Goal: Task Accomplishment & Management: Manage account settings

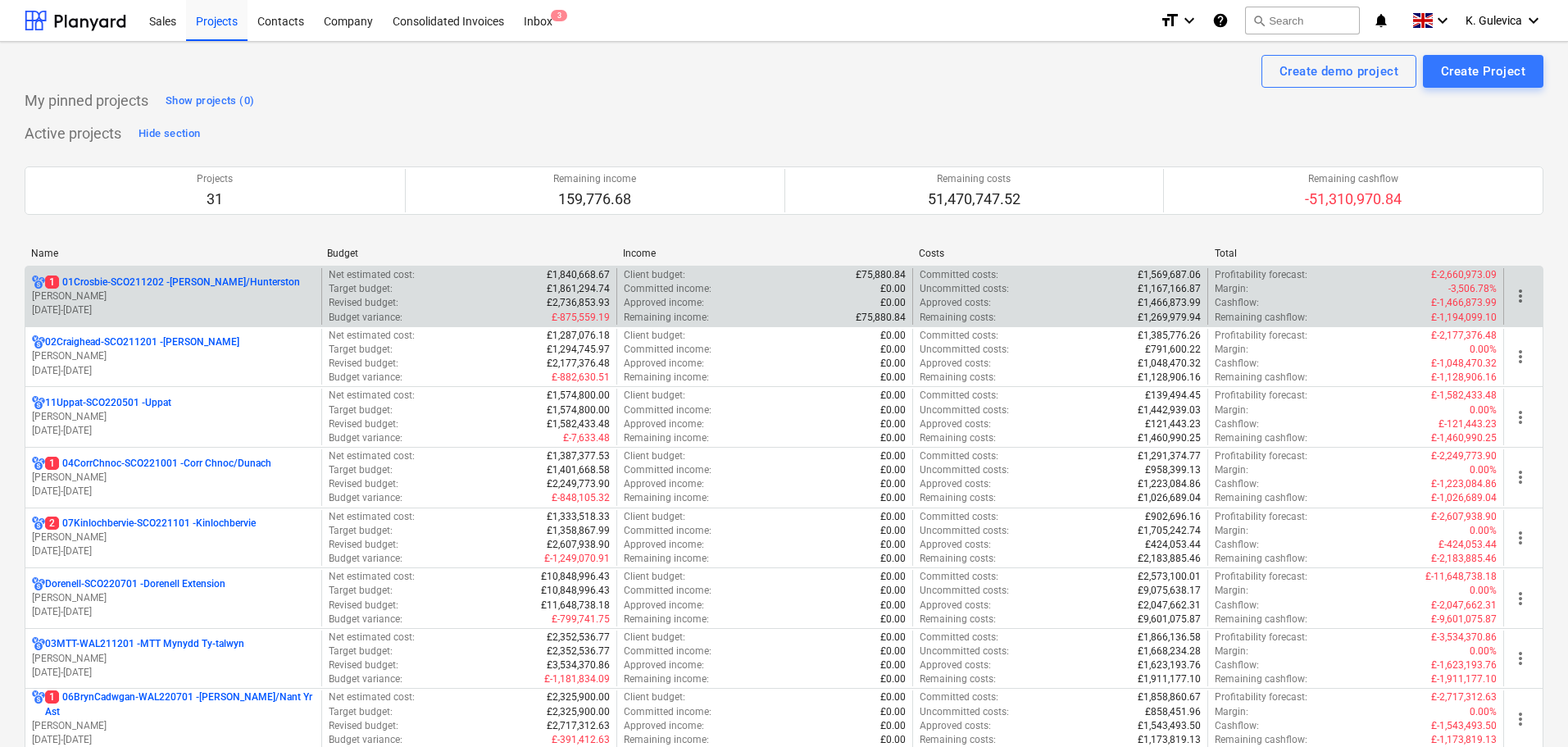
click at [177, 284] on p "1 01Crosbie-SCO211202 - [PERSON_NAME]/Hunterston" at bounding box center [172, 282] width 255 height 14
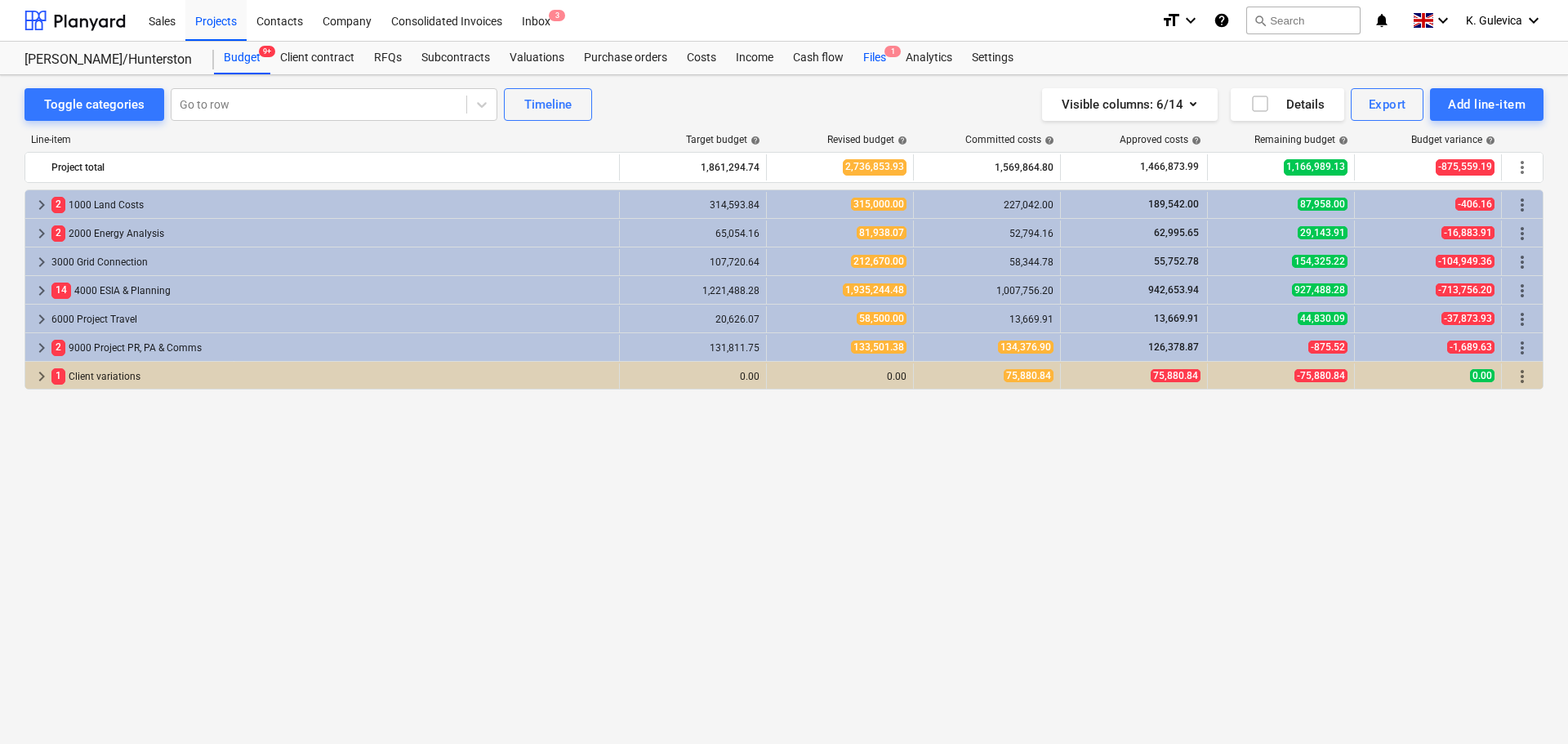
click at [874, 60] on div "Files 1" at bounding box center [874, 58] width 42 height 33
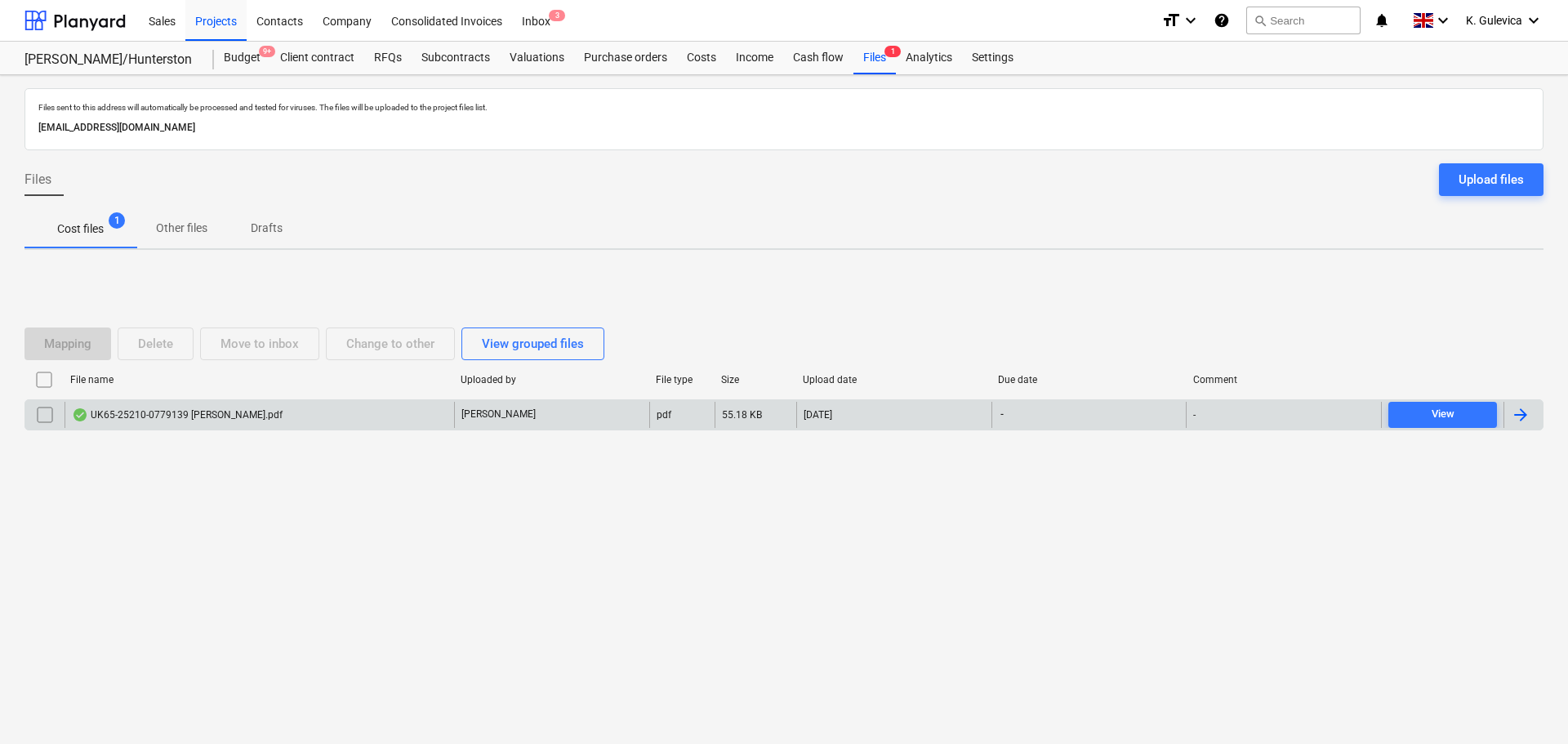
click at [420, 416] on div "UK65-25210-0779139 [PERSON_NAME].pdf" at bounding box center [258, 414] width 389 height 27
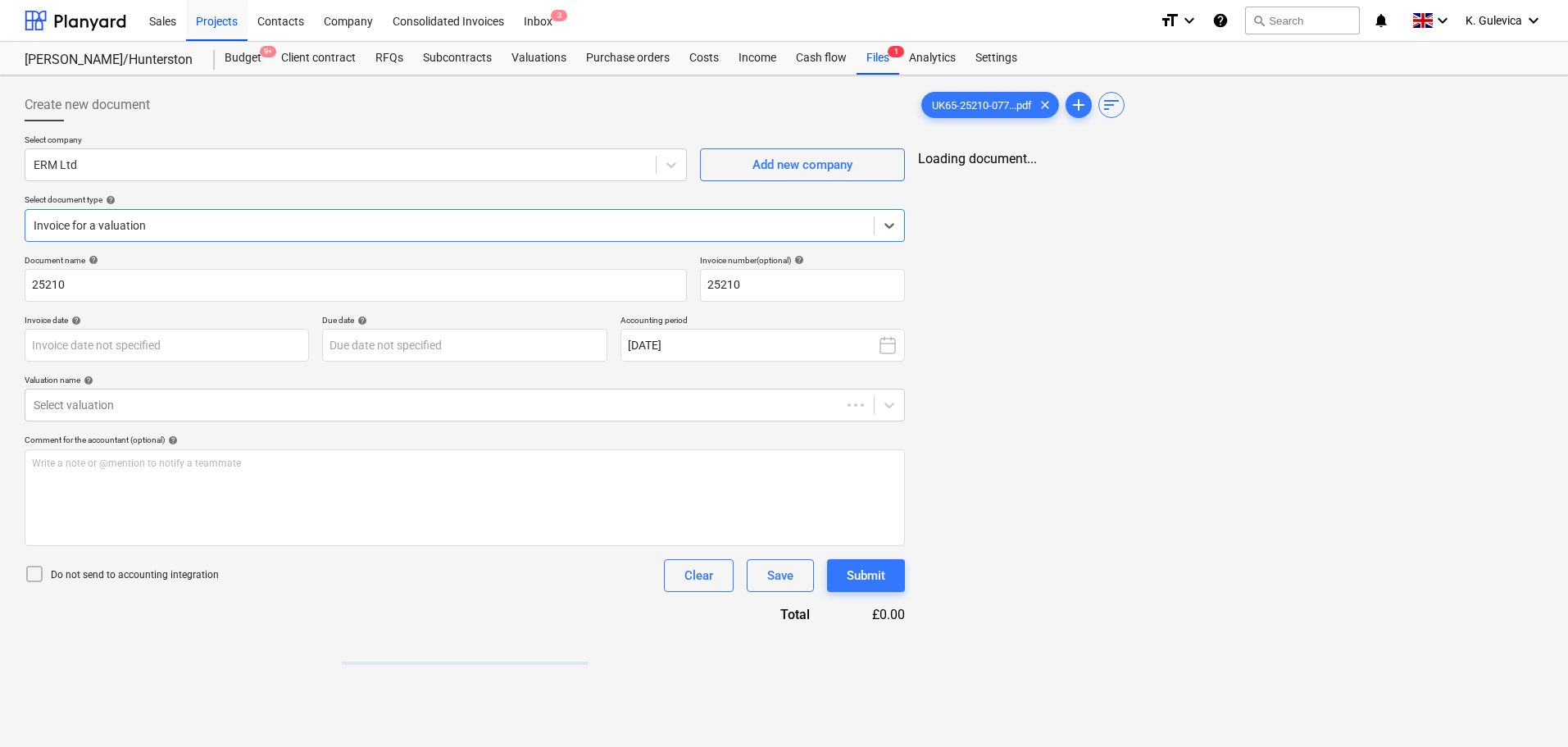
type input "25210"
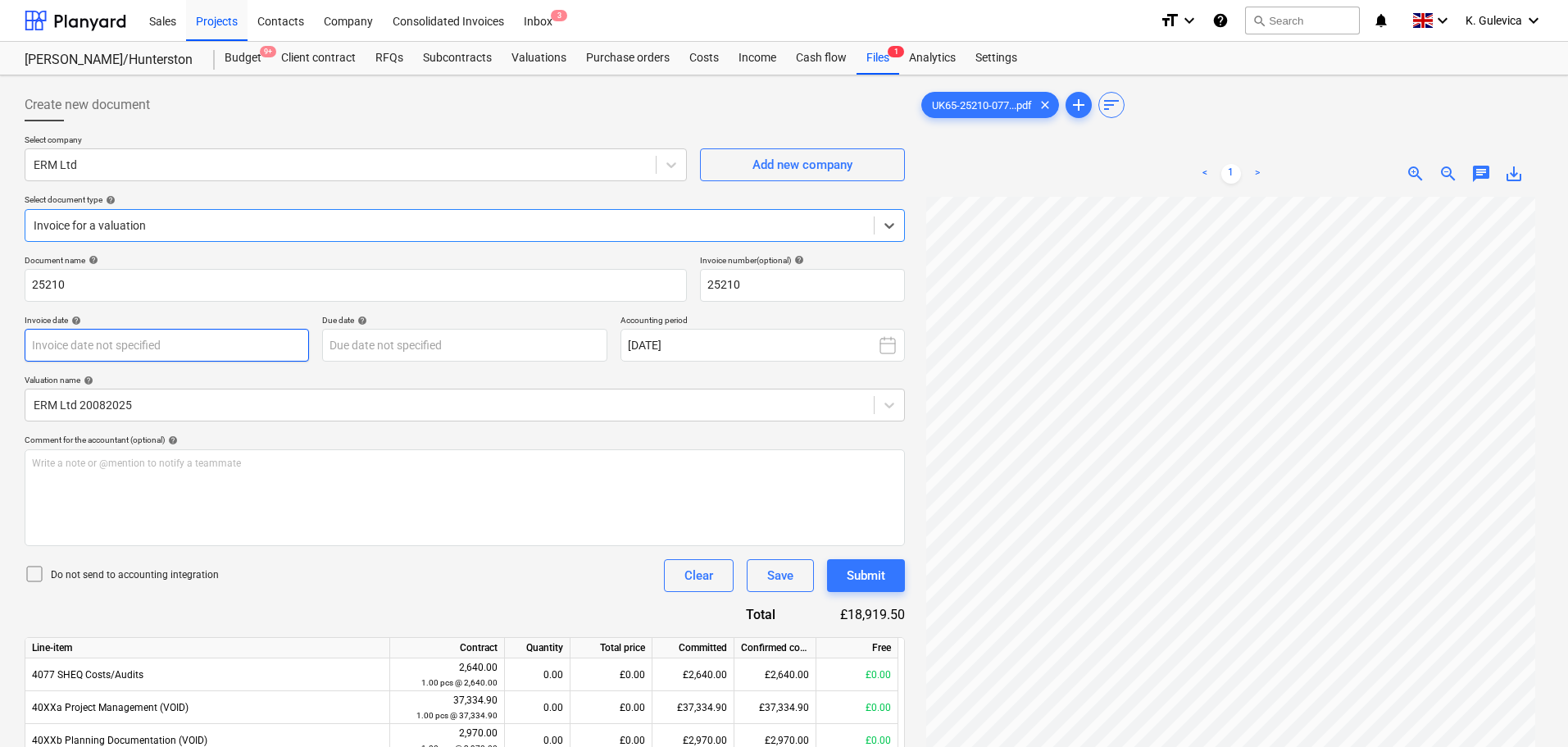
click at [188, 345] on body "Sales Projects Contacts Company Consolidated Invoices Inbox 3 format_size keybo…" at bounding box center [784, 374] width 1568 height 747
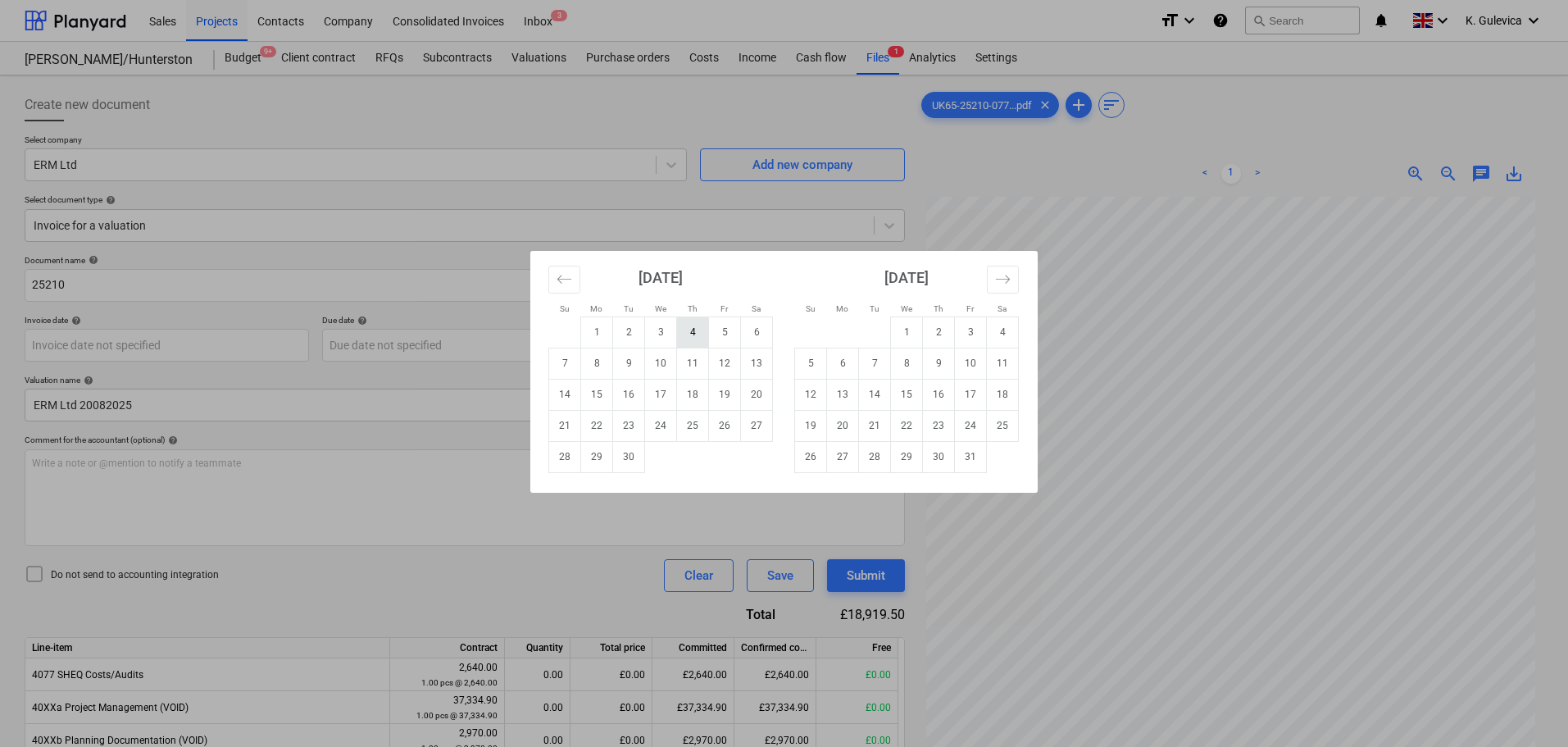
click at [692, 339] on td "4" at bounding box center [693, 332] width 32 height 31
type input "[DATE]"
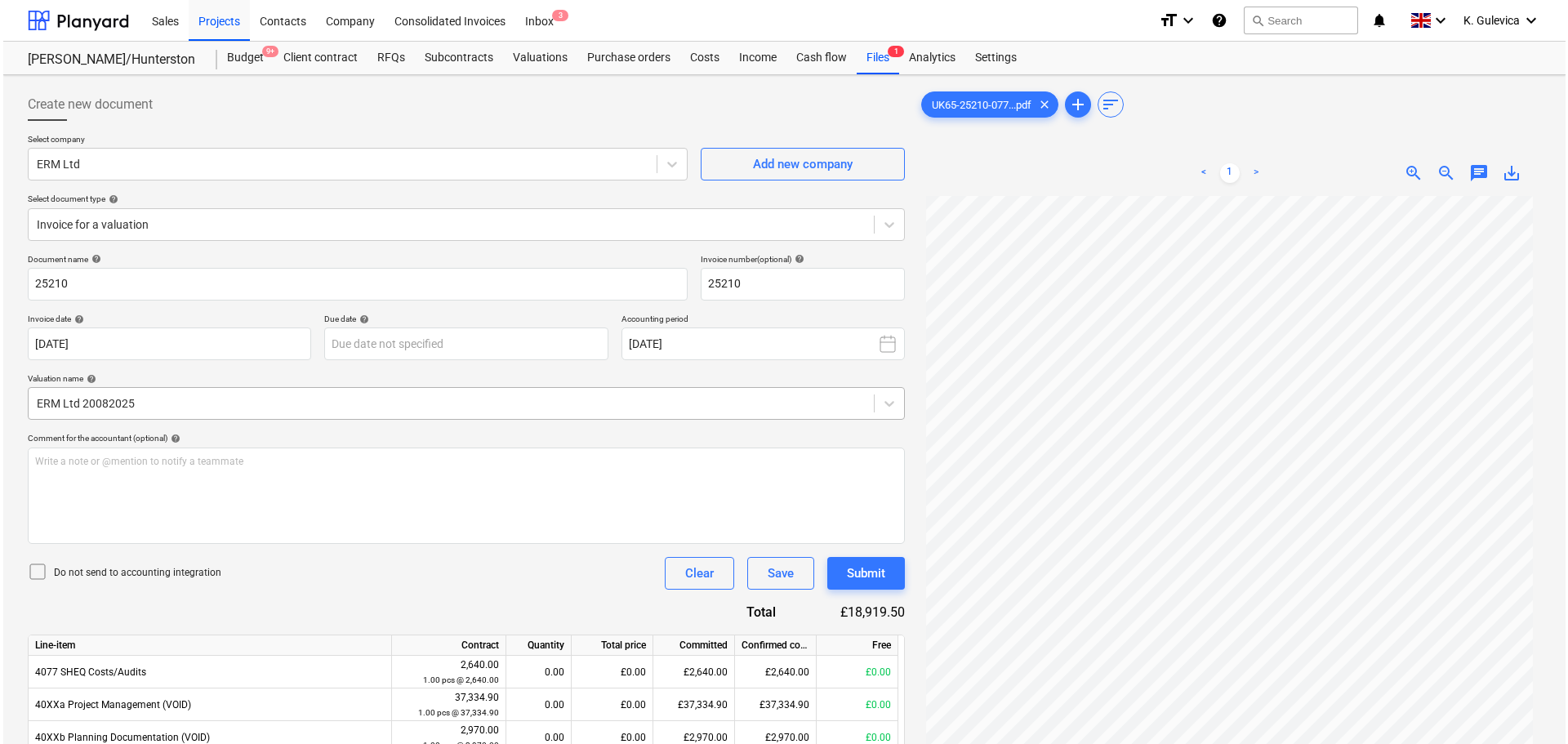
scroll to position [245, 0]
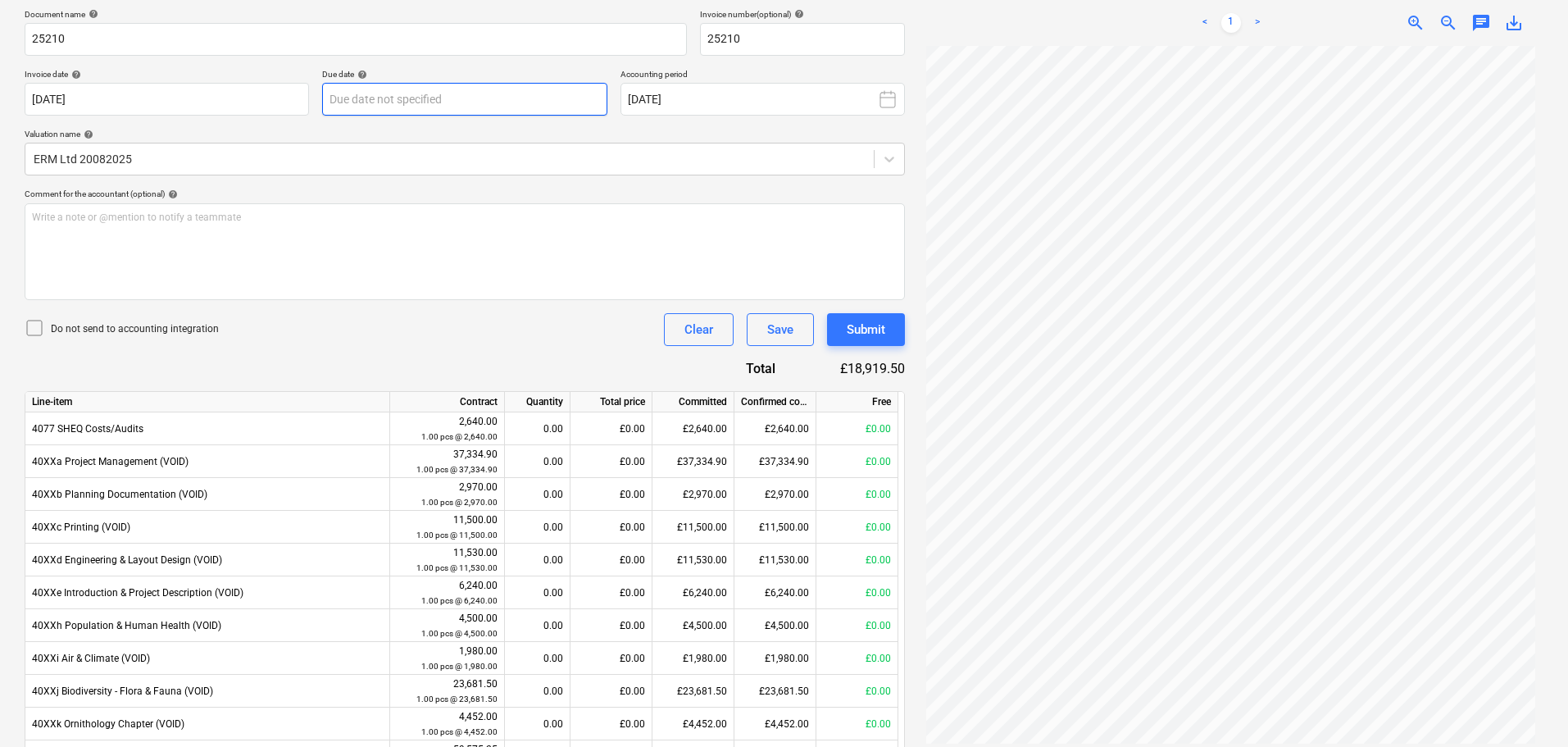
click at [440, 92] on body "Sales Projects Contacts Company Consolidated Invoices Inbox 3 format_size keybo…" at bounding box center [784, 128] width 1568 height 747
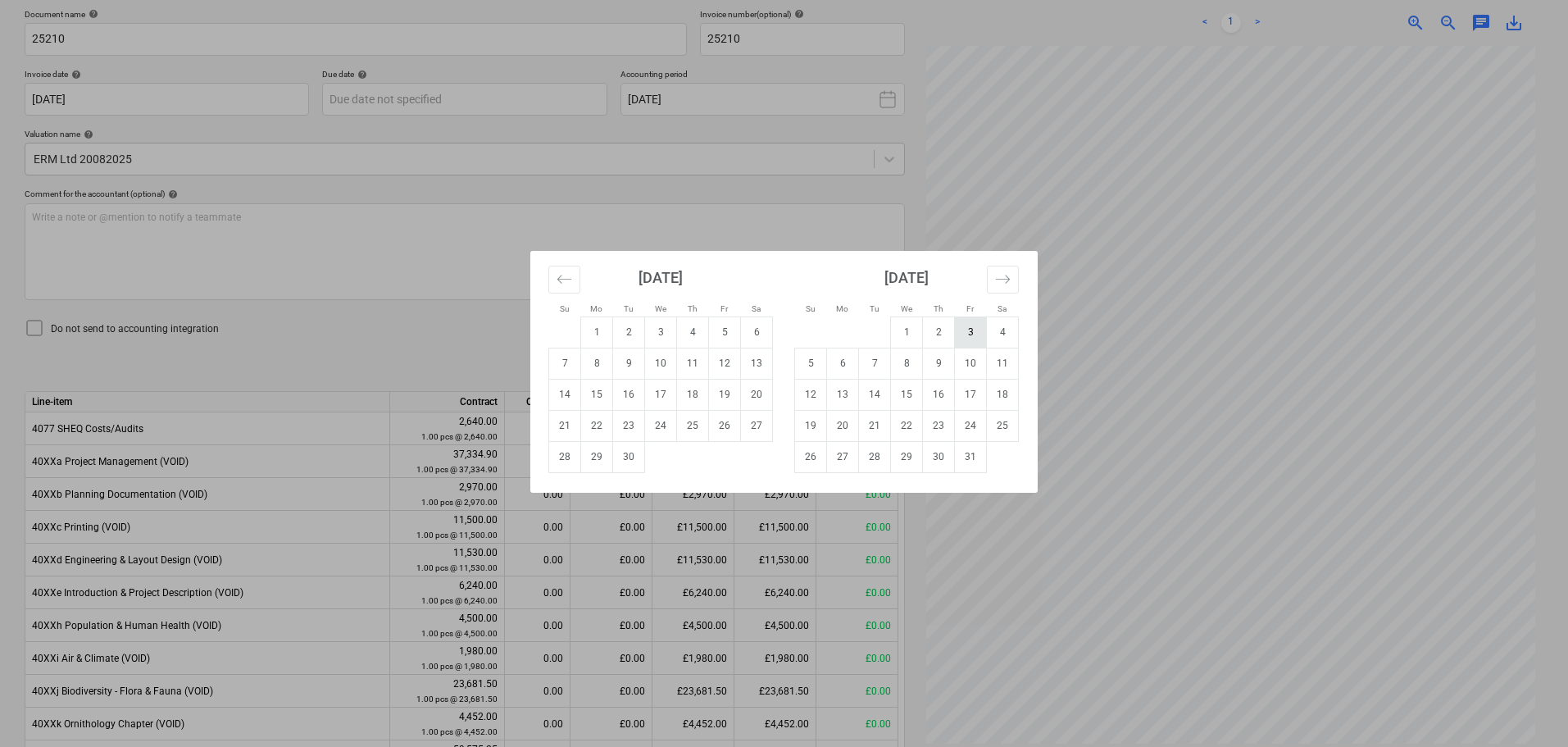
click at [963, 332] on td "3" at bounding box center [971, 332] width 32 height 31
type input "[DATE]"
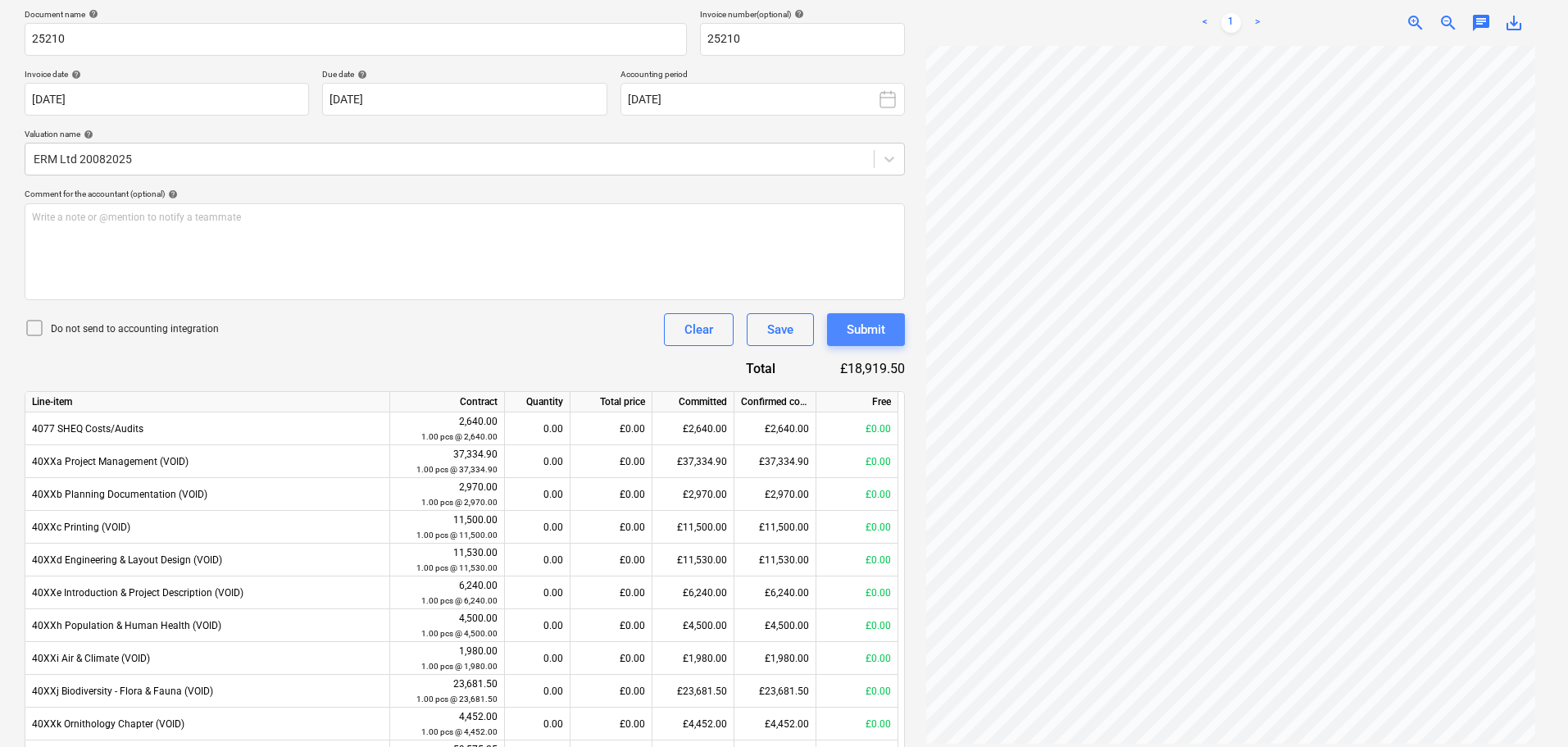
click at [847, 327] on div "Submit" at bounding box center [866, 329] width 39 height 21
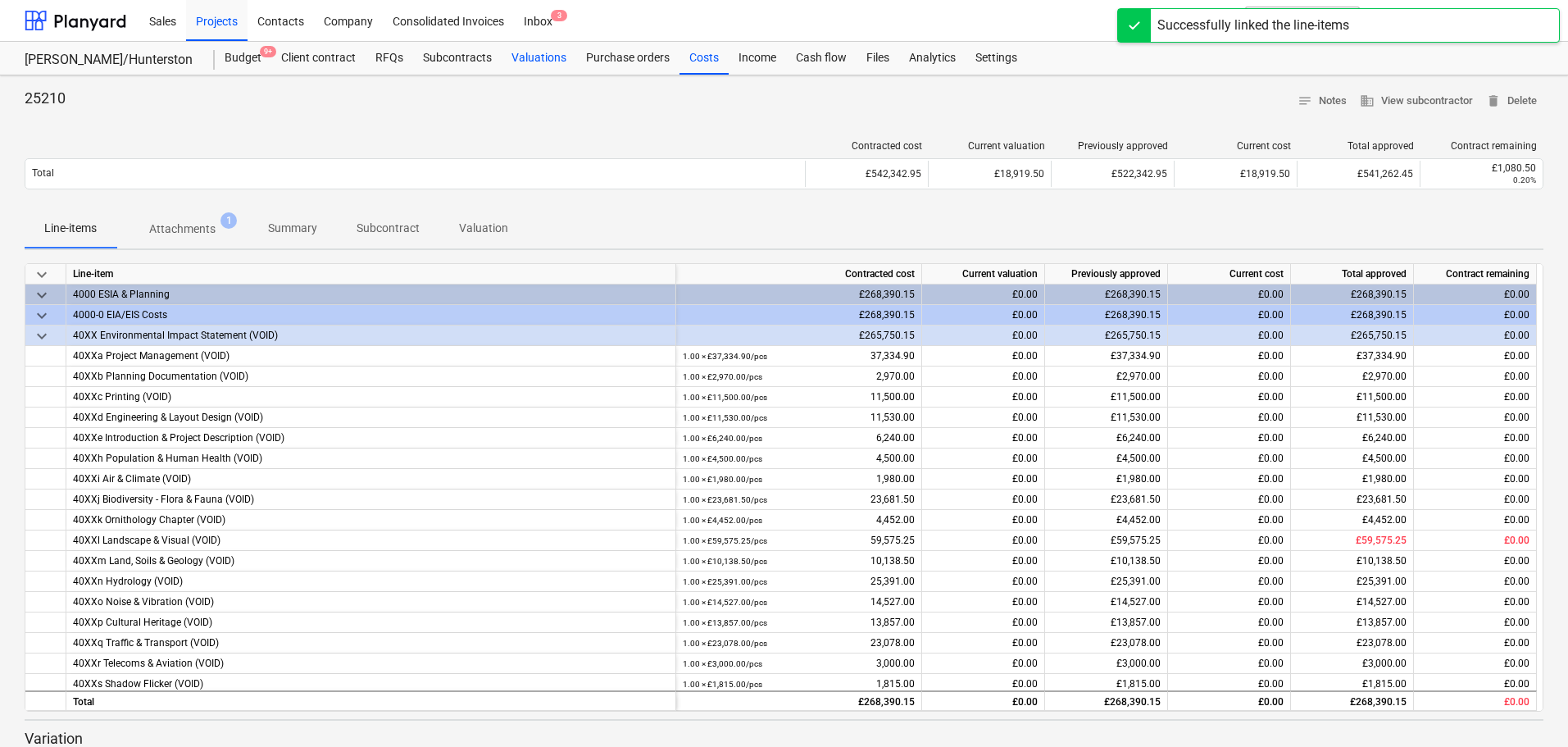
click at [536, 60] on div "Valuations" at bounding box center [538, 58] width 75 height 33
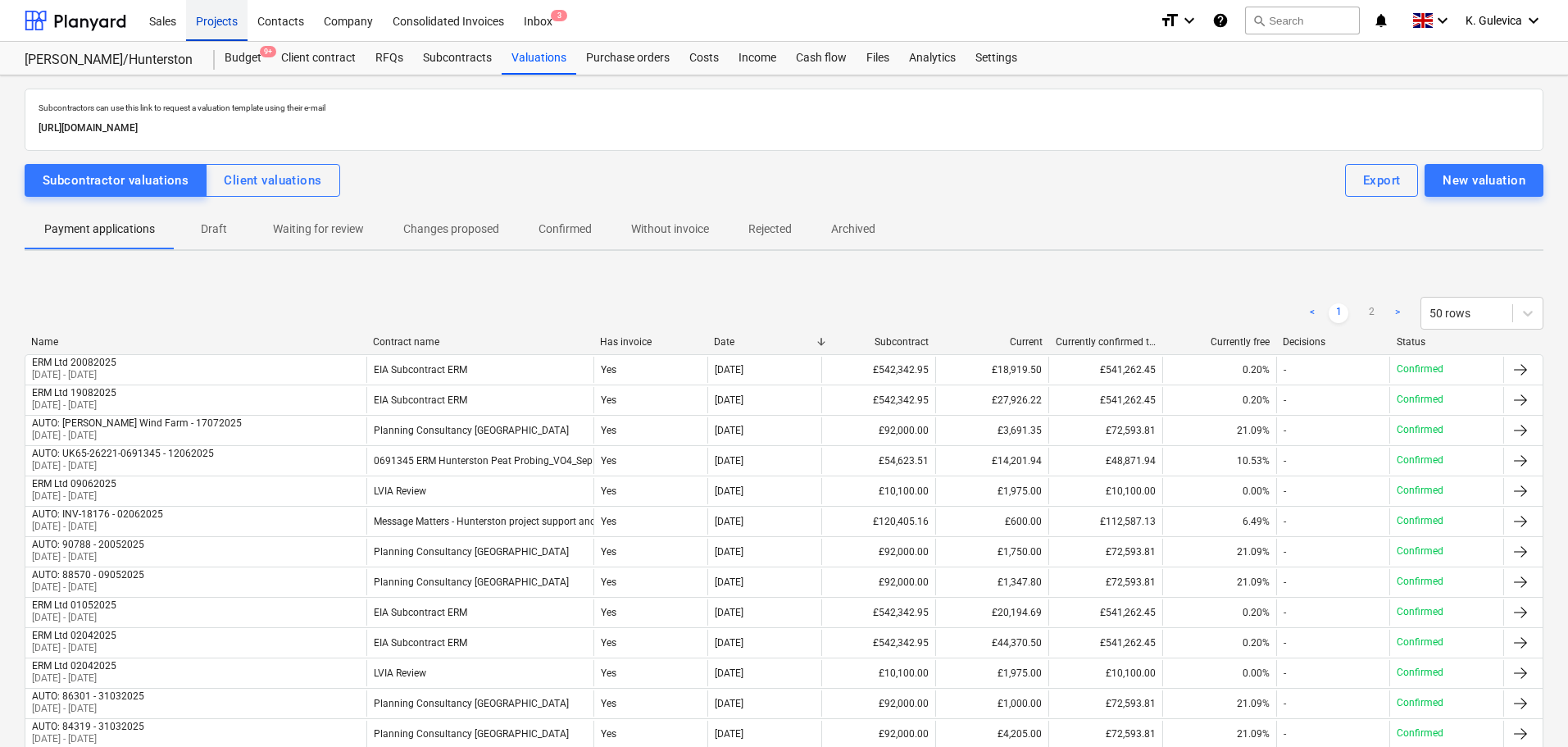
click at [214, 21] on div "Projects" at bounding box center [216, 19] width 62 height 41
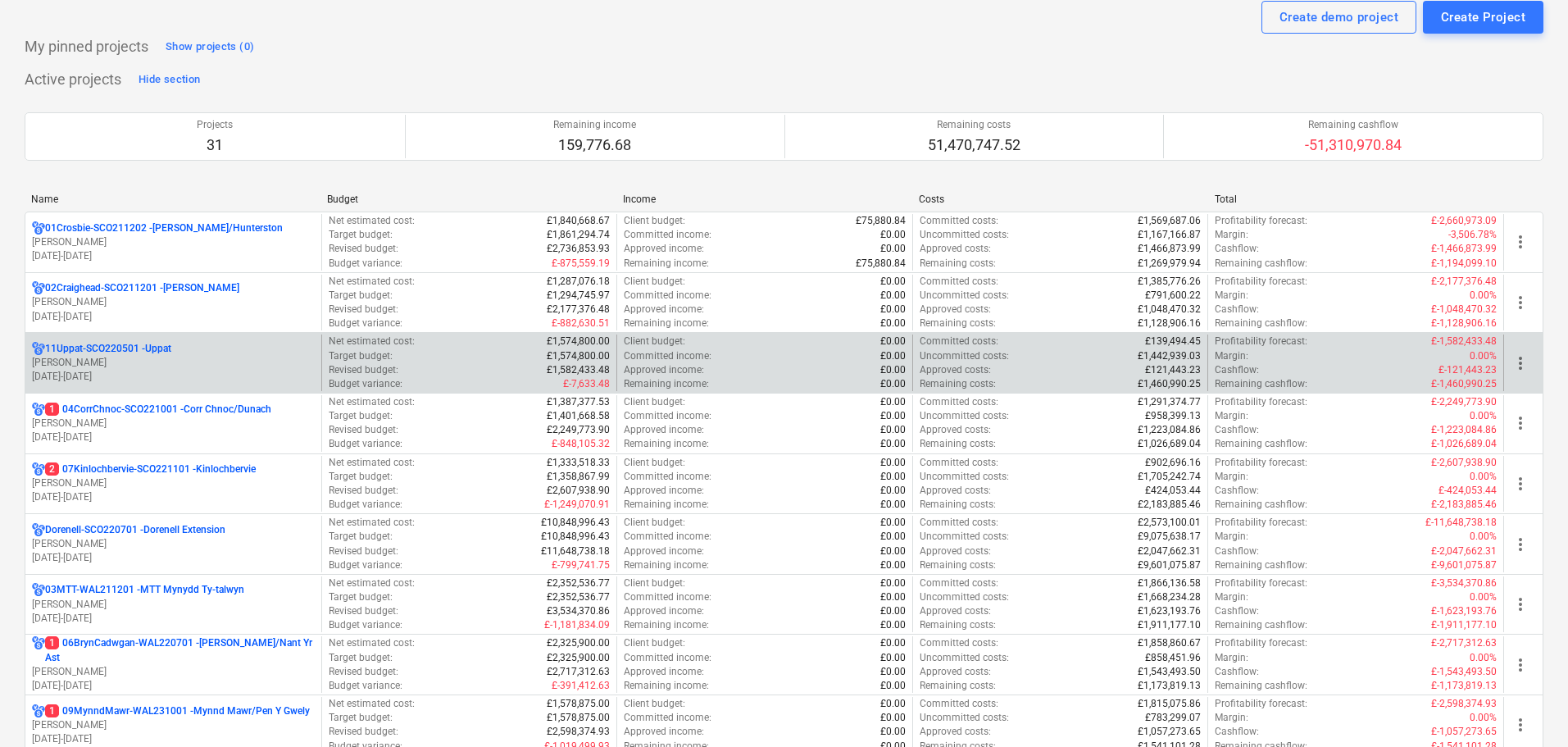
scroll to position [164, 0]
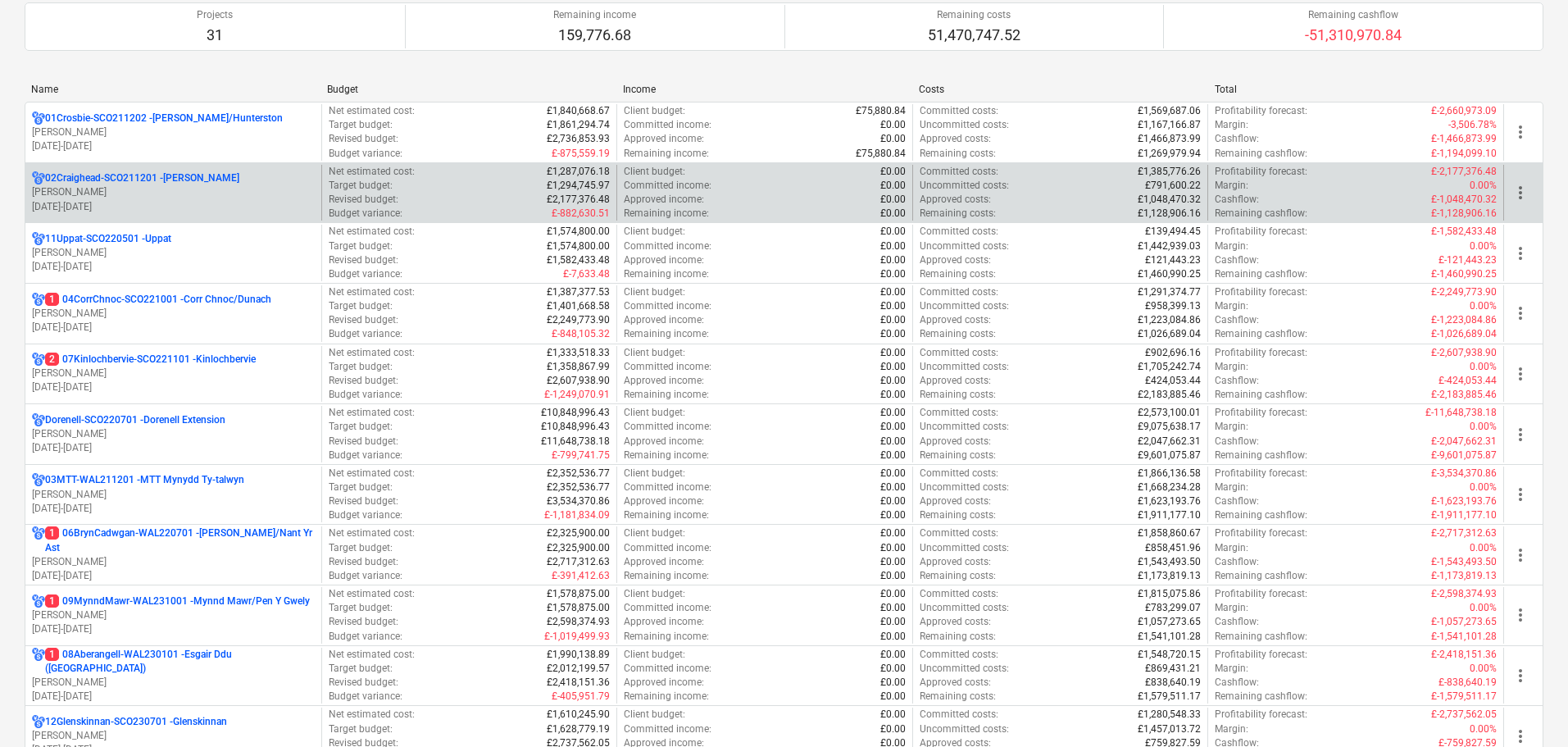
click at [184, 207] on p "[DATE] - [DATE]" at bounding box center [173, 206] width 282 height 14
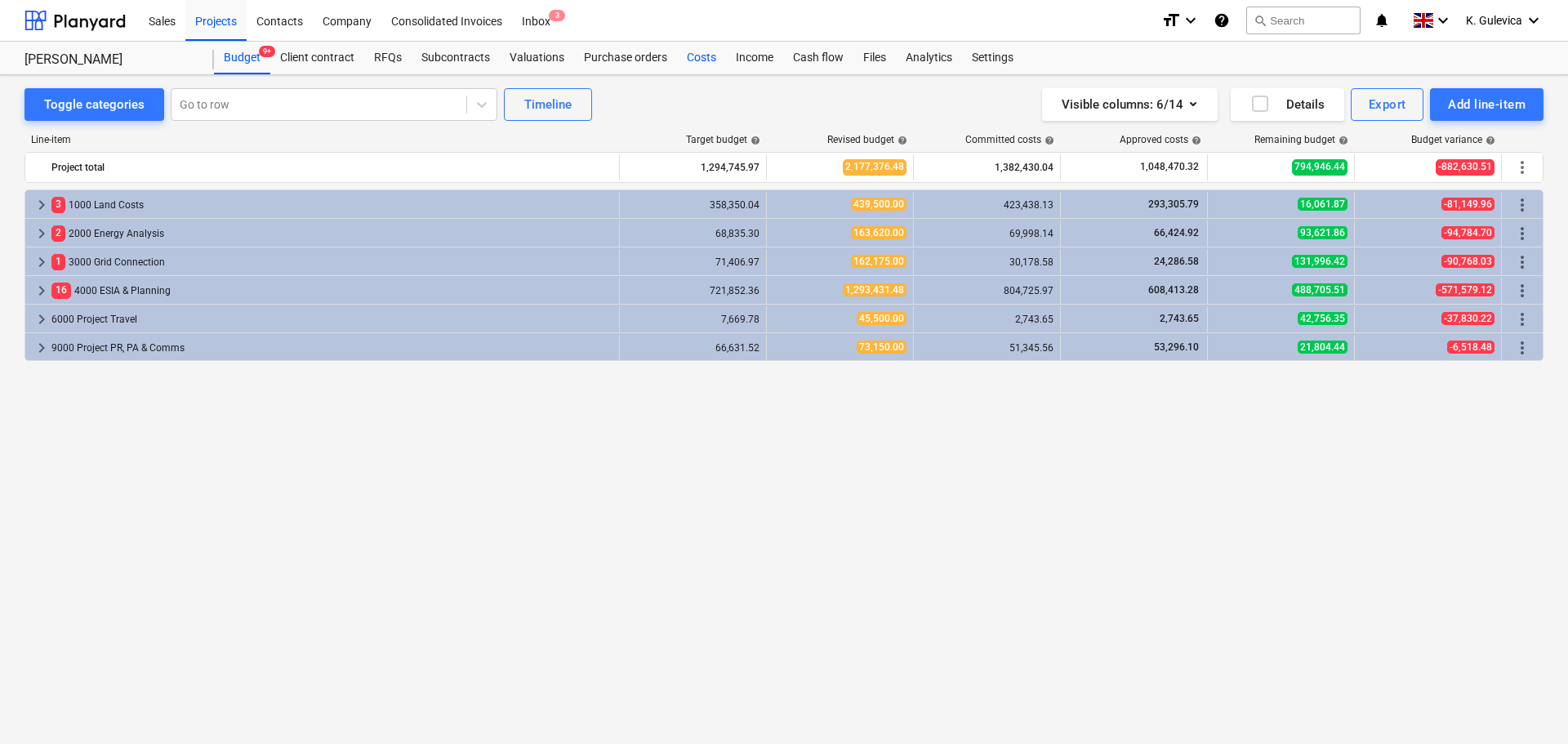
click at [693, 56] on div "Costs" at bounding box center [701, 58] width 49 height 33
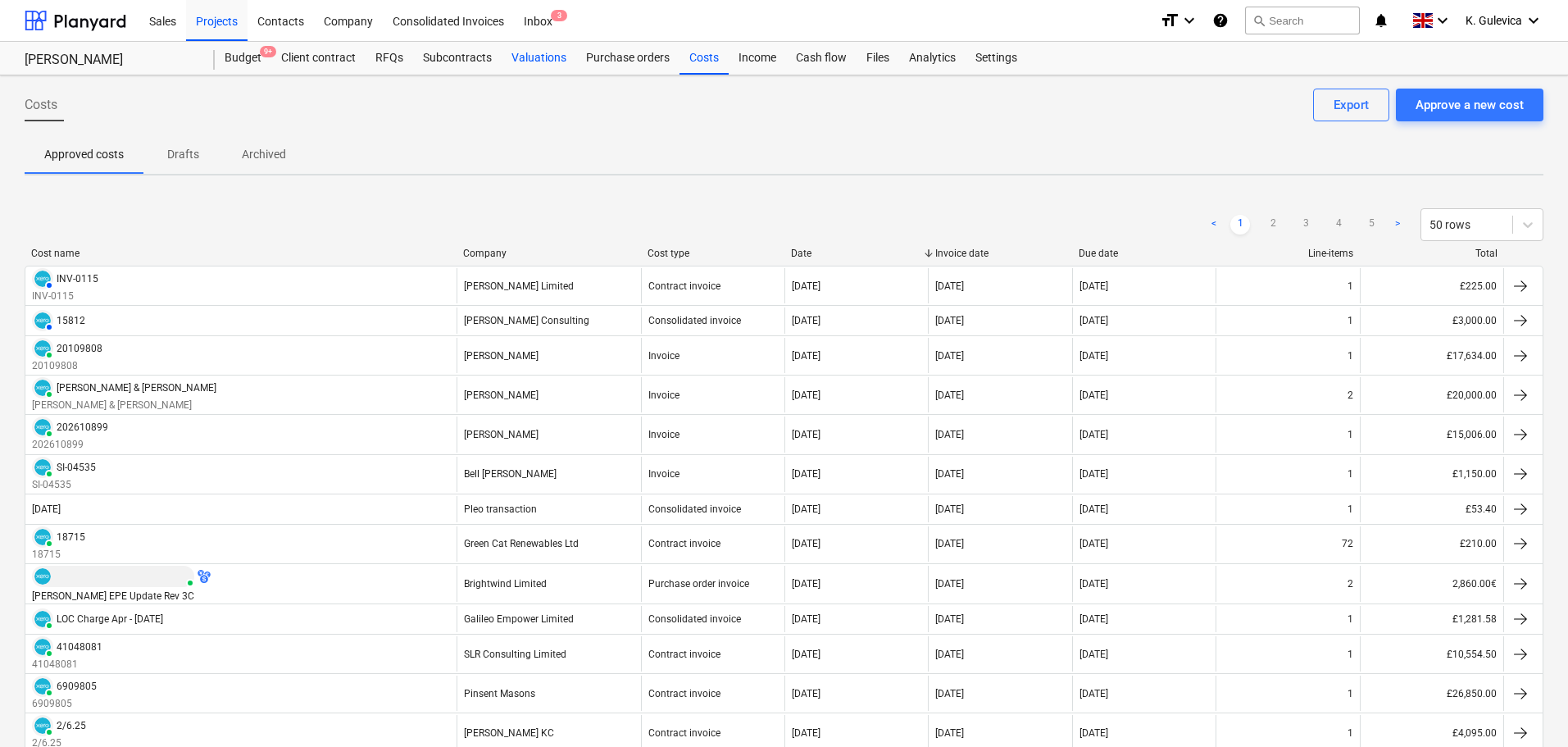
click at [546, 60] on div "Valuations" at bounding box center [538, 58] width 75 height 33
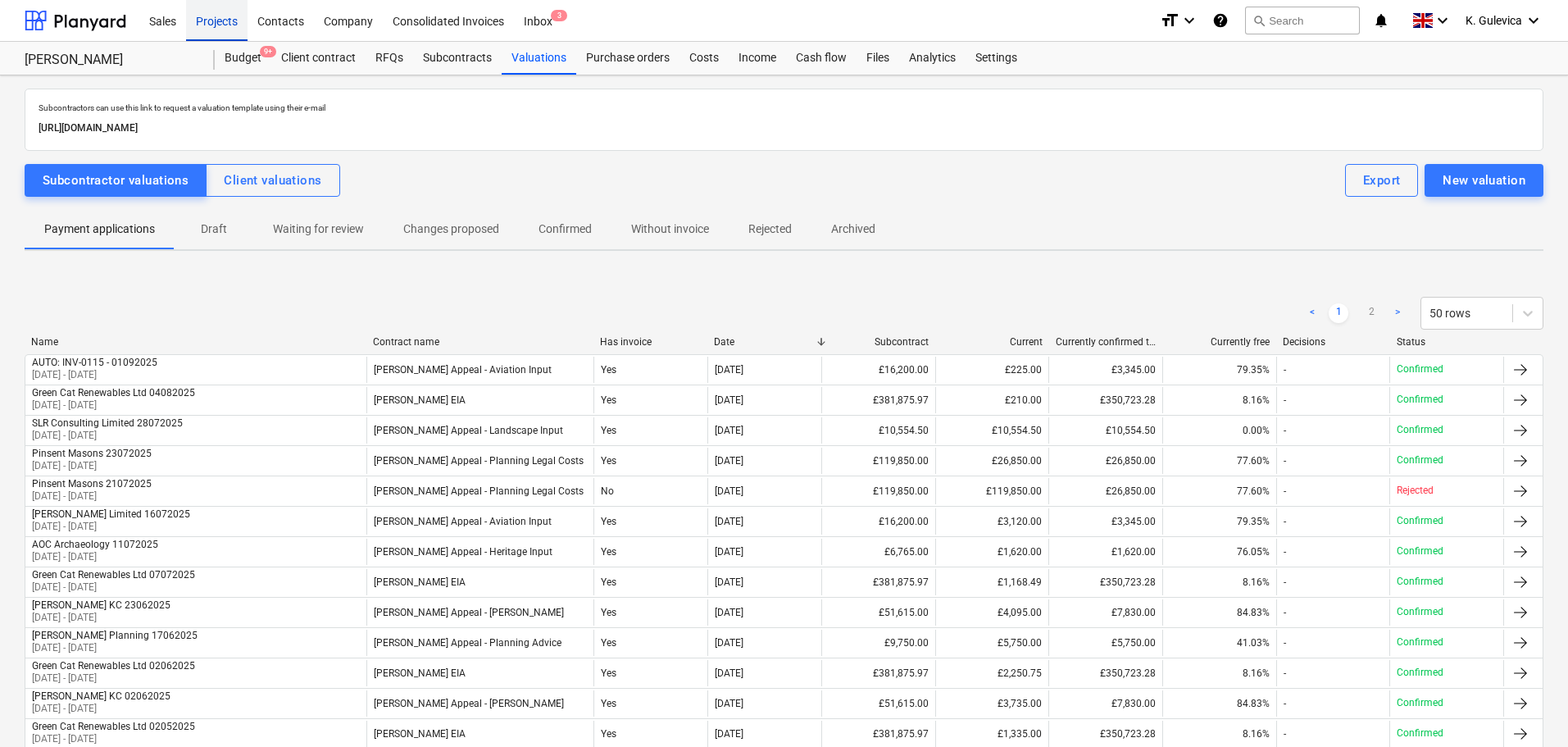
click at [214, 17] on div "Projects" at bounding box center [216, 19] width 62 height 41
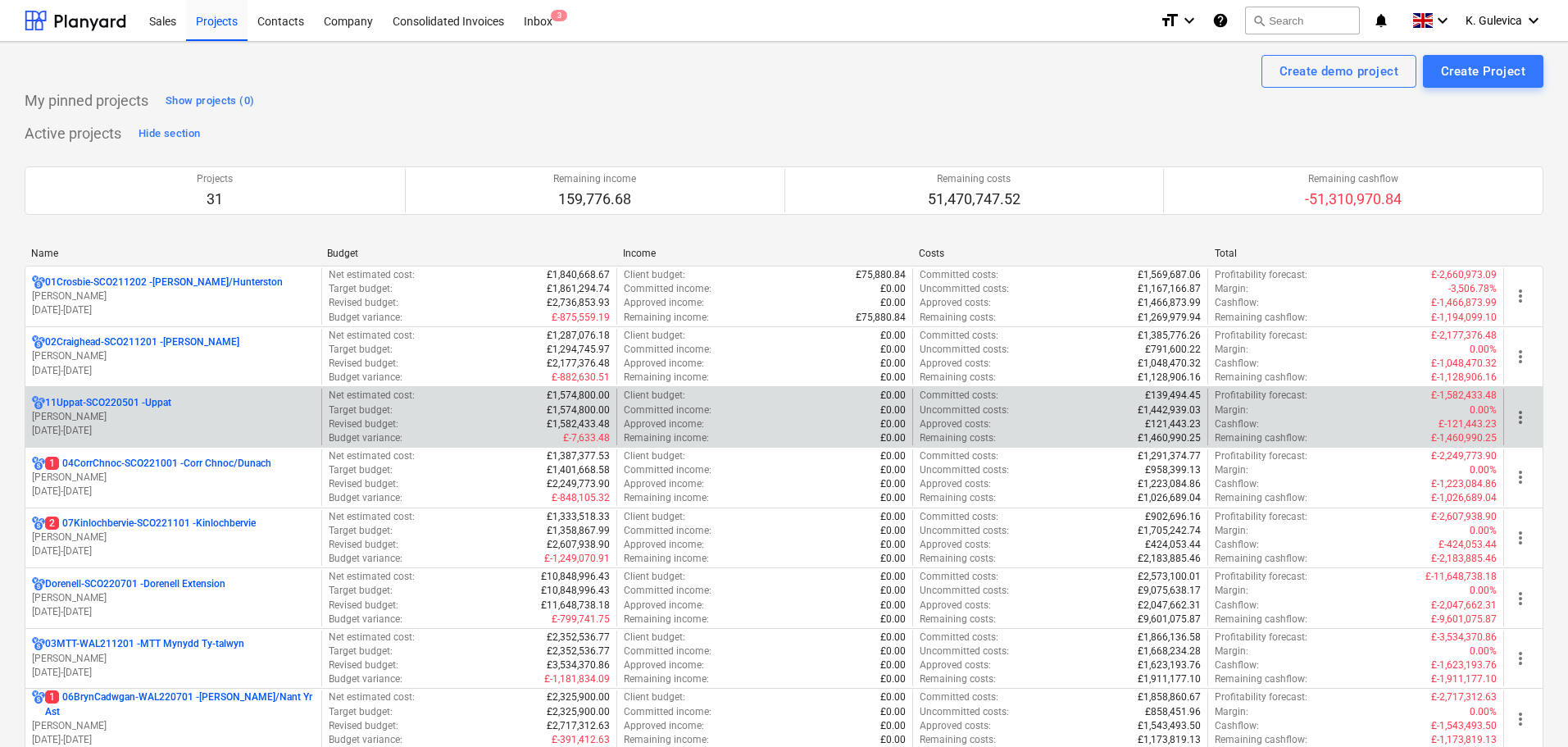
click at [183, 418] on p "[PERSON_NAME]" at bounding box center [173, 417] width 282 height 14
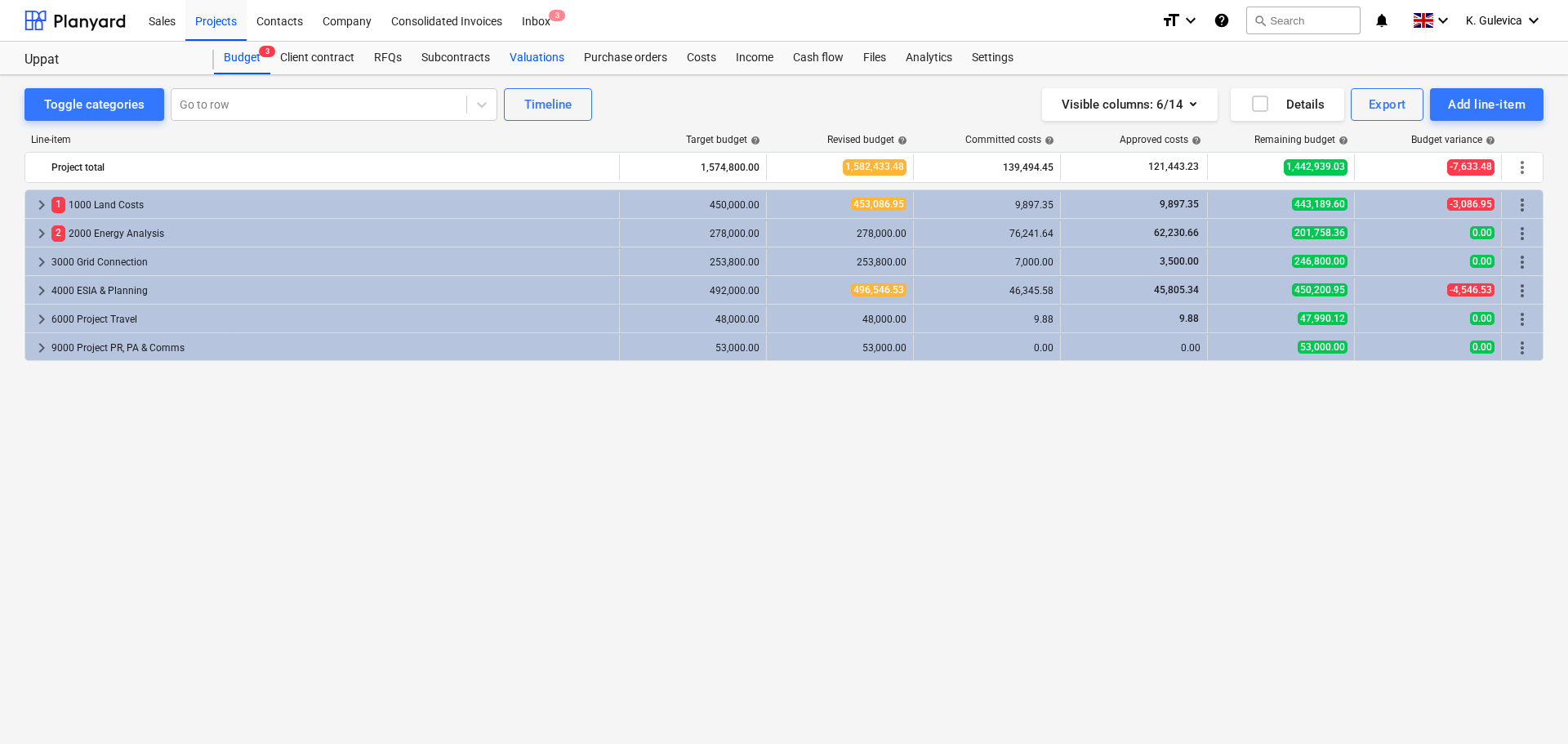
click at [528, 57] on div "Valuations" at bounding box center [536, 58] width 74 height 33
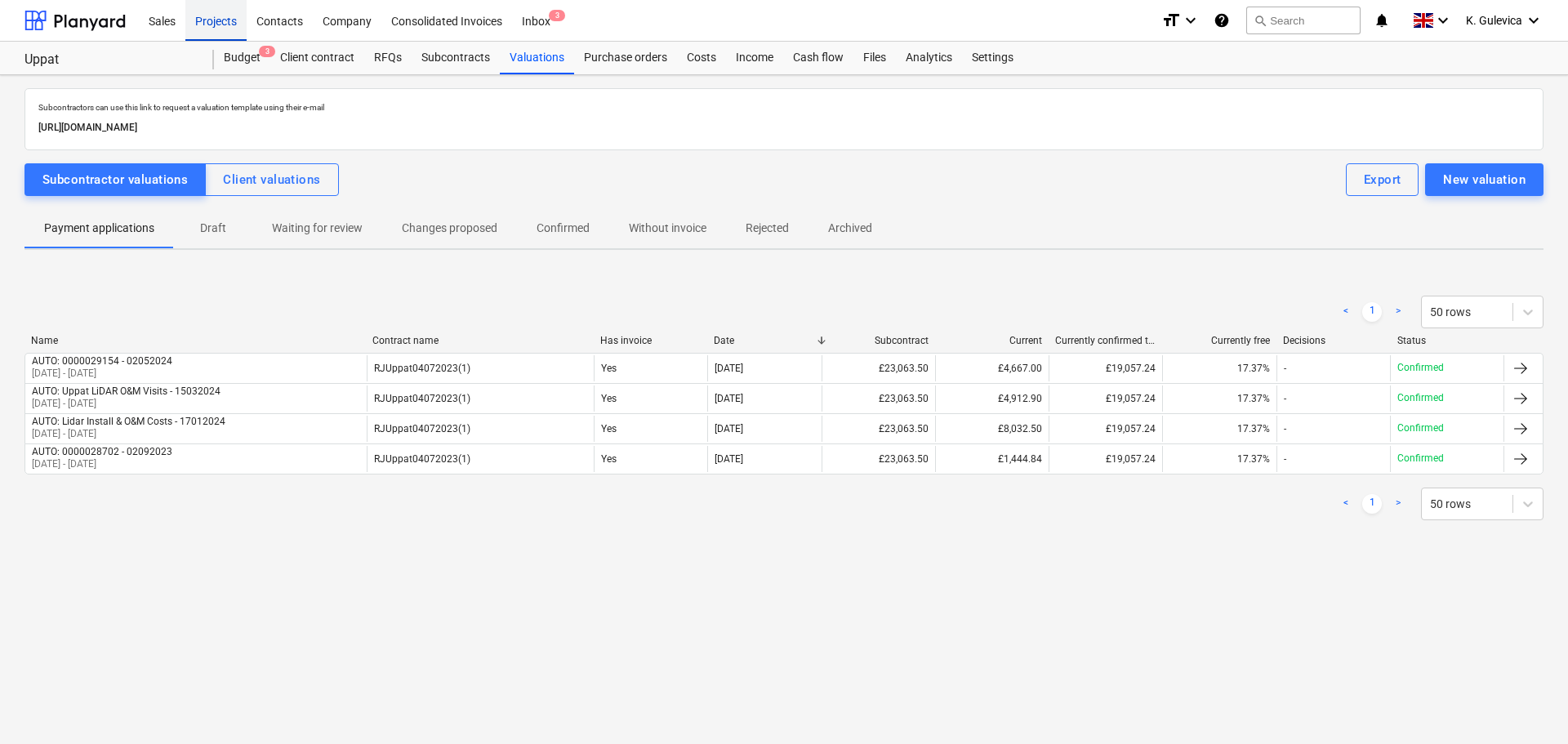
click at [207, 17] on div "Projects" at bounding box center [215, 19] width 61 height 41
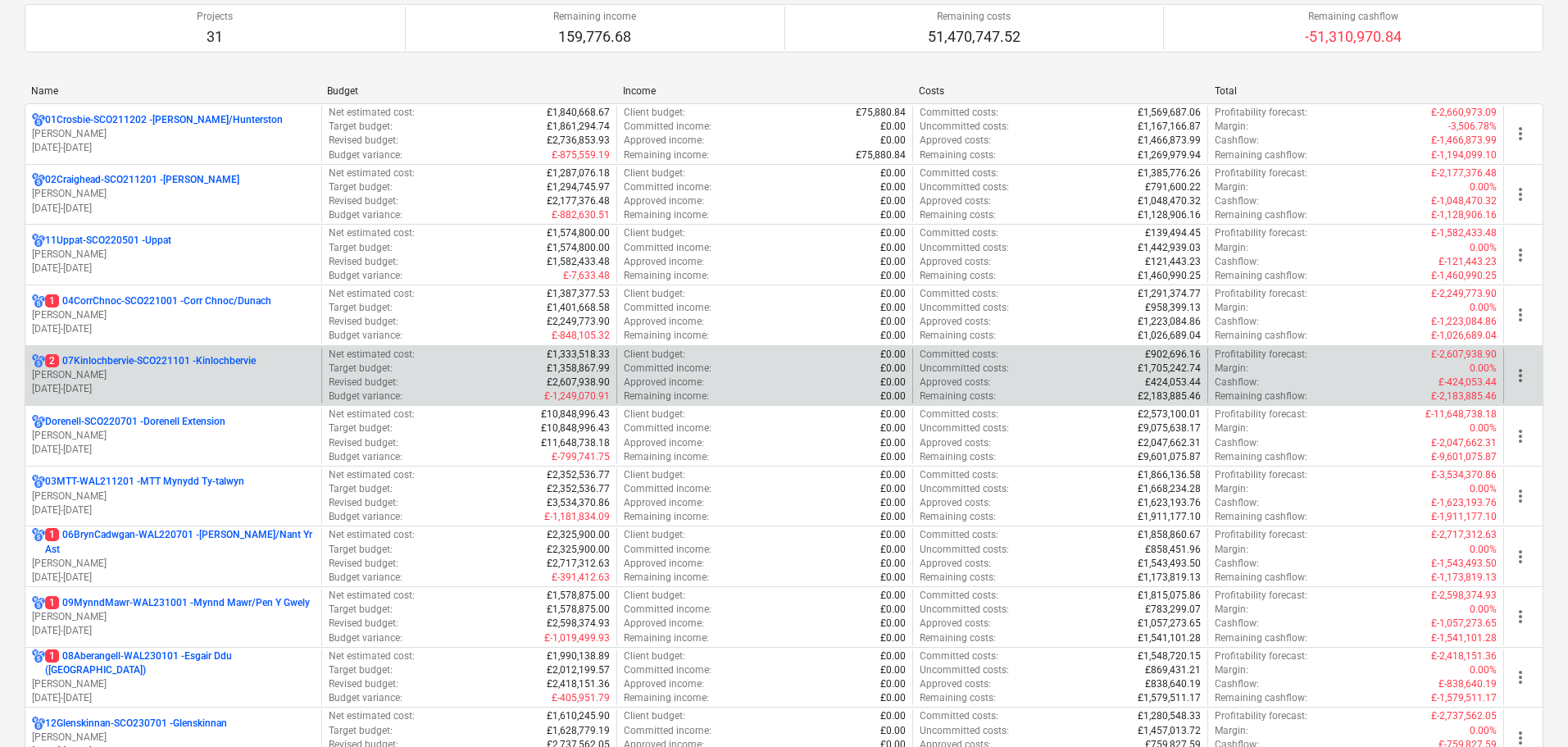
scroll to position [164, 0]
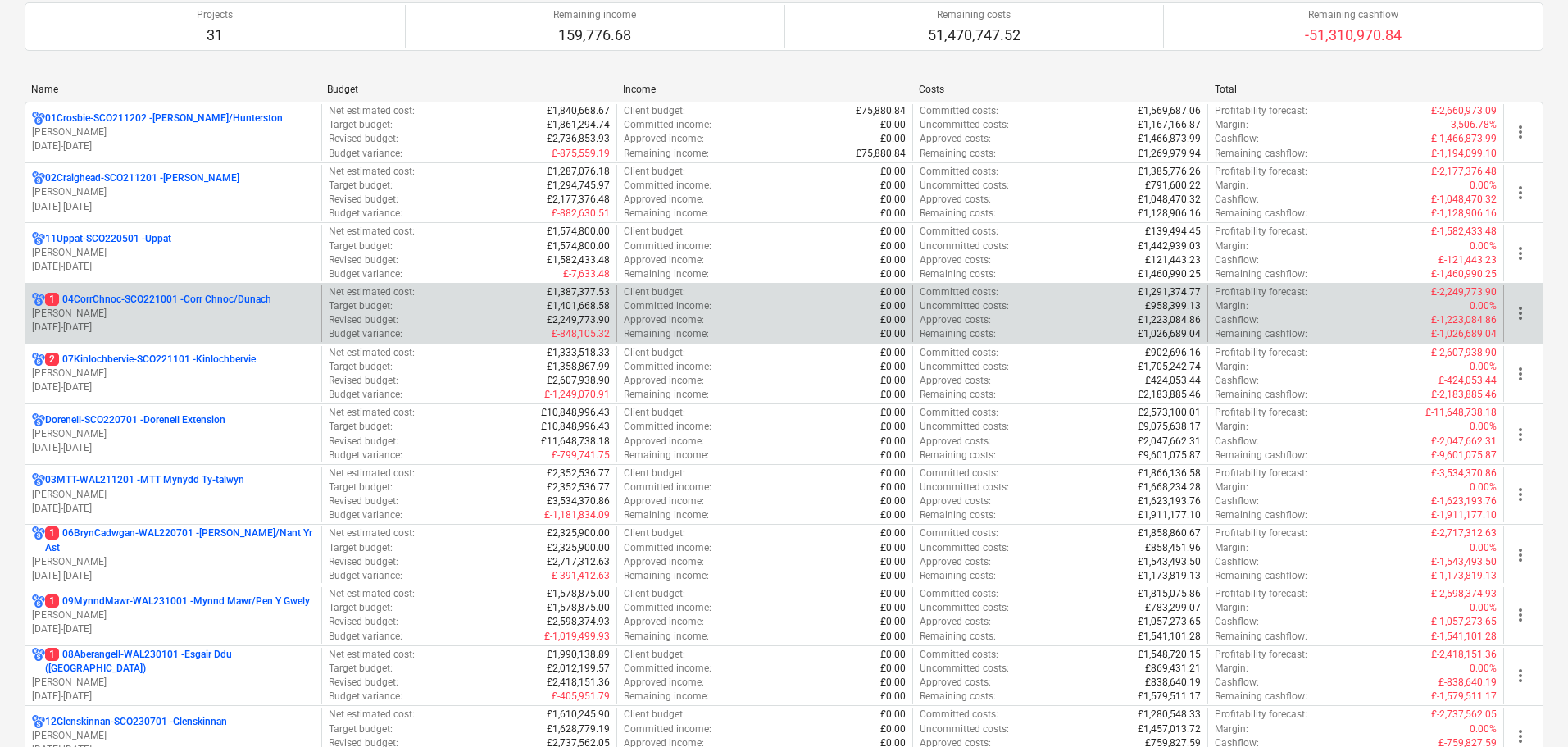
click at [190, 315] on p "[PERSON_NAME]" at bounding box center [173, 313] width 282 height 14
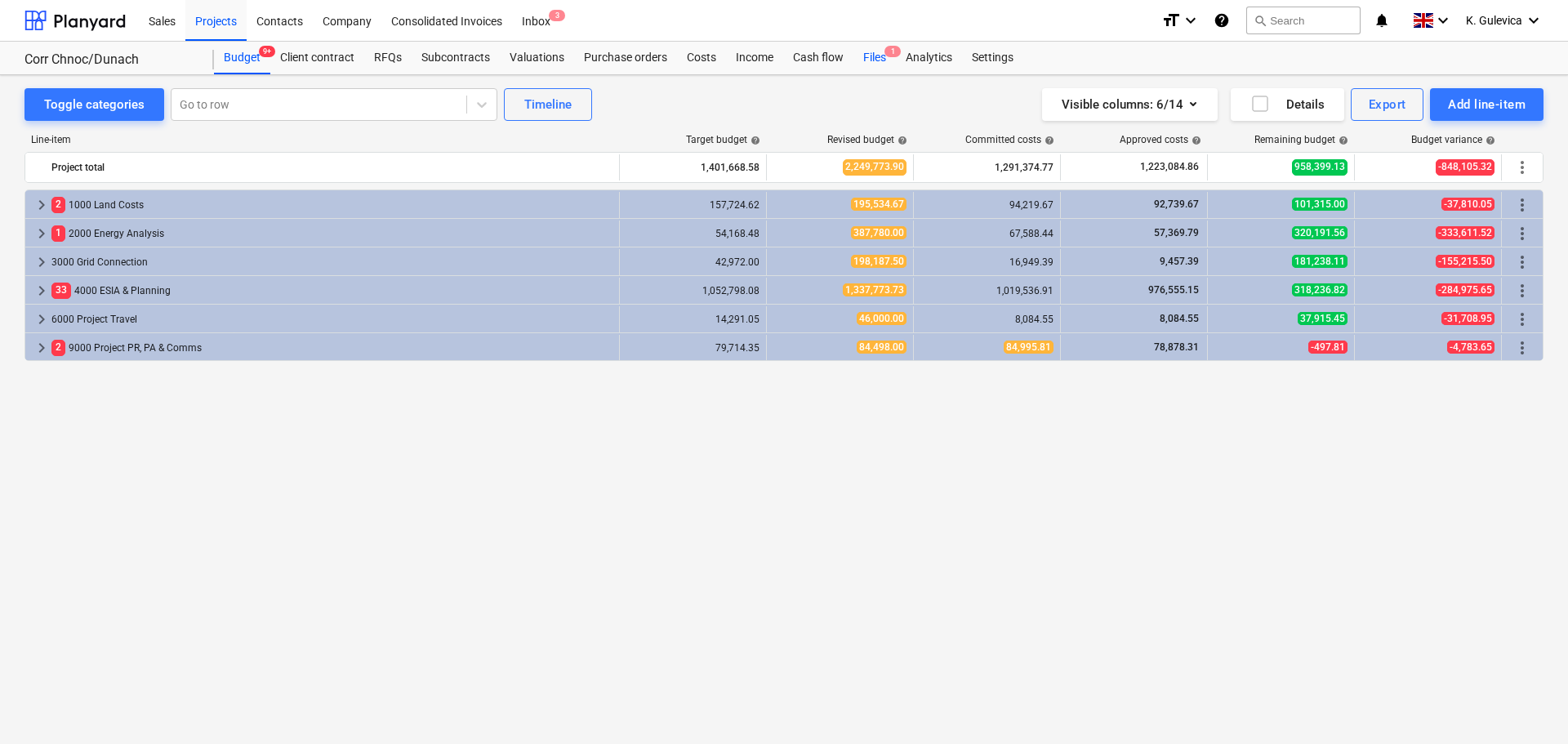
click at [871, 58] on div "Files 1" at bounding box center [874, 58] width 42 height 33
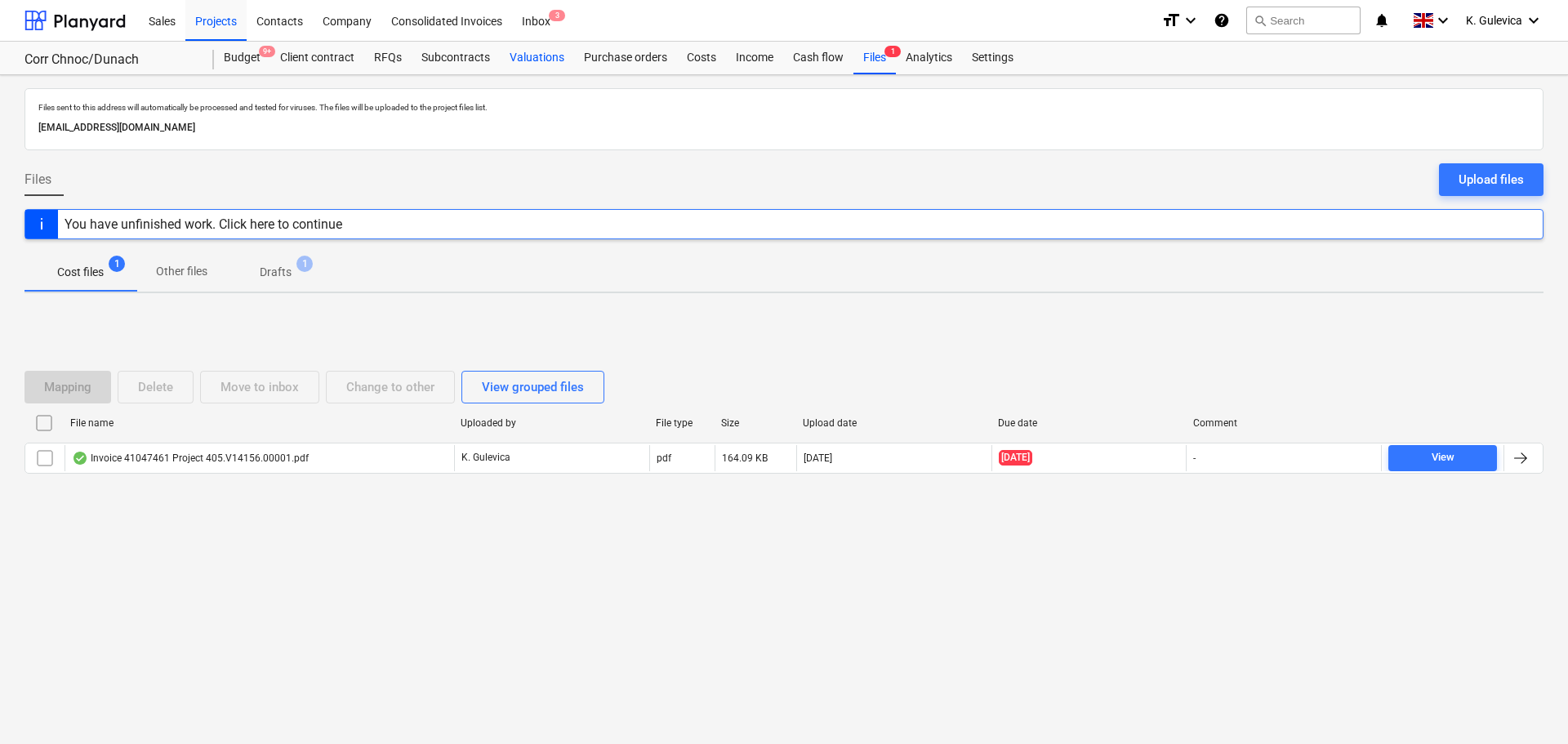
click at [528, 56] on div "Valuations" at bounding box center [536, 58] width 74 height 33
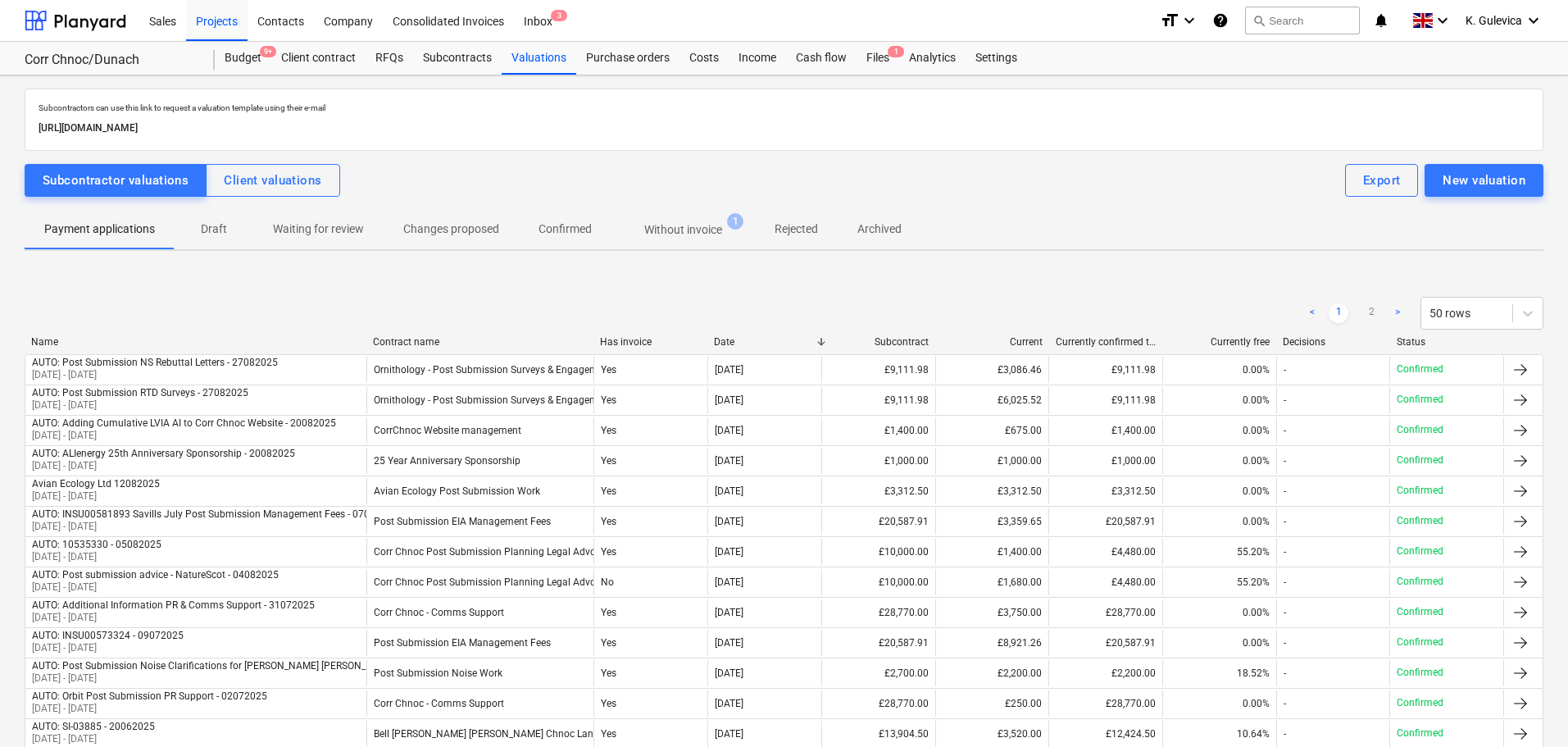
click at [650, 227] on p "Without invoice" at bounding box center [683, 230] width 78 height 17
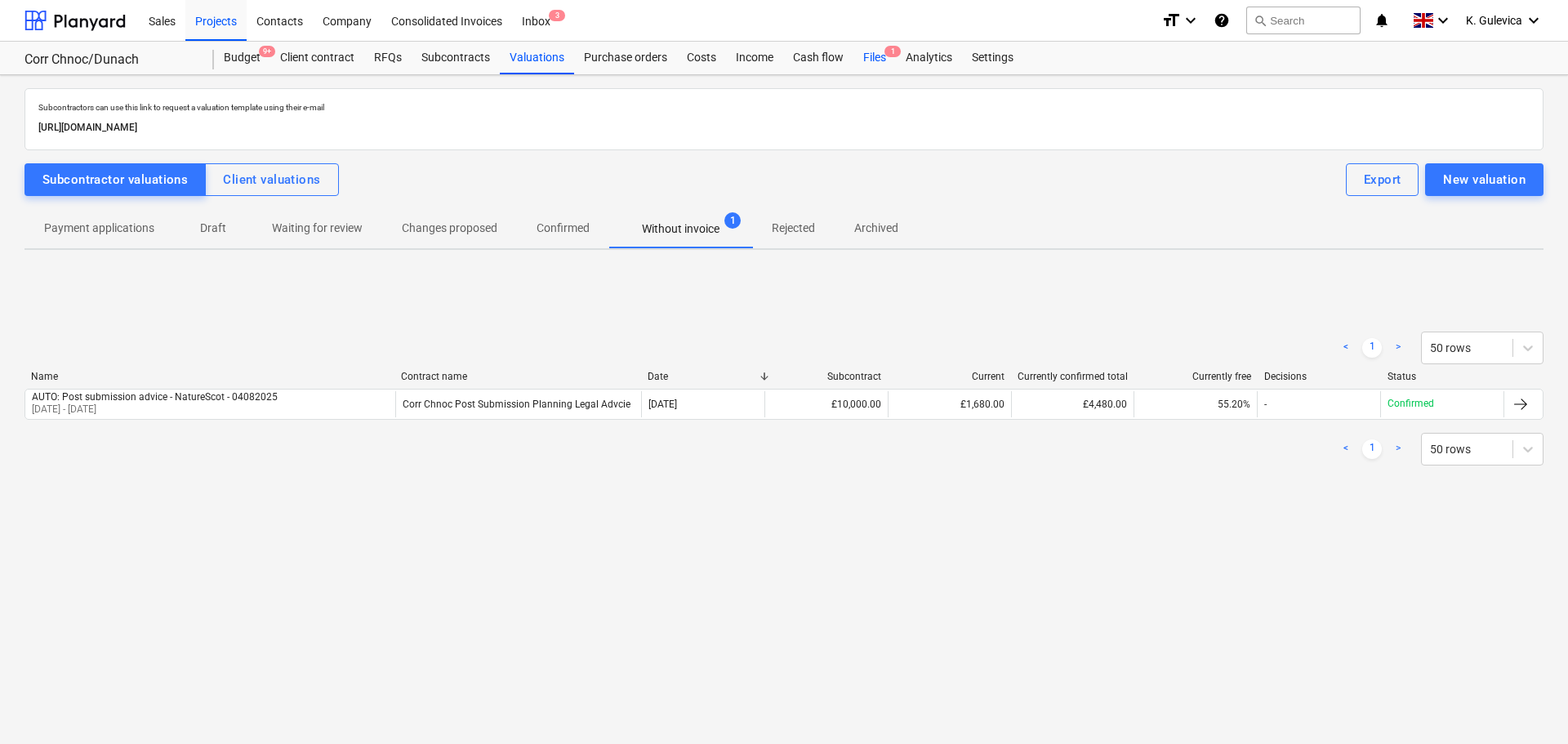
click at [868, 51] on div "Files 1" at bounding box center [874, 58] width 42 height 33
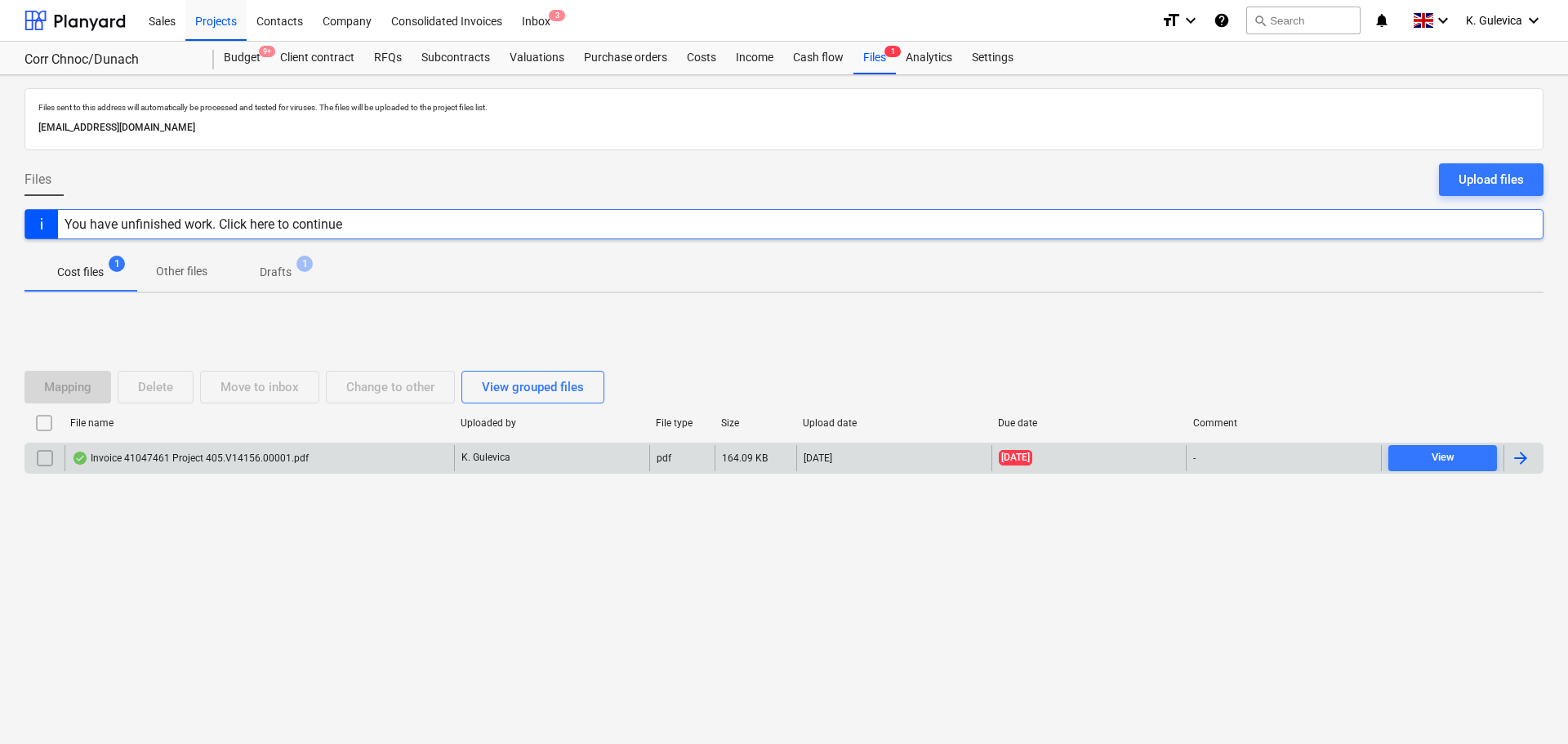
click at [268, 459] on div "Invoice 41047461 Project 405.V14156.00001.pdf" at bounding box center [190, 458] width 236 height 13
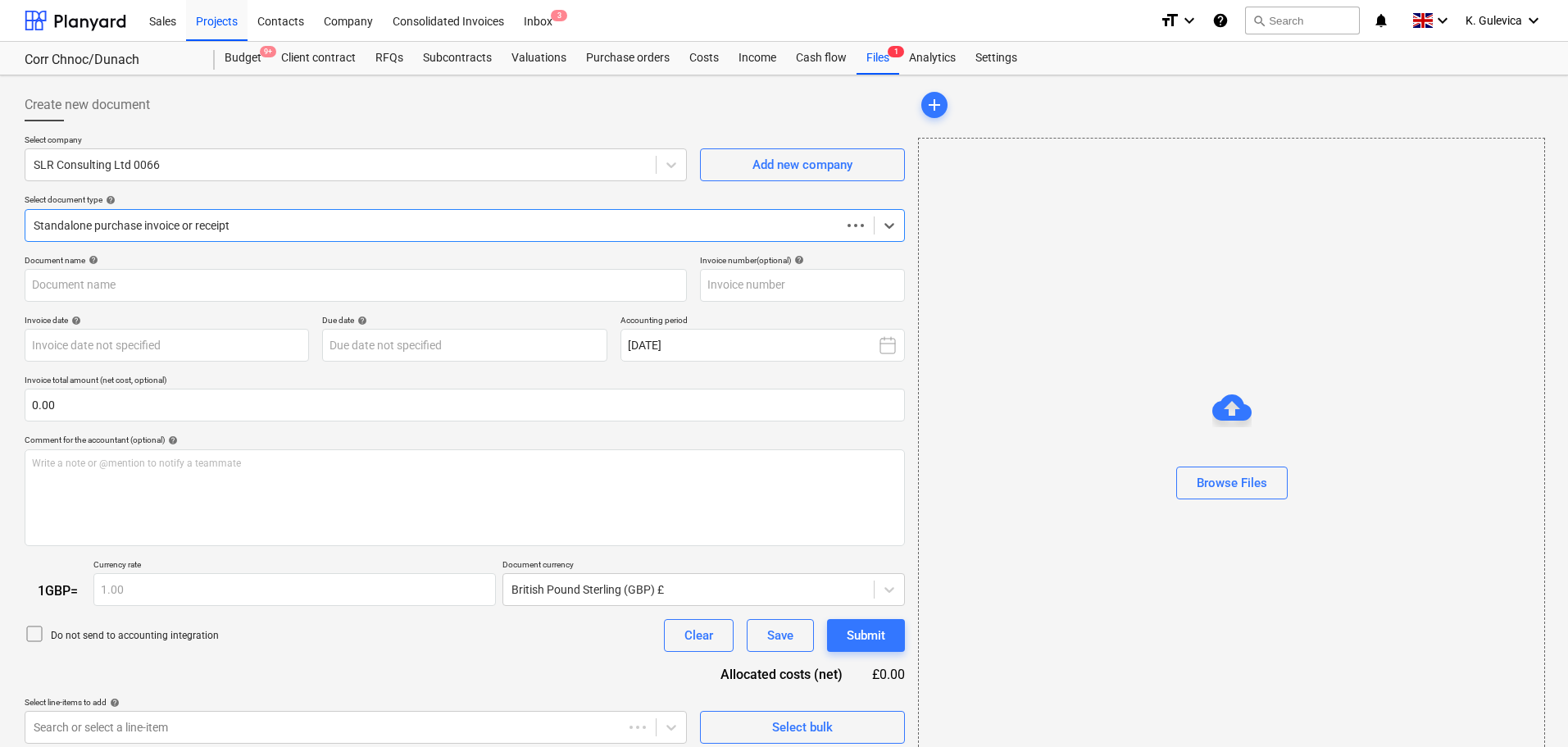
type input "41047461"
type input "[DATE]"
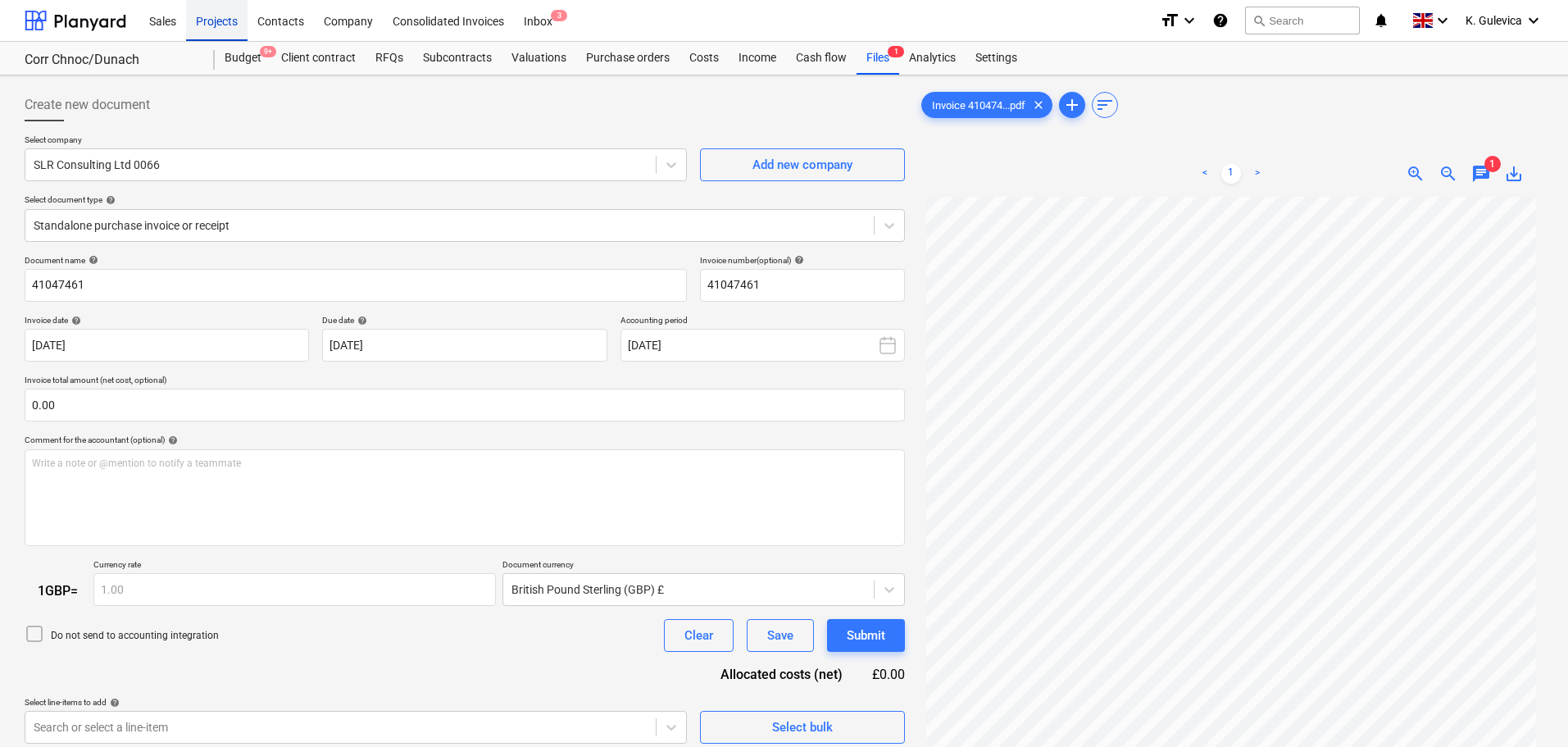
click at [207, 17] on div "Projects" at bounding box center [216, 19] width 62 height 41
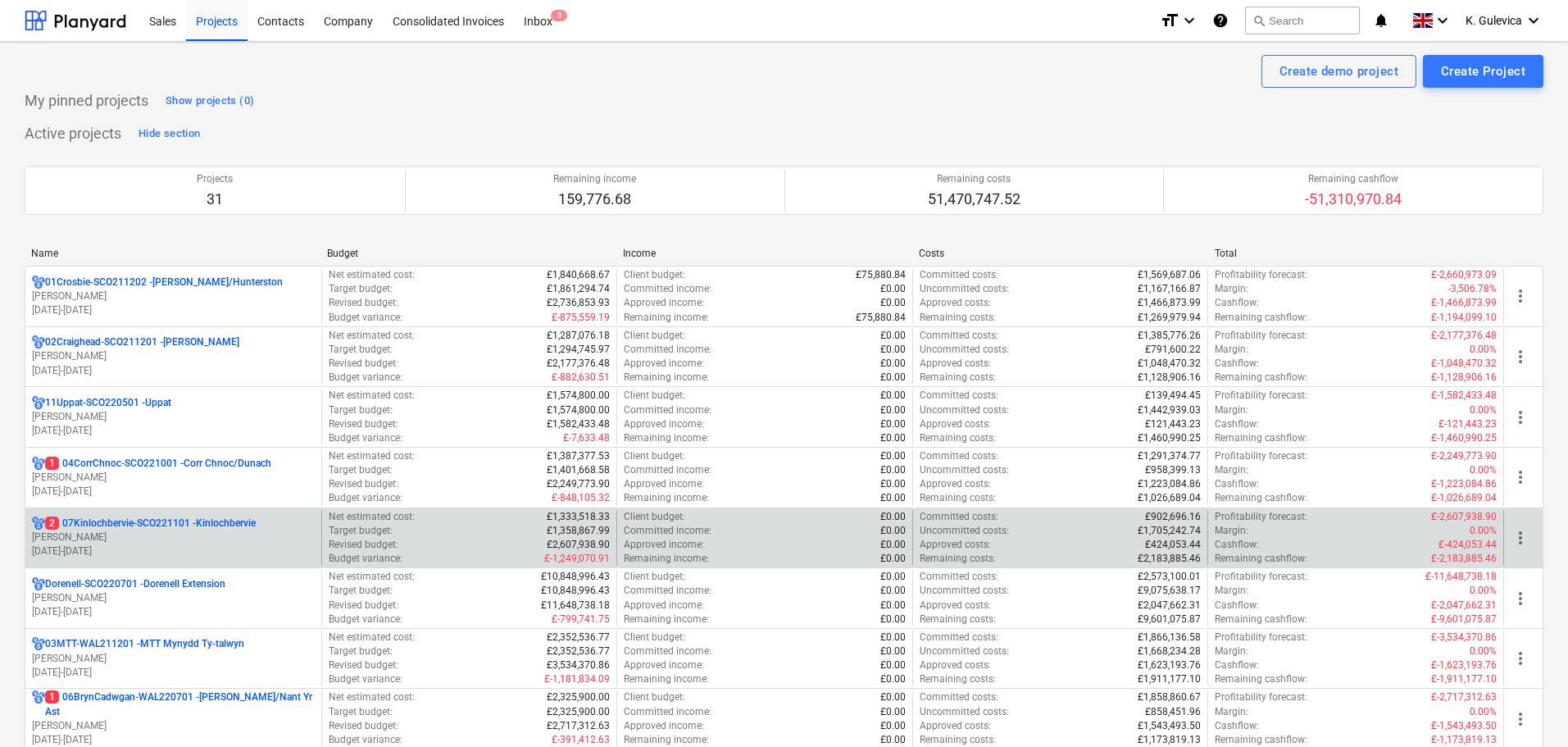
click at [191, 537] on p "[PERSON_NAME]" at bounding box center [173, 536] width 282 height 14
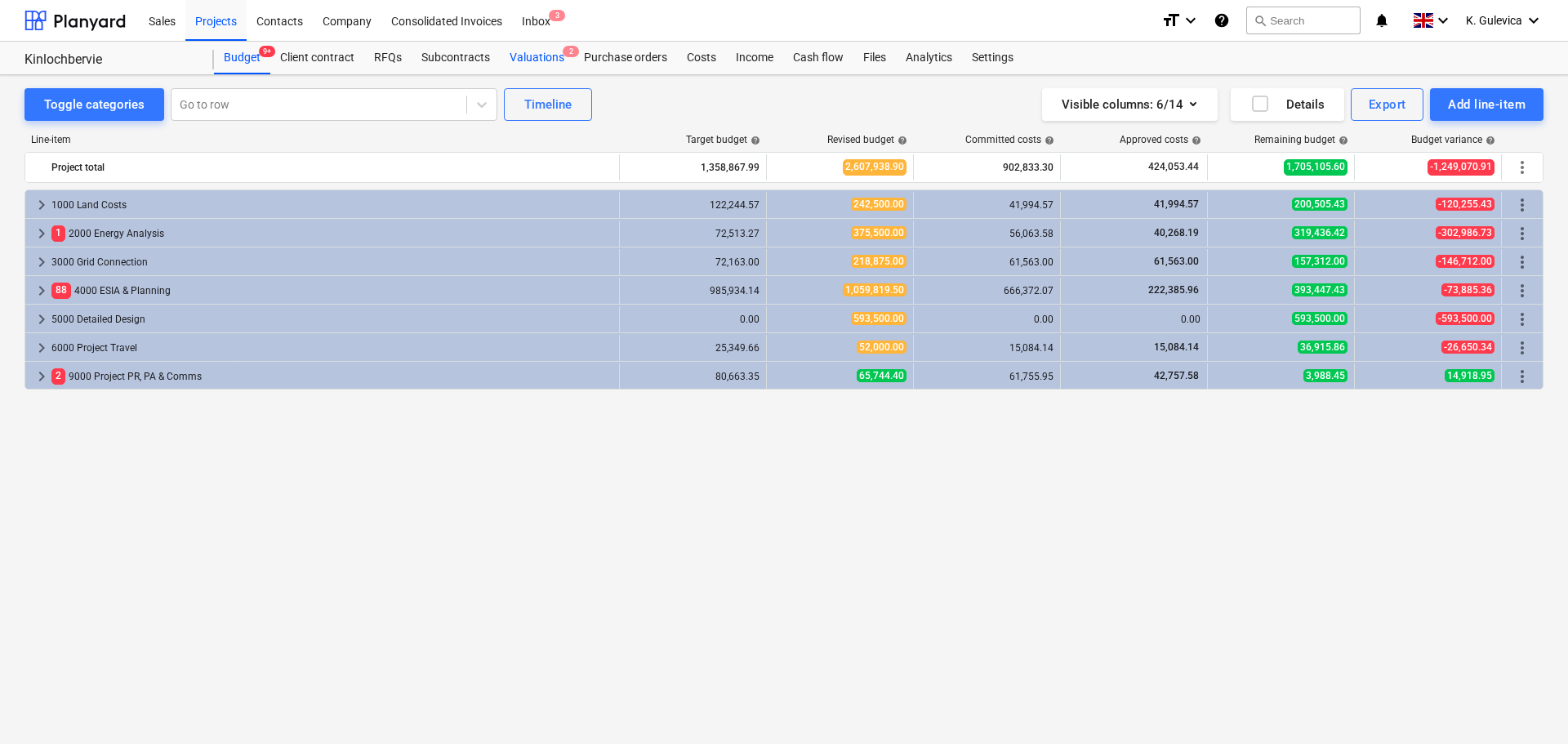
click at [543, 57] on div "Valuations 2" at bounding box center [536, 58] width 74 height 33
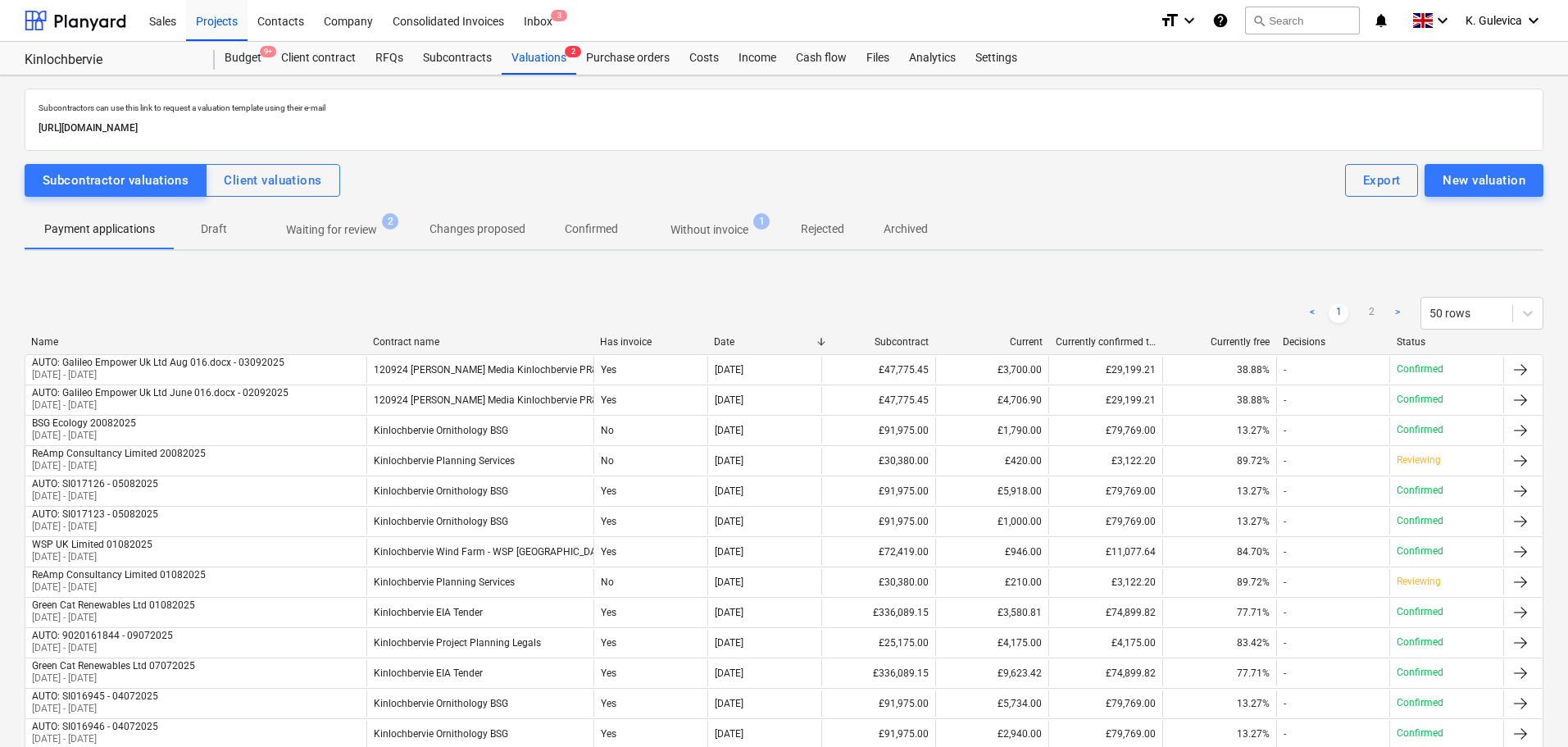
click at [731, 228] on p "Without invoice" at bounding box center [709, 230] width 78 height 17
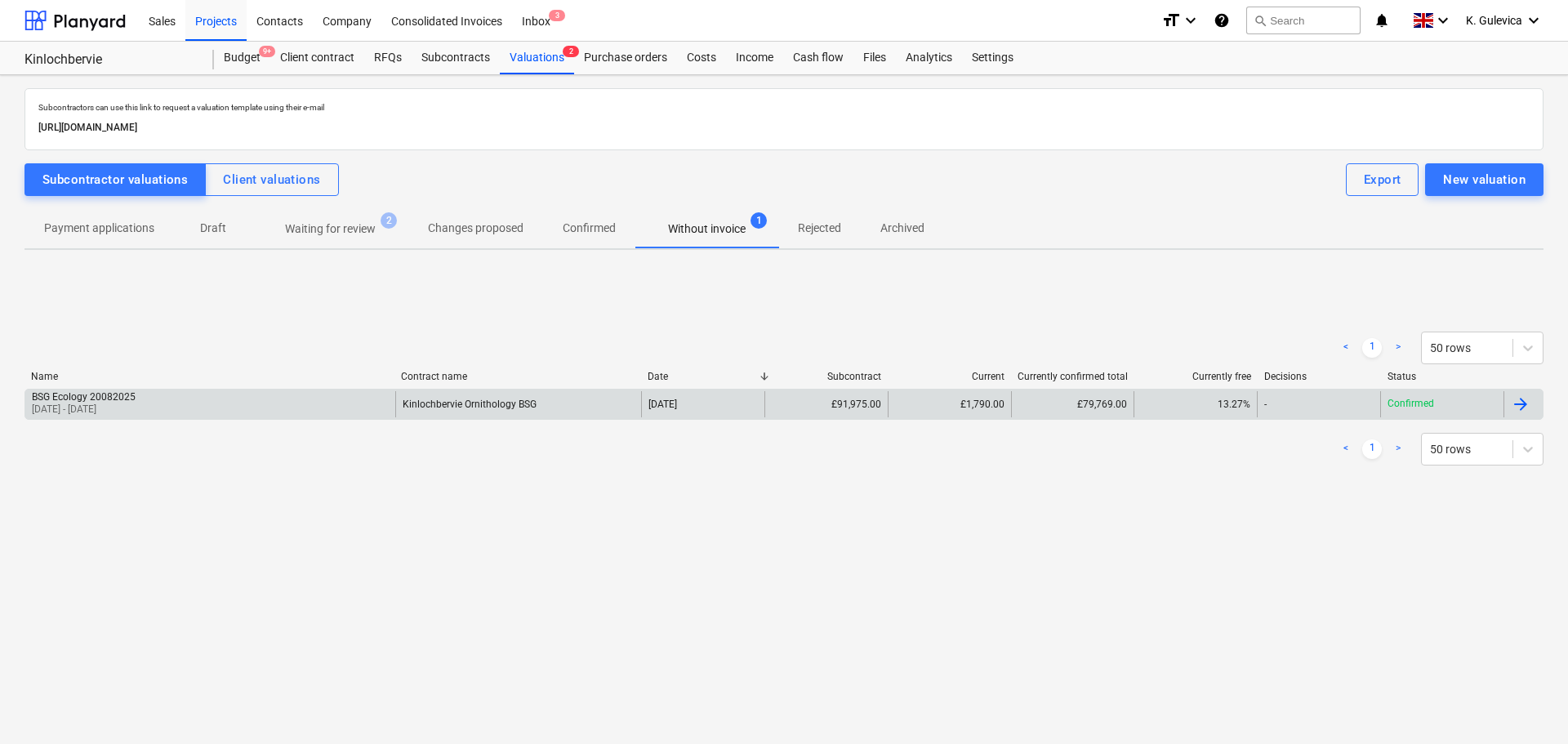
click at [533, 395] on div "Kinlochbervie Ornithology BSG" at bounding box center [518, 404] width 247 height 27
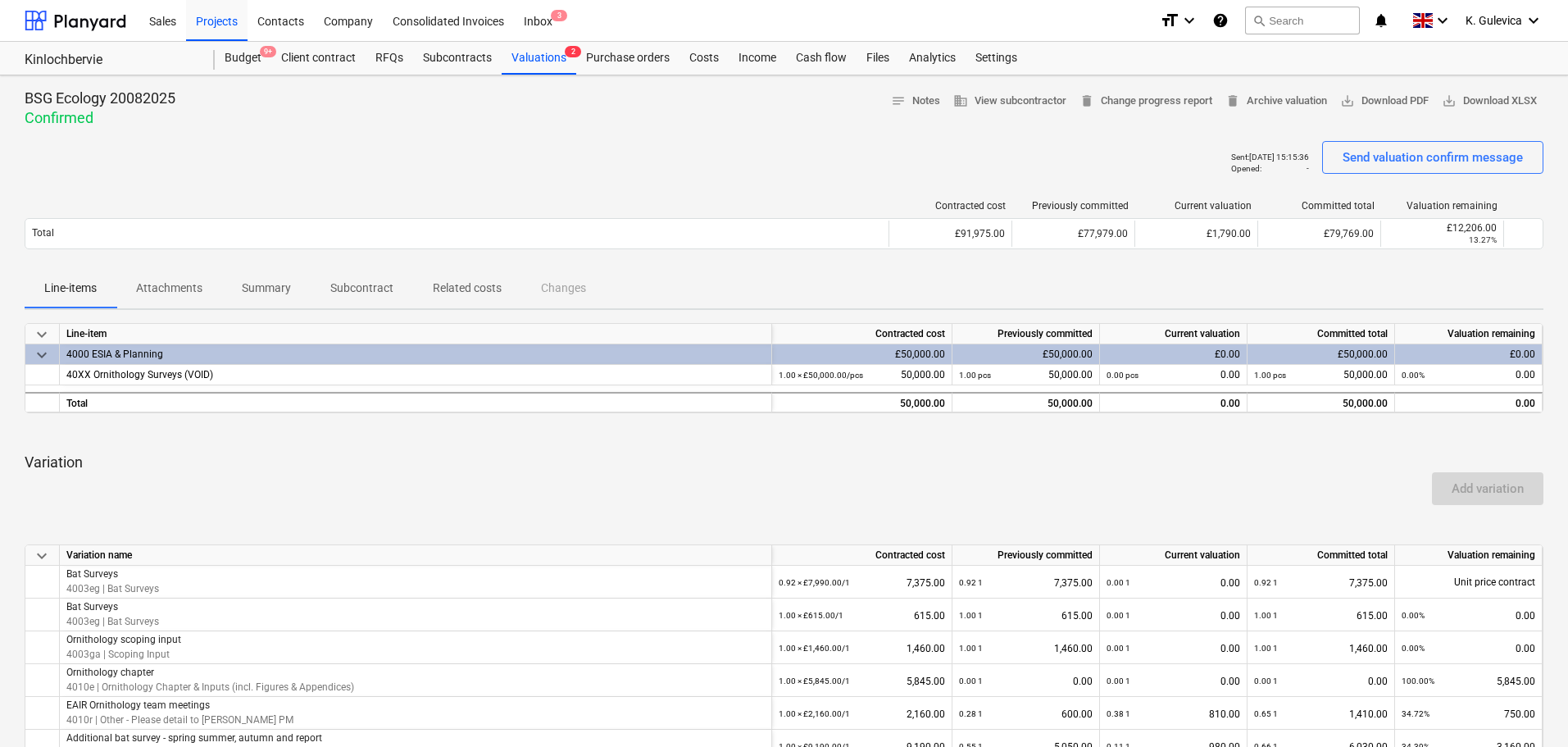
click at [175, 288] on p "Attachments" at bounding box center [169, 288] width 66 height 17
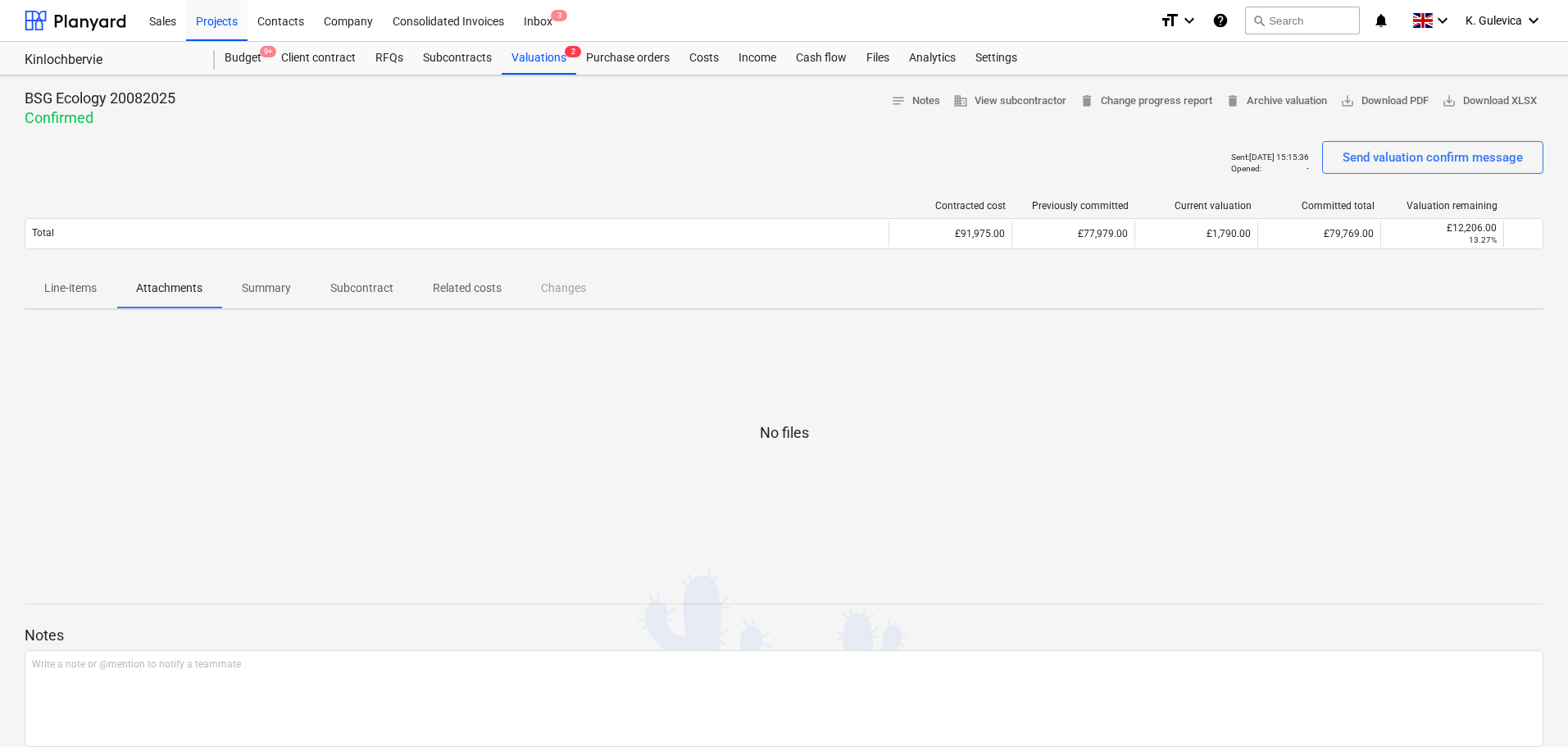
click at [87, 289] on p "Line-items" at bounding box center [70, 288] width 52 height 17
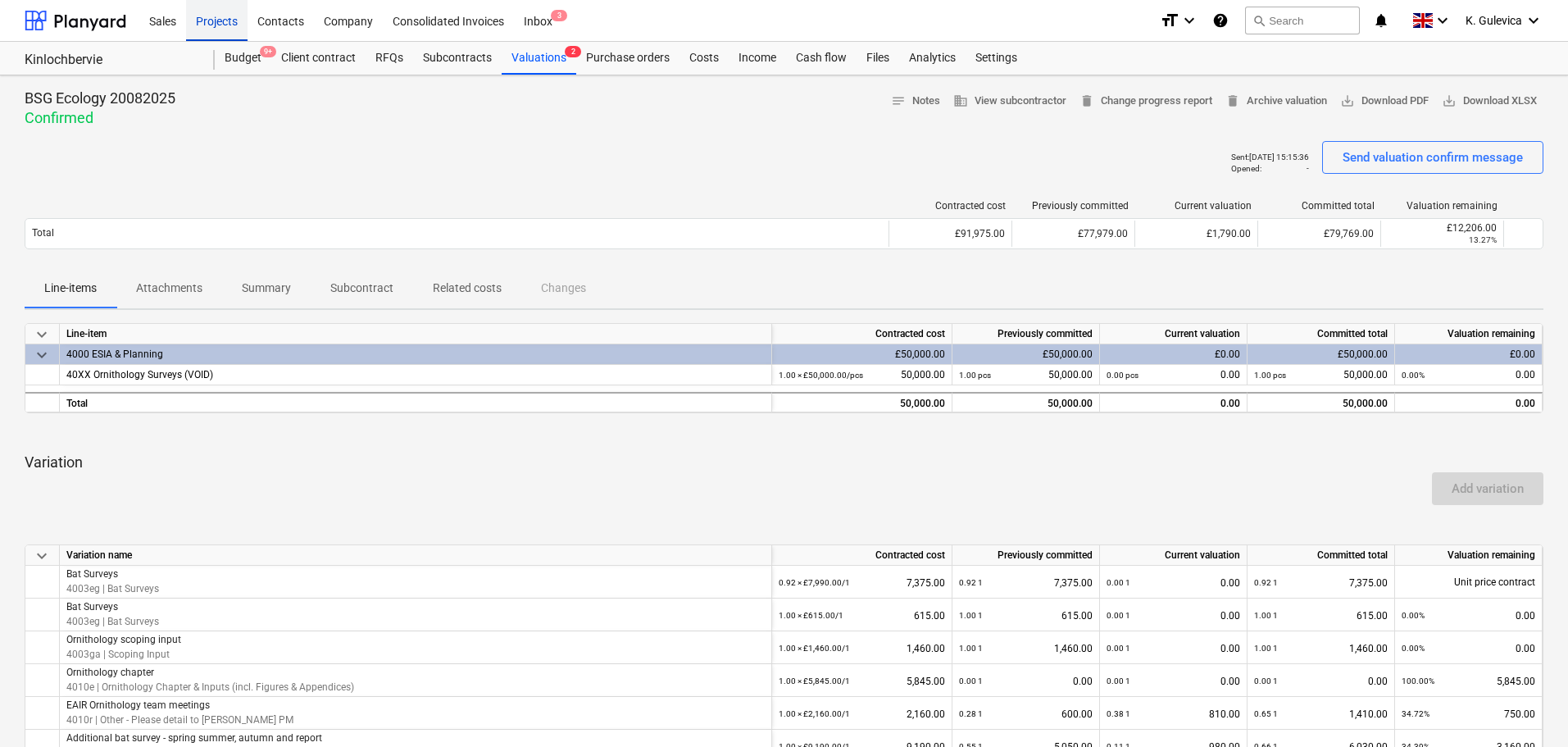
click at [202, 23] on div "Projects" at bounding box center [216, 19] width 62 height 41
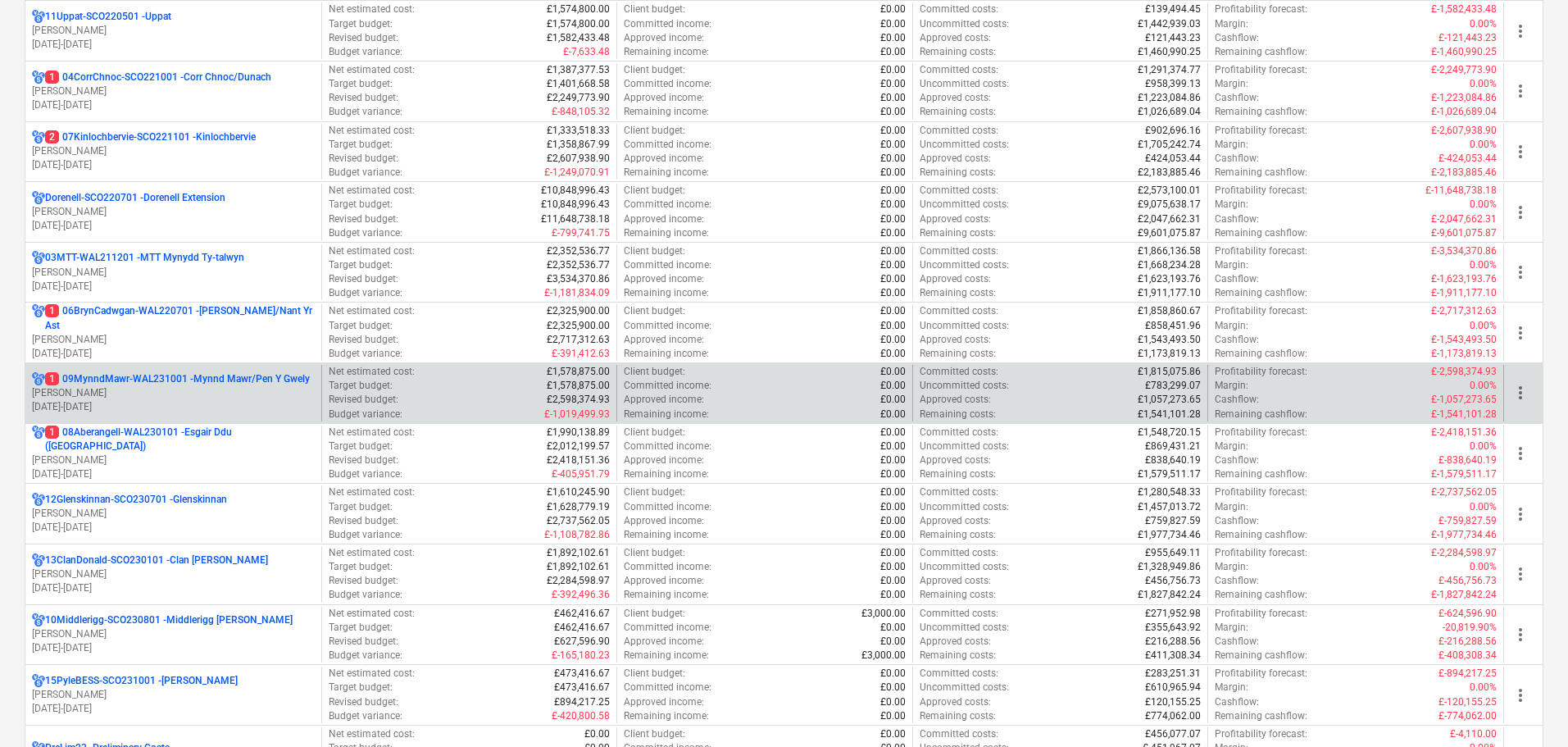
scroll to position [410, 0]
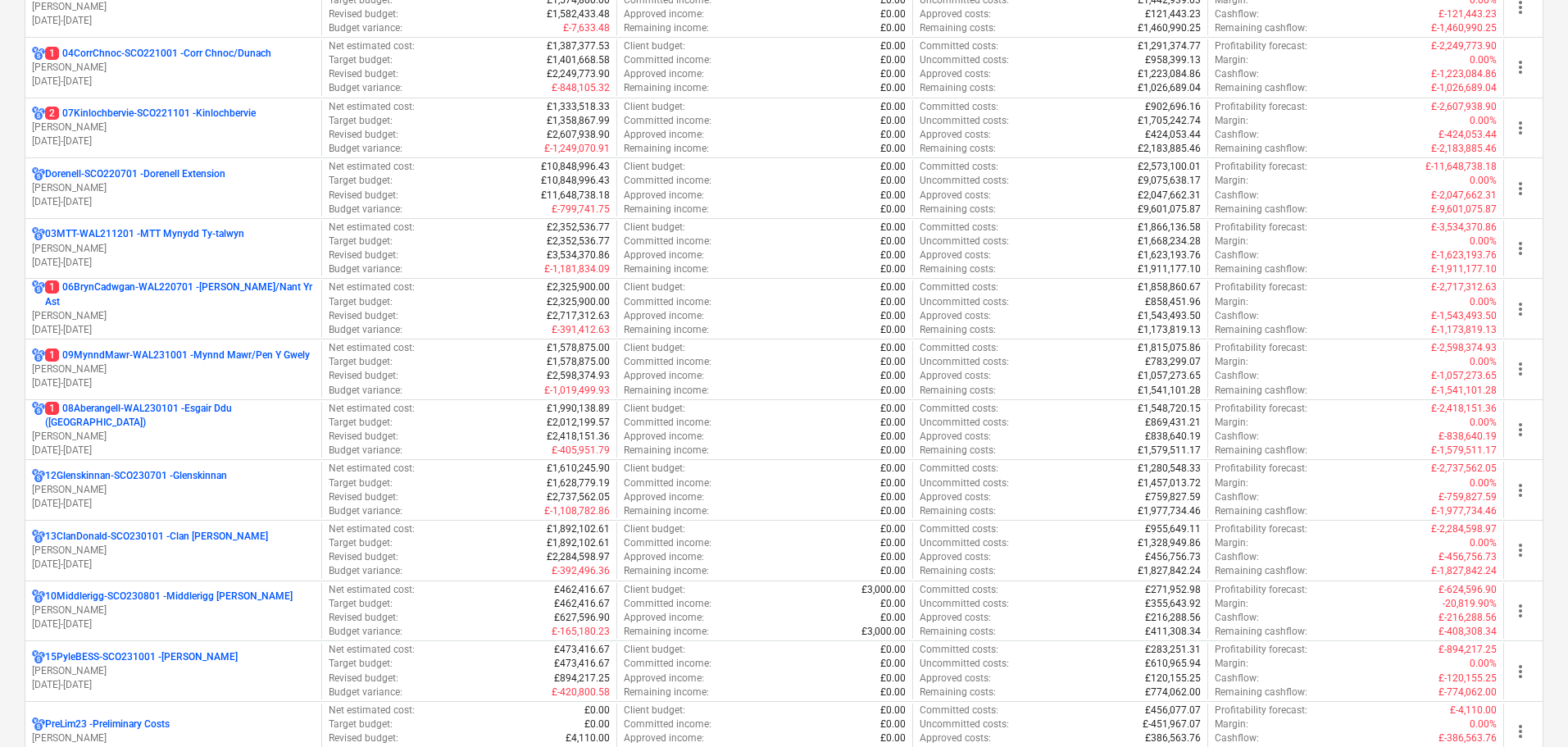
drag, startPoint x: 184, startPoint y: 194, endPoint x: 202, endPoint y: 186, distance: 19.7
click at [184, 194] on p "[PERSON_NAME]" at bounding box center [173, 188] width 282 height 14
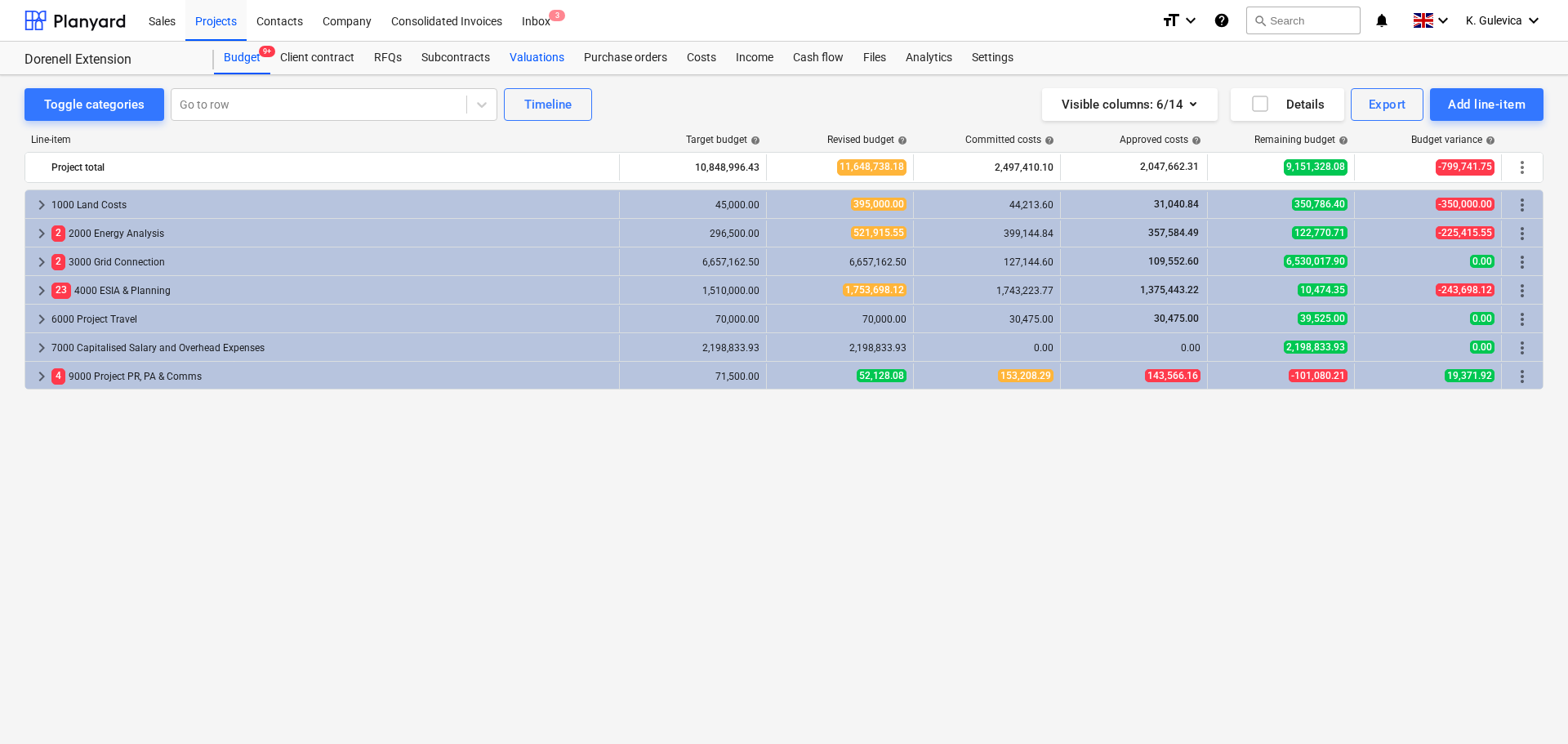
click at [534, 62] on div "Valuations" at bounding box center [536, 58] width 74 height 33
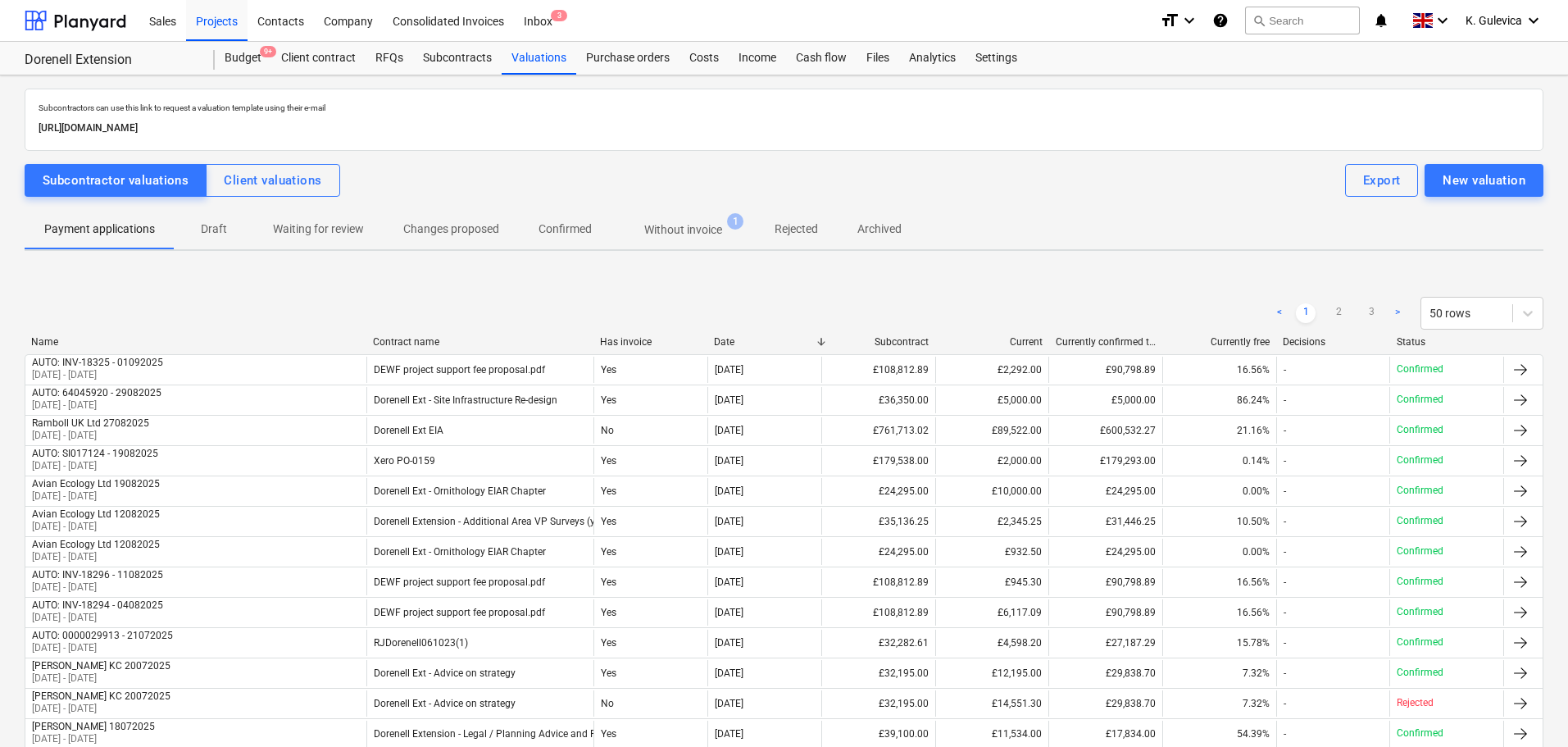
click at [719, 224] on p "Without invoice" at bounding box center [683, 230] width 78 height 17
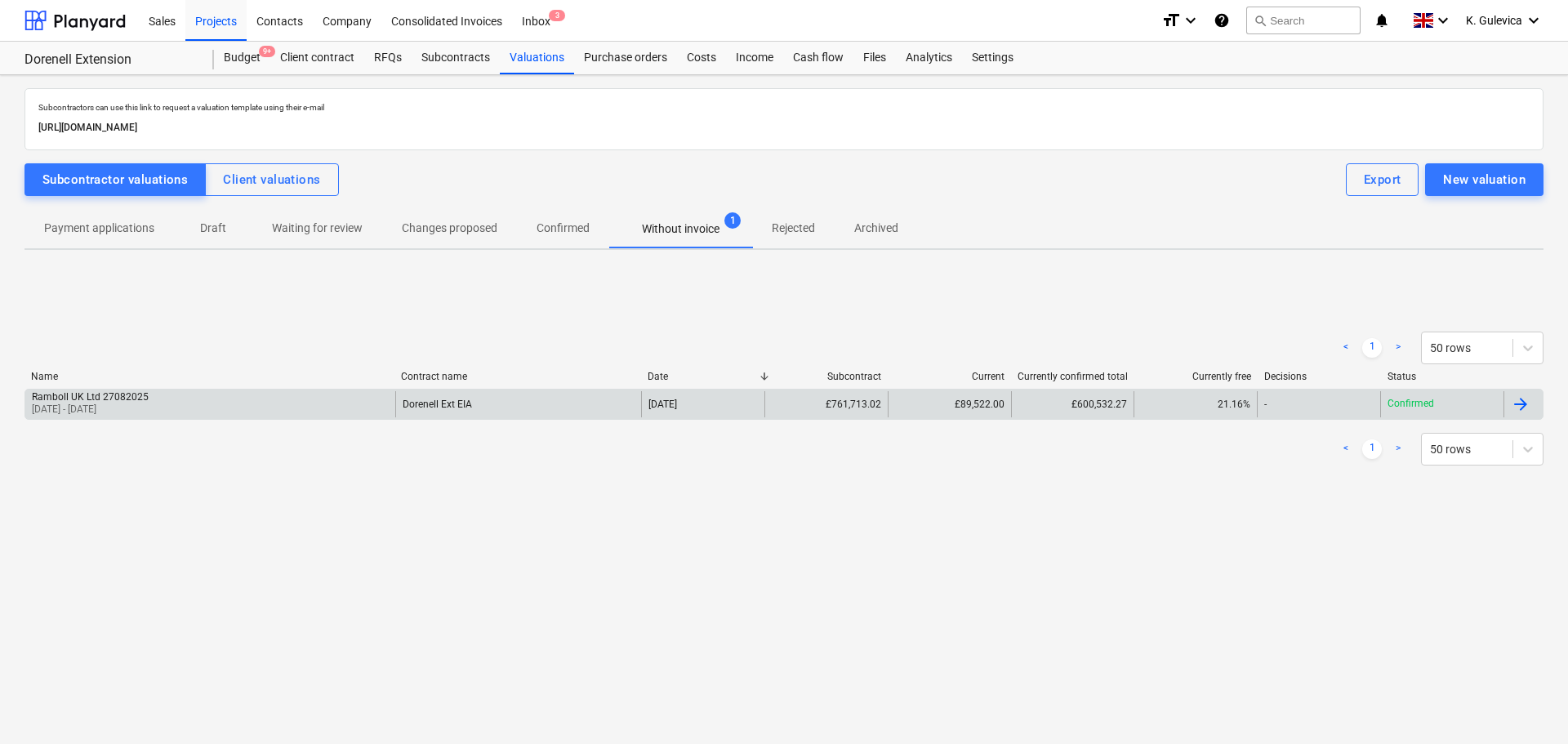
click at [583, 404] on div "Dorenell Ext EIA" at bounding box center [518, 404] width 247 height 27
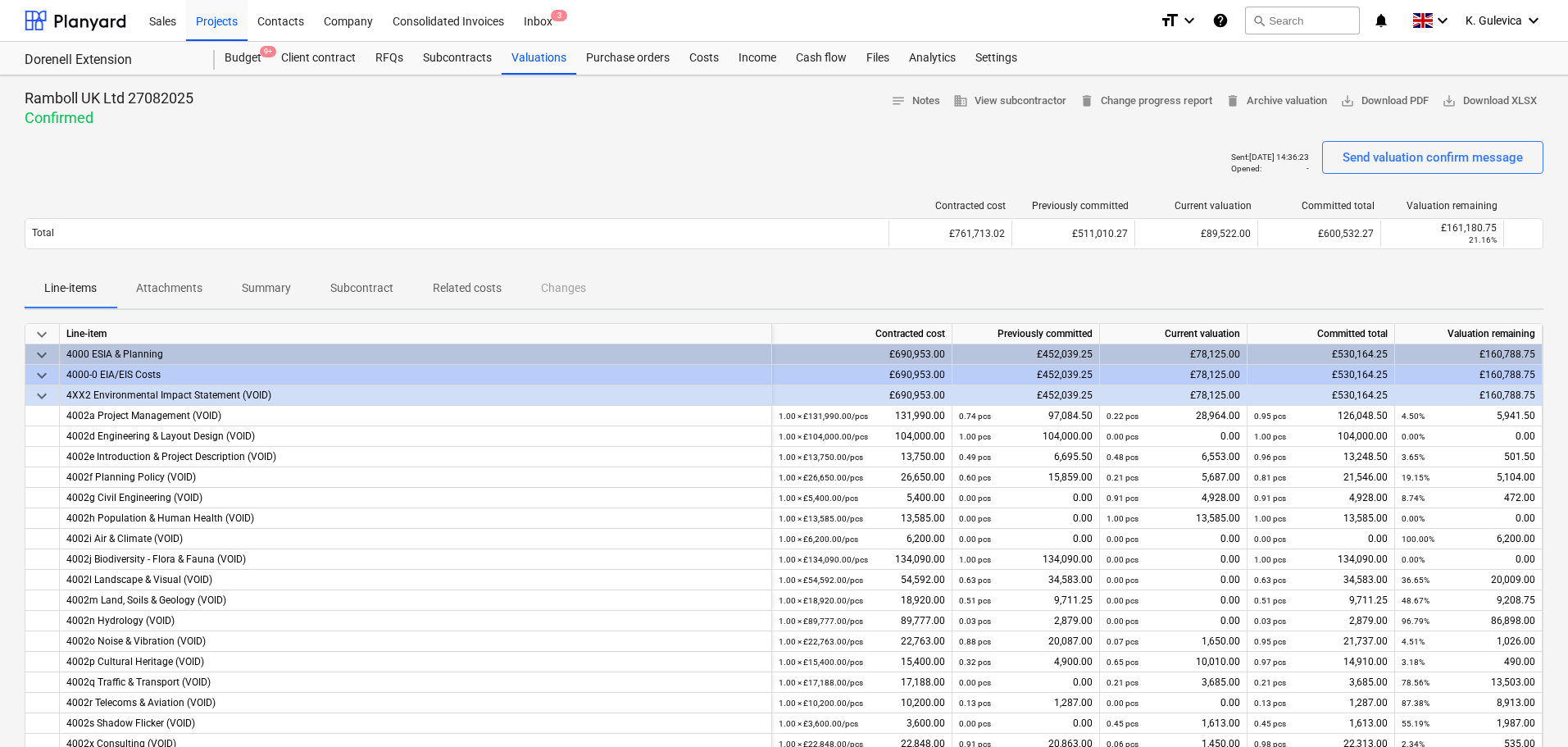
click at [186, 283] on p "Attachments" at bounding box center [169, 288] width 66 height 17
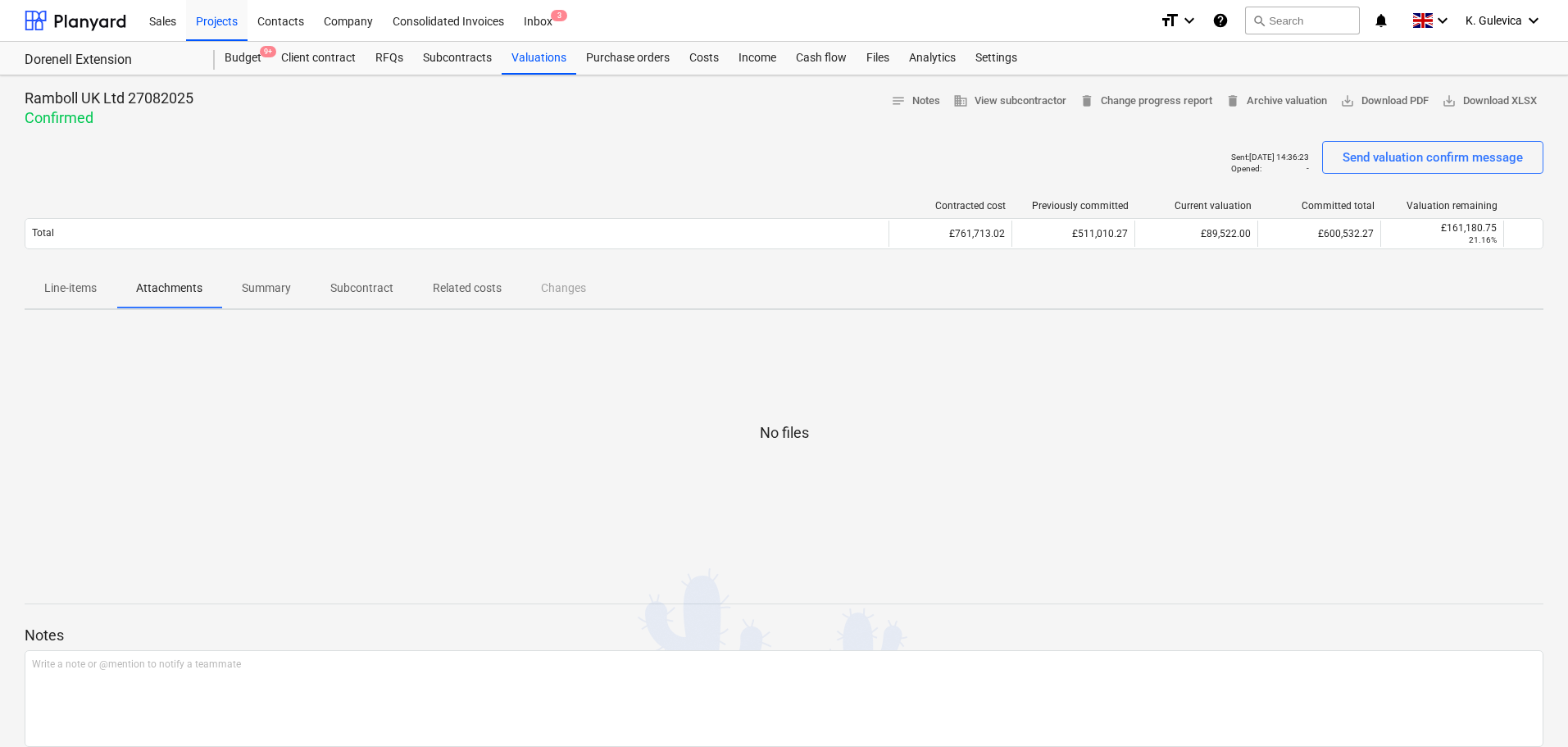
click at [81, 285] on p "Line-items" at bounding box center [70, 288] width 52 height 17
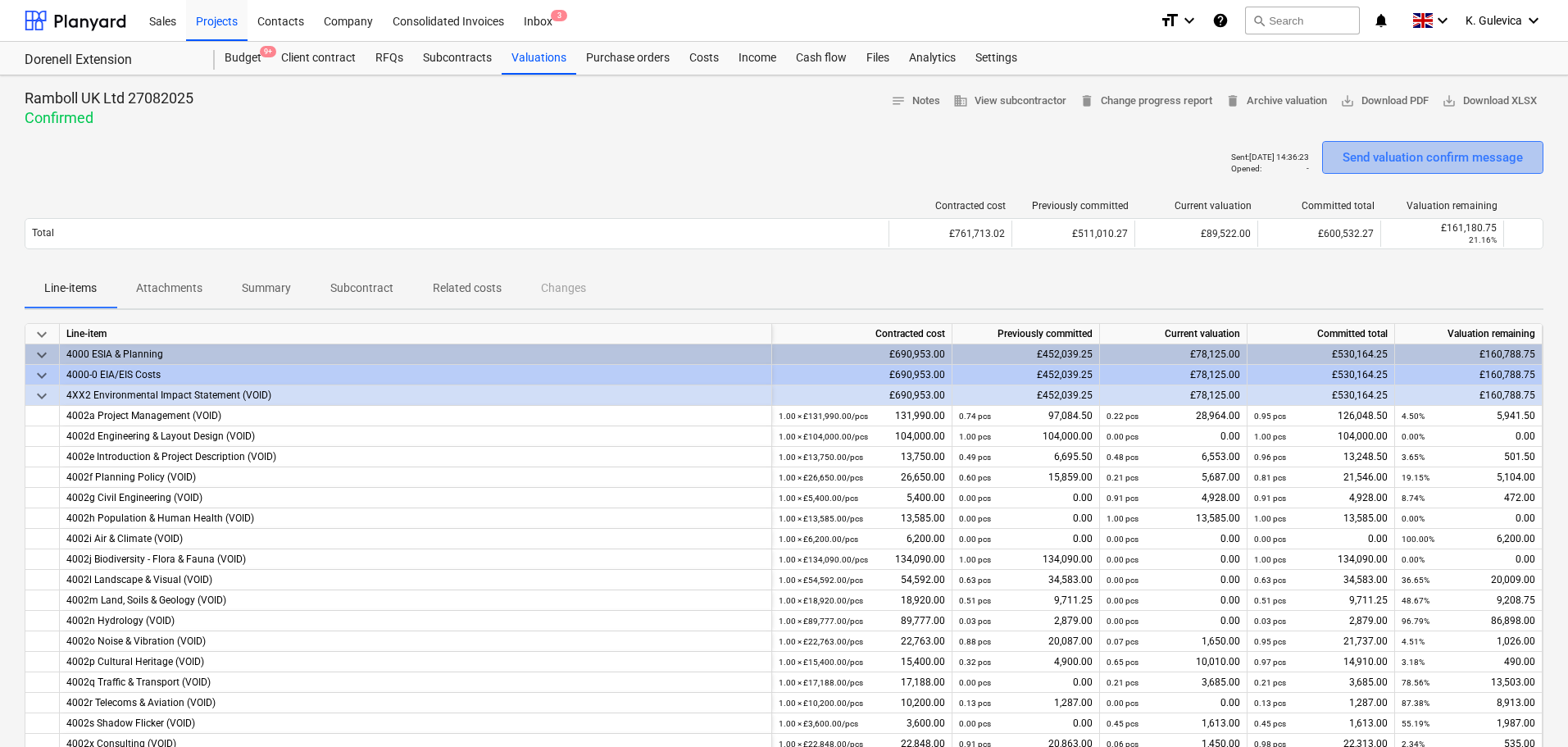
click at [1450, 156] on div "Send valuation confirm message" at bounding box center [1433, 156] width 180 height 21
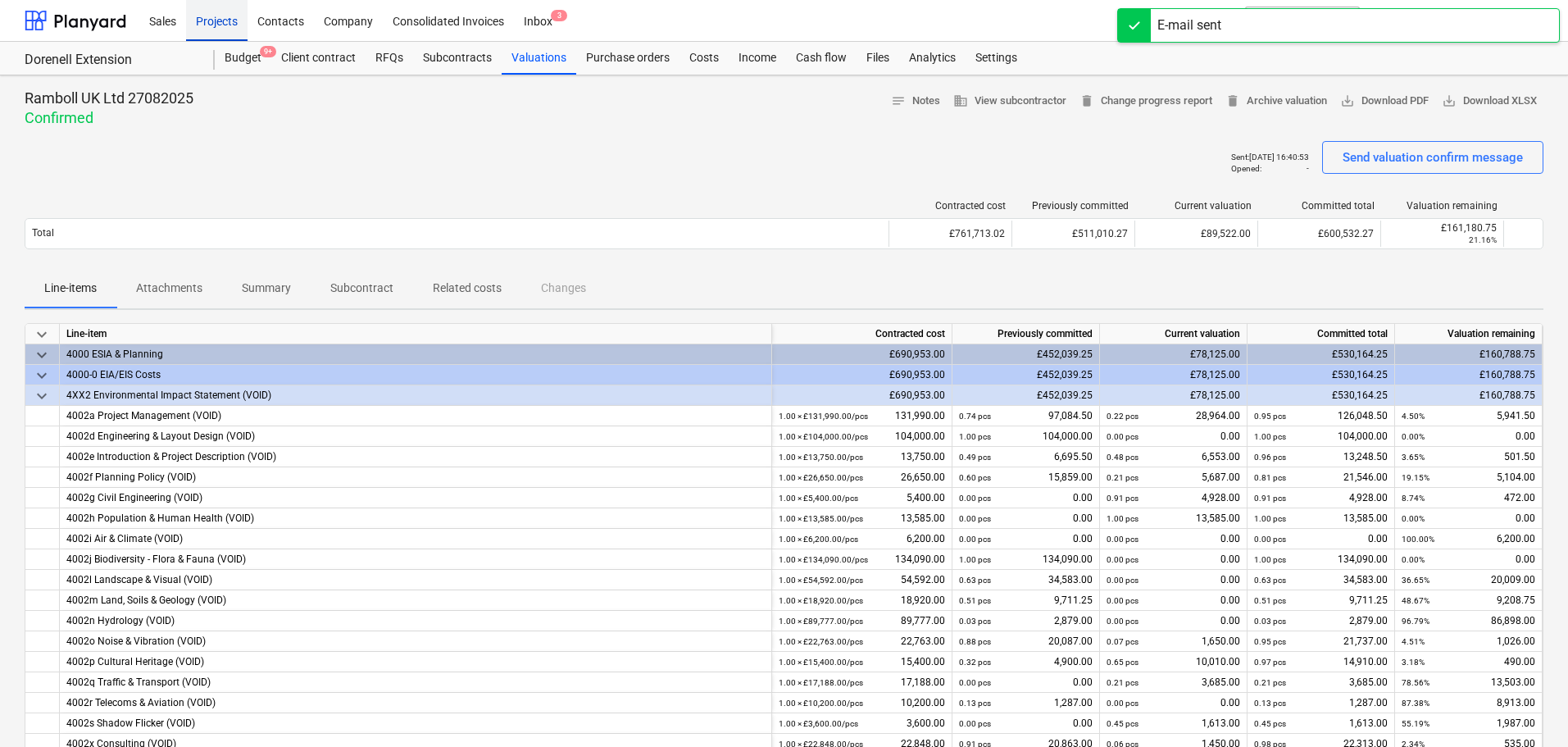
click at [205, 19] on div "Projects" at bounding box center [216, 19] width 62 height 41
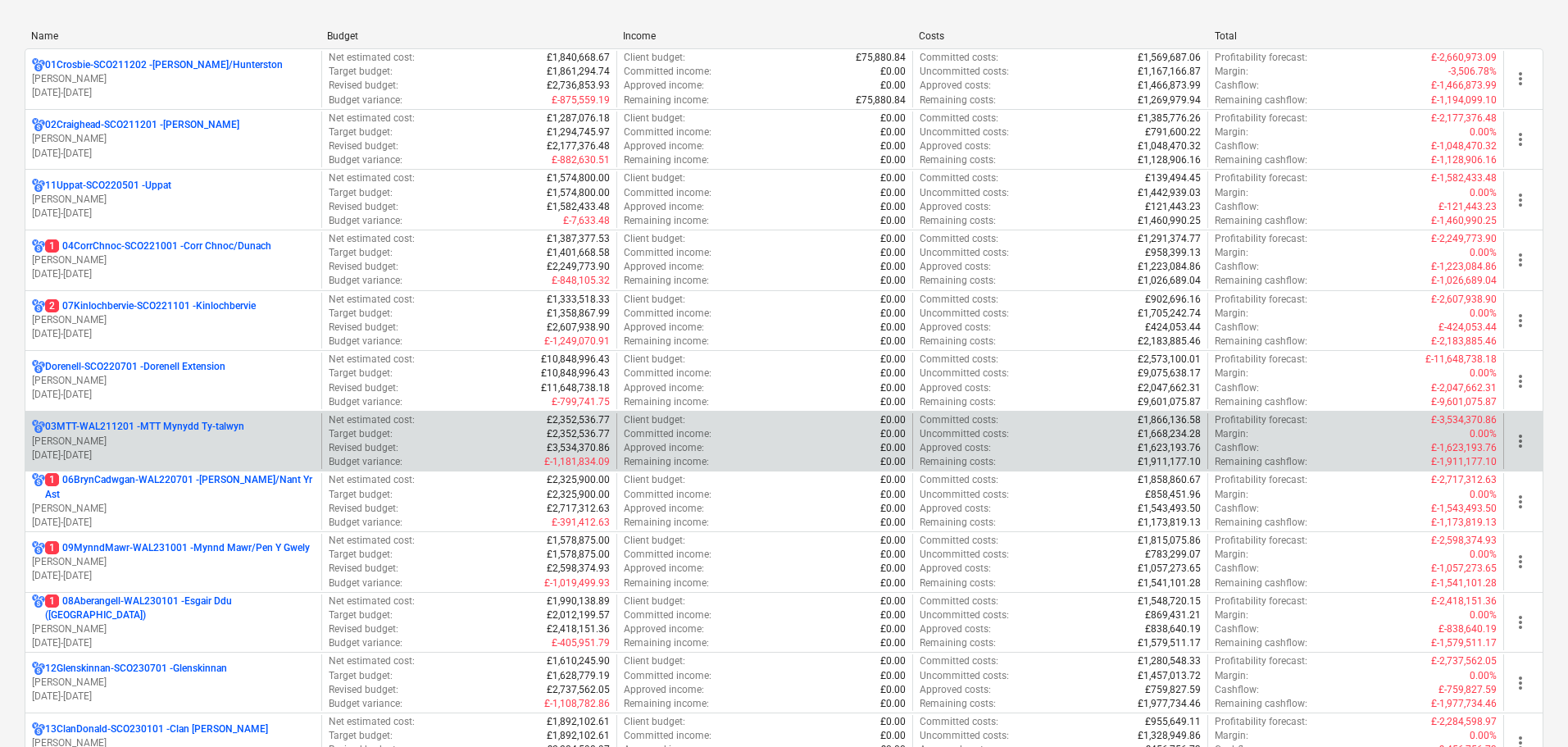
scroll to position [246, 0]
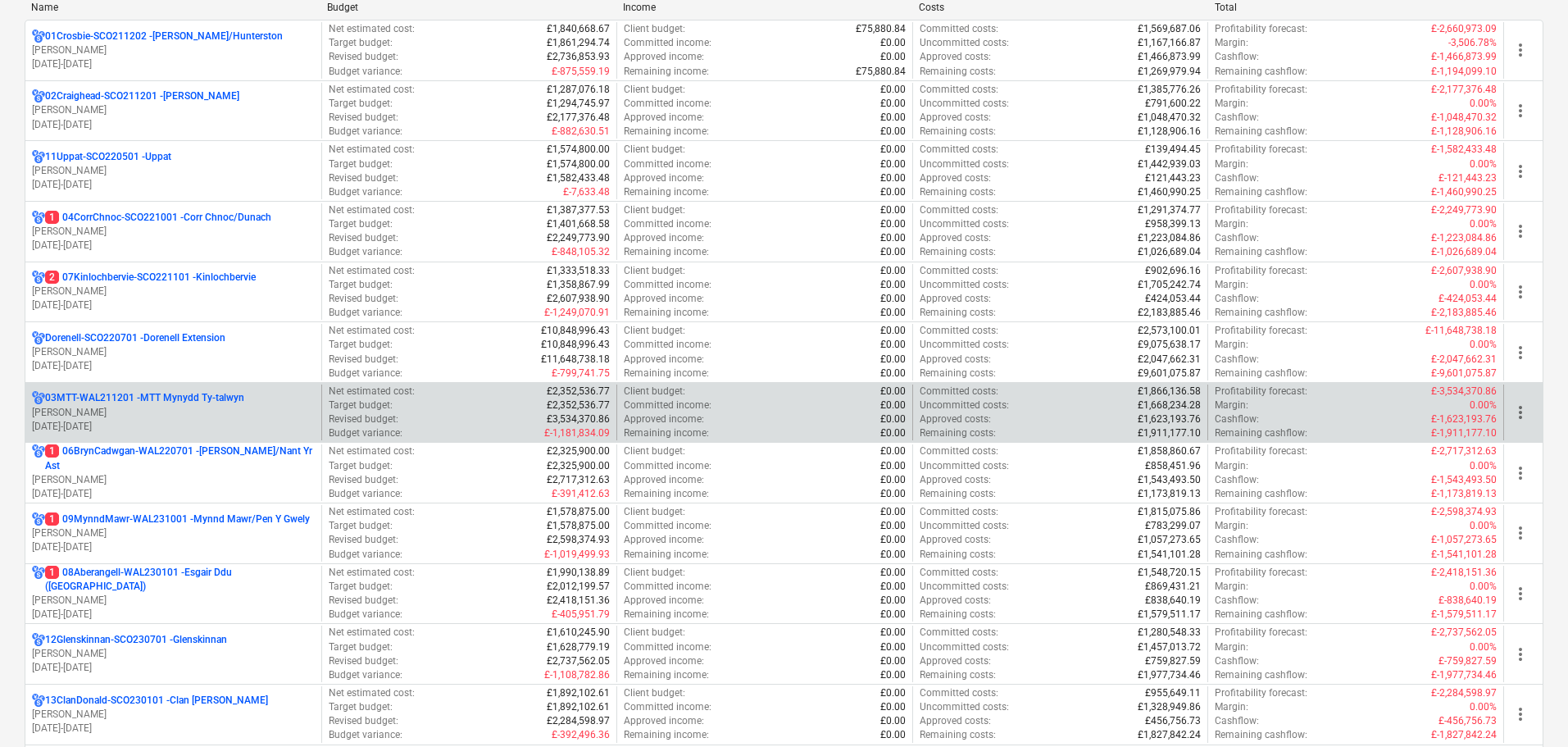
click at [152, 418] on p "[PERSON_NAME]" at bounding box center [173, 412] width 282 height 14
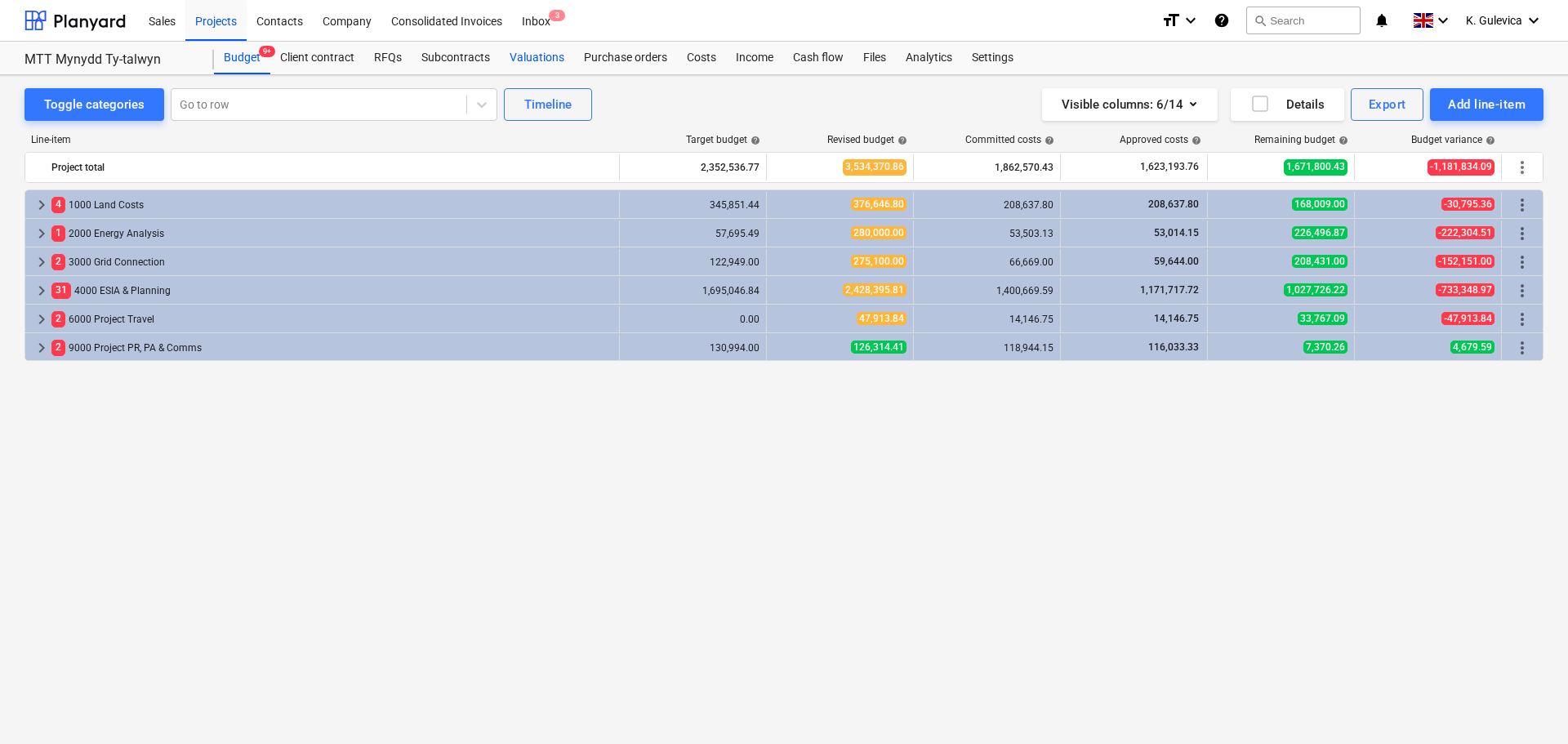
click at [550, 54] on div "Valuations" at bounding box center [536, 58] width 74 height 33
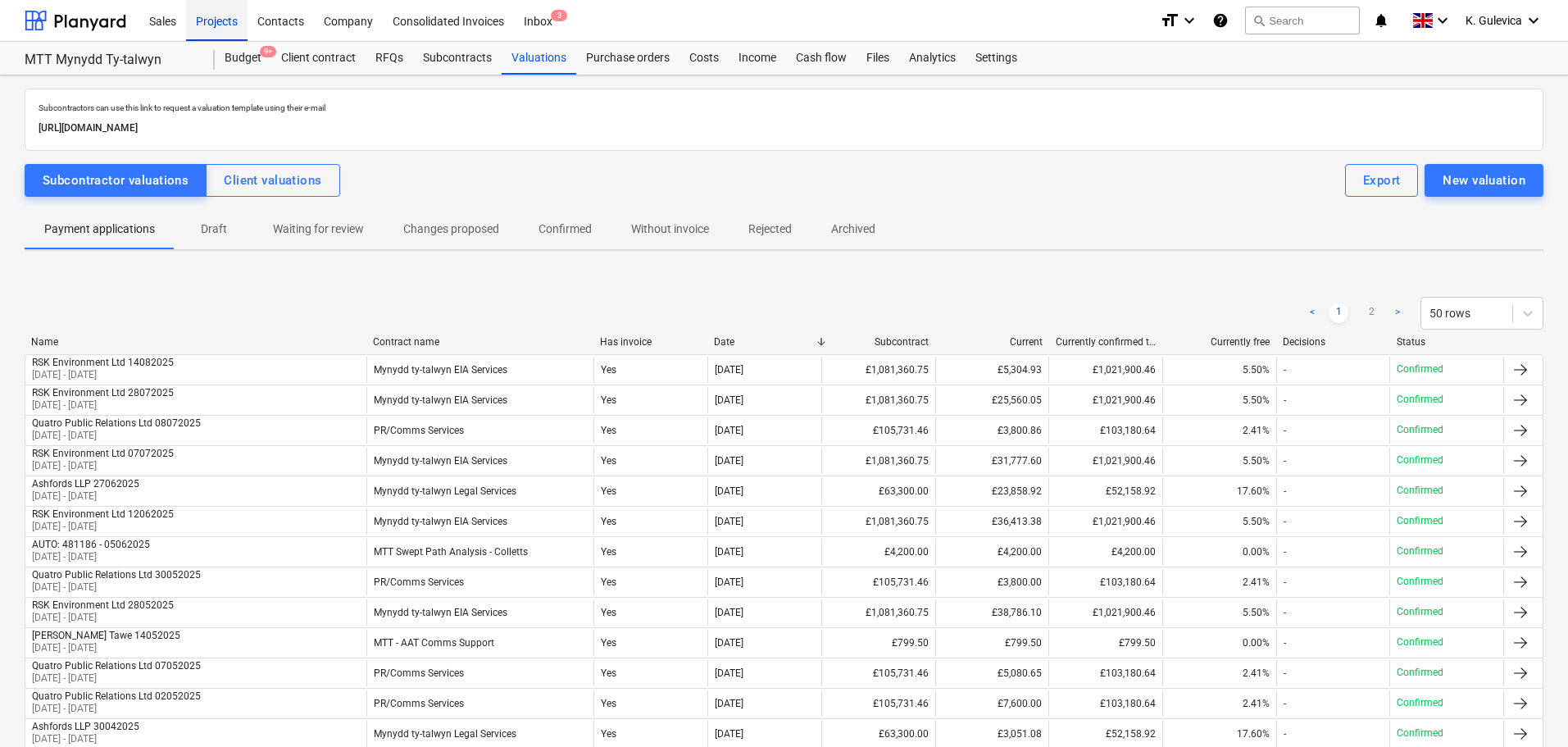
click at [220, 21] on div "Projects" at bounding box center [216, 19] width 62 height 41
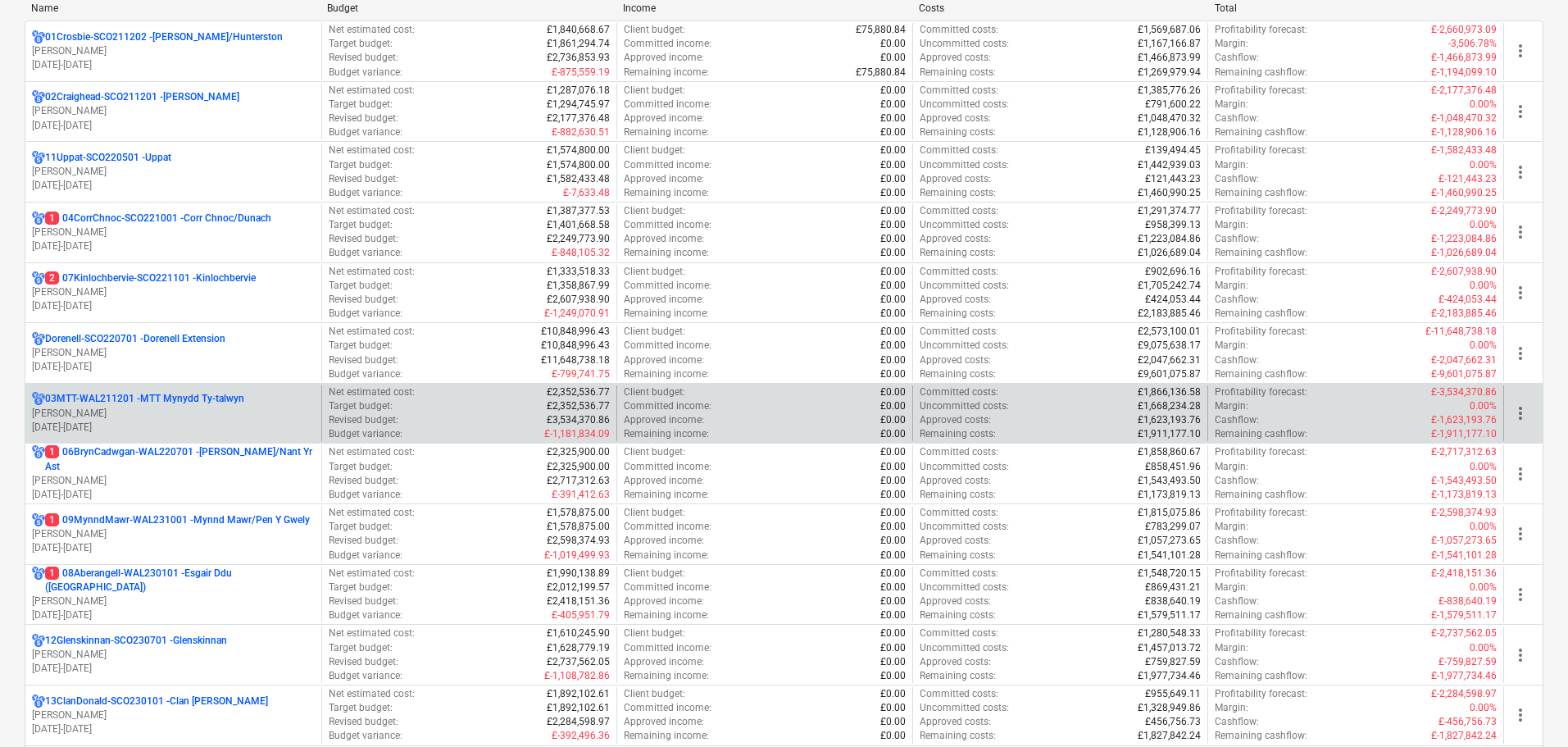
scroll to position [246, 0]
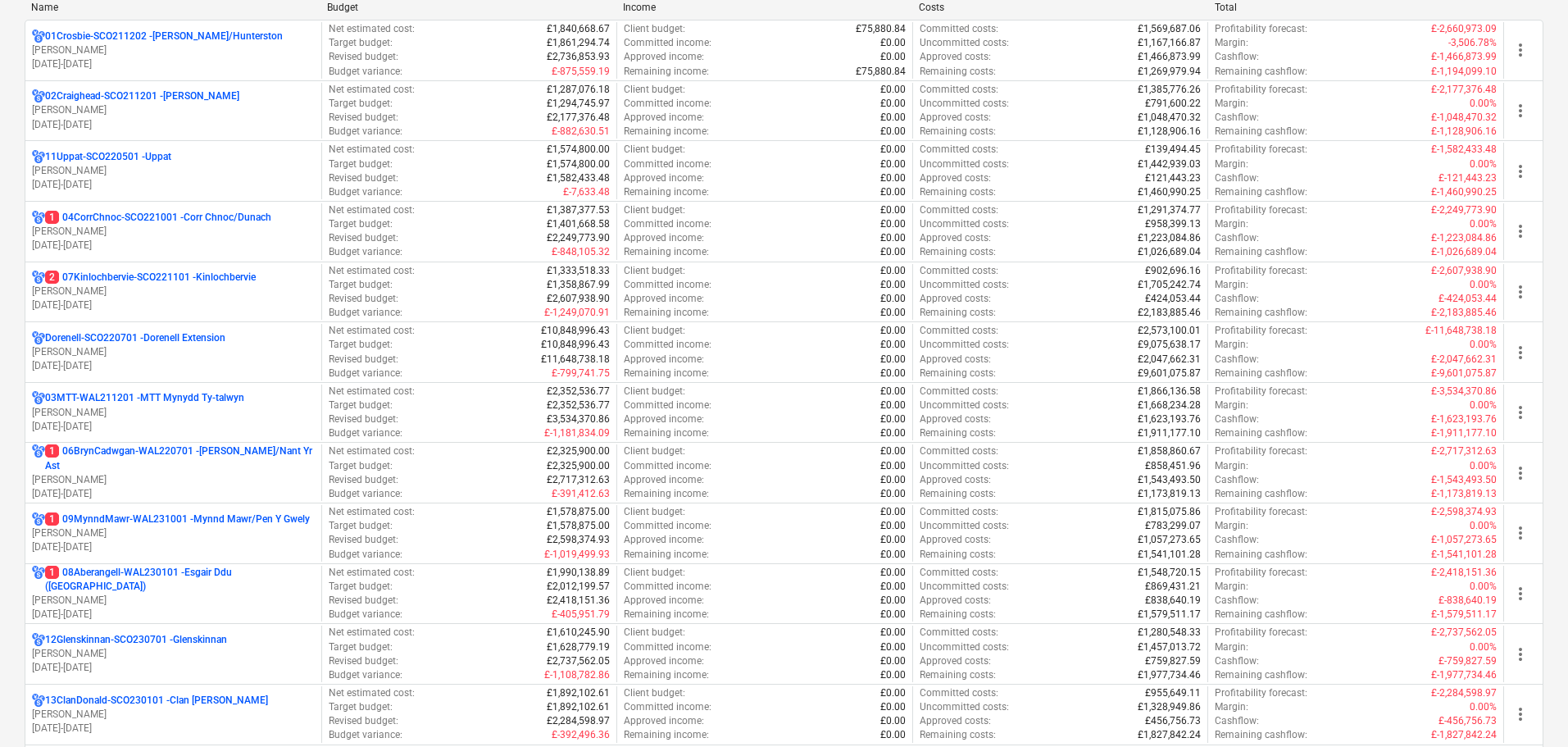
drag, startPoint x: 166, startPoint y: 469, endPoint x: 196, endPoint y: 429, distance: 50.0
click at [166, 470] on p "1 06BrynCadwgan-WAL220701 - [PERSON_NAME]/Nant Yr Ast" at bounding box center [179, 458] width 270 height 28
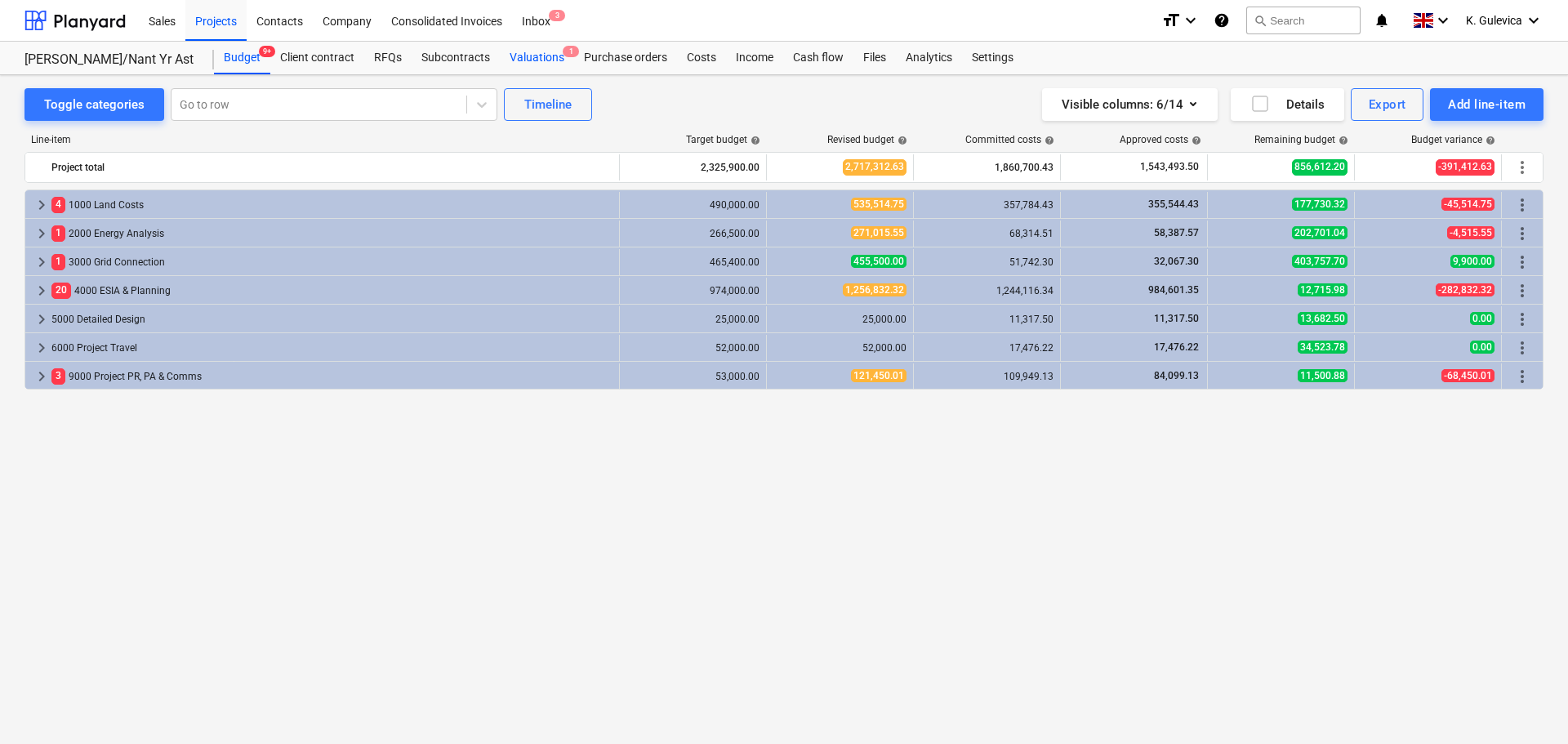
click at [525, 58] on div "Valuations 1" at bounding box center [536, 58] width 74 height 33
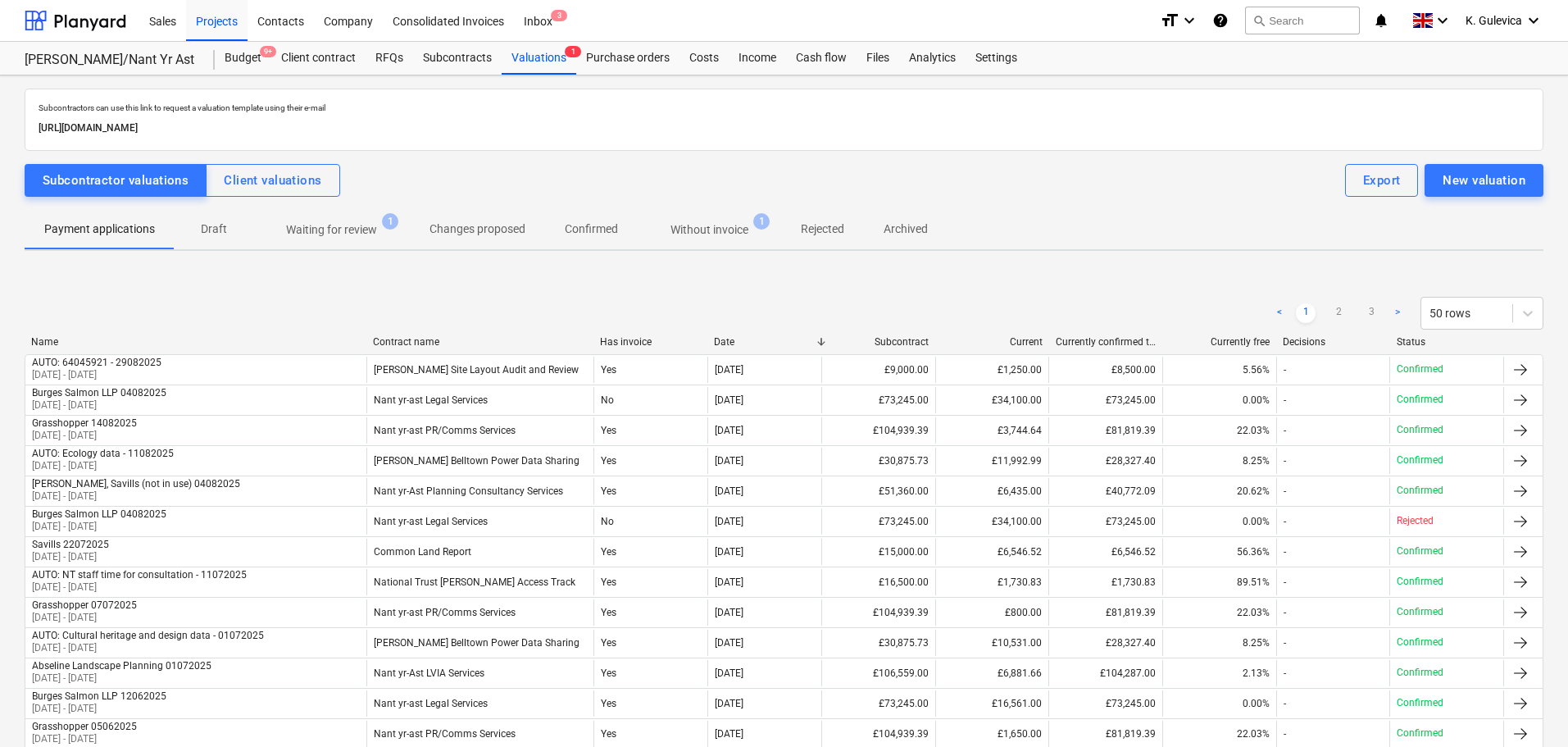
click at [707, 224] on p "Without invoice" at bounding box center [709, 230] width 78 height 17
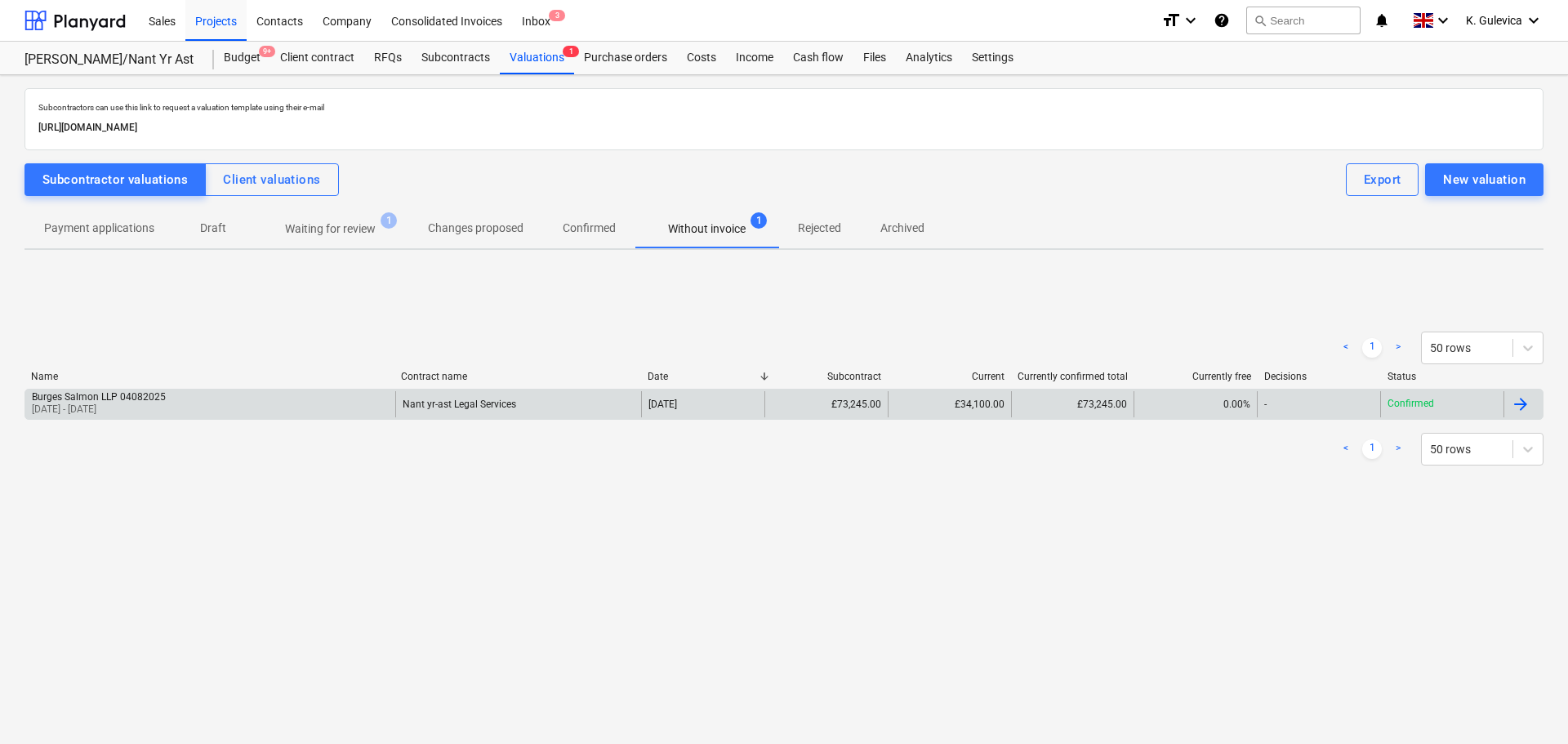
click at [291, 406] on div "Burges Salmon LLP 04082025 [DATE] - [DATE]" at bounding box center [211, 404] width 370 height 27
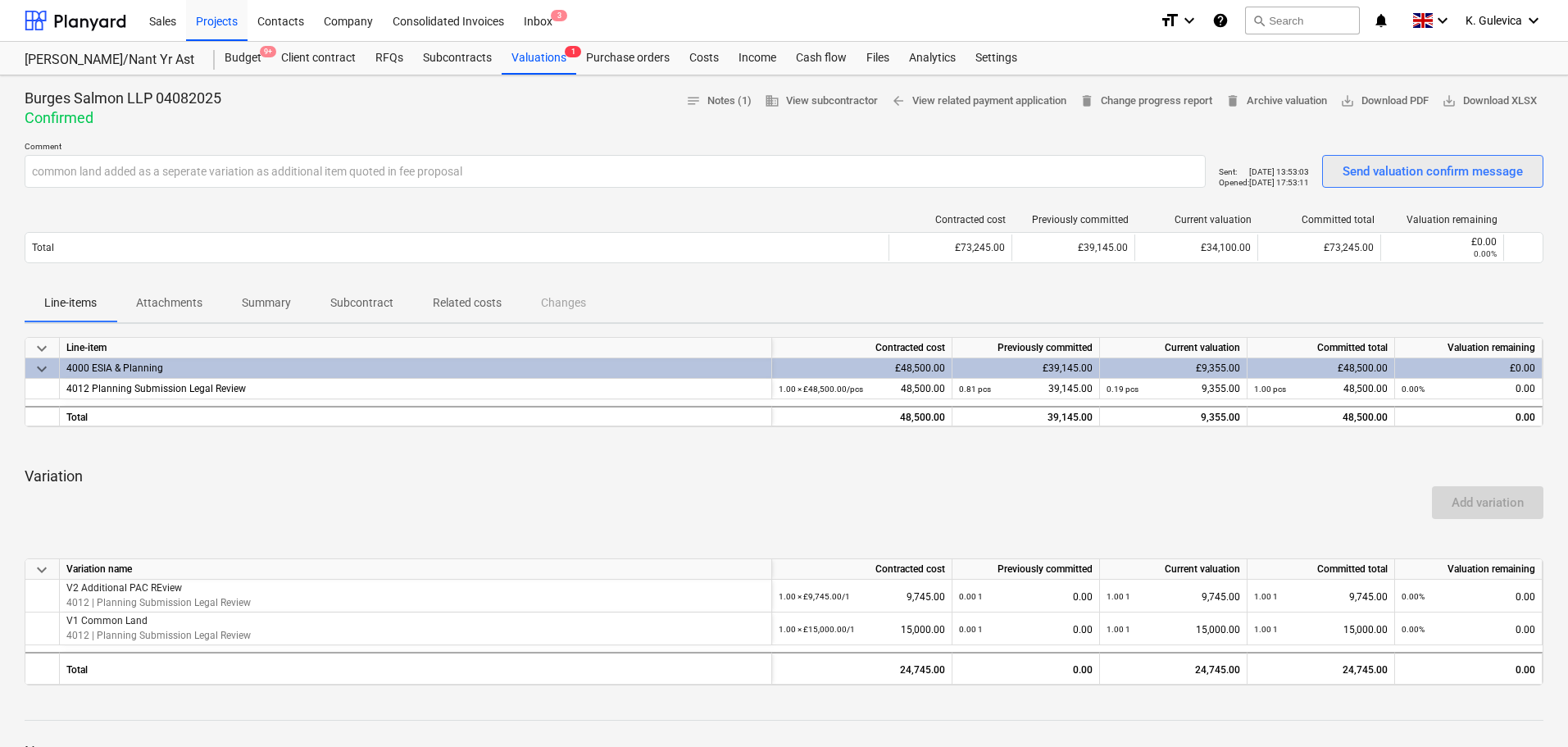
click at [1403, 169] on div "Send valuation confirm message" at bounding box center [1433, 171] width 180 height 21
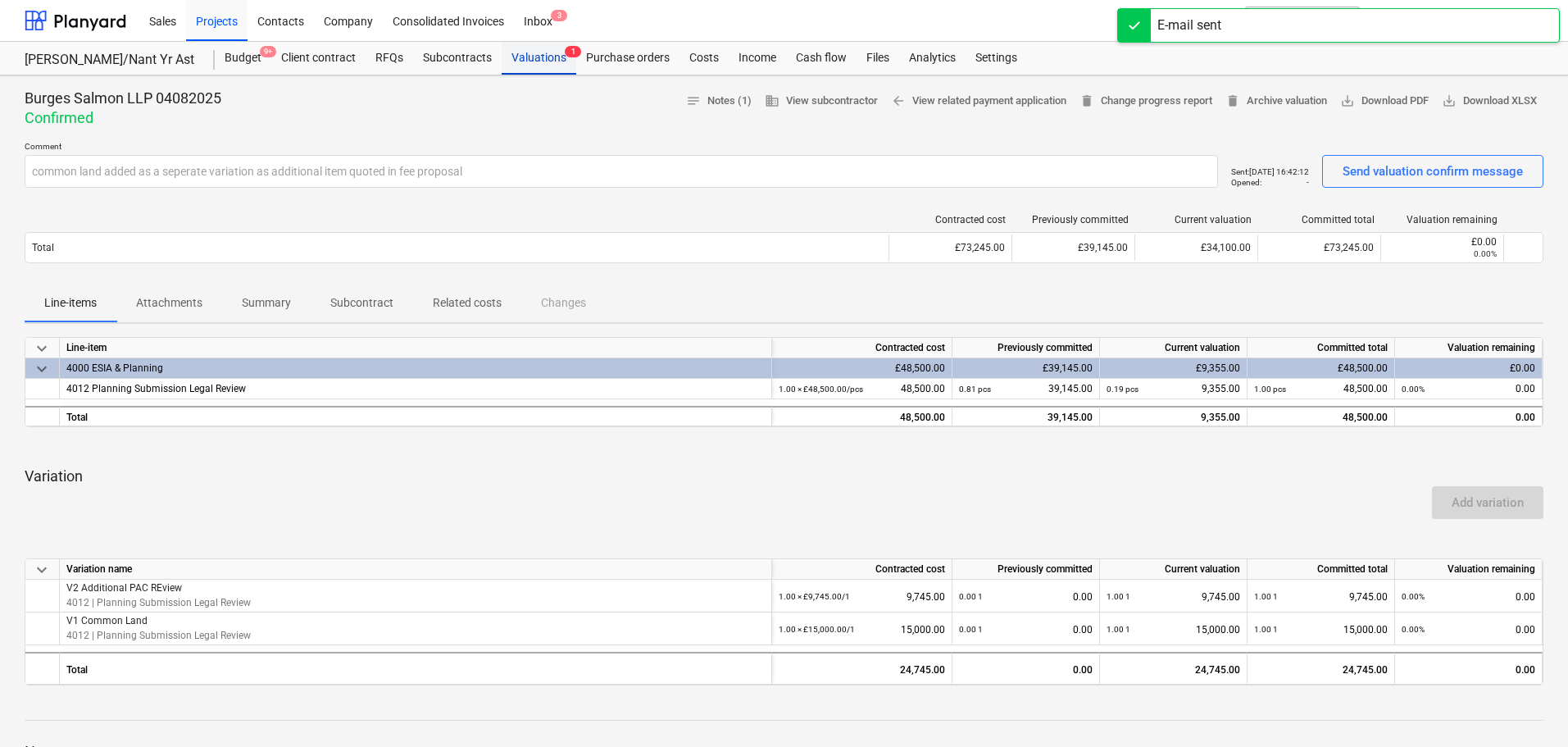
click at [541, 55] on div "Valuations 1" at bounding box center [538, 58] width 75 height 33
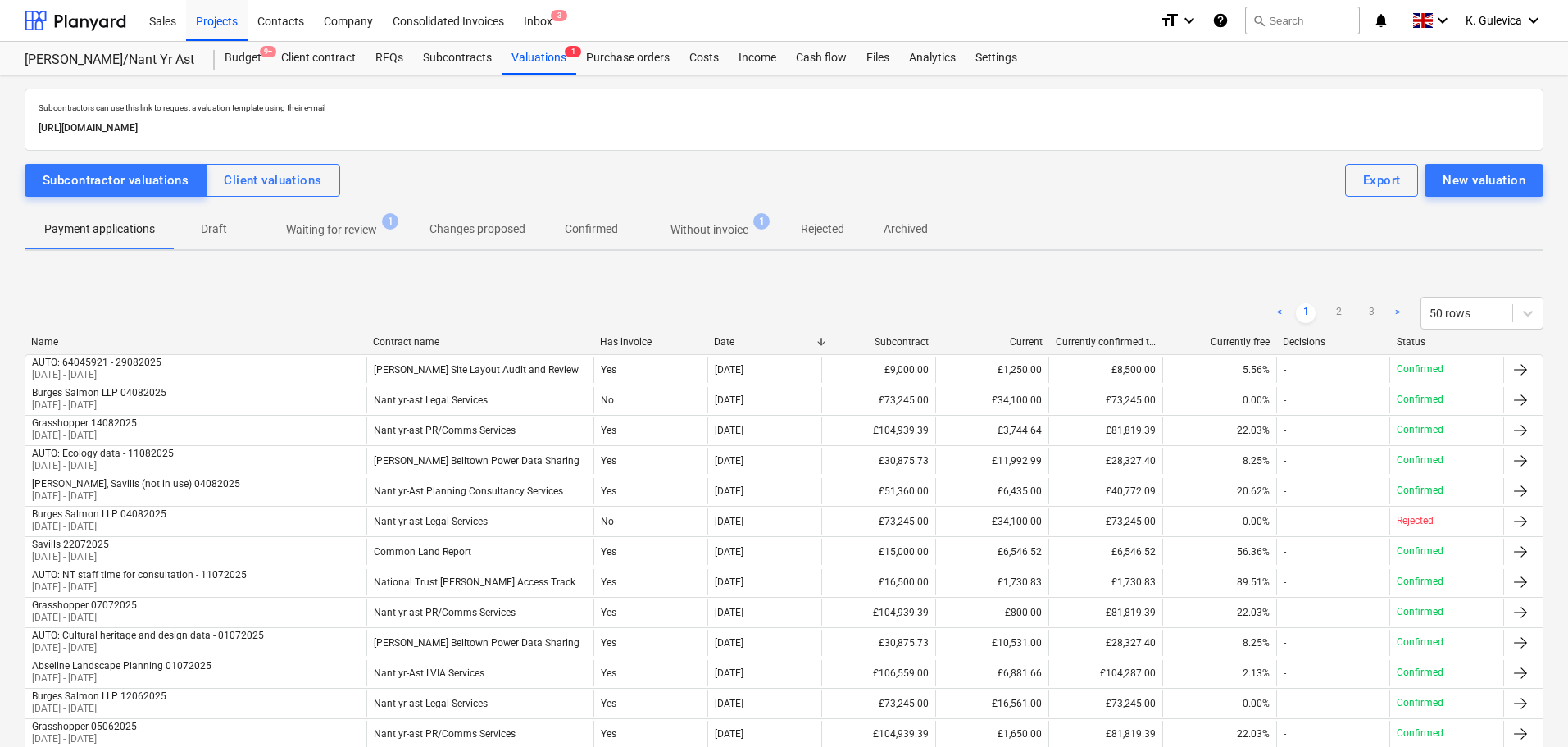
click at [362, 228] on p "Waiting for review" at bounding box center [331, 230] width 91 height 17
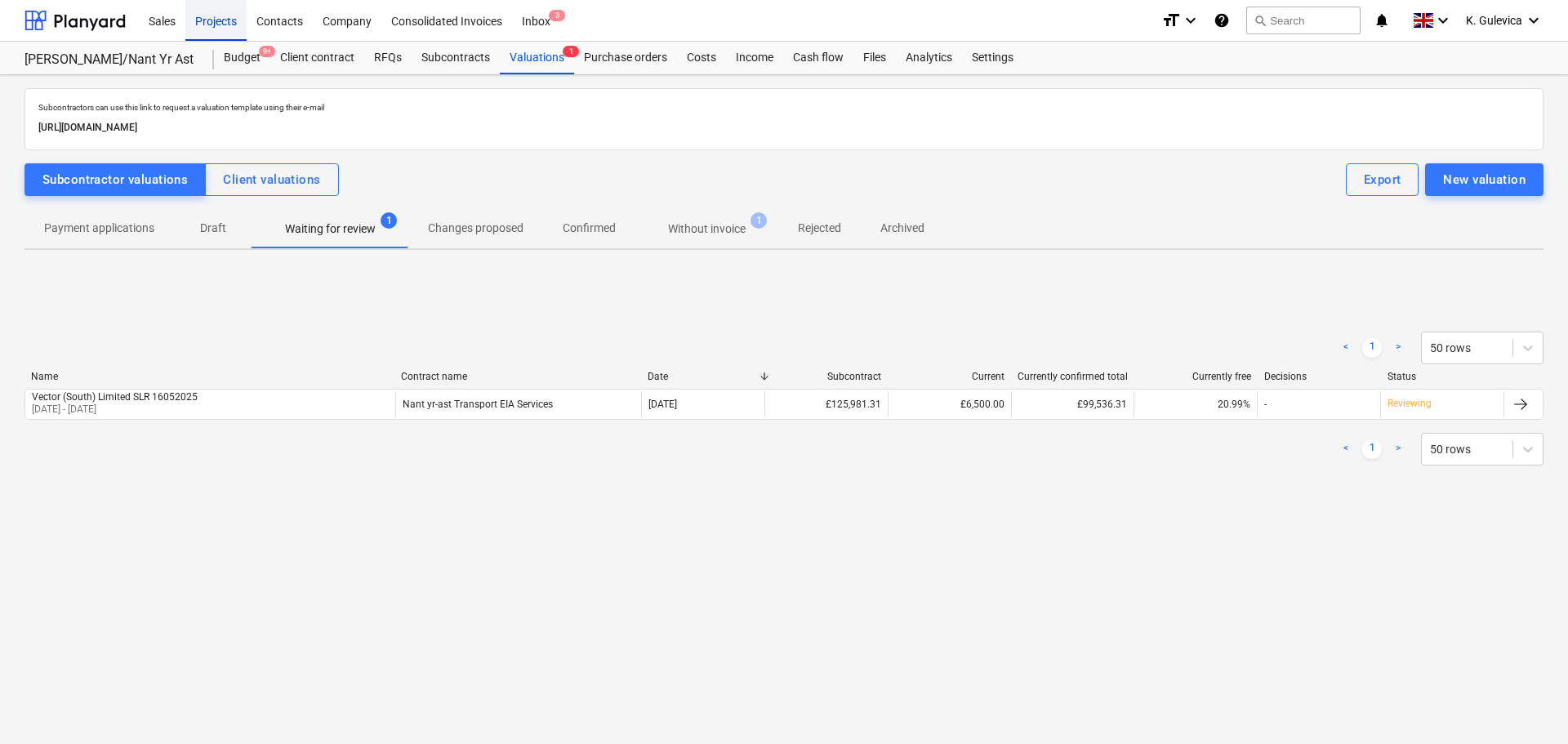
click at [212, 19] on div "Projects" at bounding box center [215, 19] width 61 height 41
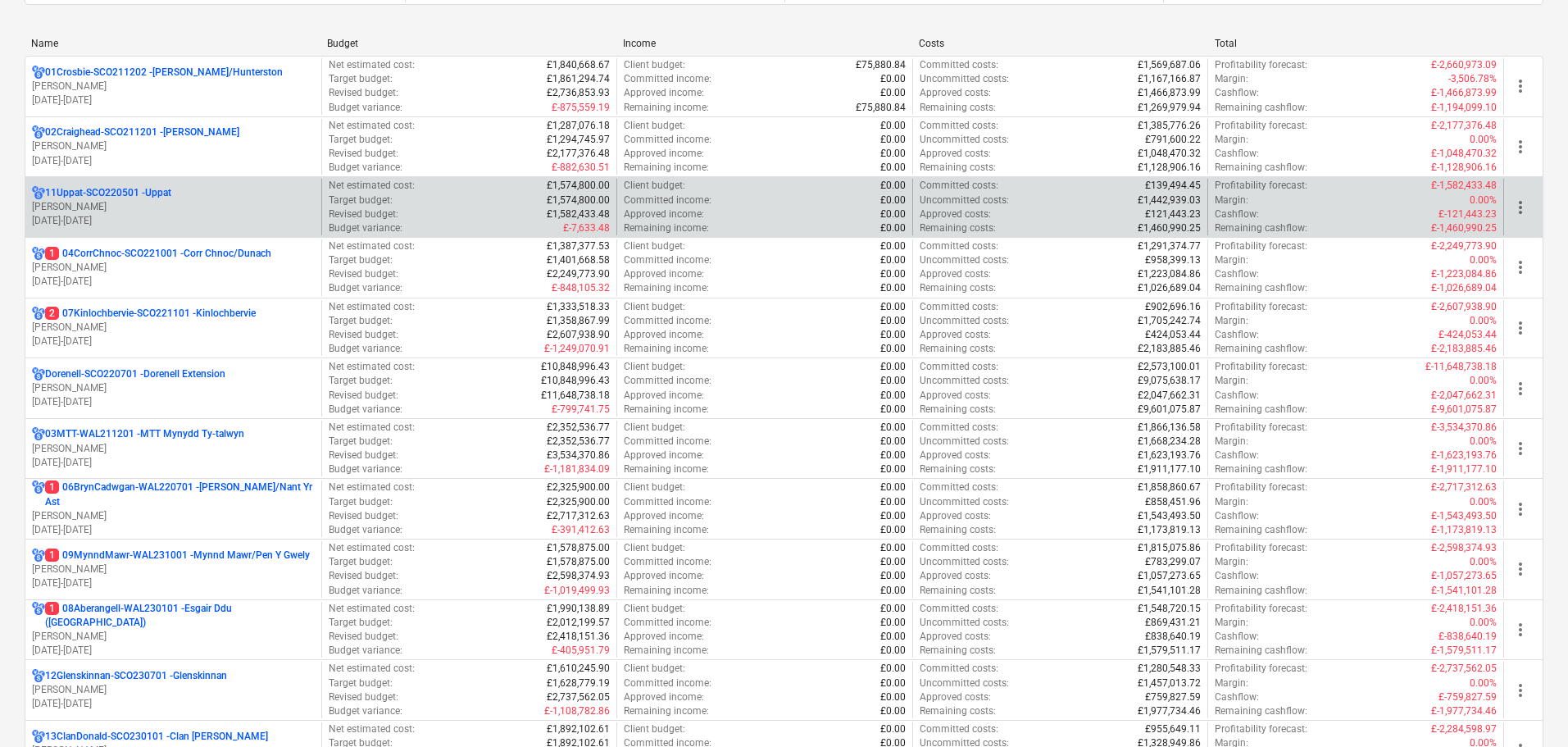
scroll to position [246, 0]
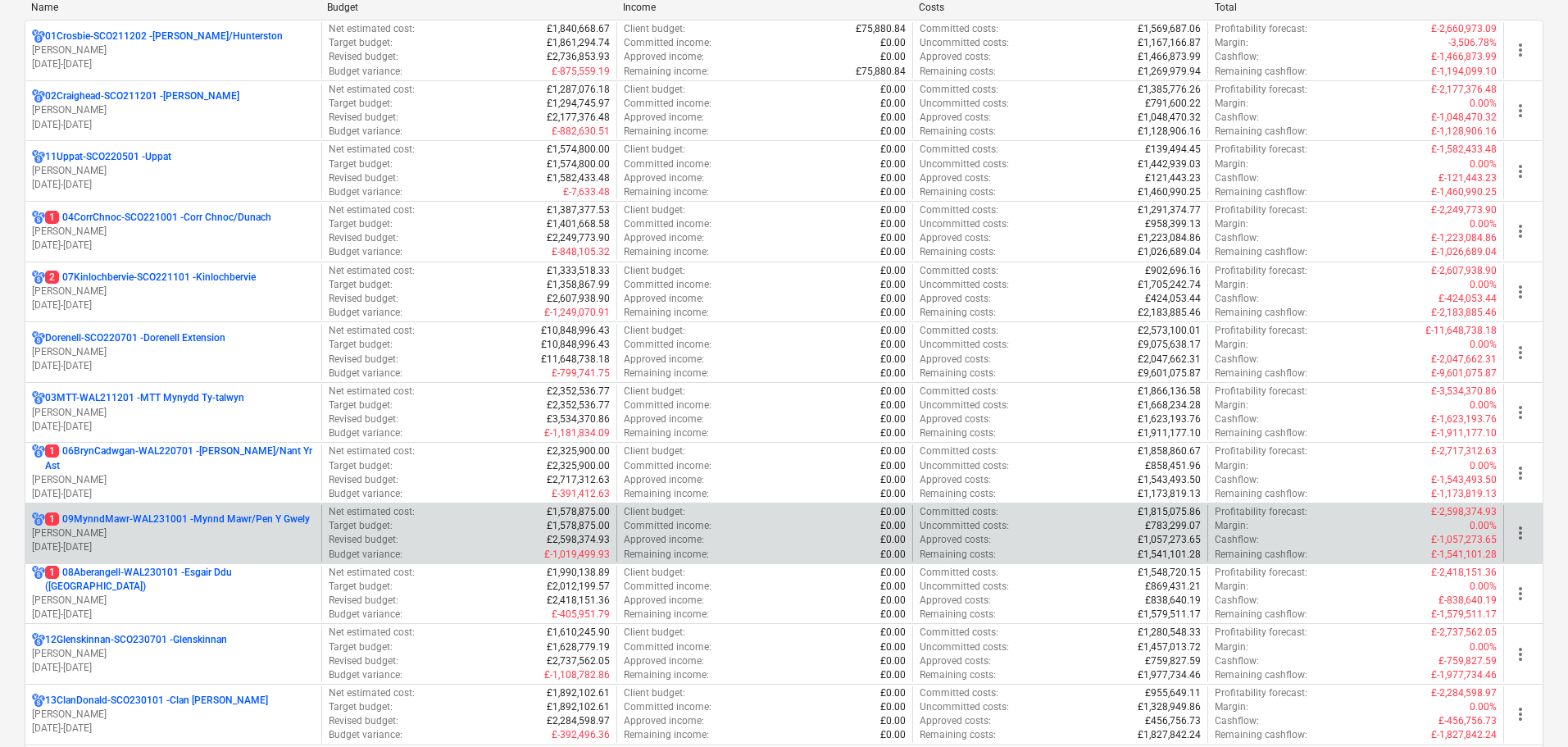
click at [140, 530] on p "[PERSON_NAME]" at bounding box center [173, 533] width 282 height 14
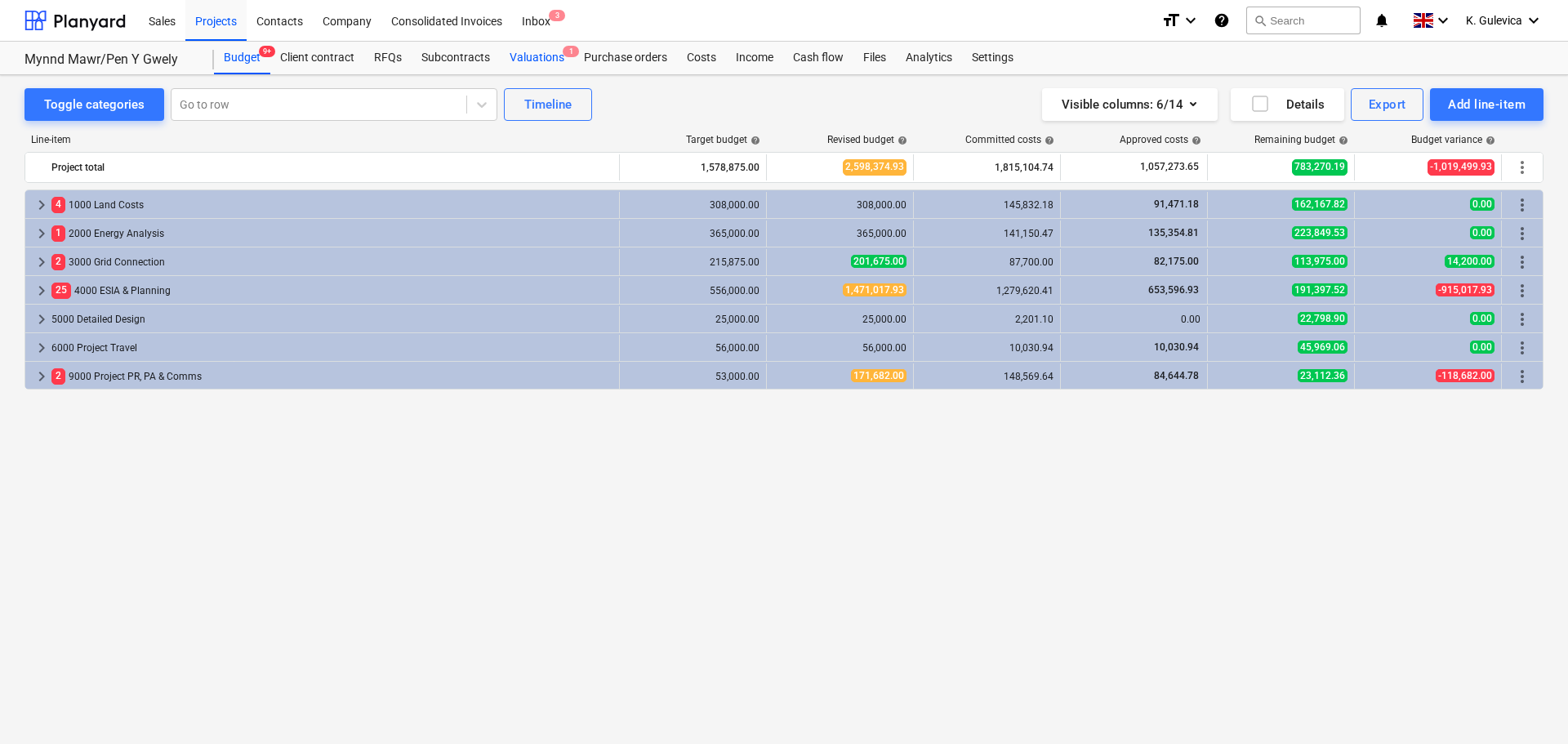
click at [525, 61] on div "Valuations 1" at bounding box center [536, 58] width 74 height 33
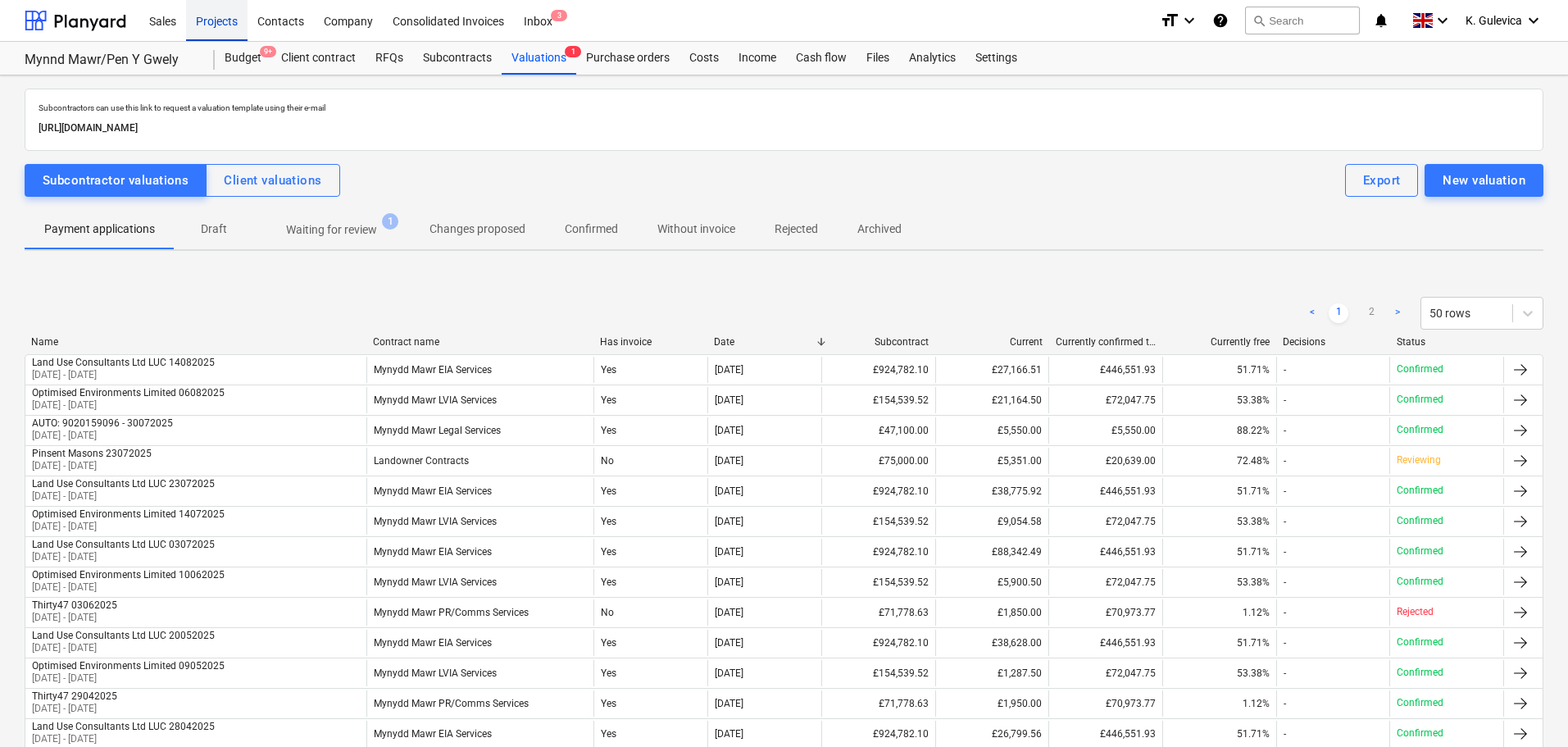
click at [214, 18] on div "Projects" at bounding box center [216, 19] width 62 height 41
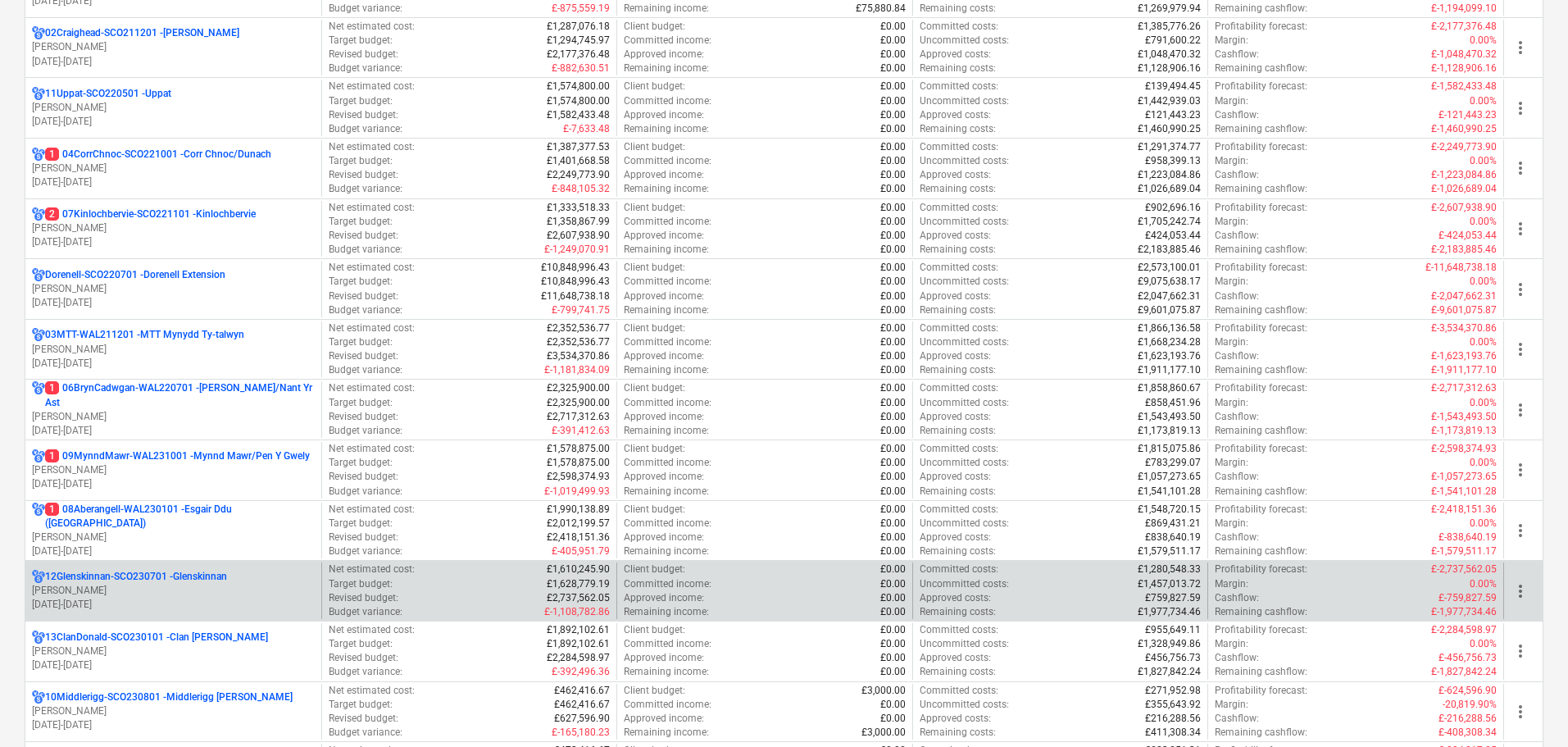
scroll to position [328, 0]
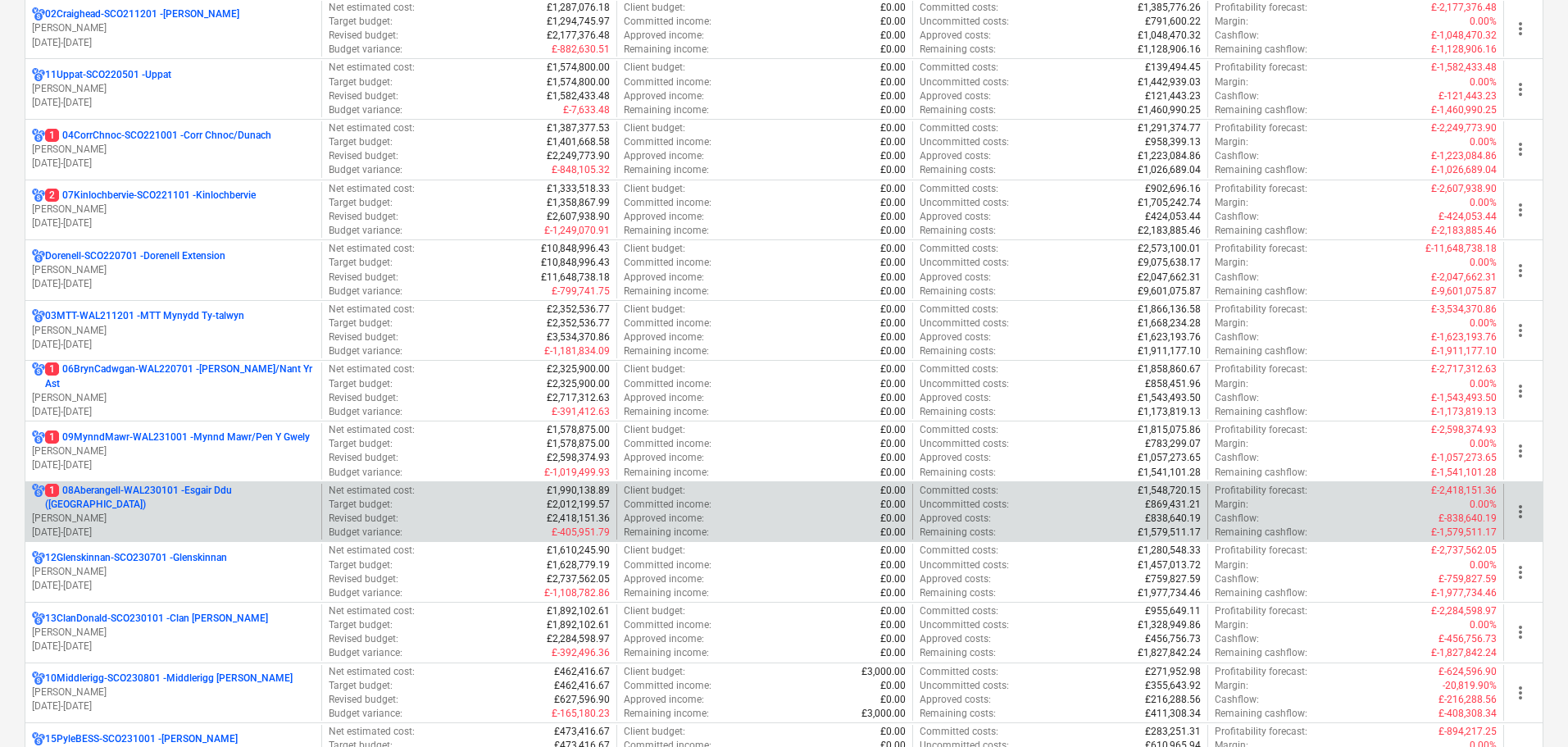
click at [168, 511] on p "[PERSON_NAME]" at bounding box center [173, 518] width 282 height 14
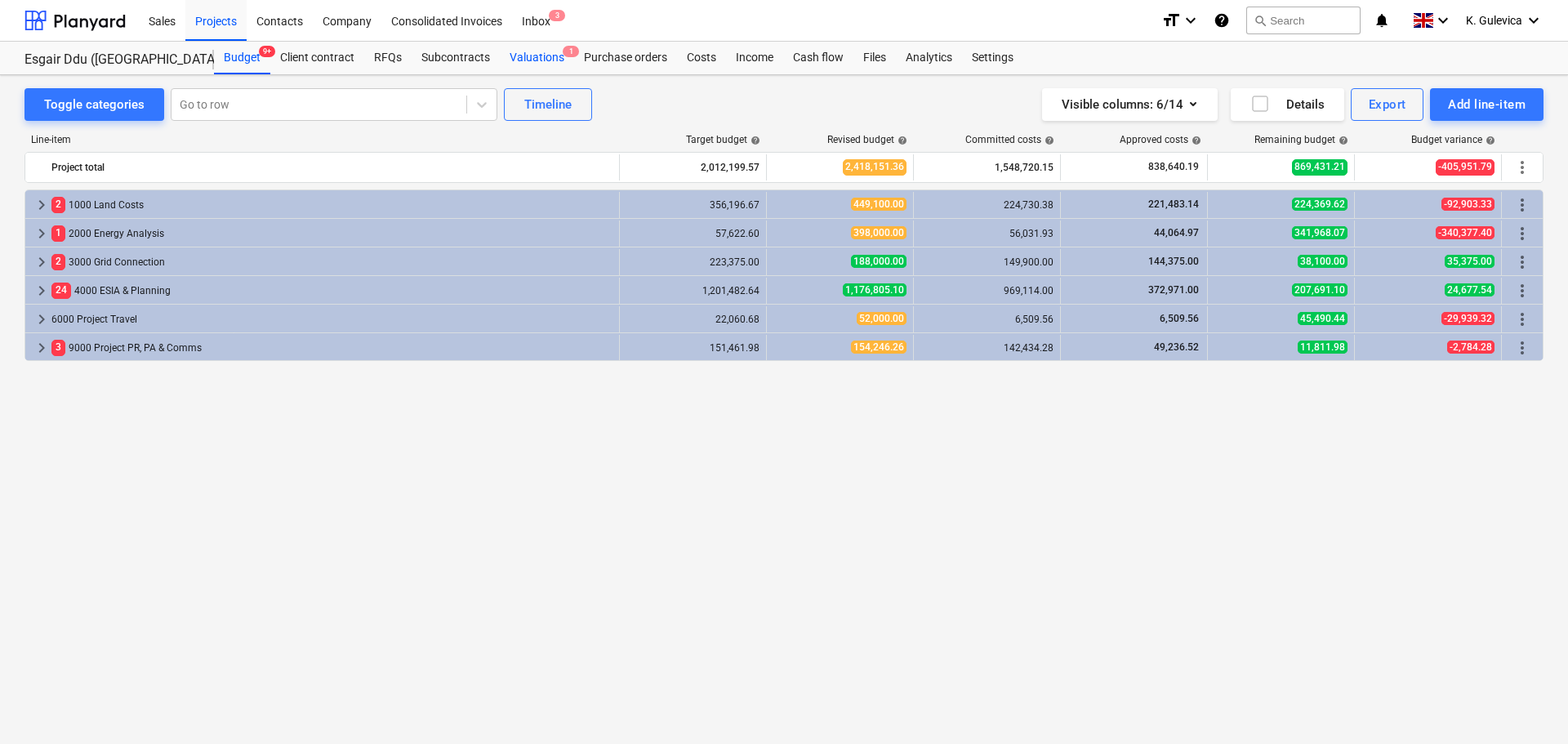
click at [531, 60] on div "Valuations 1" at bounding box center [536, 58] width 74 height 33
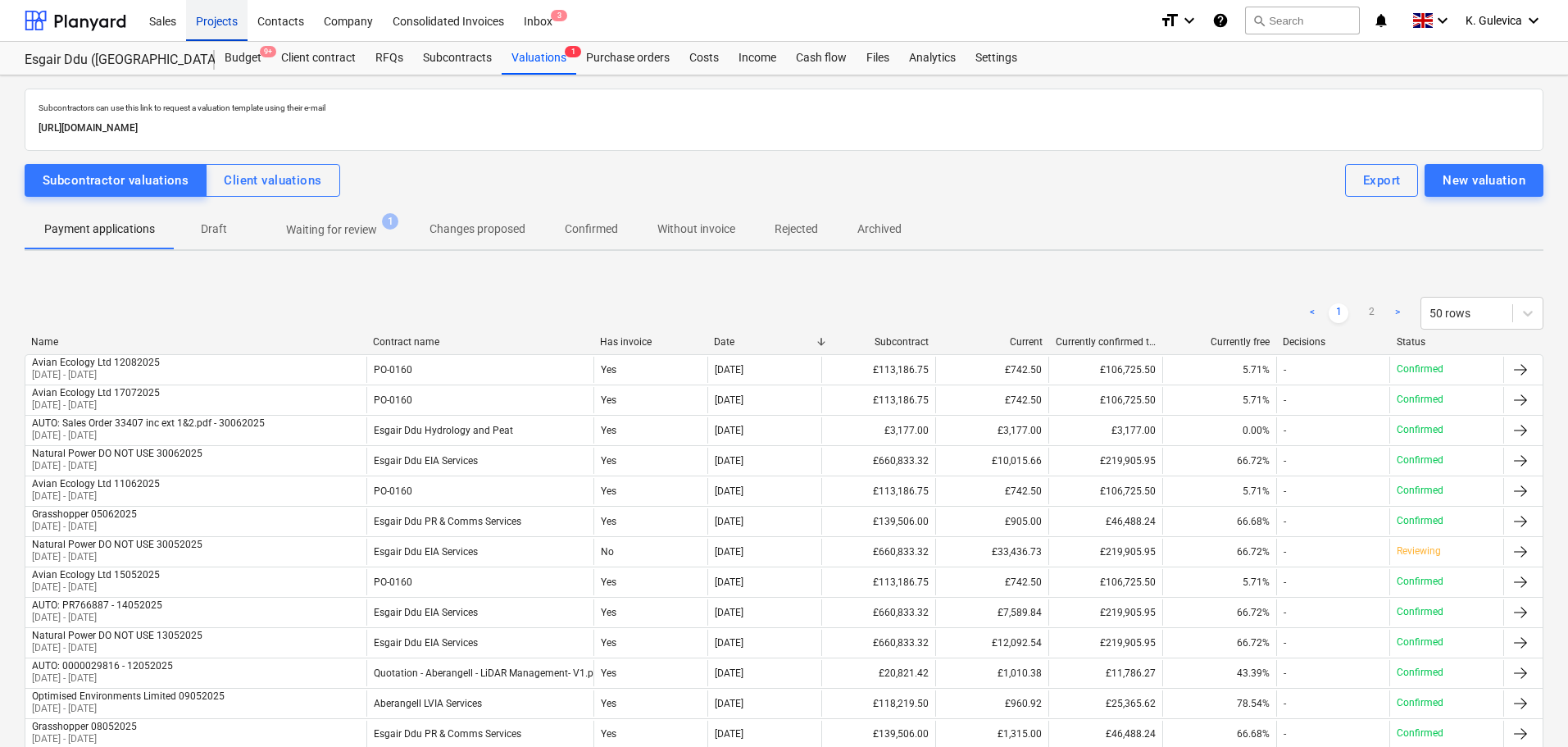
click at [214, 20] on div "Projects" at bounding box center [216, 19] width 62 height 41
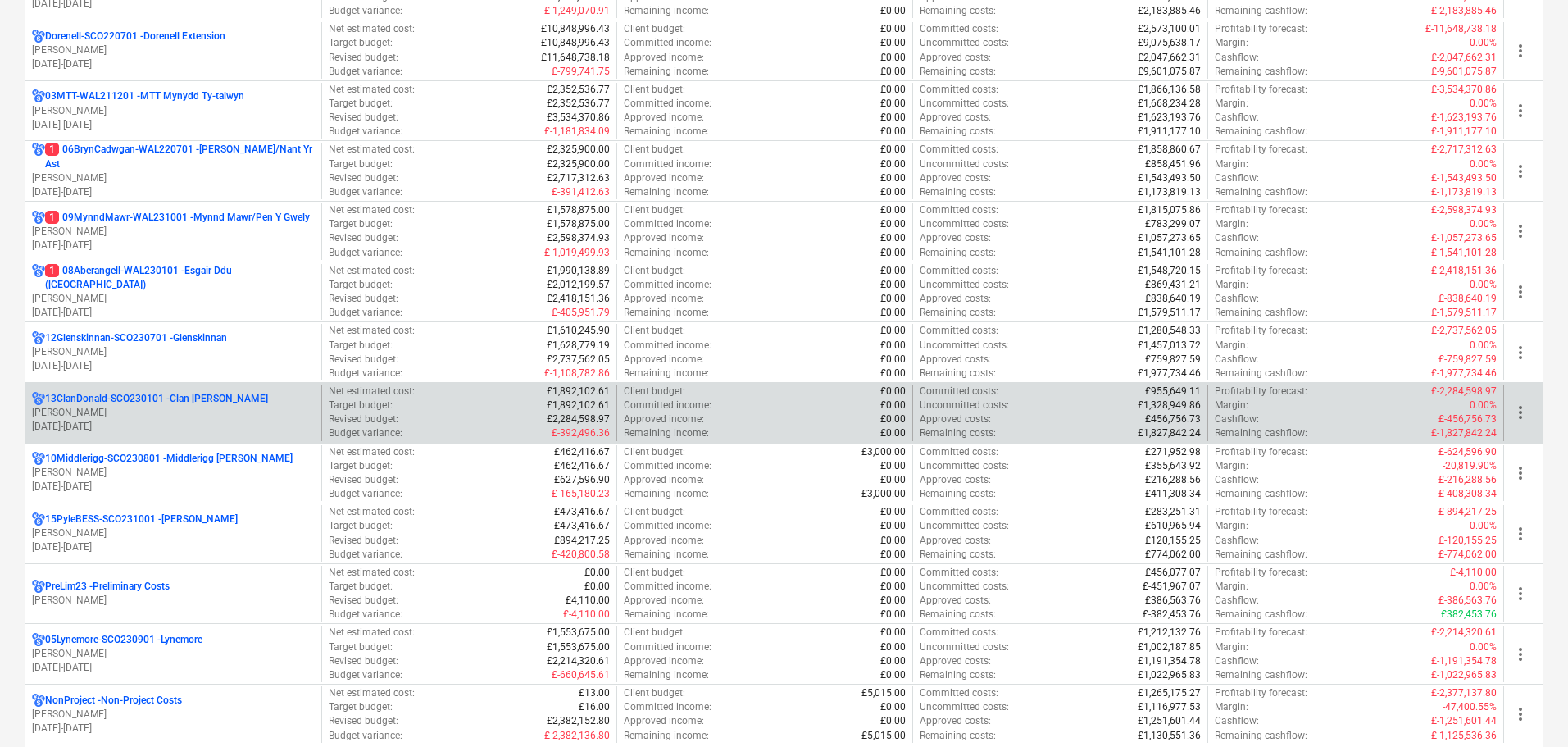
scroll to position [574, 0]
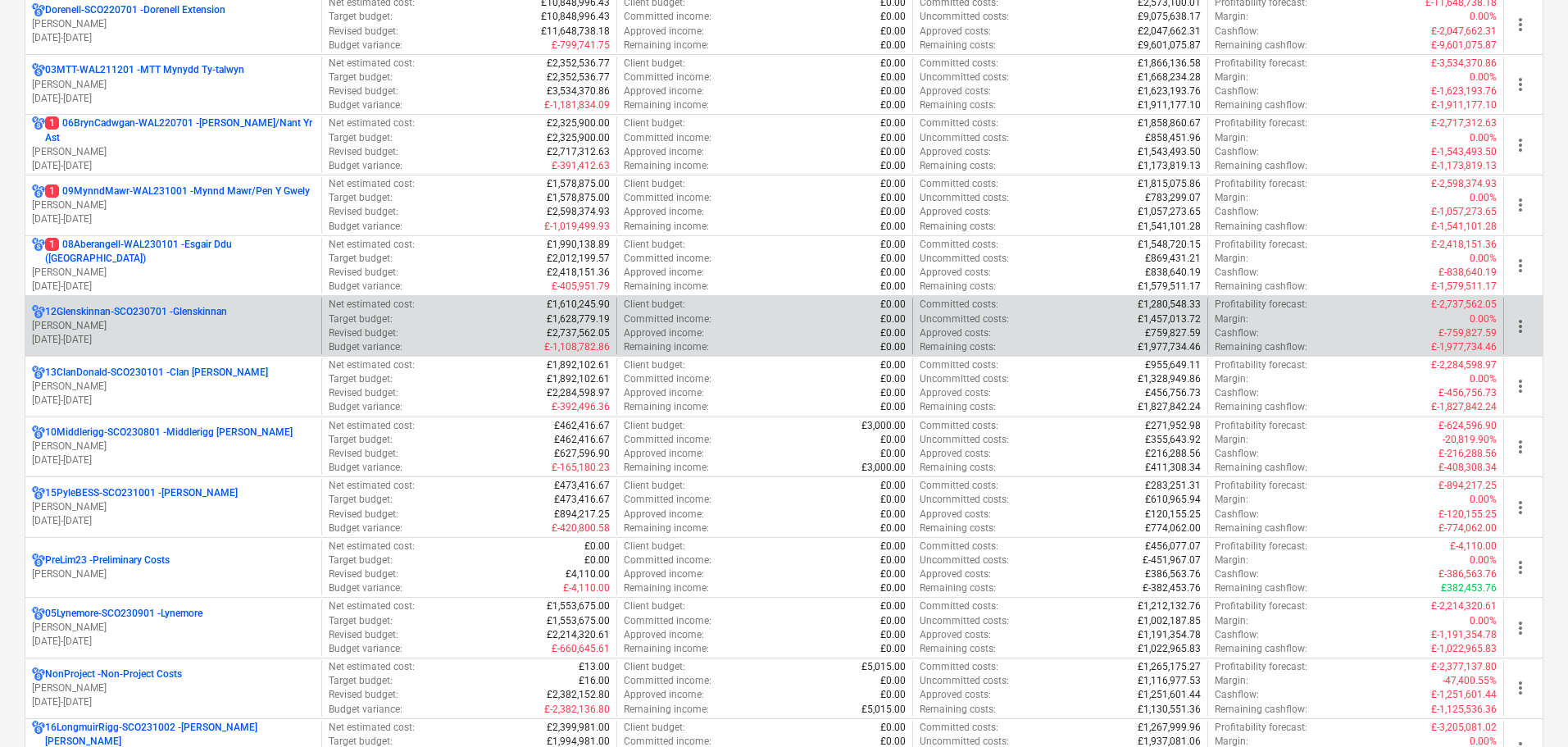
click at [161, 334] on p "[DATE] - [DATE]" at bounding box center [173, 339] width 282 height 14
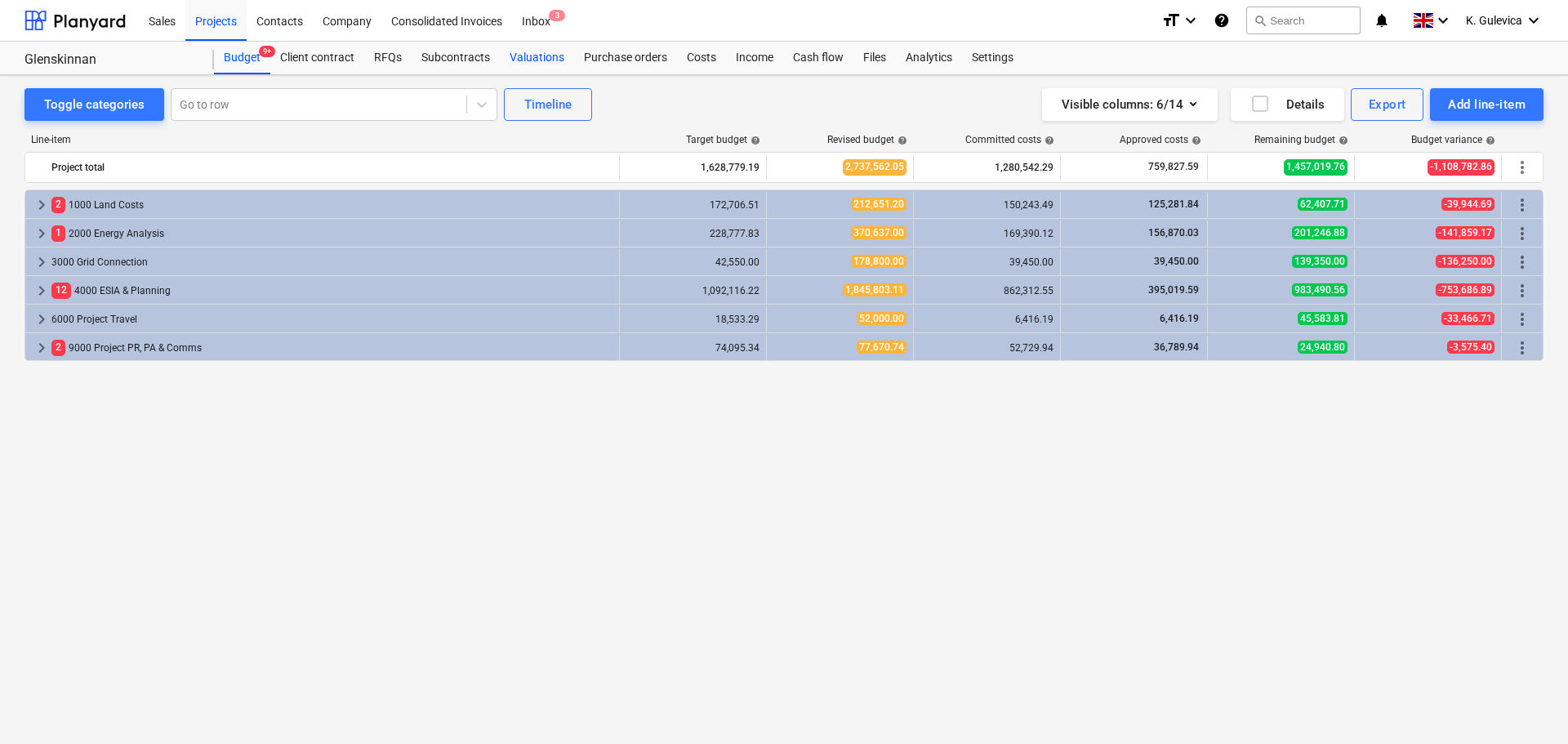
click at [535, 57] on div "Valuations" at bounding box center [536, 58] width 74 height 33
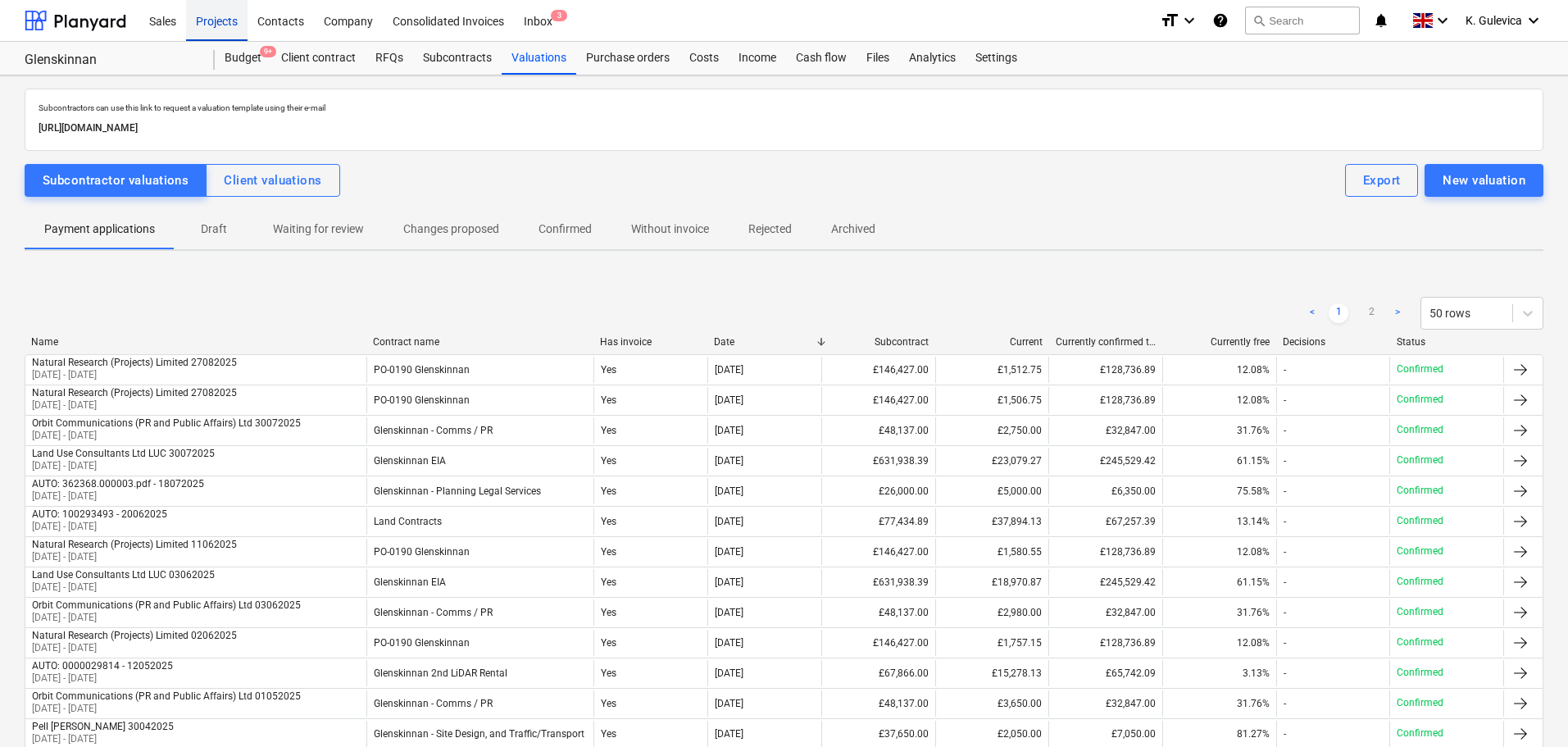
click at [194, 20] on div "Projects" at bounding box center [216, 19] width 62 height 41
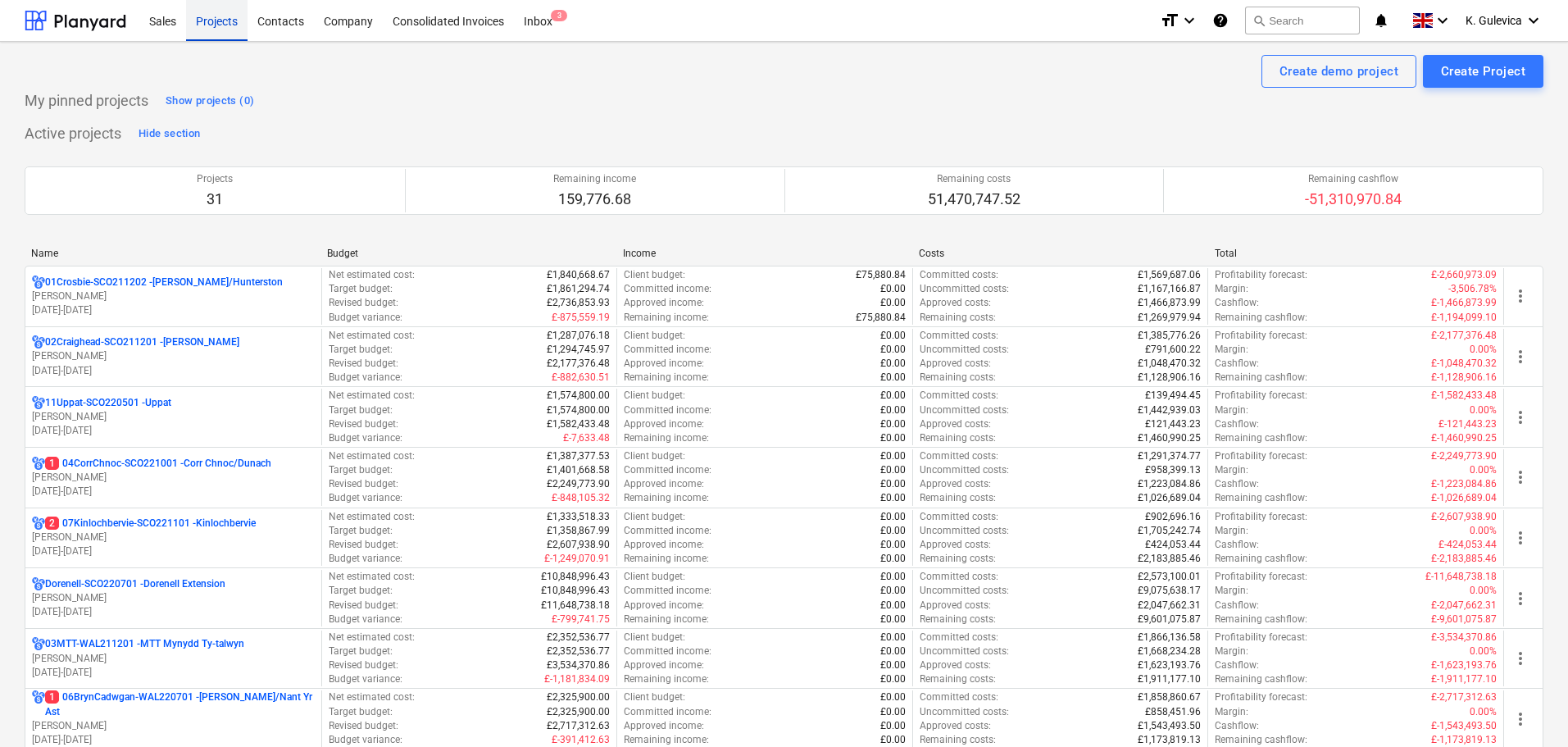
scroll to position [410, 0]
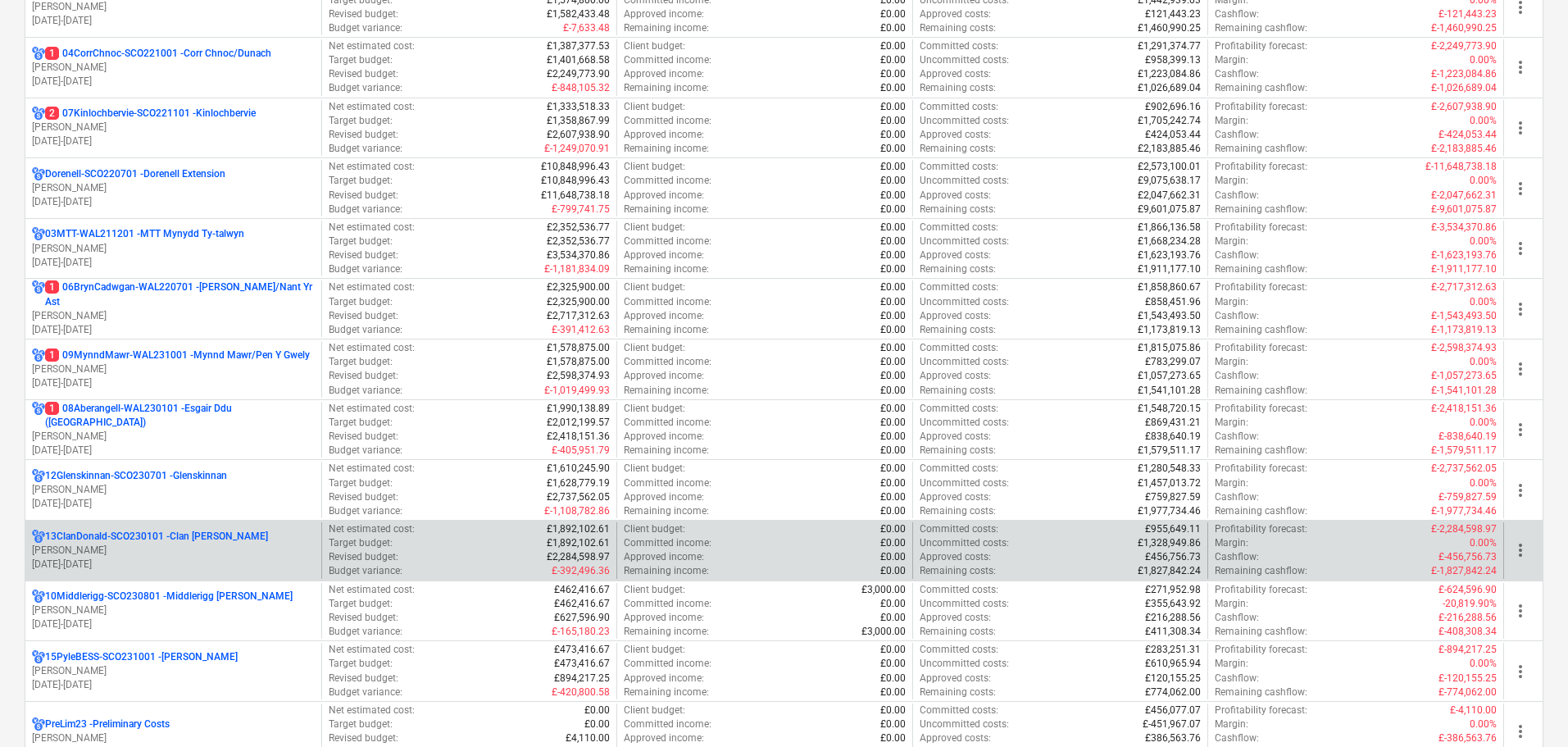
click at [154, 557] on p "[DATE] - [DATE]" at bounding box center [173, 564] width 282 height 14
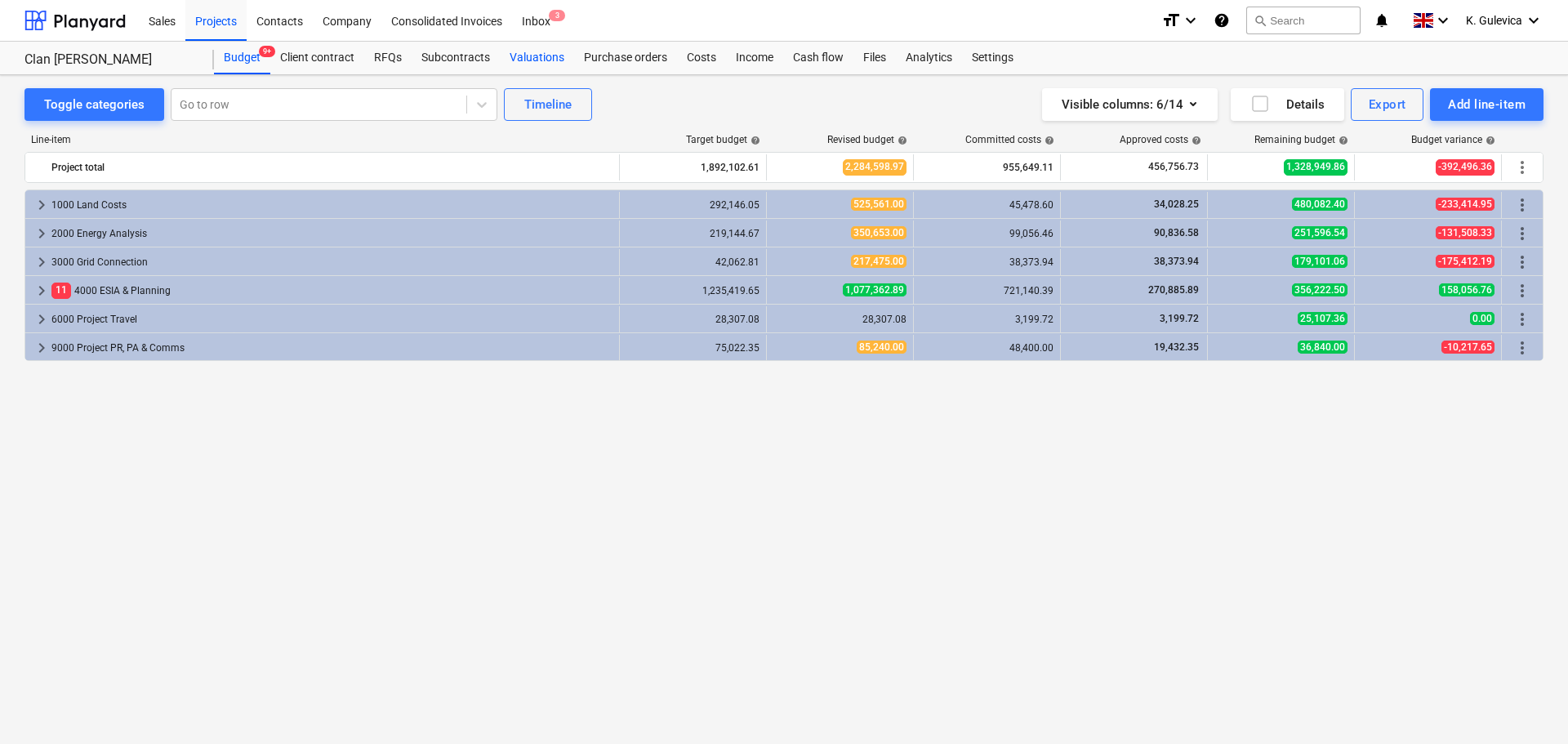
click at [520, 61] on div "Valuations" at bounding box center [536, 58] width 74 height 33
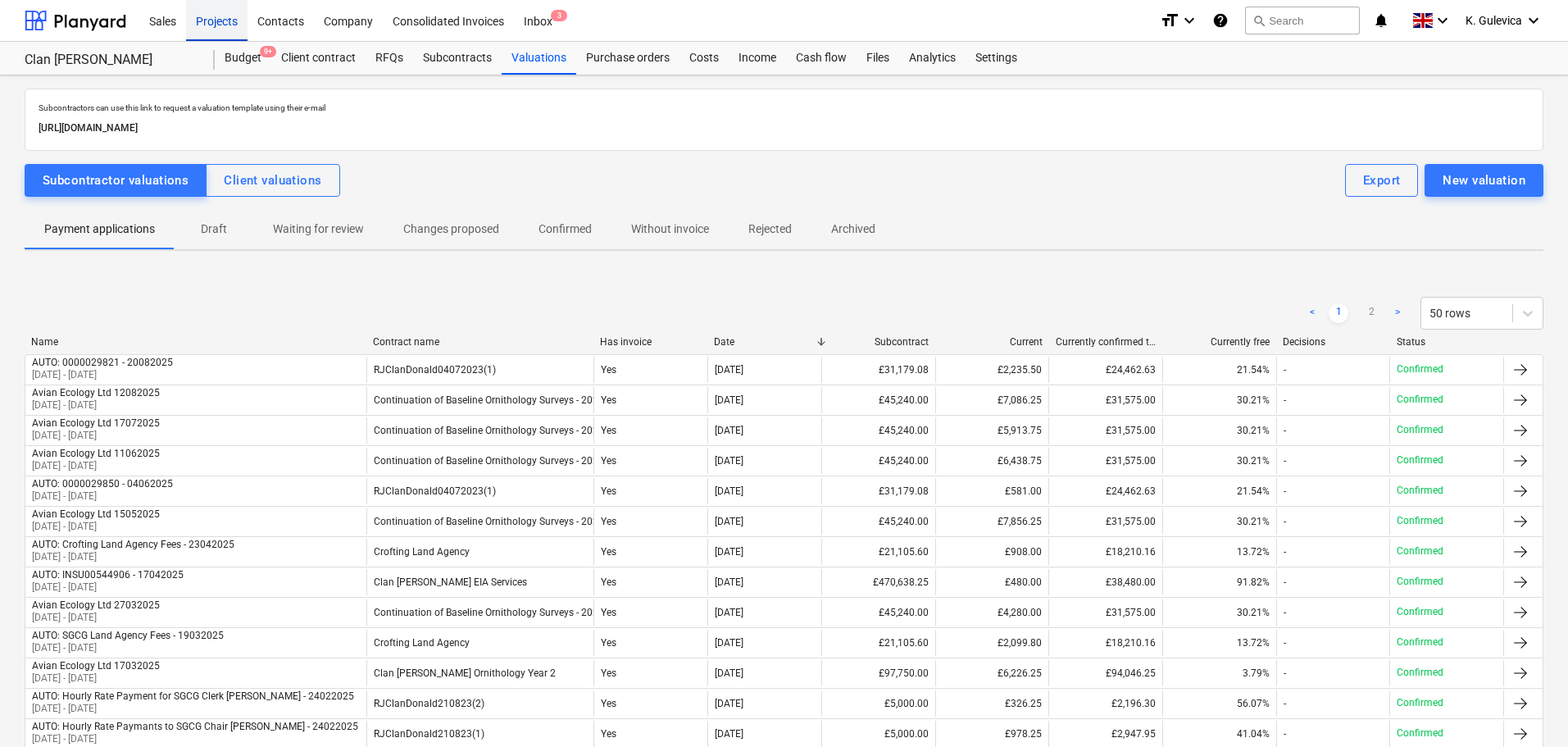
click at [208, 33] on div "Projects" at bounding box center [216, 19] width 62 height 41
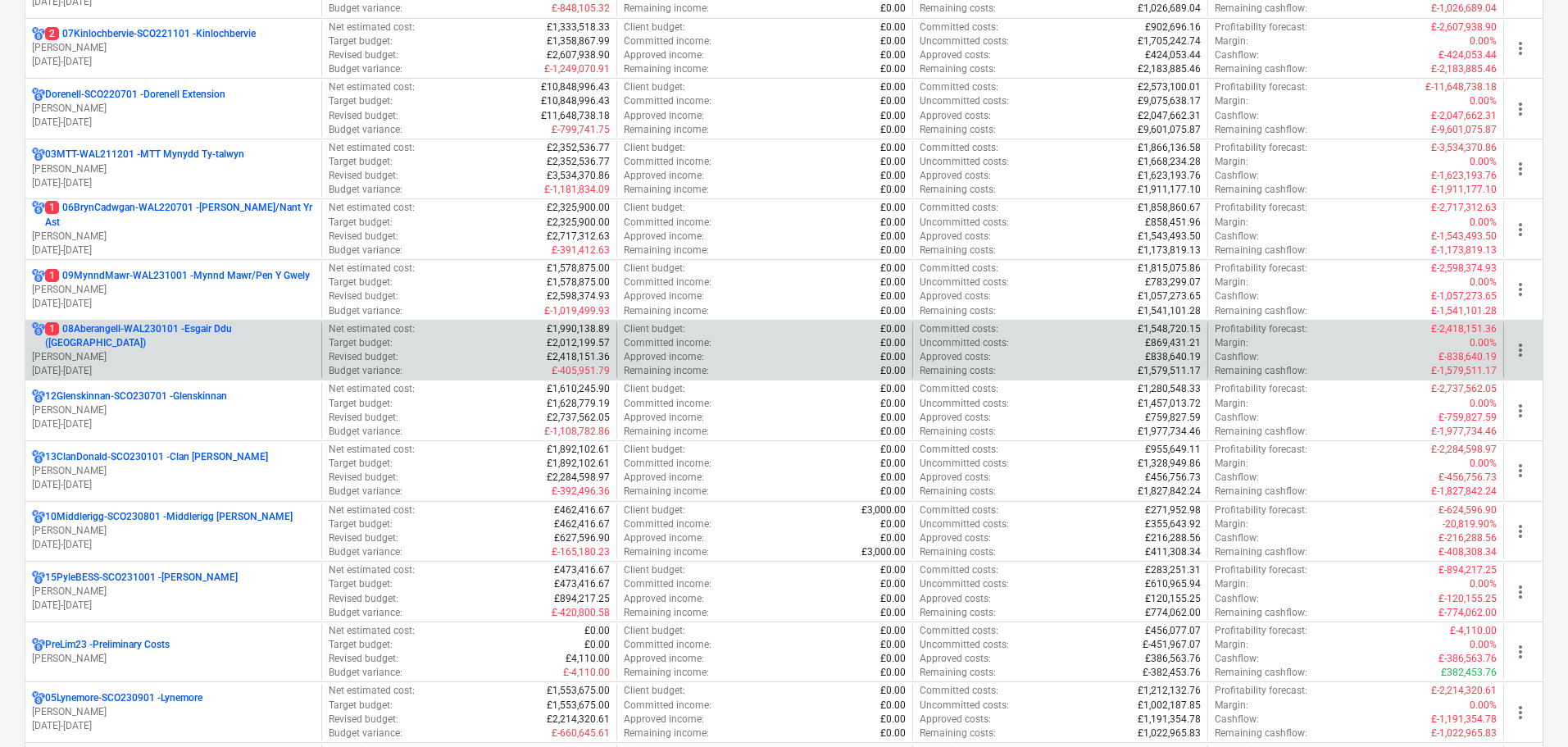
scroll to position [656, 0]
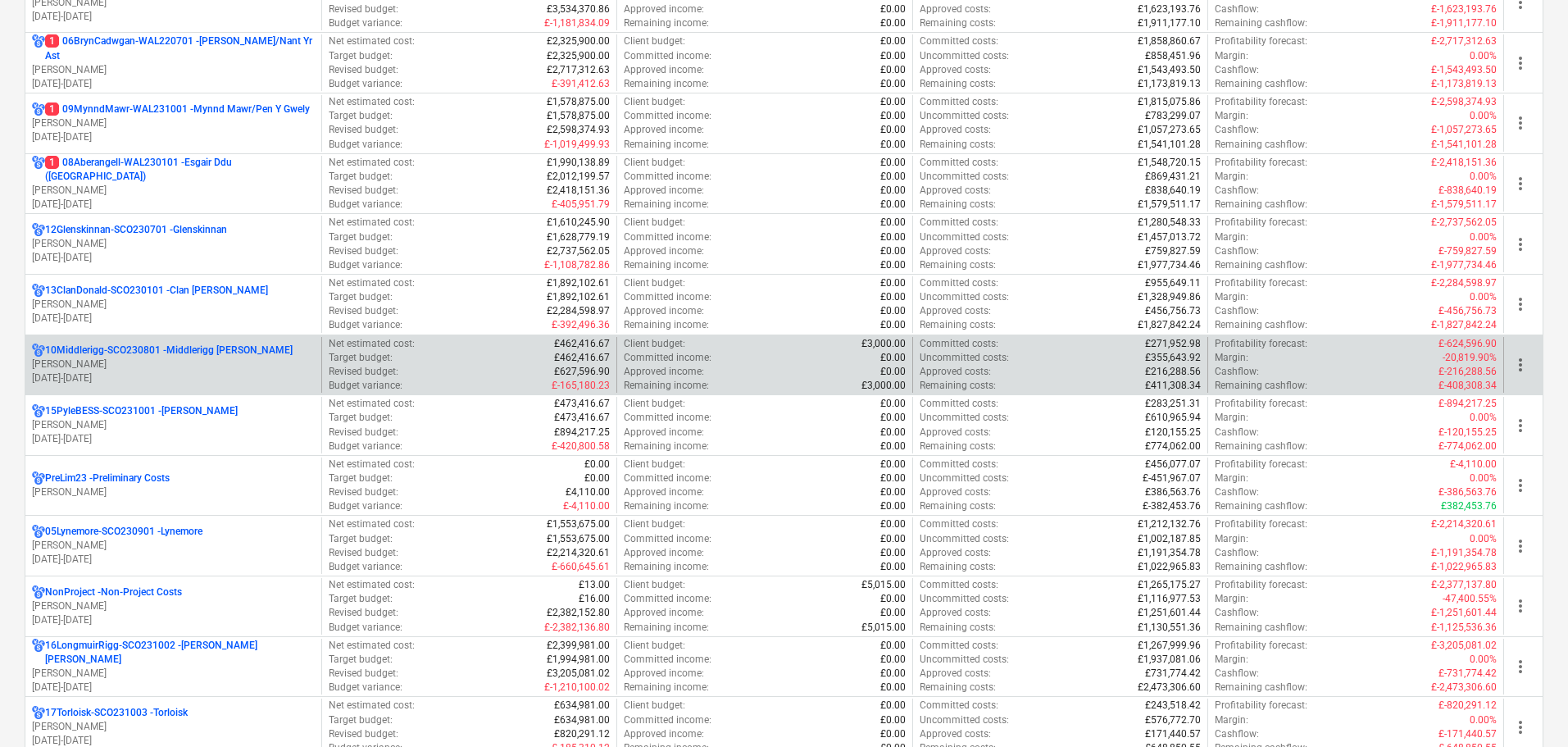
click at [168, 366] on p "[PERSON_NAME]" at bounding box center [173, 363] width 282 height 14
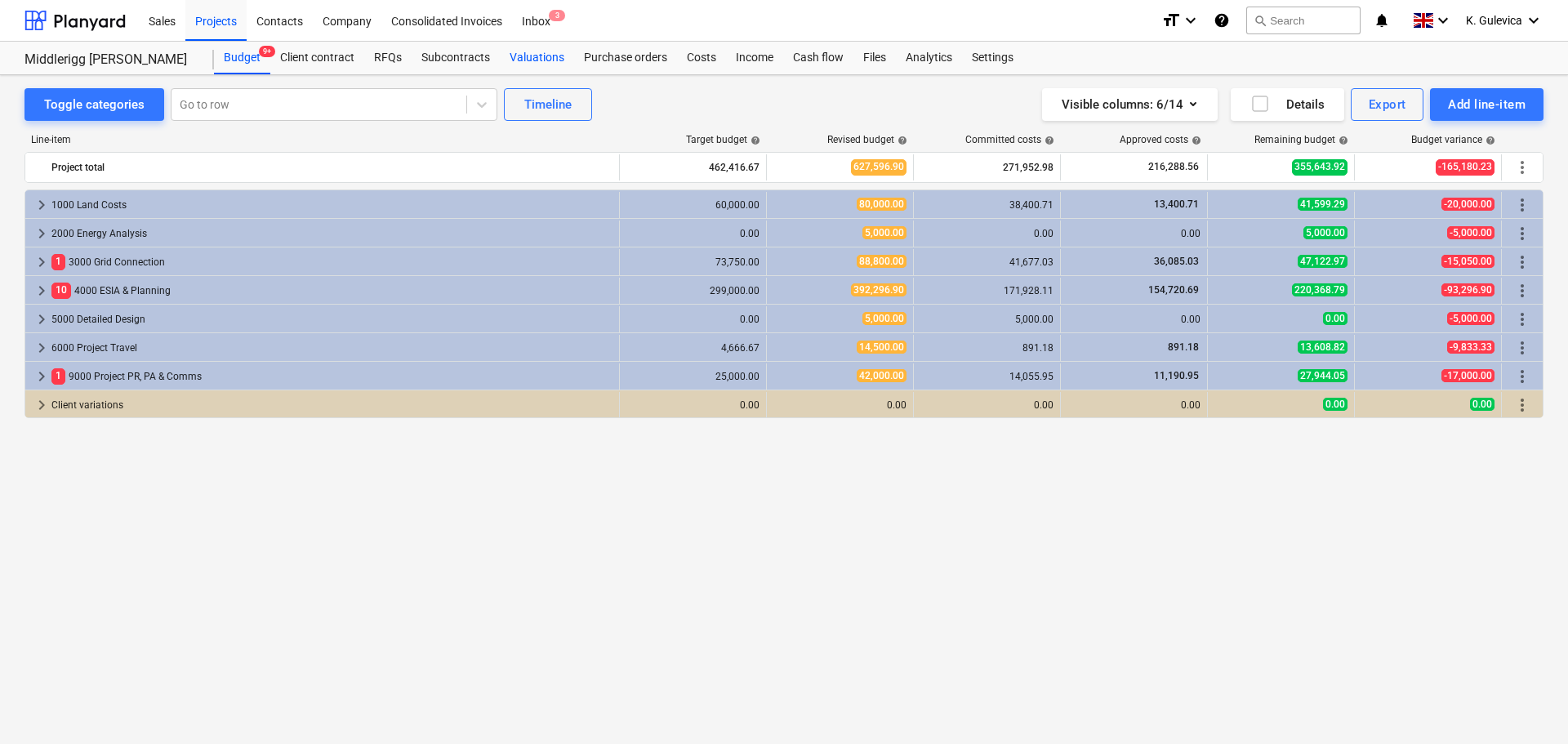
click at [545, 58] on div "Valuations" at bounding box center [536, 58] width 74 height 33
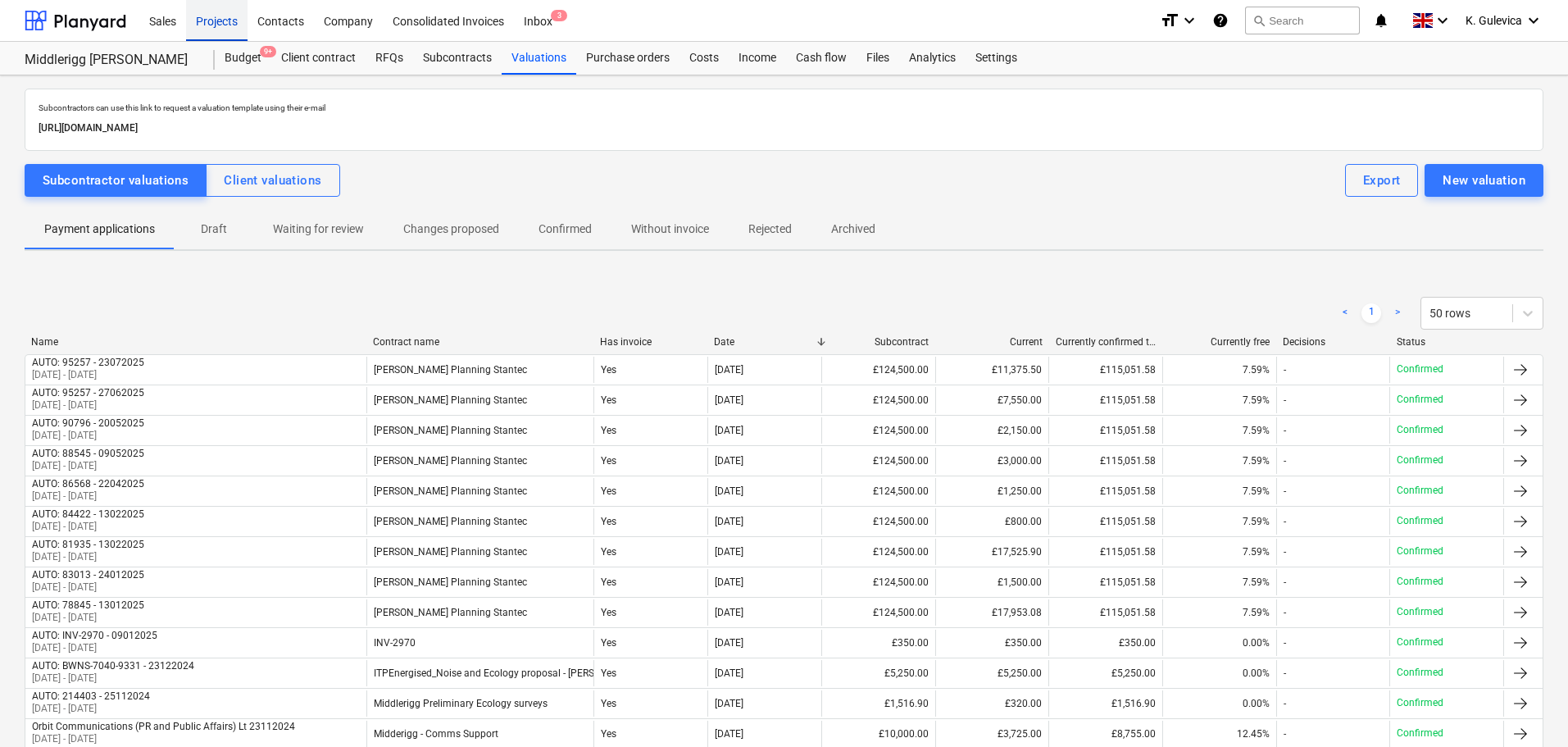
click at [207, 13] on div "Projects" at bounding box center [216, 19] width 62 height 41
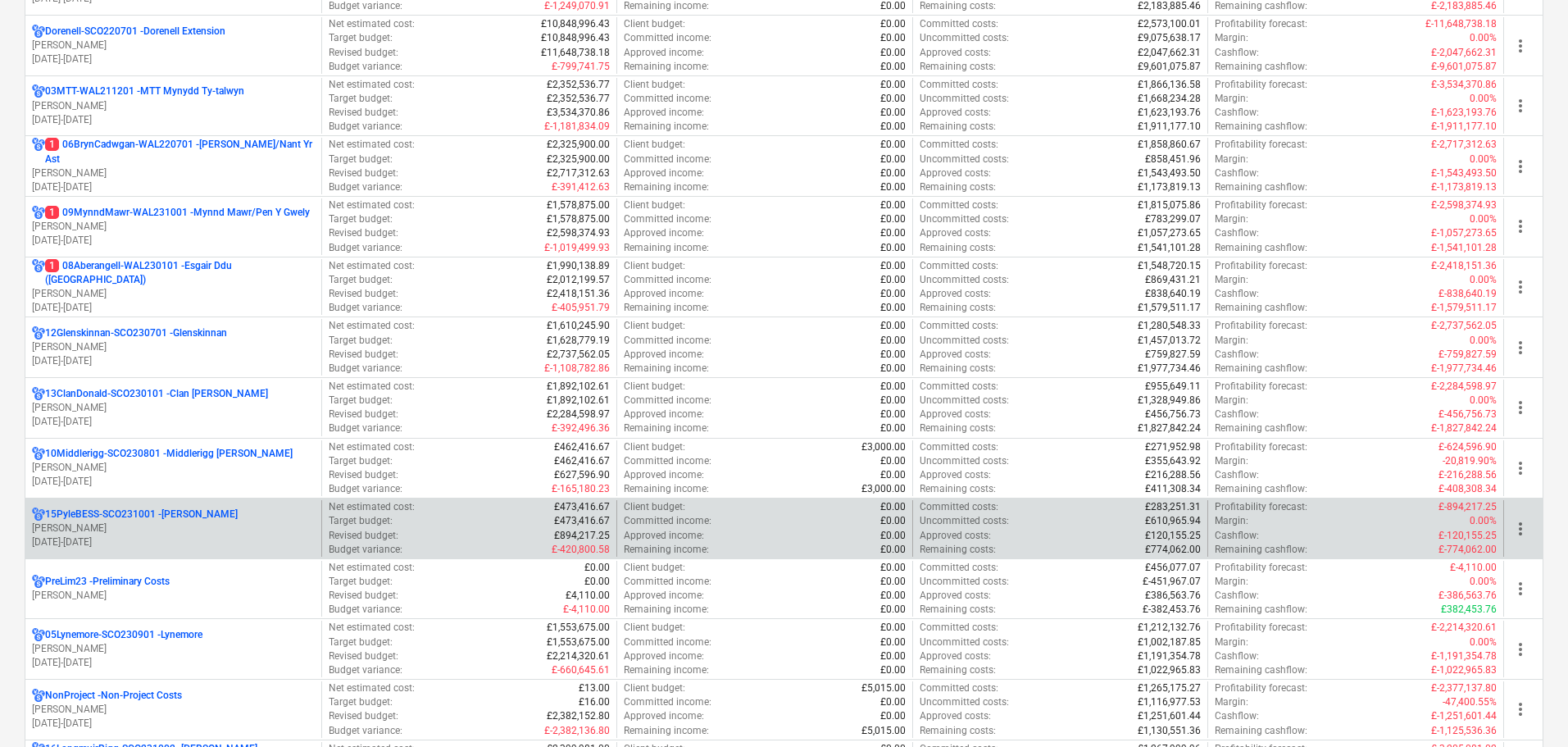
scroll to position [574, 0]
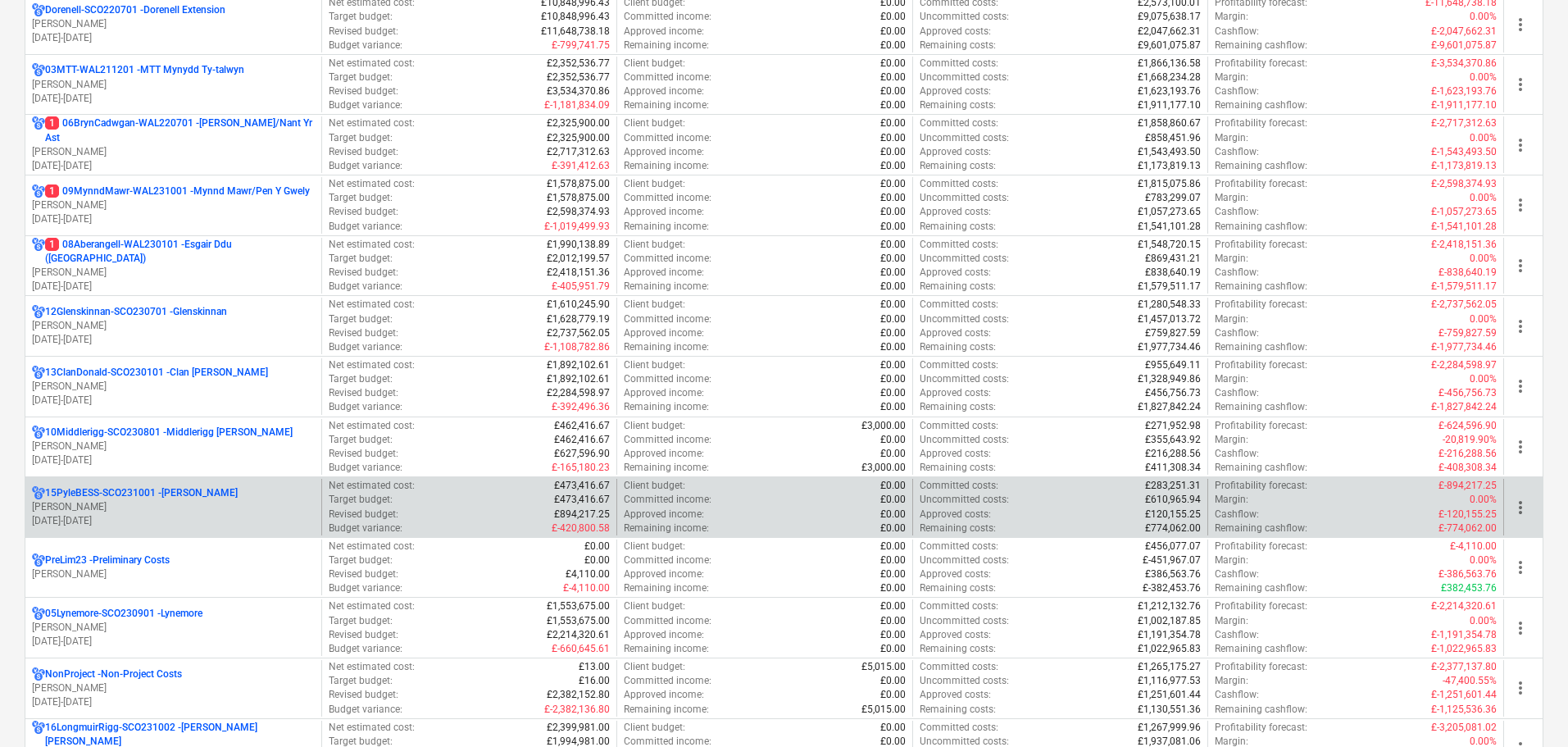
click at [147, 511] on p "[PERSON_NAME]" at bounding box center [173, 507] width 282 height 14
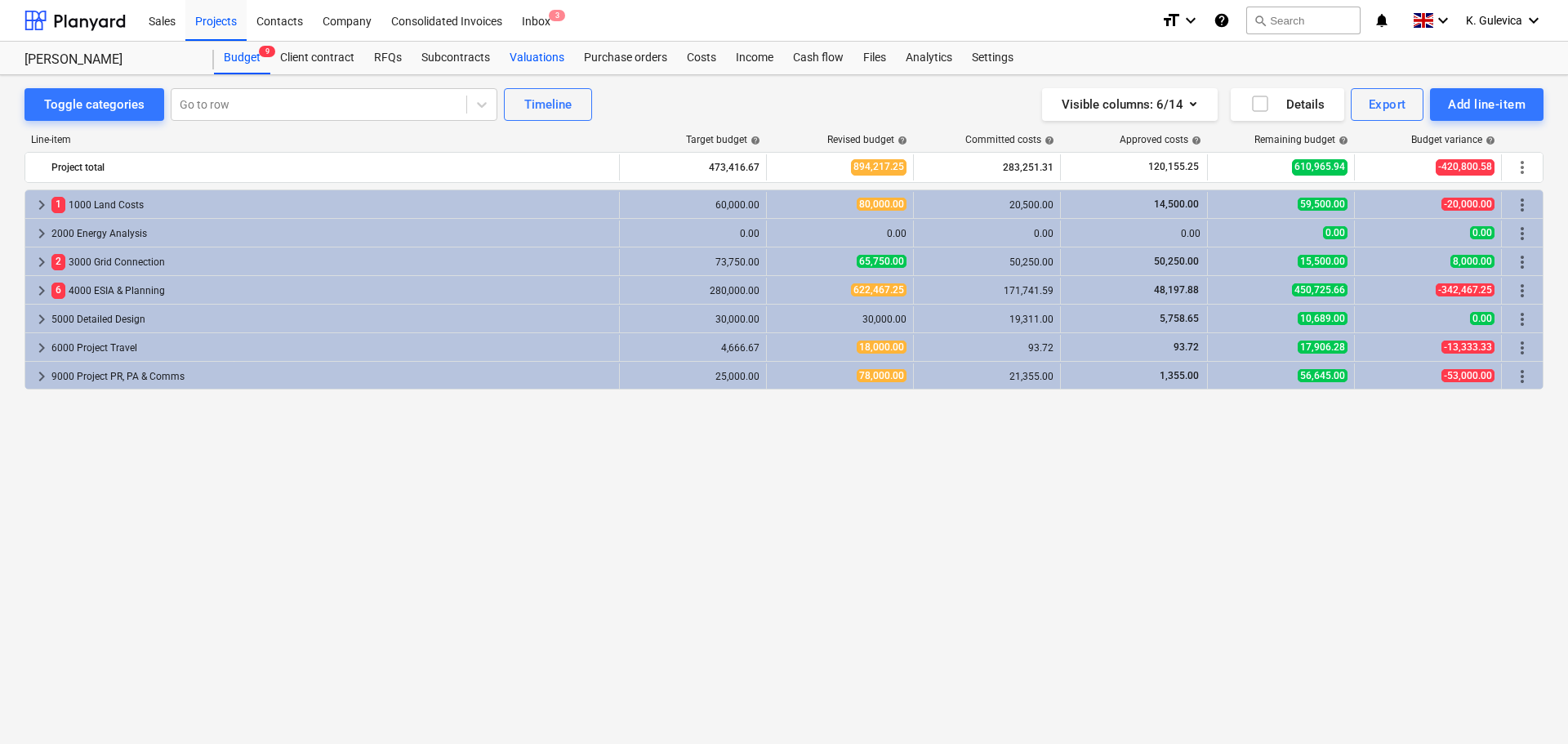
click at [539, 58] on div "Valuations" at bounding box center [536, 58] width 74 height 33
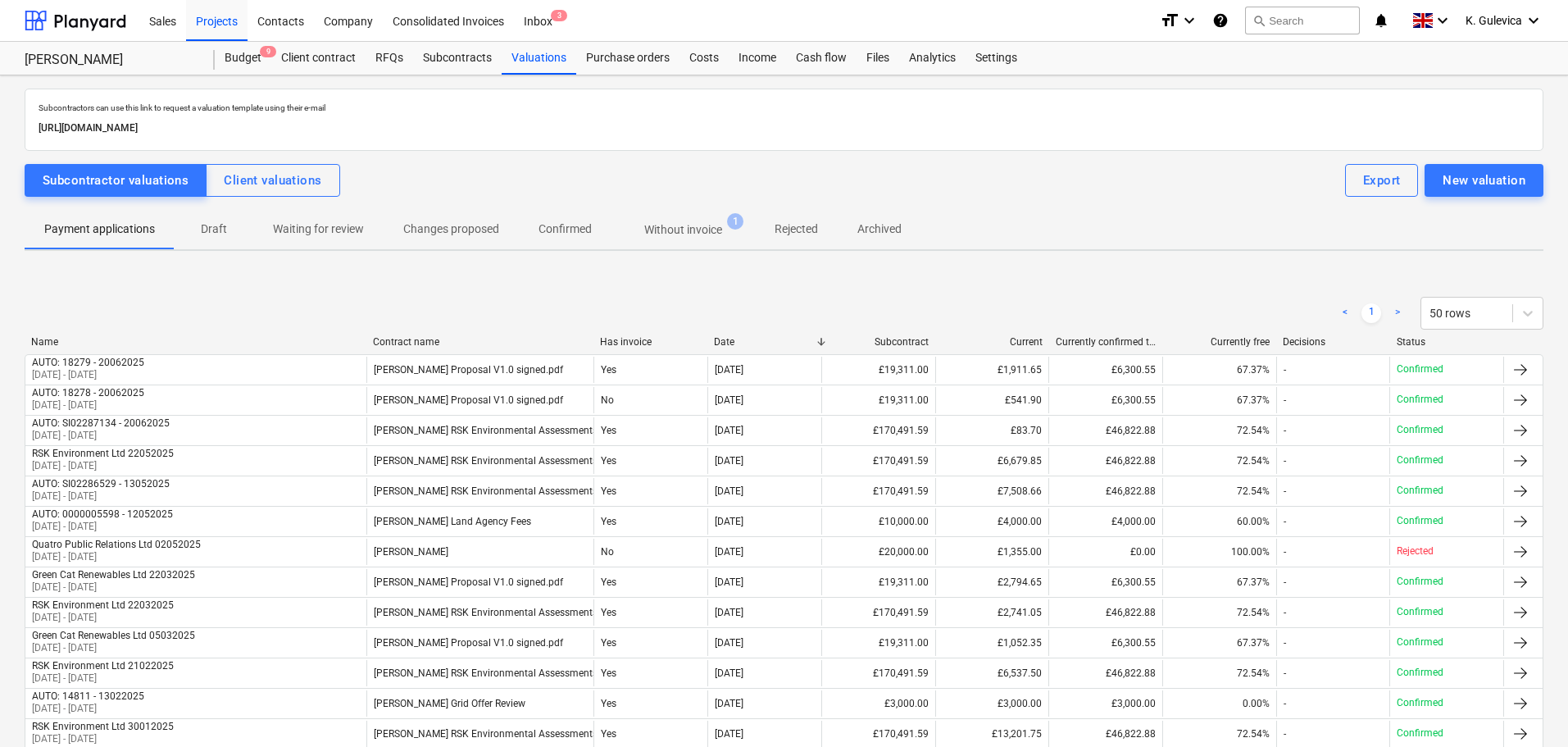
click at [685, 224] on p "Without invoice" at bounding box center [683, 230] width 78 height 17
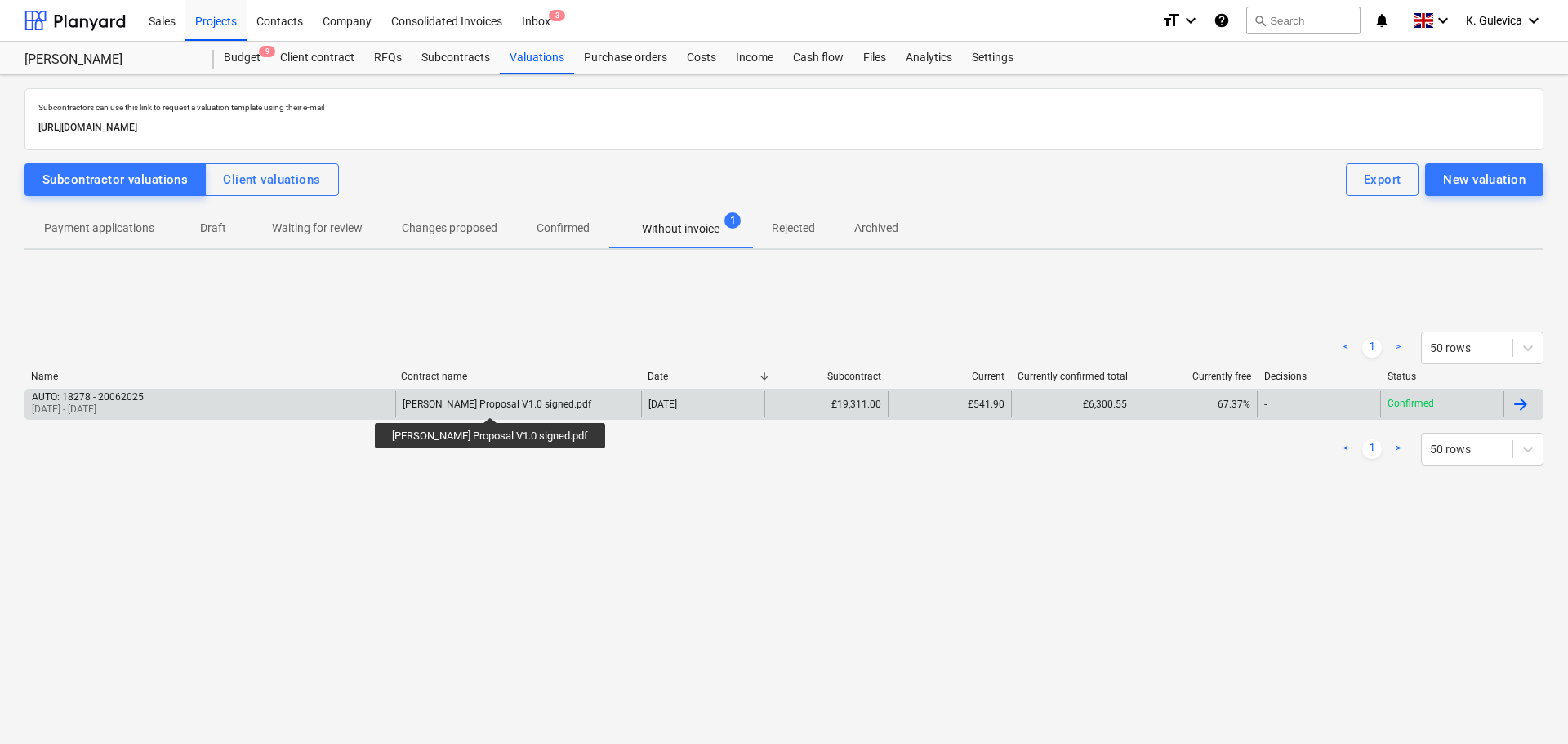
click at [477, 402] on div "[PERSON_NAME] Proposal V1.0 signed.pdf" at bounding box center [497, 404] width 189 height 11
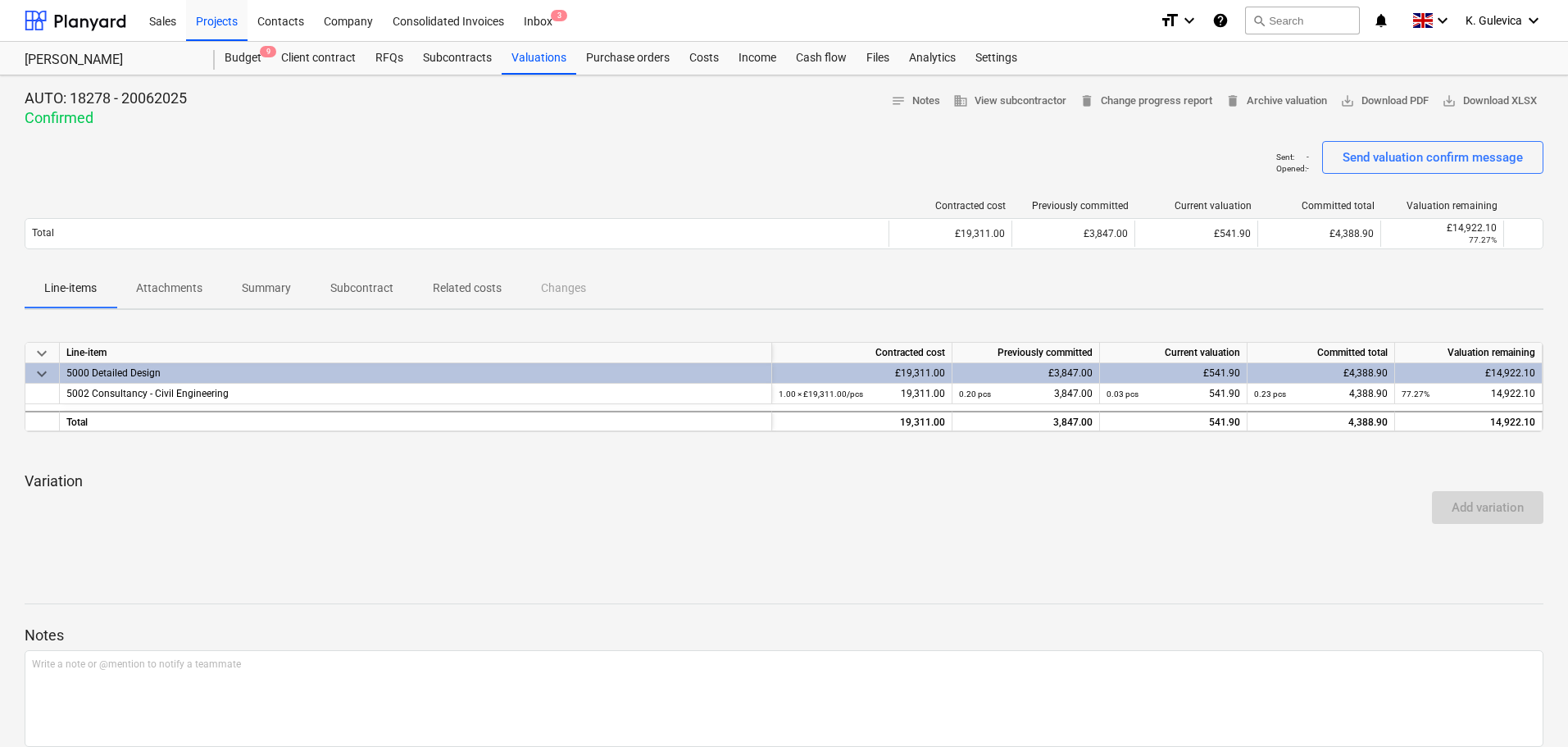
click at [177, 288] on p "Attachments" at bounding box center [169, 288] width 66 height 17
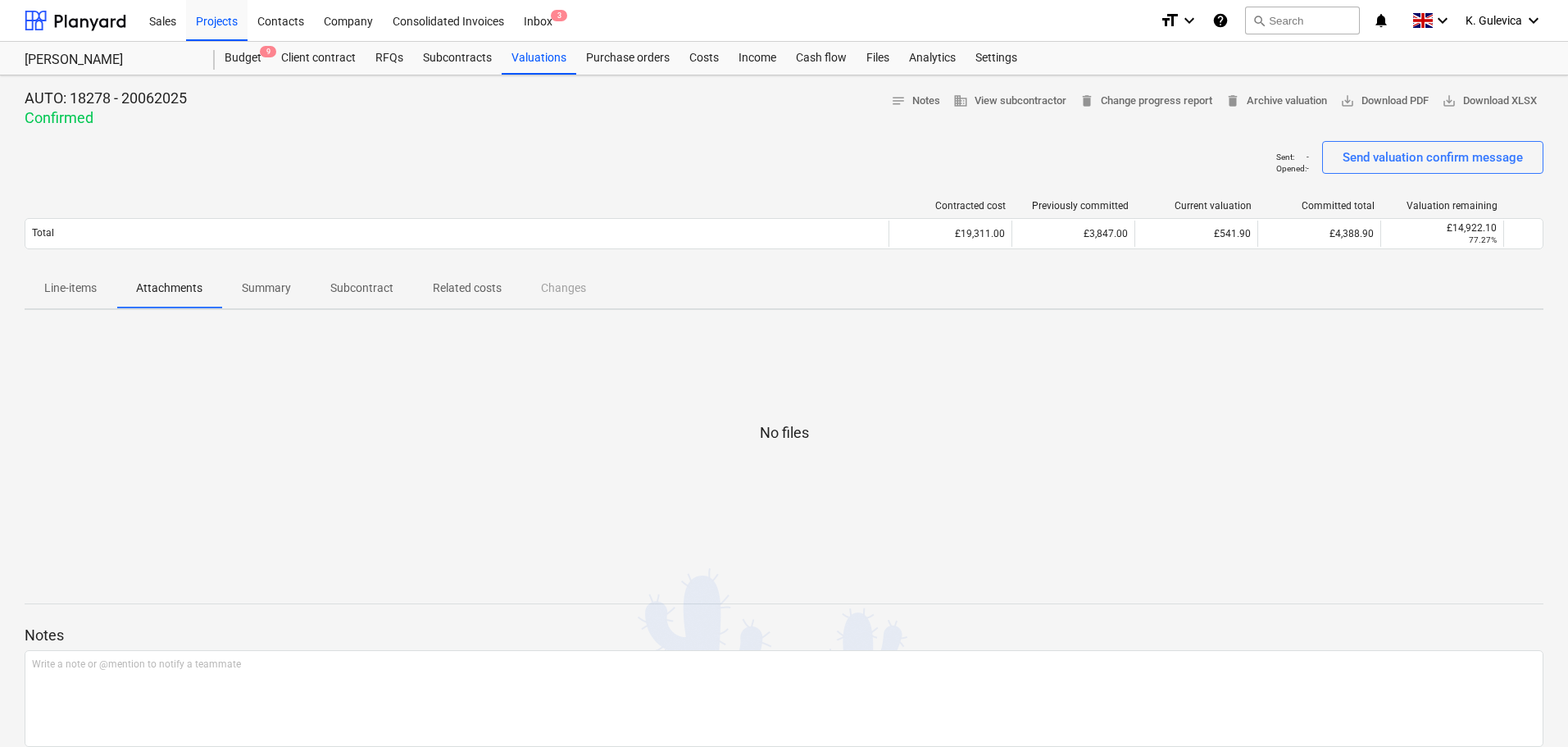
click at [84, 283] on p "Line-items" at bounding box center [70, 288] width 52 height 17
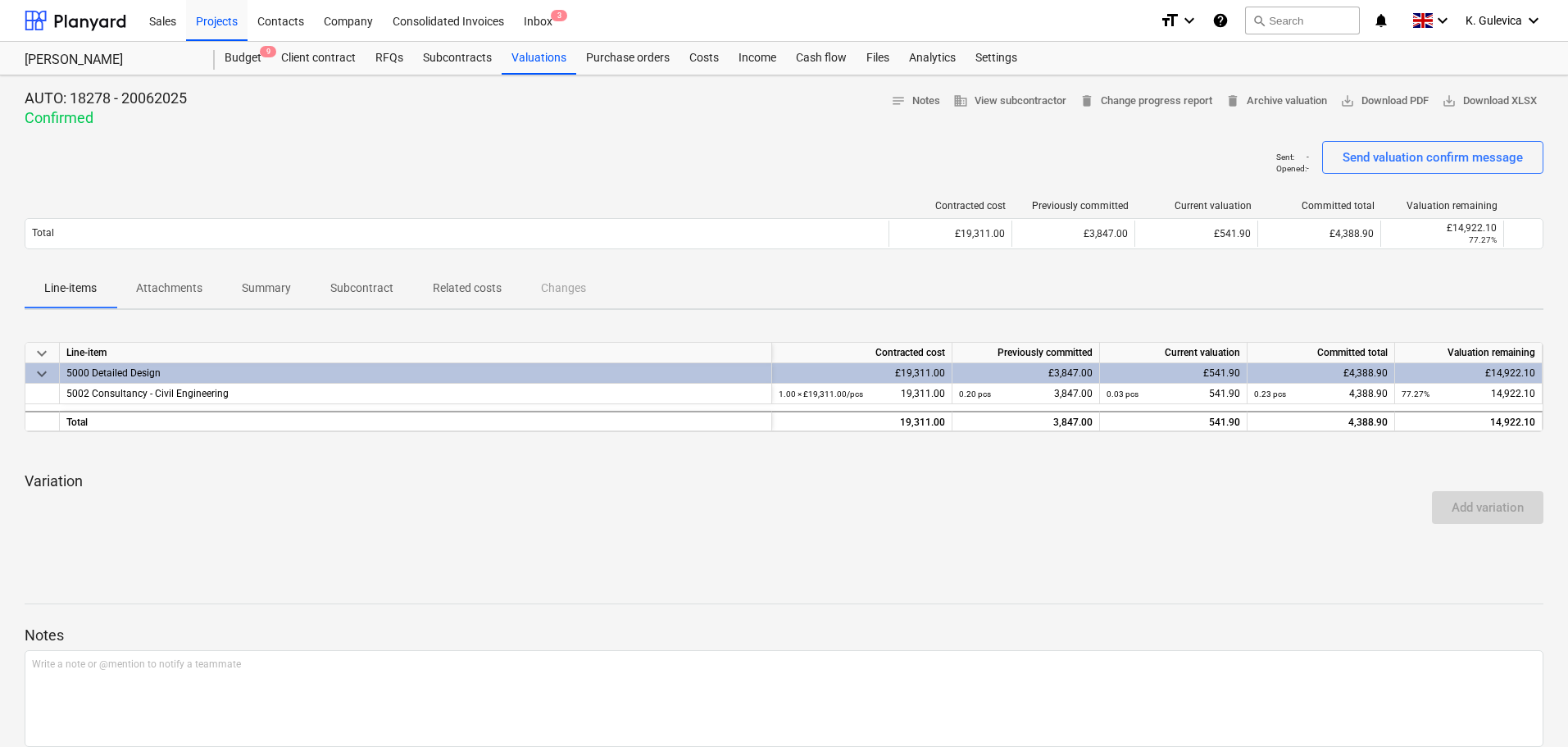
click at [262, 284] on p "Summary" at bounding box center [266, 288] width 49 height 17
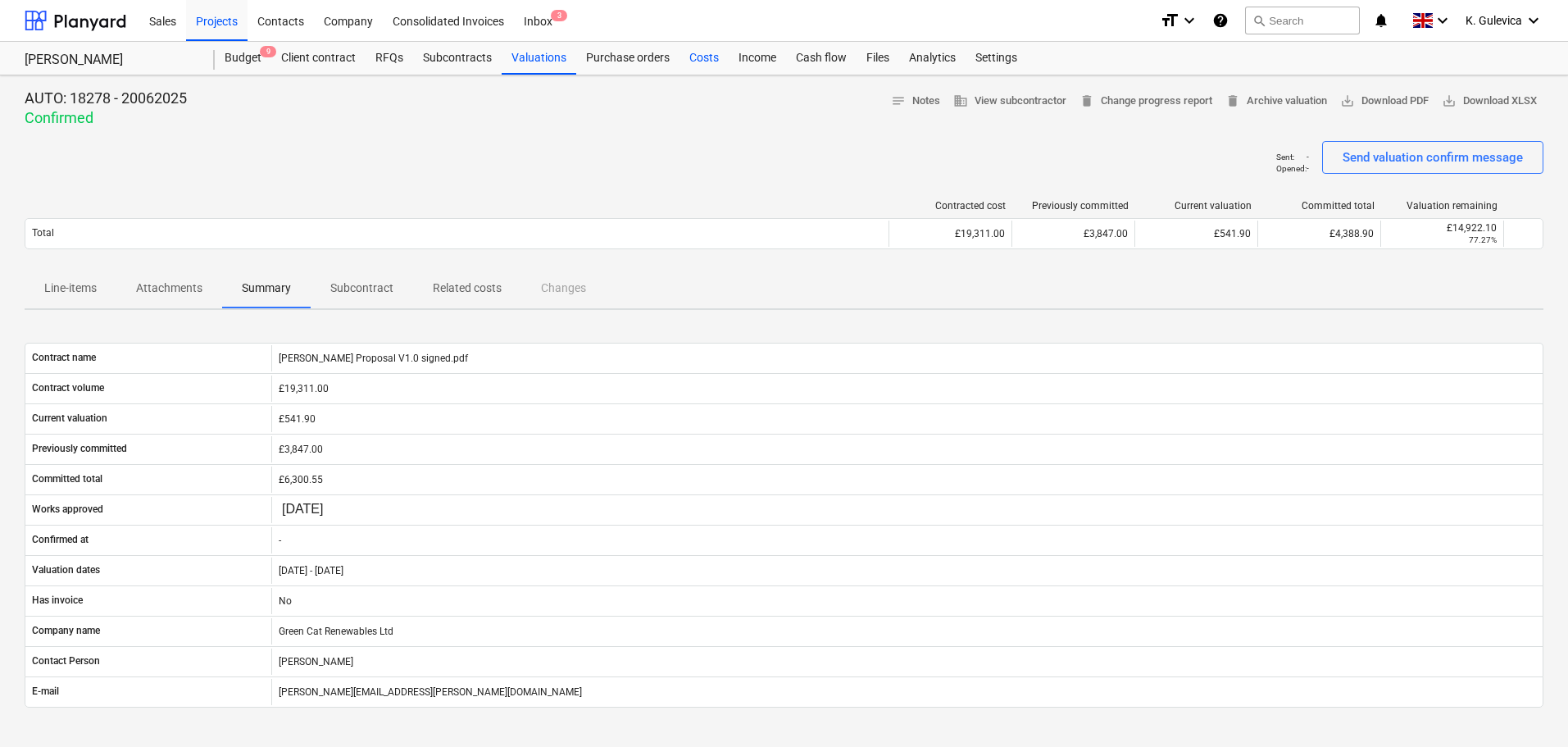
click at [707, 54] on div "Costs" at bounding box center [704, 58] width 49 height 33
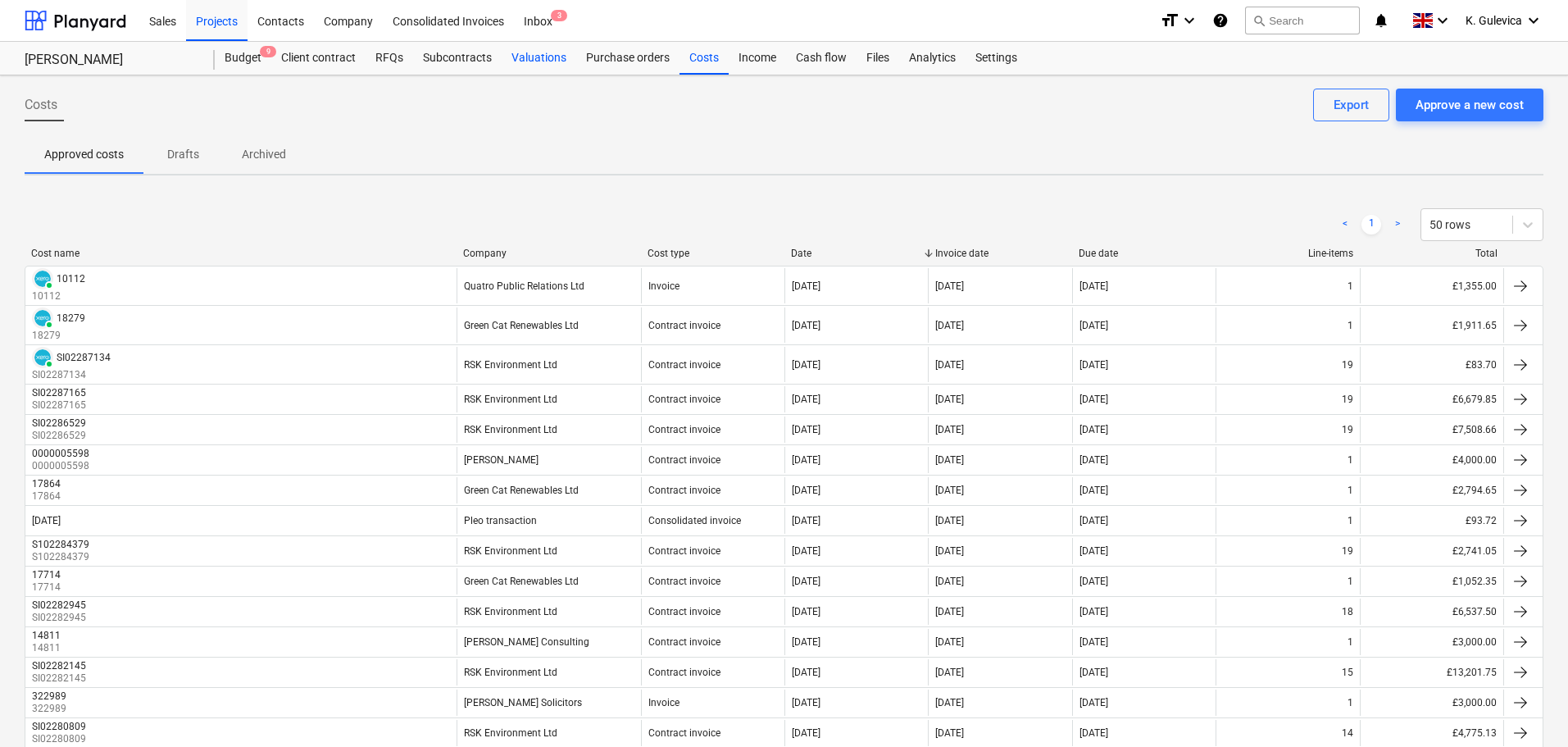
click at [533, 55] on div "Valuations" at bounding box center [538, 58] width 75 height 33
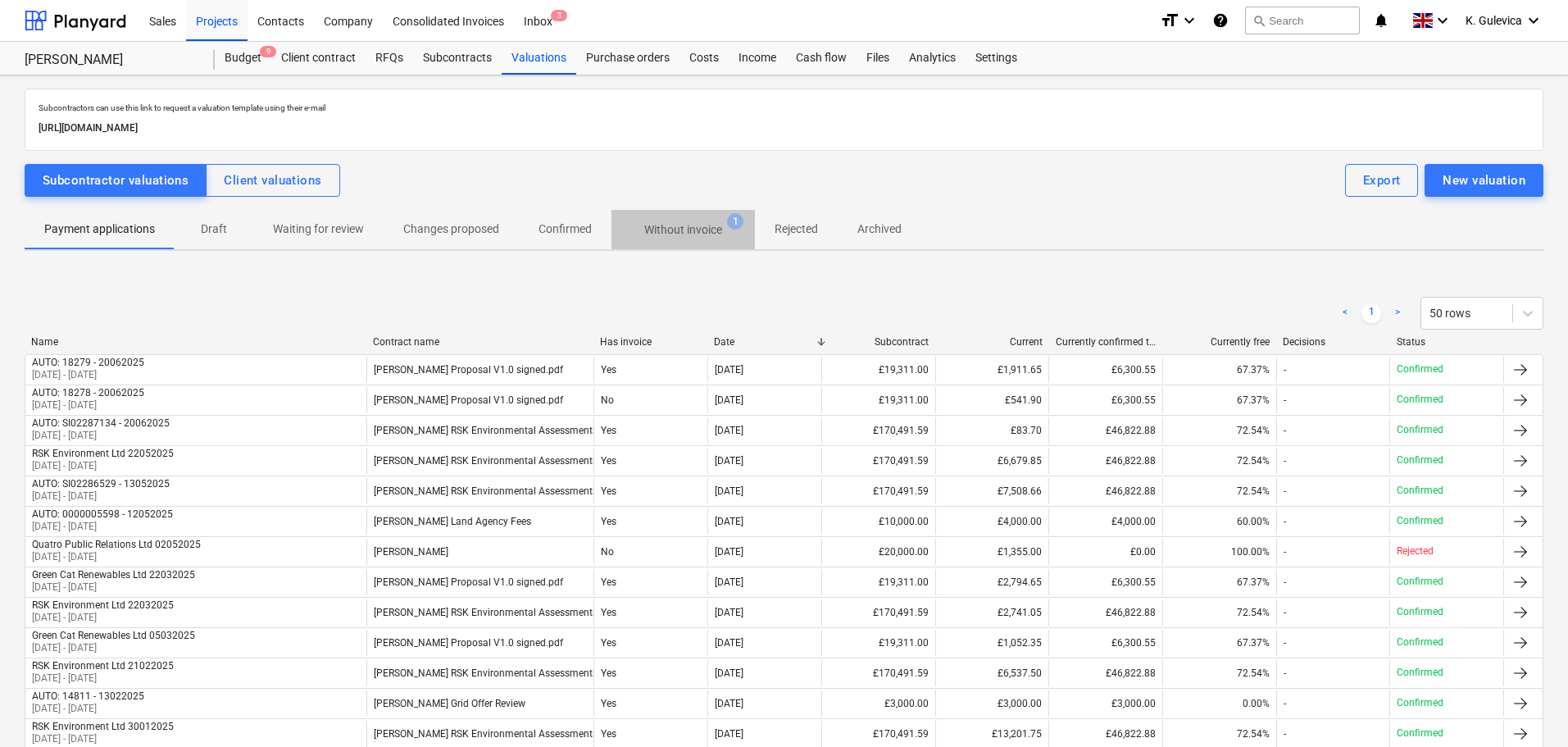
click at [703, 227] on p "Without invoice" at bounding box center [683, 230] width 78 height 17
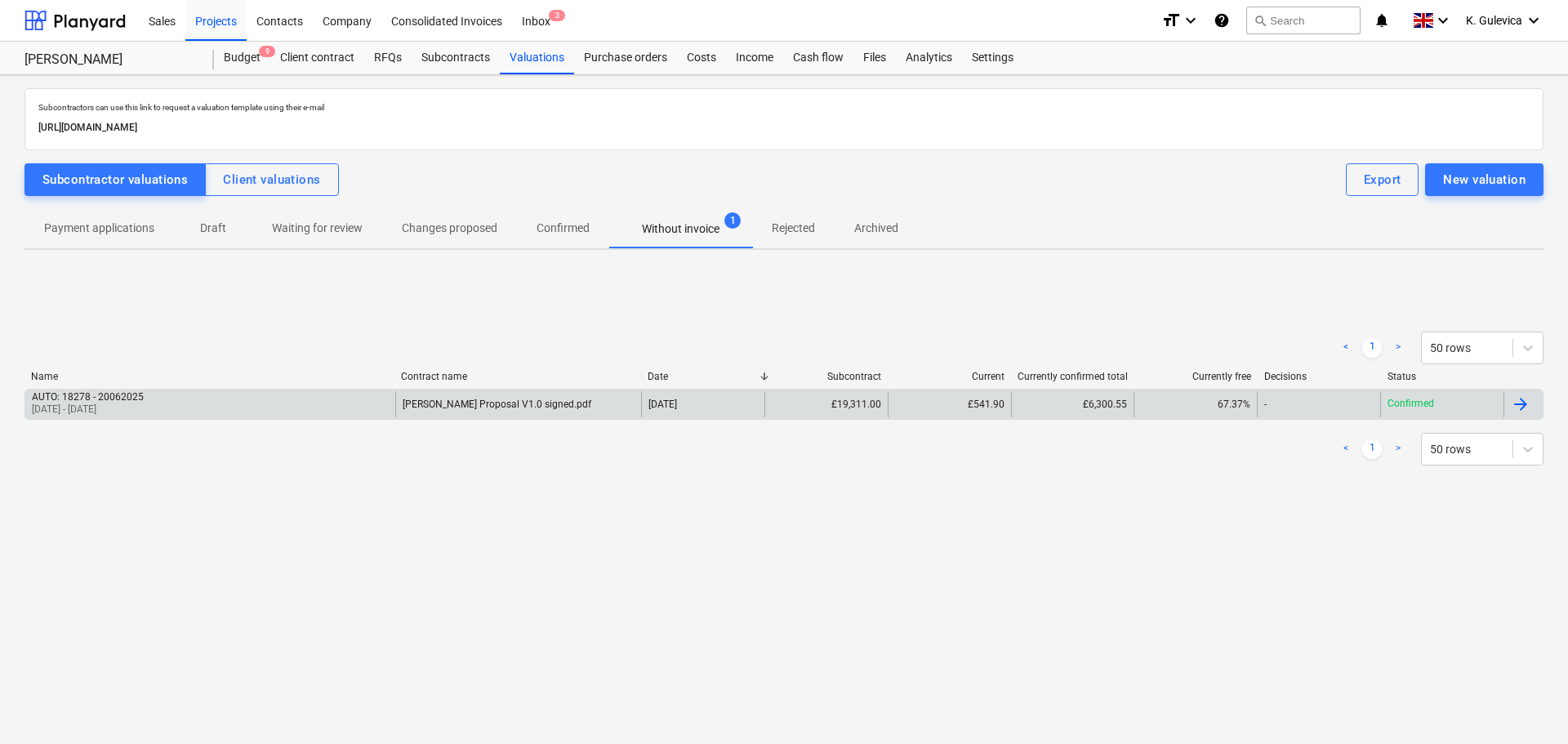
click at [307, 402] on div "AUTO: 18278 - 20062025 [DATE] - [DATE]" at bounding box center [211, 404] width 370 height 27
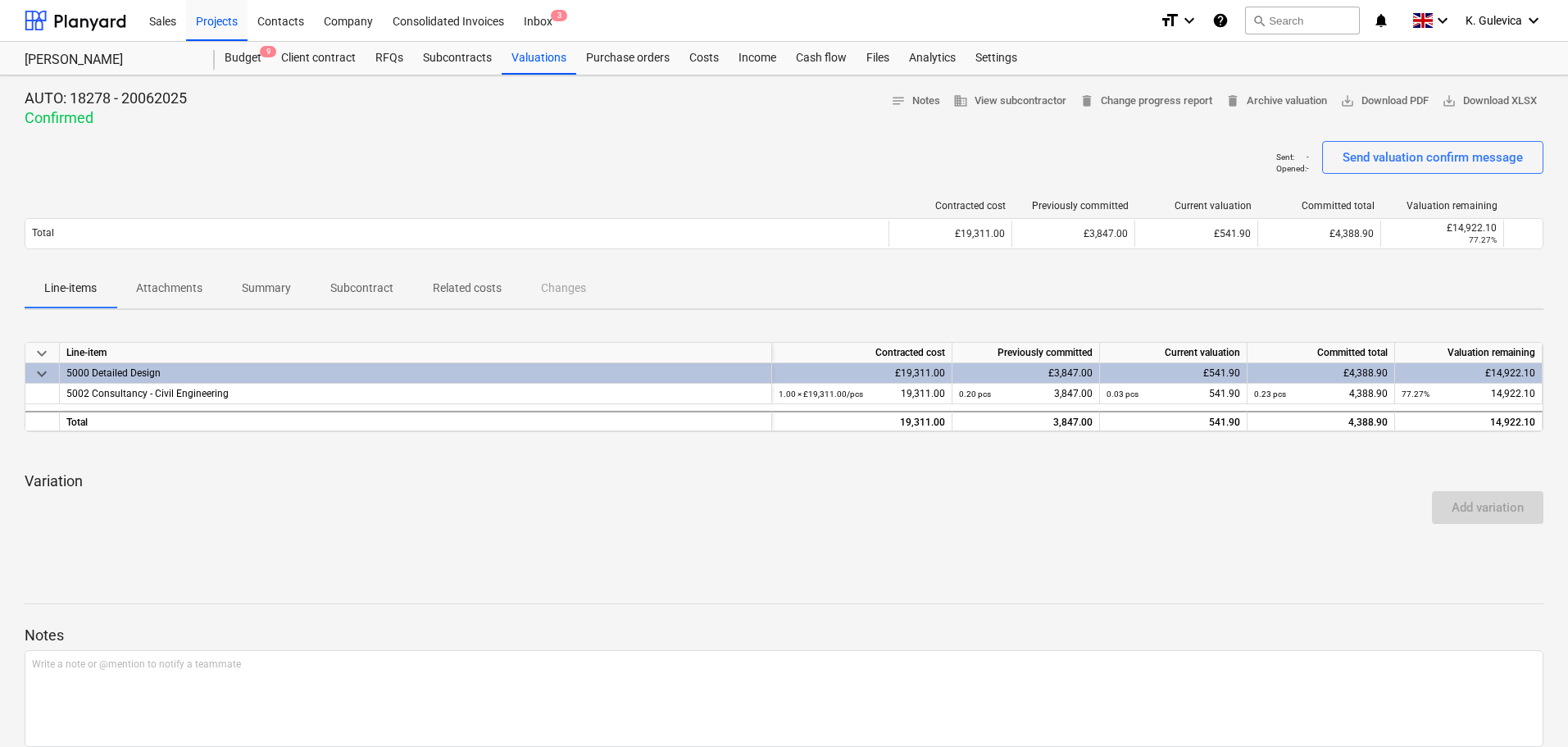
click at [273, 293] on p "Summary" at bounding box center [266, 288] width 49 height 17
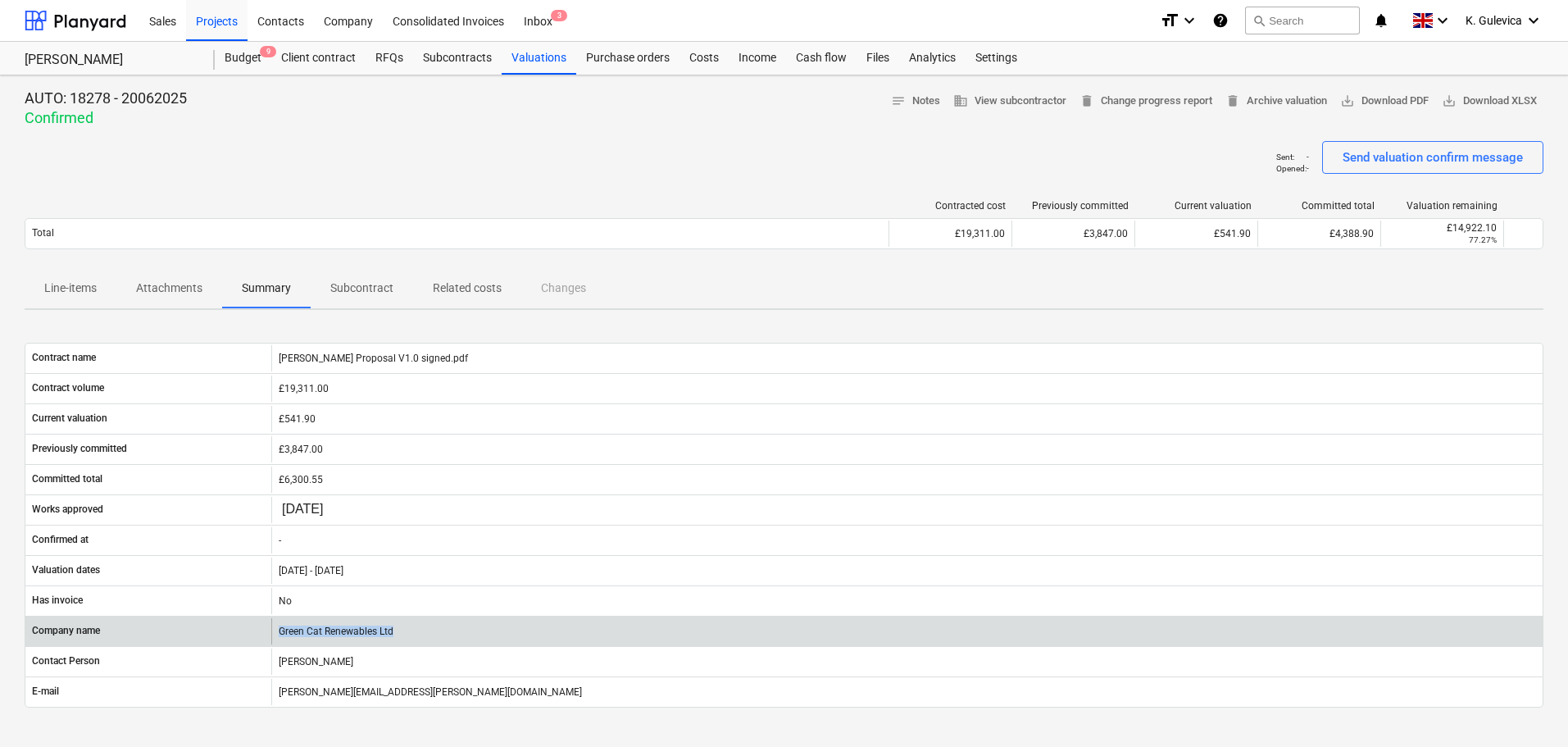
drag, startPoint x: 397, startPoint y: 630, endPoint x: 267, endPoint y: 628, distance: 130.0
click at [267, 628] on div "Company name Green Cat Renewables Ltd" at bounding box center [784, 631] width 1517 height 27
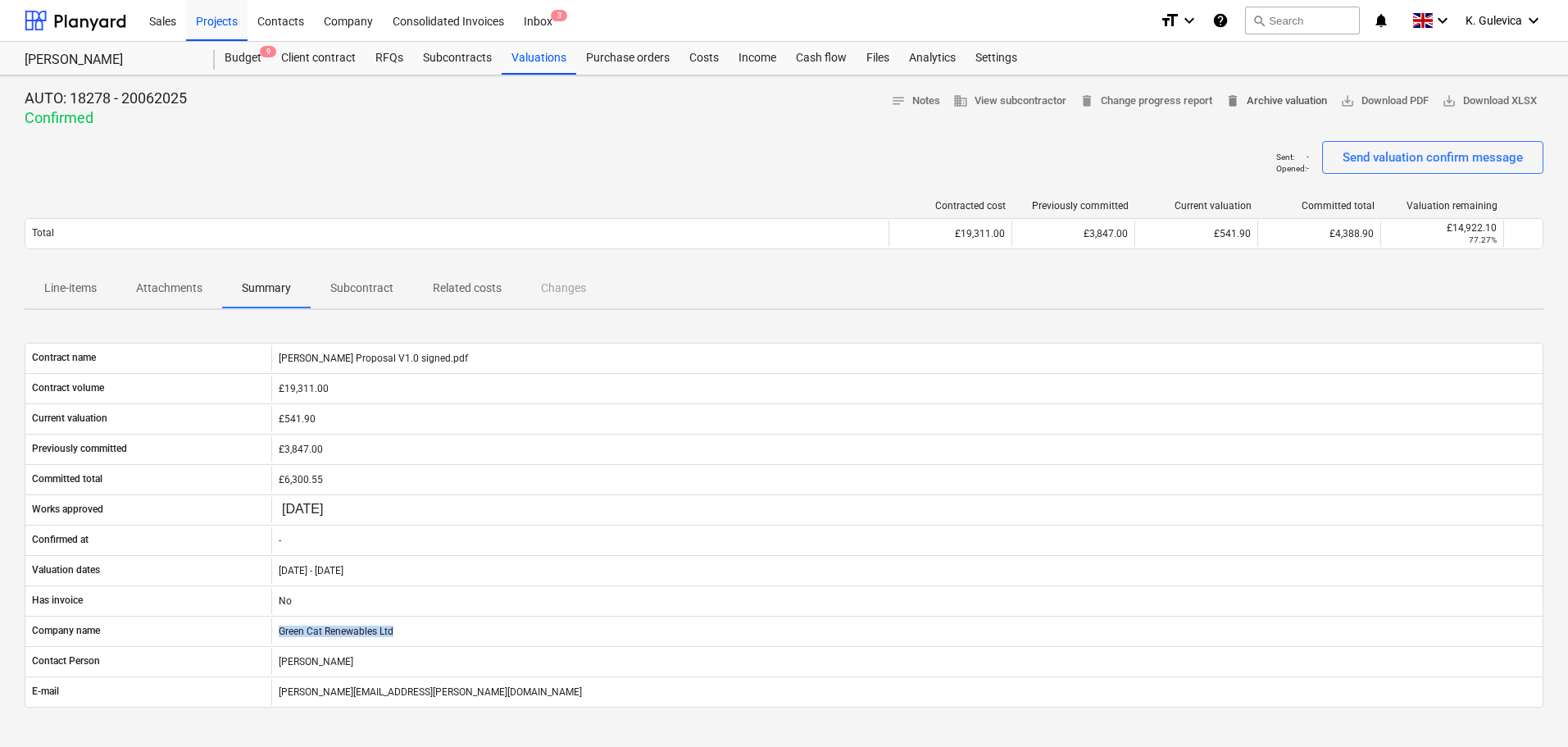
click at [1266, 98] on span "delete Archive valuation" at bounding box center [1276, 101] width 101 height 18
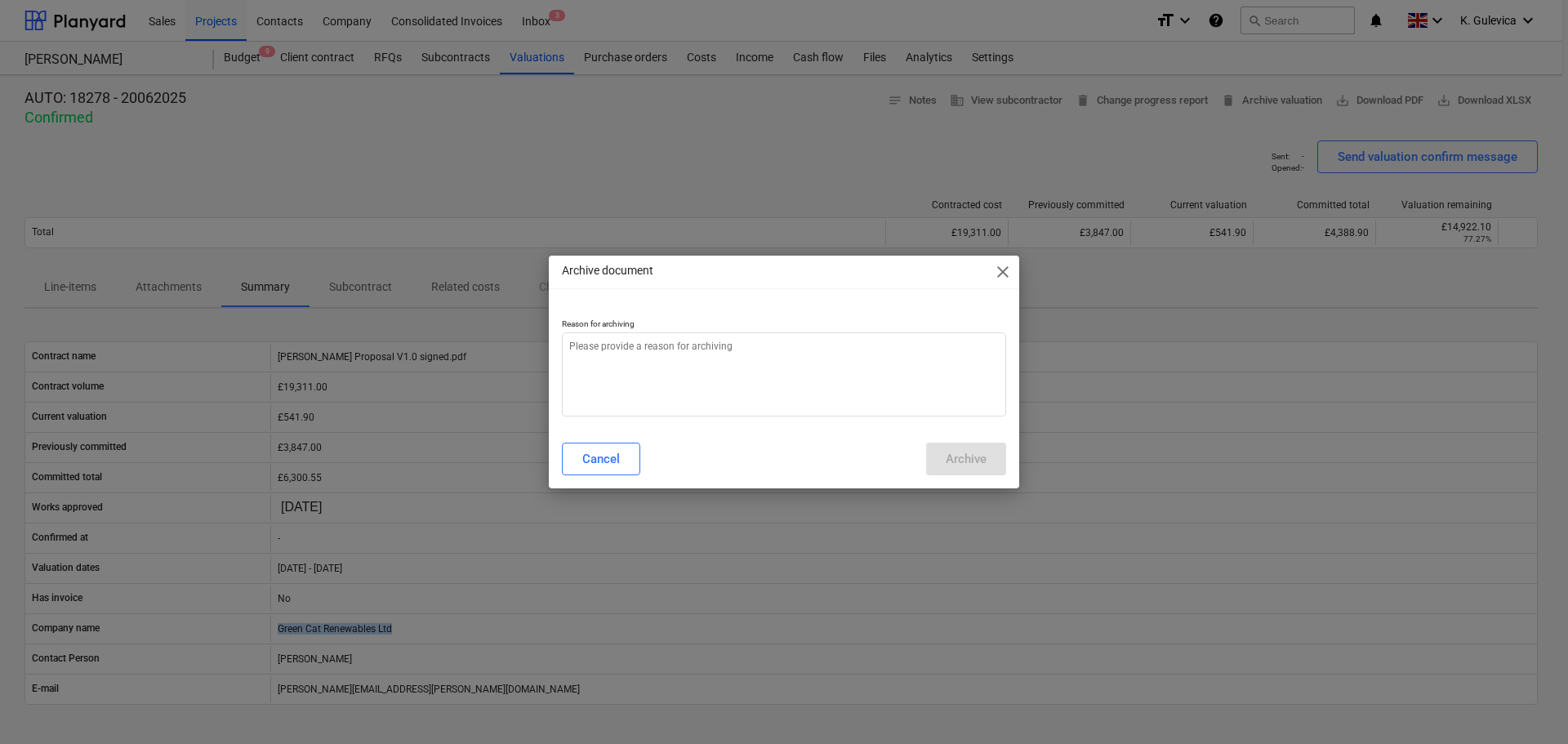
type textarea "x"
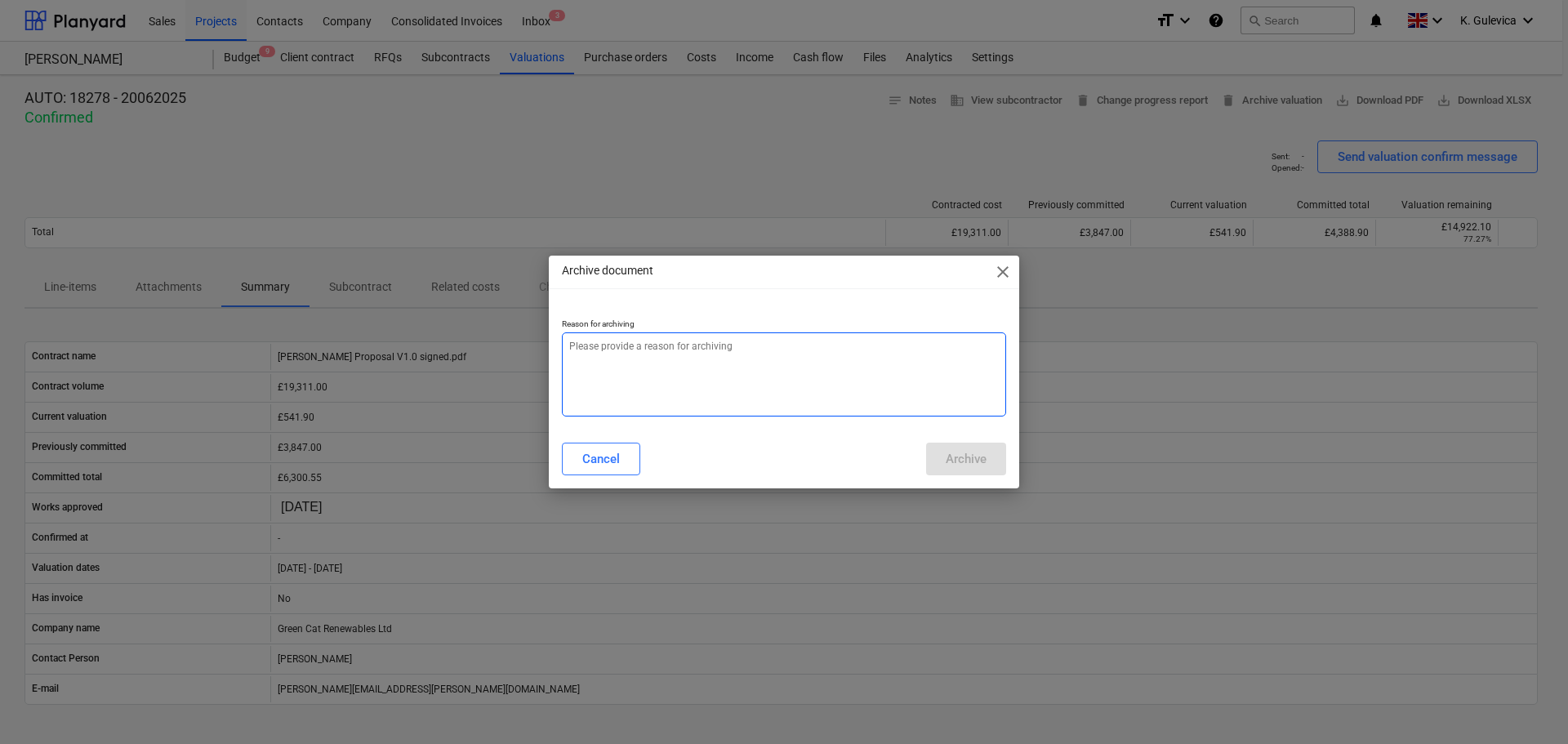
click at [768, 380] on textarea at bounding box center [784, 375] width 444 height 84
type textarea "W"
type textarea "x"
type textarea "Wa"
type textarea "x"
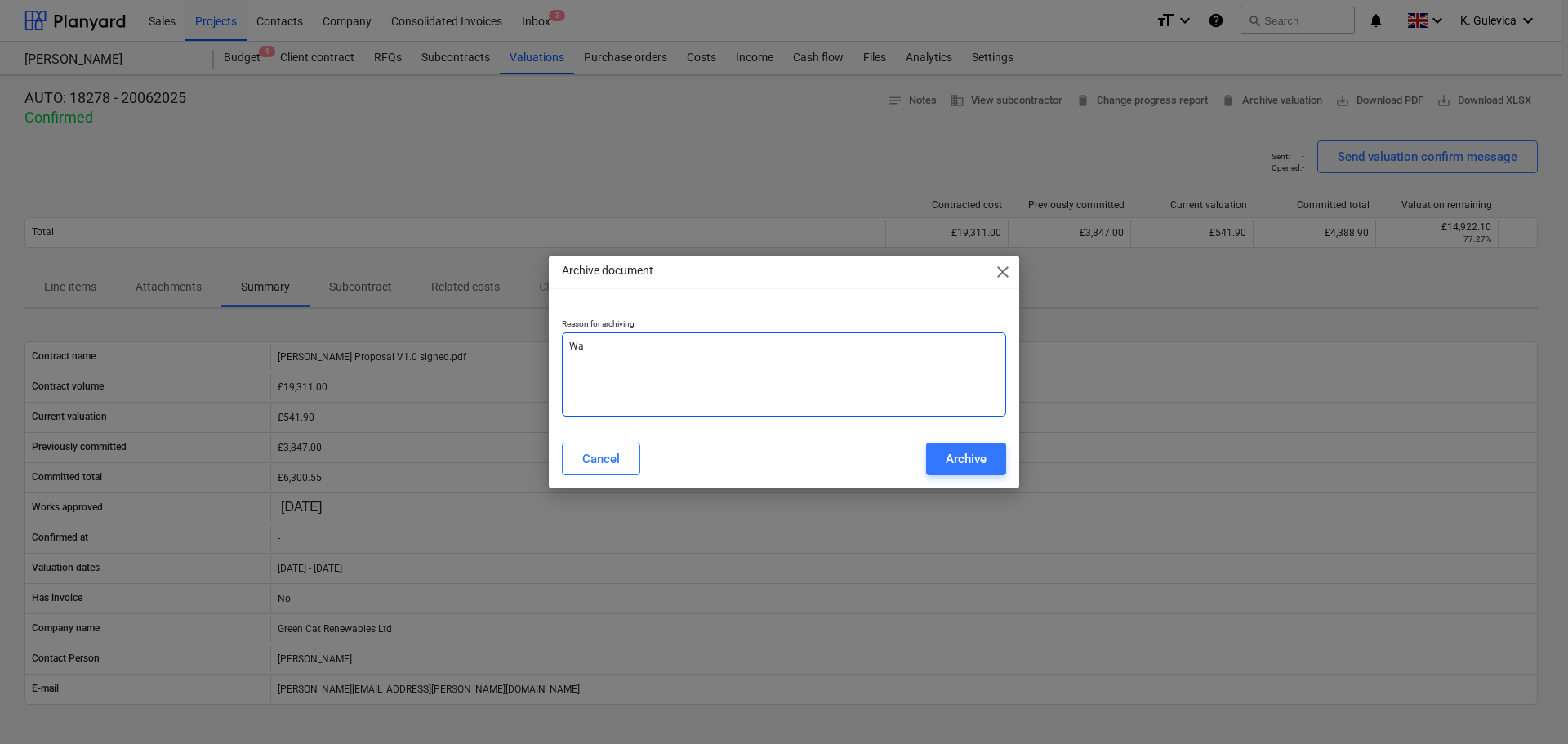
type textarea "Was"
type textarea "x"
type textarea "Was"
type textarea "x"
type textarea "Was f"
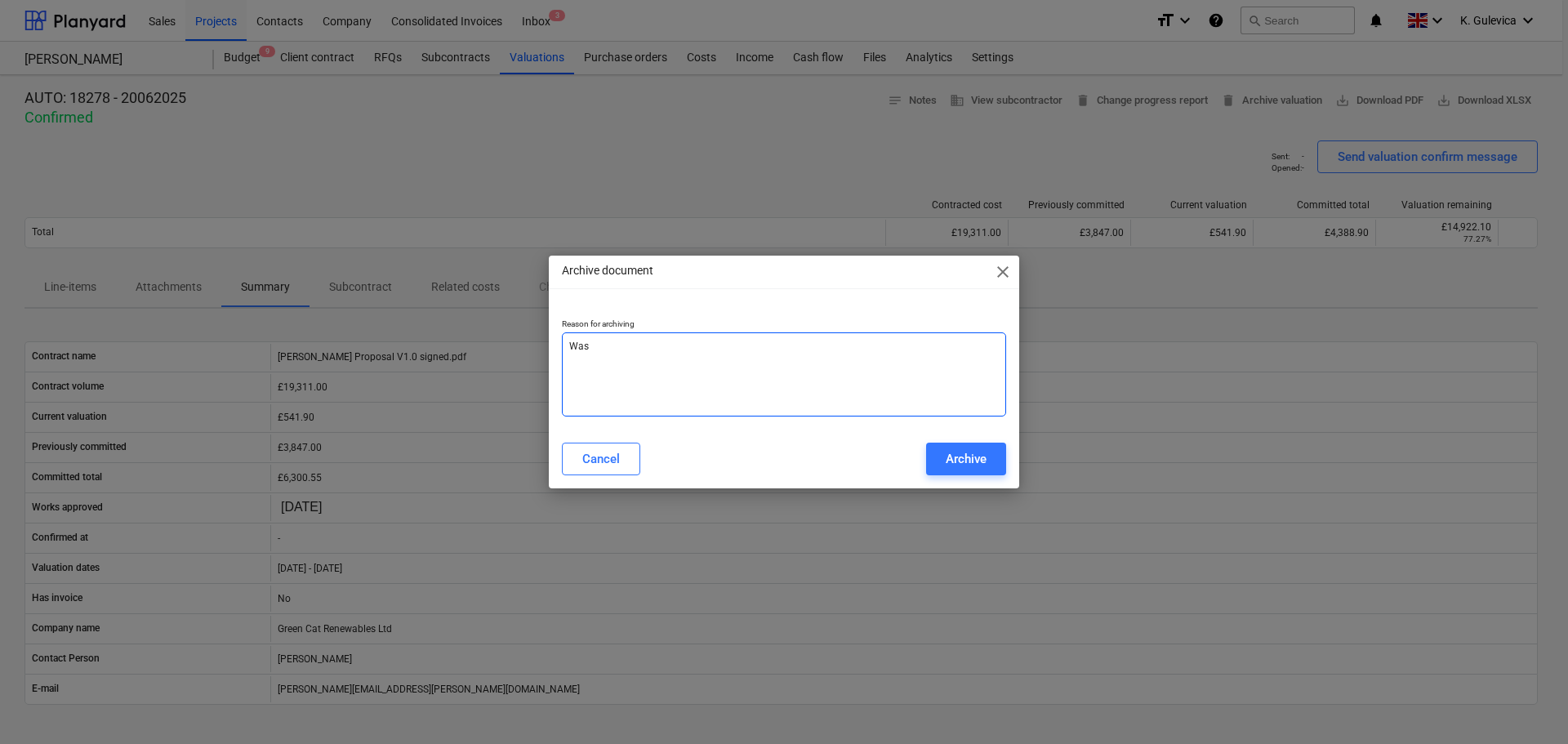
type textarea "x"
type textarea "Was fo"
type textarea "x"
type textarea "Was for"
type textarea "x"
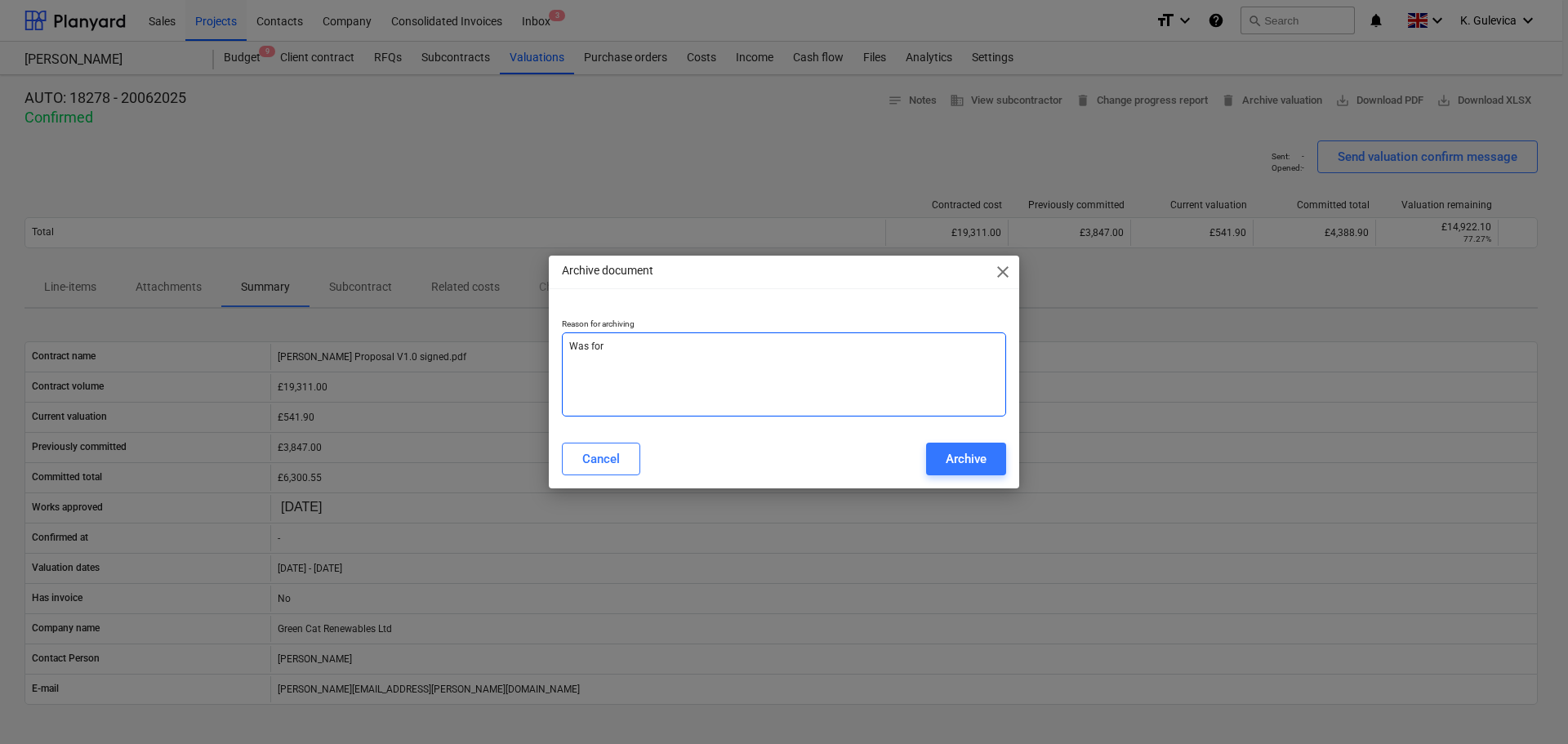
type textarea "Was for"
type textarea "x"
type textarea "Was for d"
type textarea "x"
type textarea "Was for di"
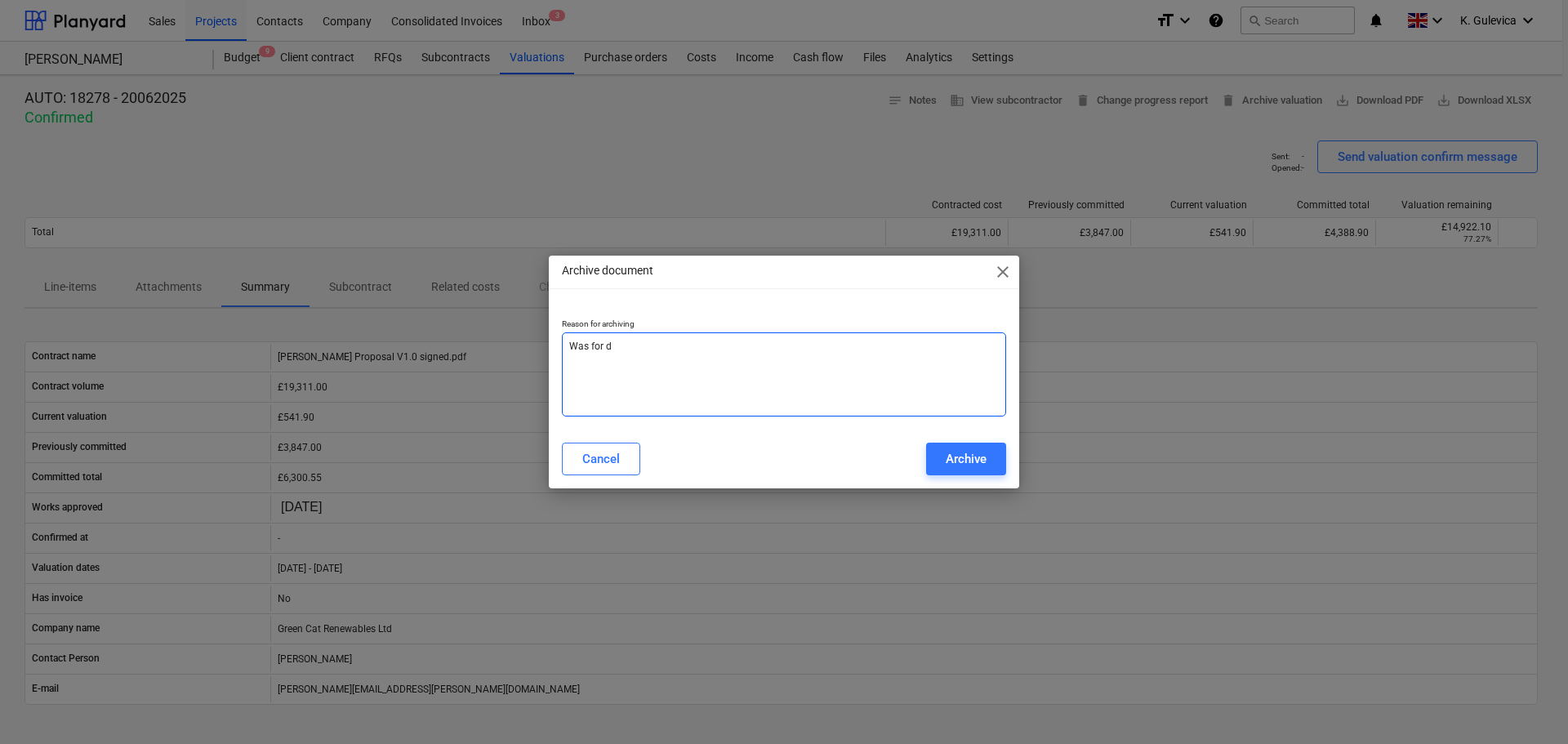
type textarea "x"
type textarea "Was for dif"
type textarea "x"
type textarea "Was for diff"
type textarea "x"
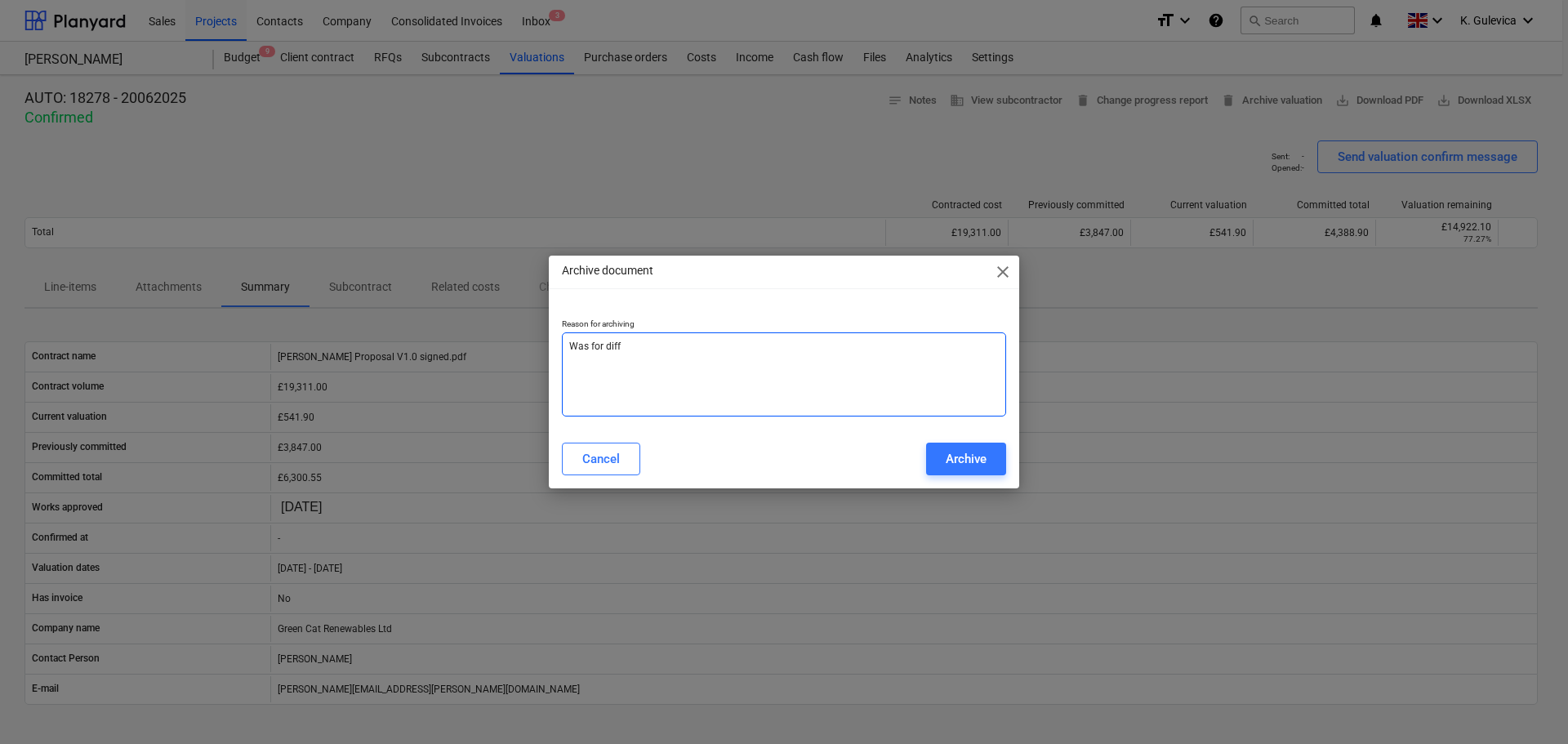
type textarea "Was for diffe"
type textarea "x"
type textarea "Was for differ"
type textarea "x"
type textarea "Was for differe"
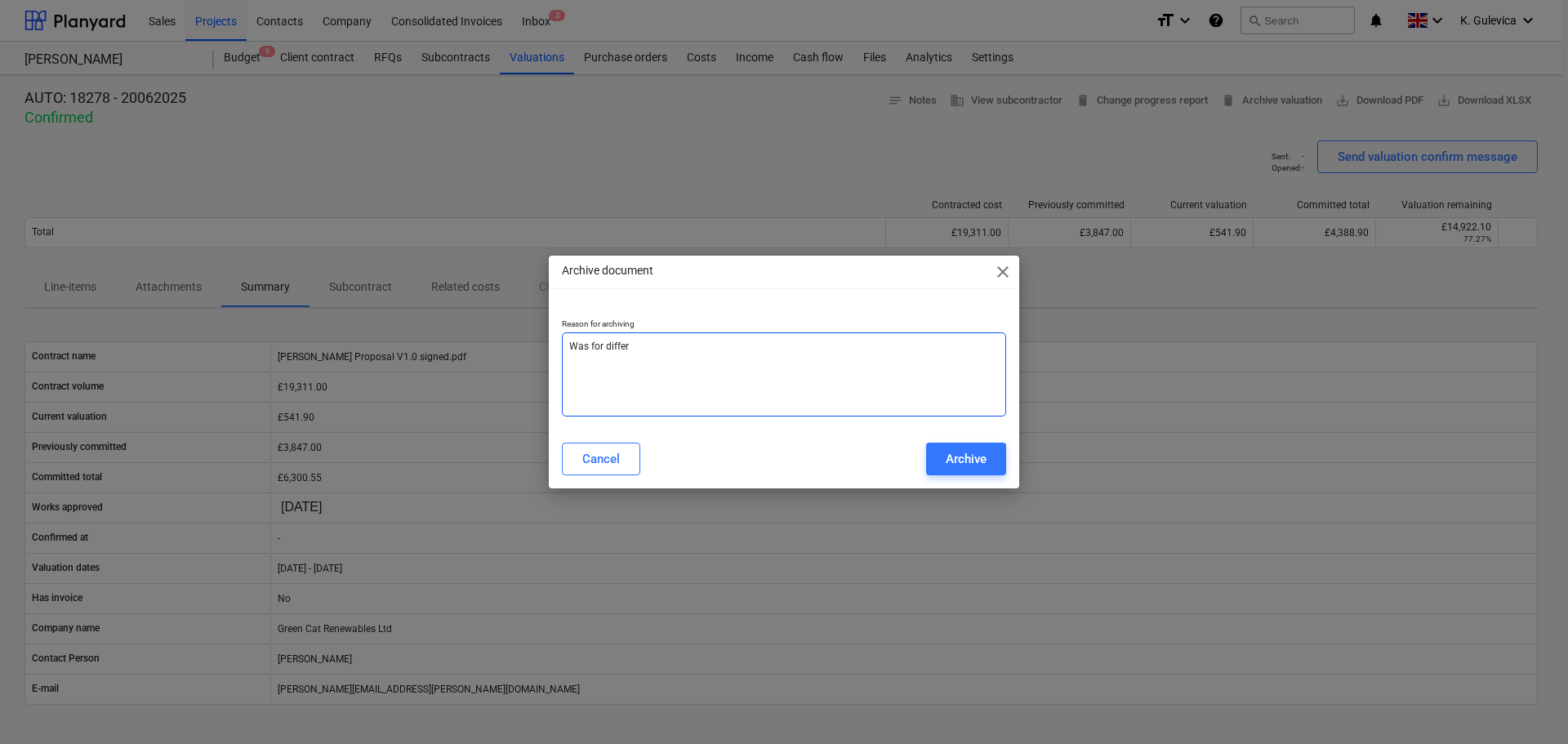
type textarea "x"
type textarea "Was for differen"
type textarea "x"
type textarea "Was for different"
type textarea "x"
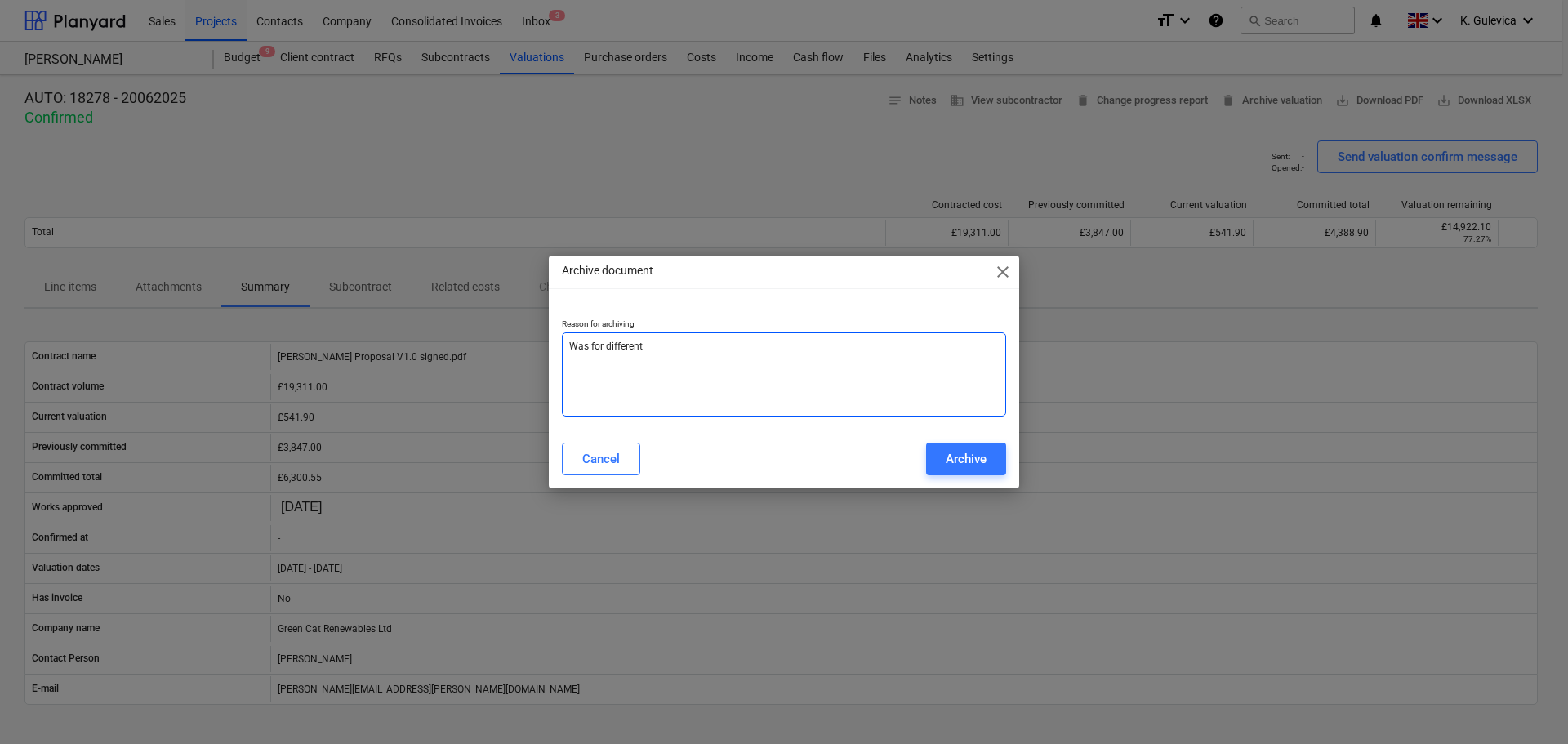
type textarea "Was for different"
type textarea "x"
type textarea "Was for different p"
type textarea "x"
type textarea "Was for different pr"
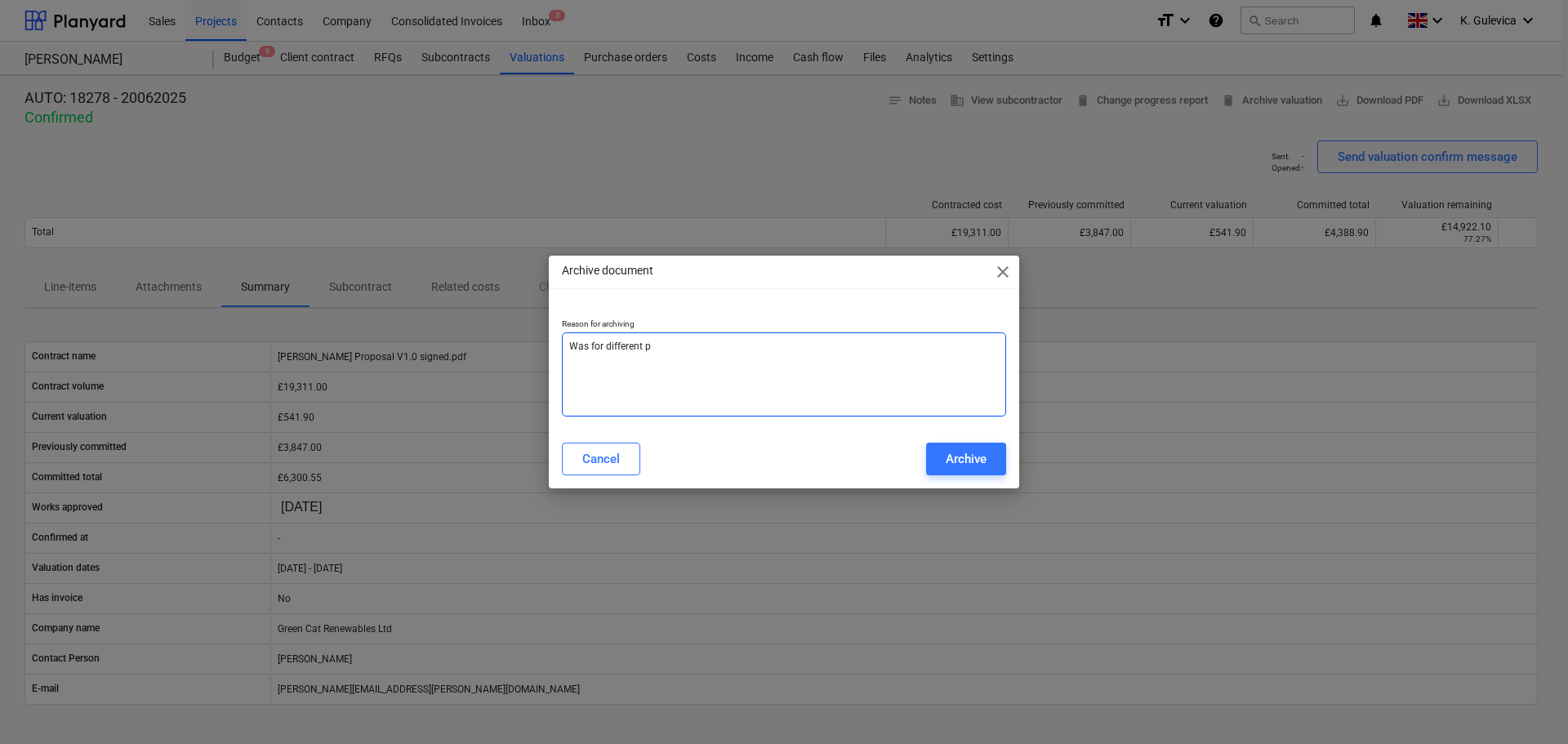
type textarea "x"
type textarea "Was for different pro"
type textarea "x"
type textarea "Was for different proj"
type textarea "x"
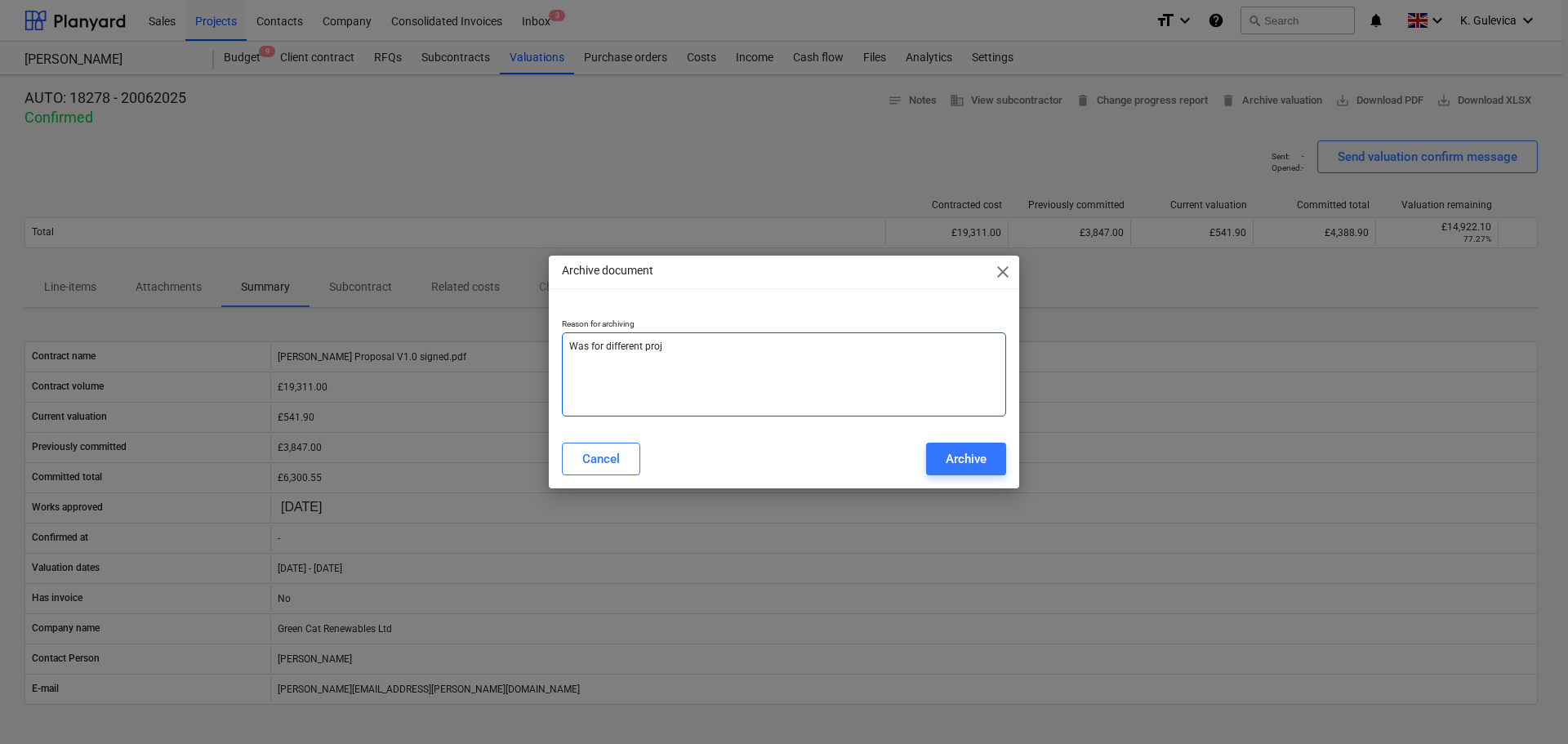
type textarea "Was for different proje"
type textarea "x"
type textarea "Was for different projec"
type textarea "x"
type textarea "Was for different project"
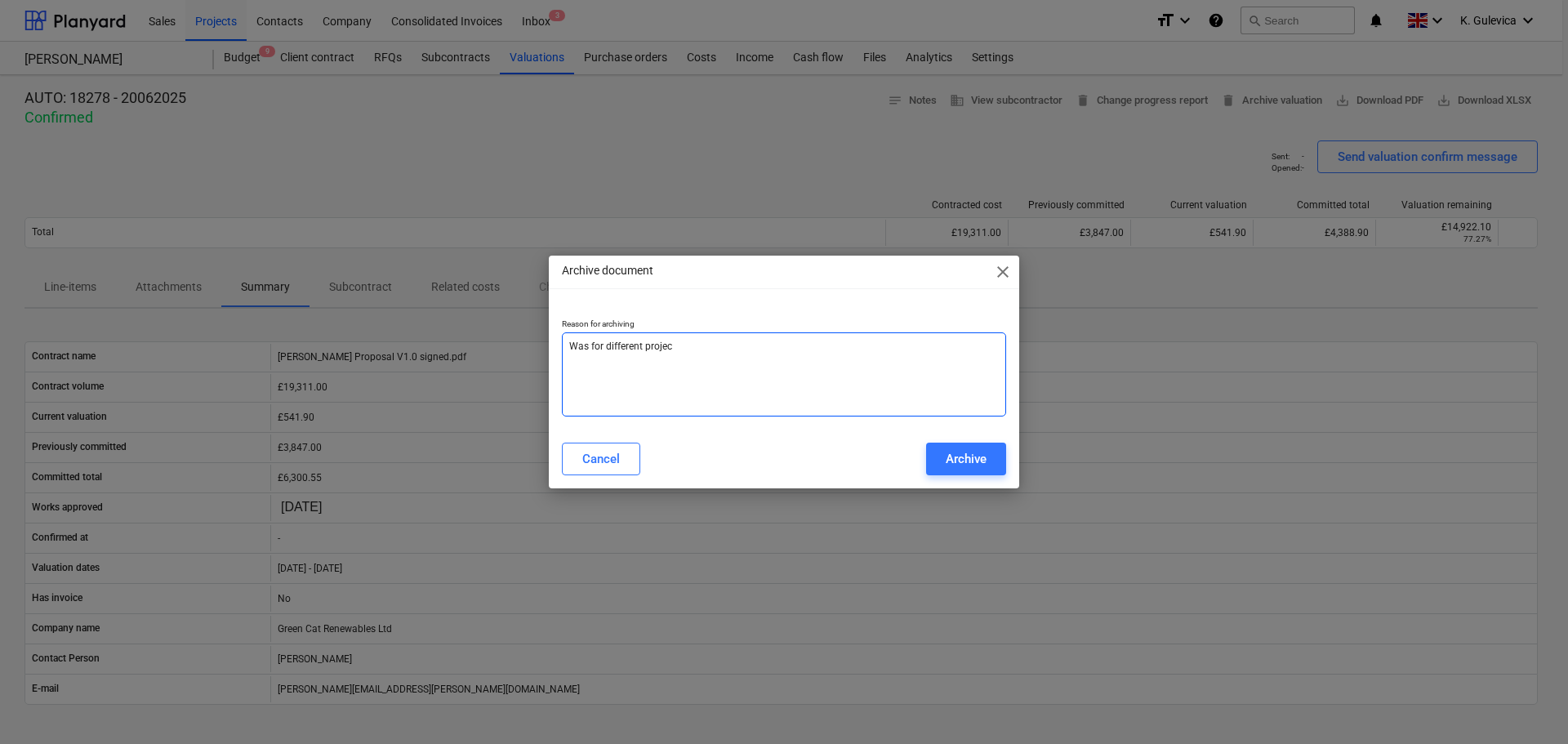
type textarea "x"
type textarea "Was for different project"
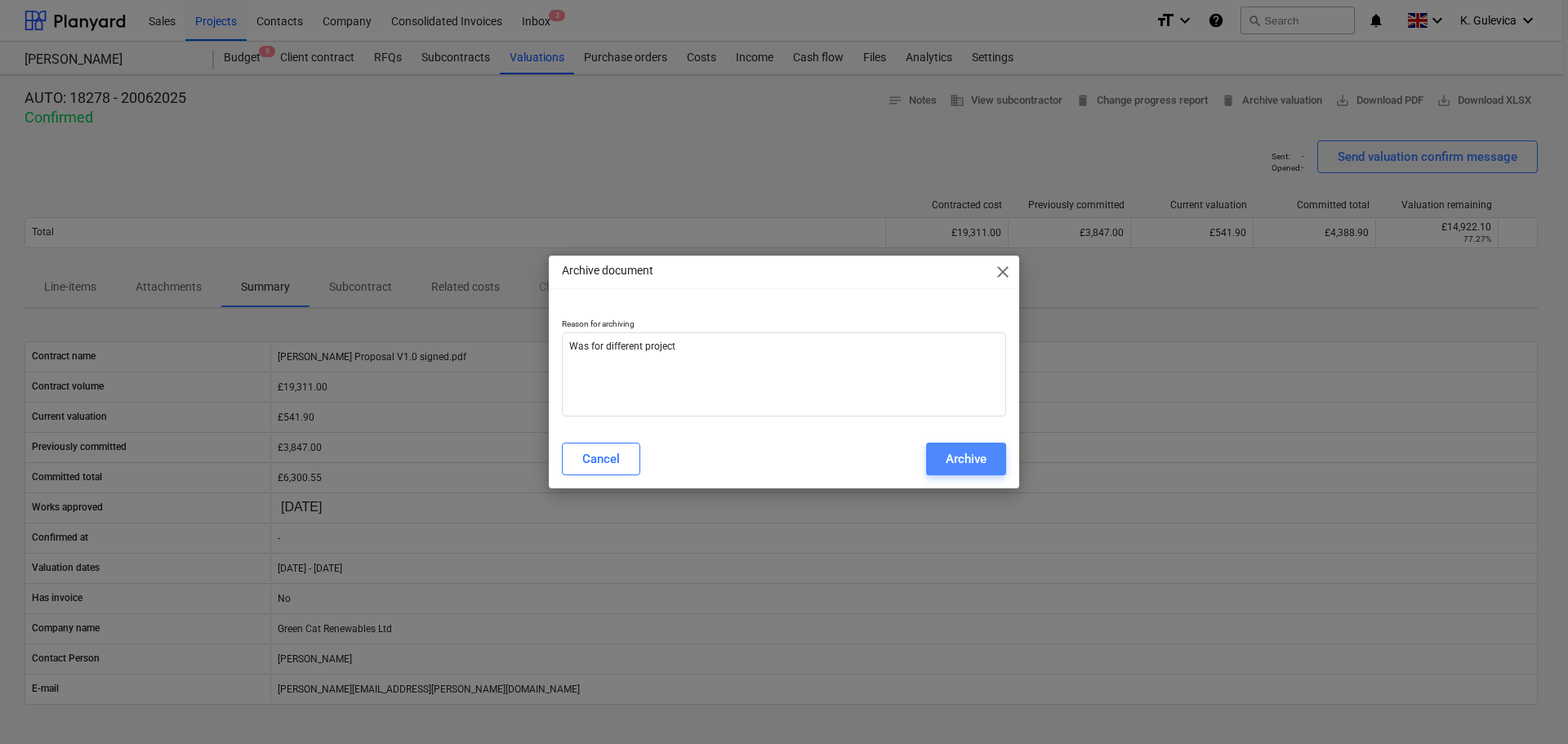
click at [963, 461] on div "Archive" at bounding box center [966, 458] width 41 height 21
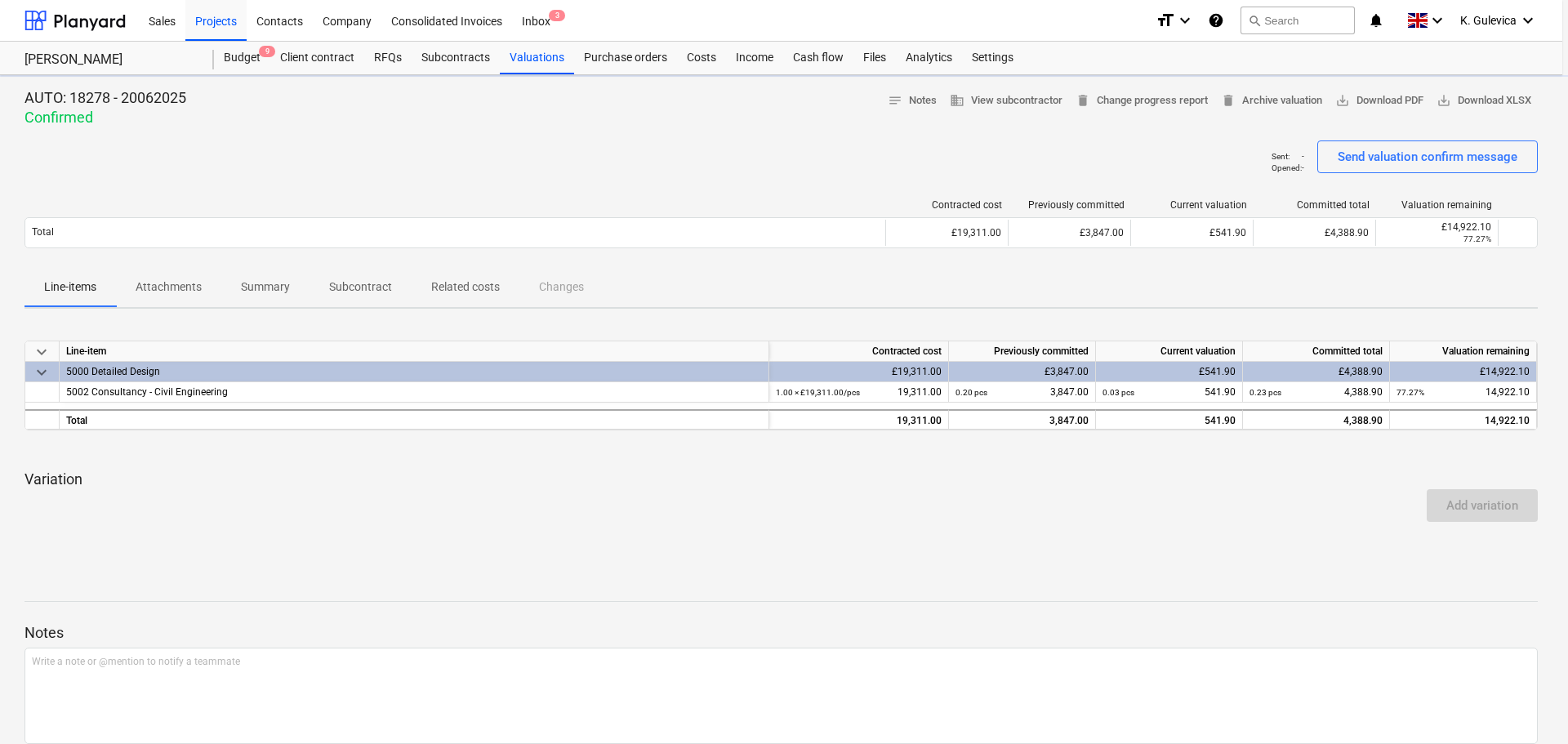
type textarea "x"
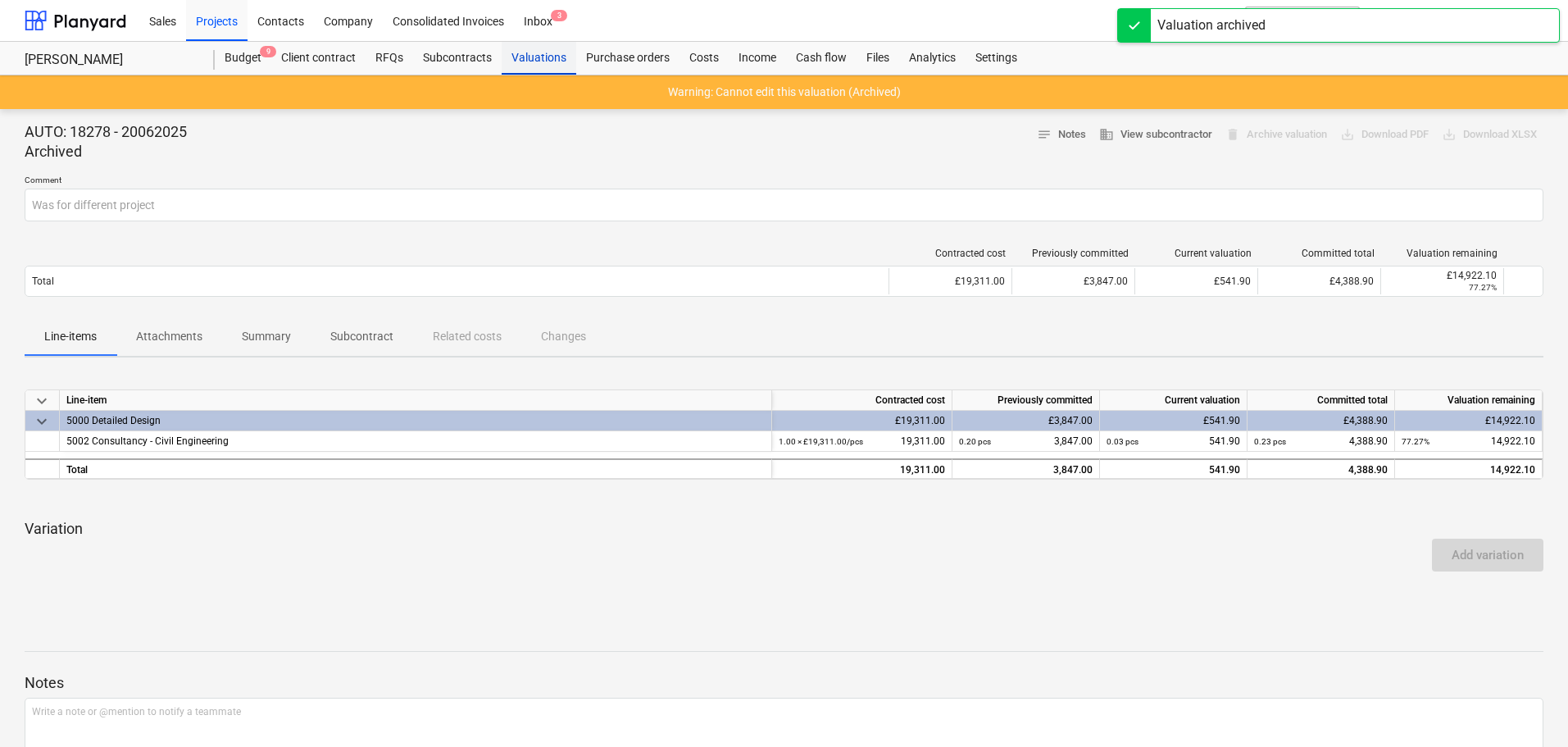
click at [553, 58] on div "Valuations" at bounding box center [538, 58] width 75 height 33
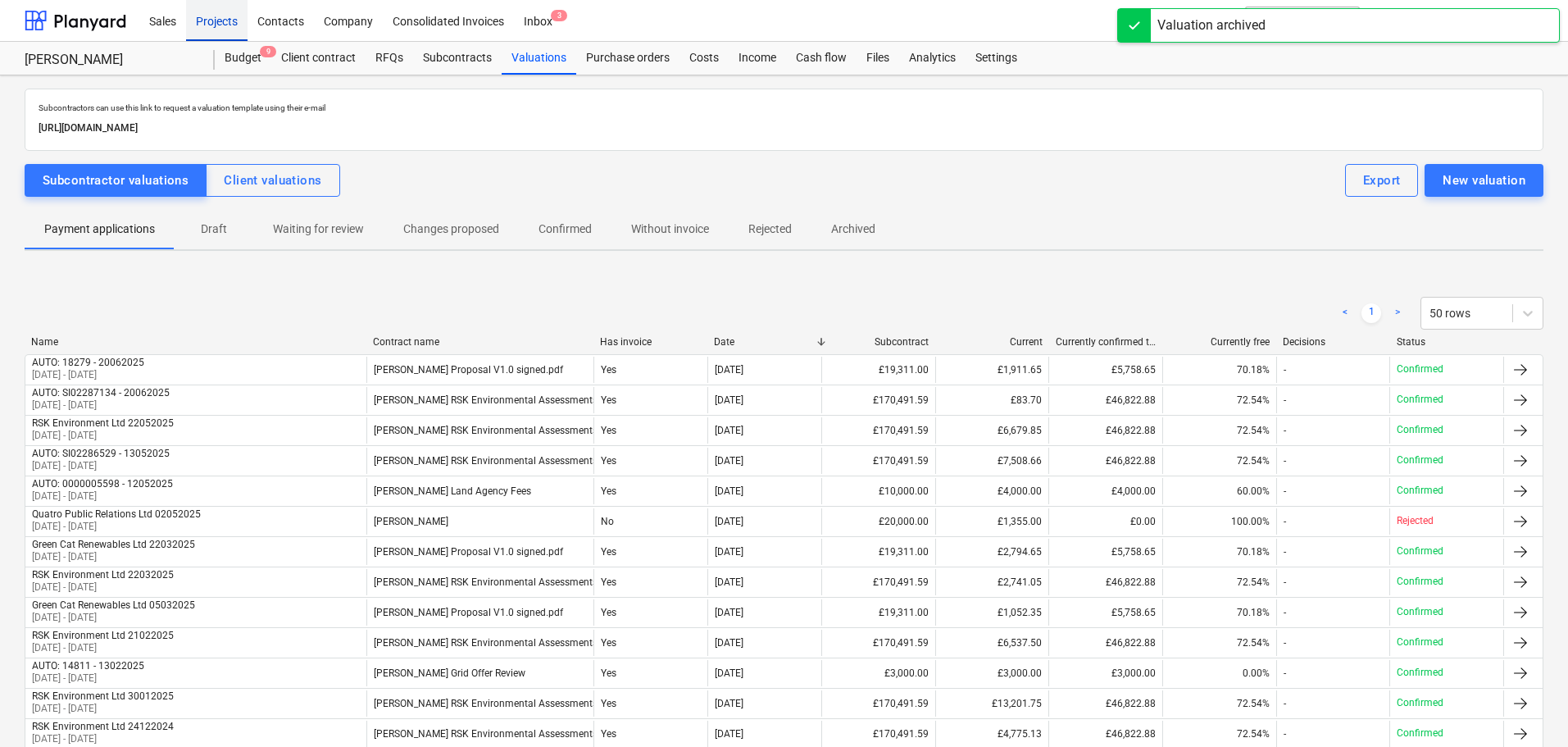
click at [207, 18] on div "Projects" at bounding box center [216, 19] width 62 height 41
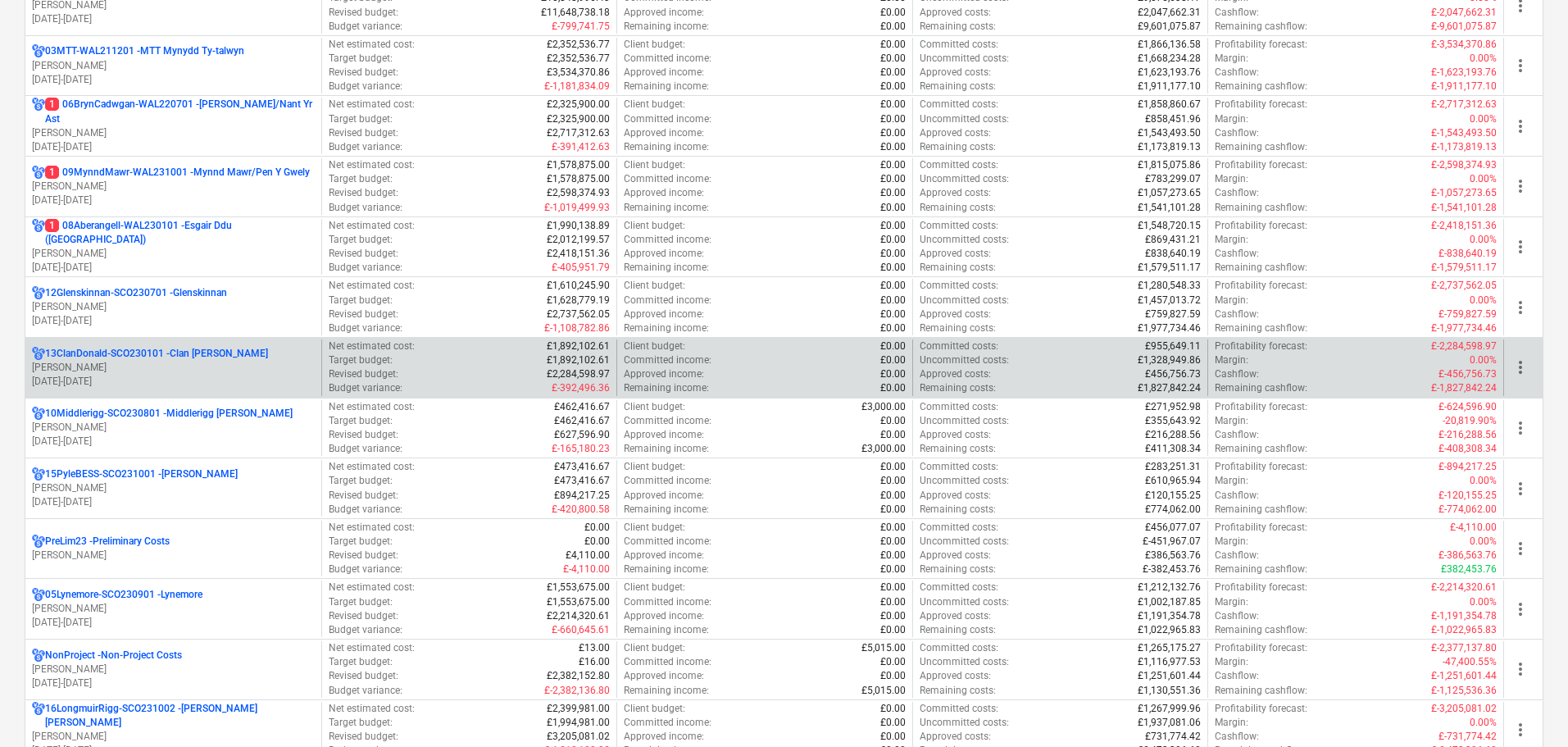
scroll to position [738, 0]
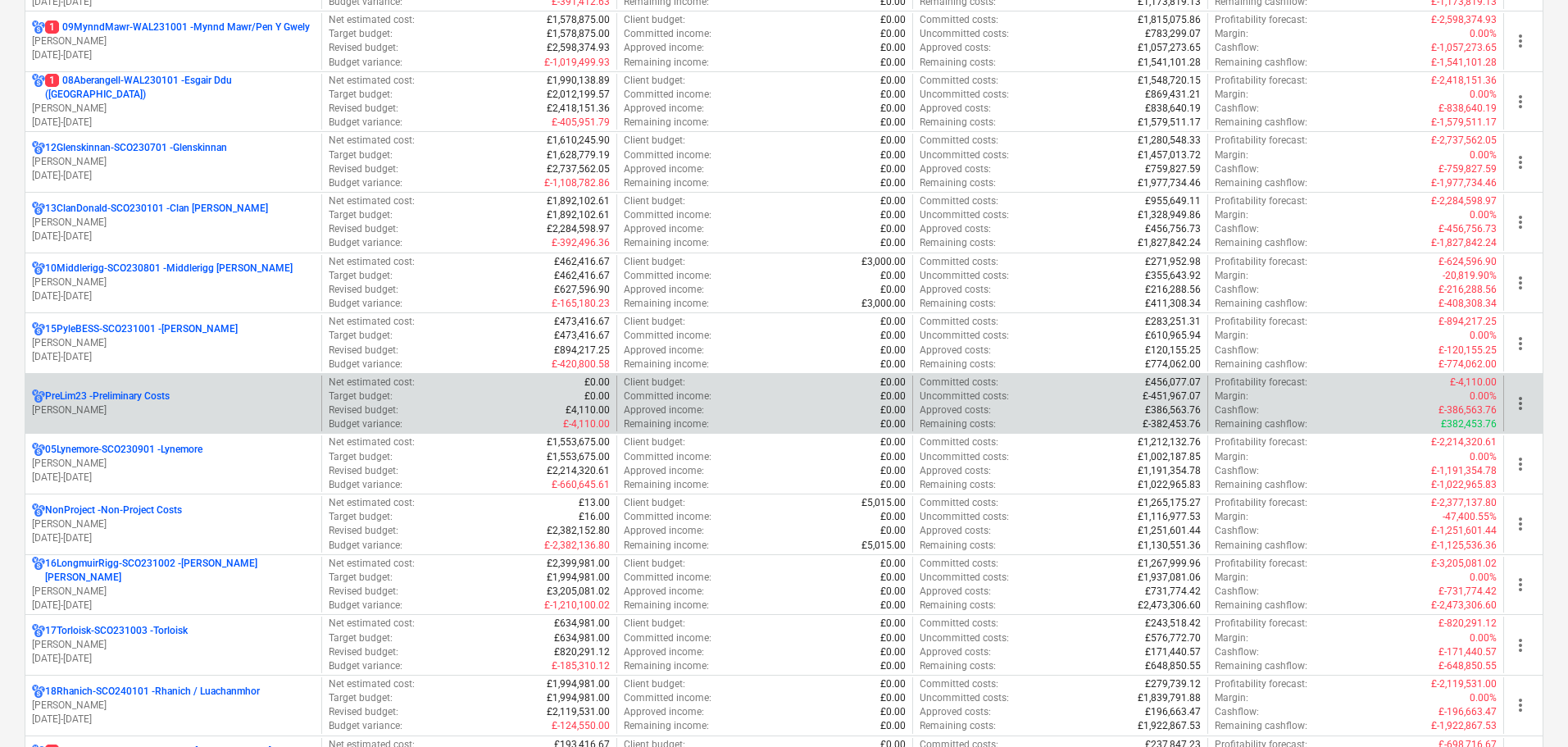
click at [184, 407] on p "[PERSON_NAME]" at bounding box center [173, 409] width 282 height 14
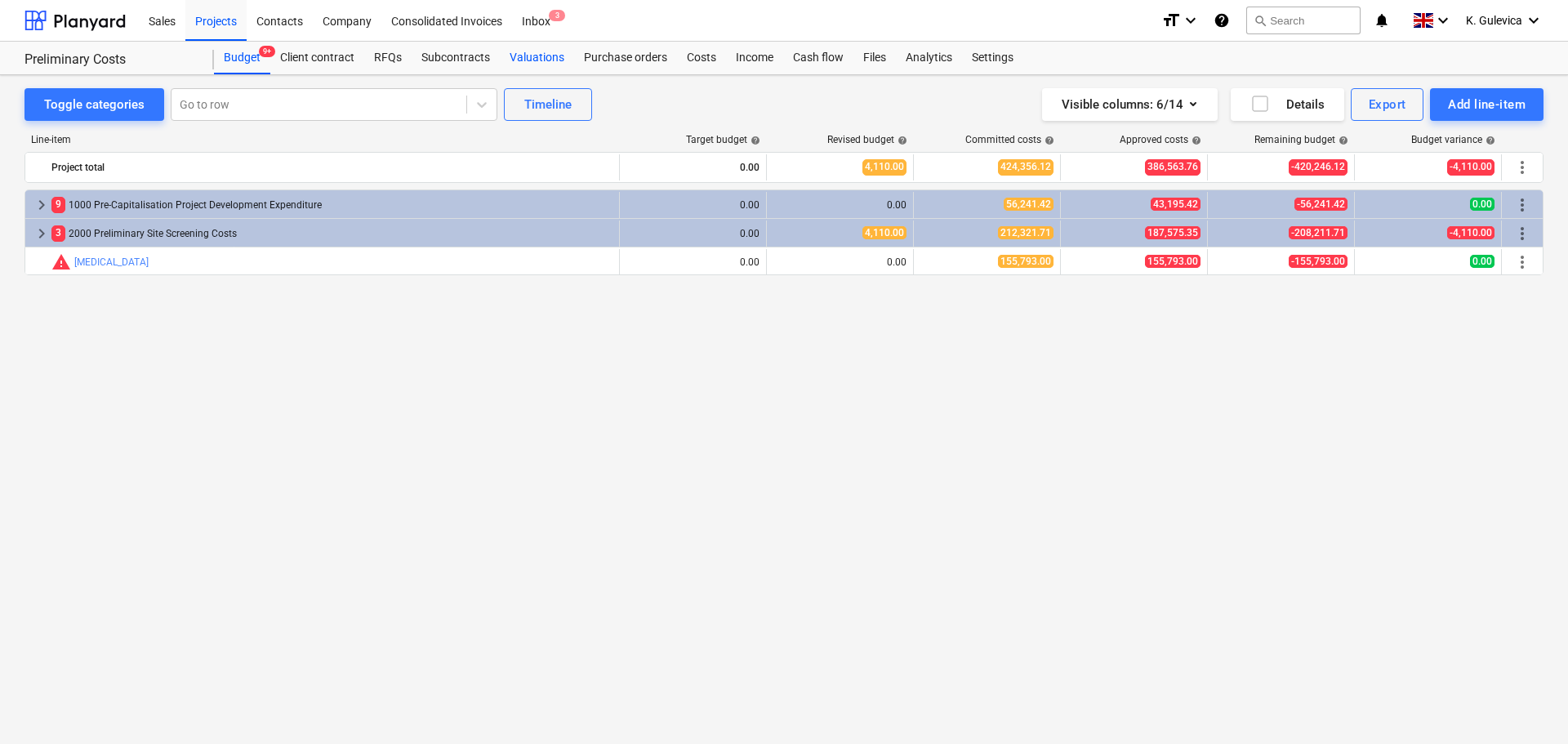
click at [519, 59] on div "Valuations" at bounding box center [536, 58] width 74 height 33
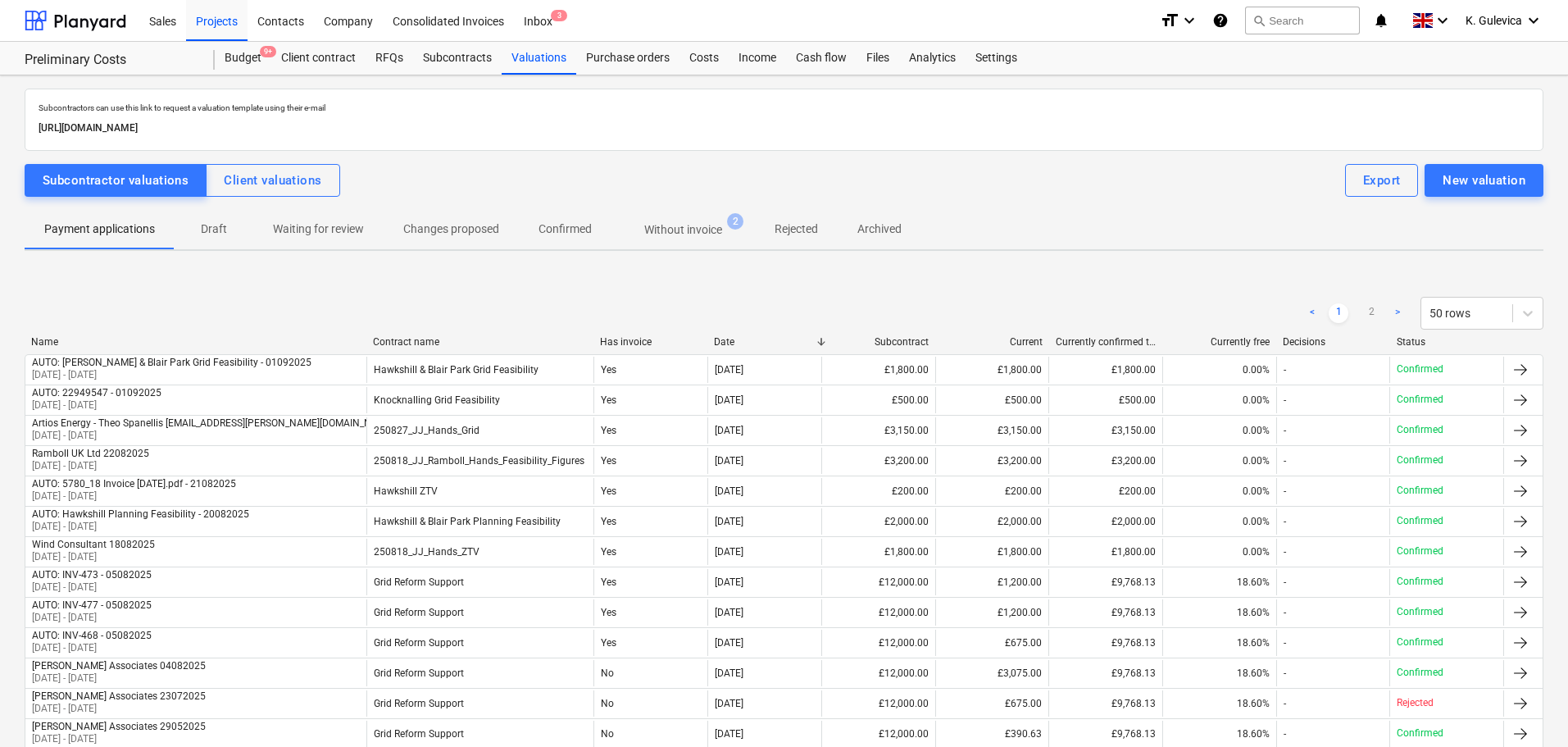
click at [665, 222] on p "Without invoice" at bounding box center [683, 230] width 78 height 17
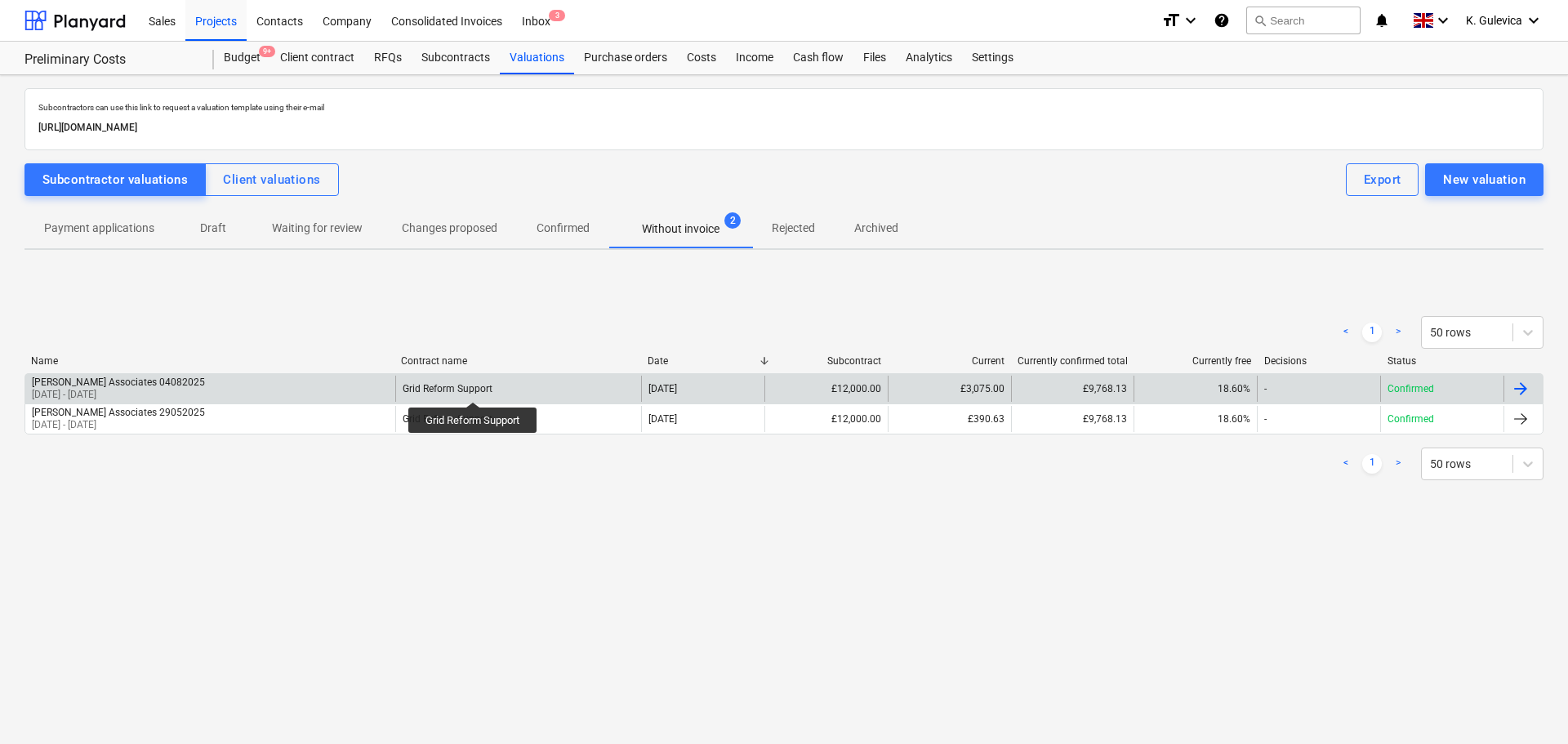
click at [476, 387] on div "Grid Reform Support" at bounding box center [447, 388] width 90 height 11
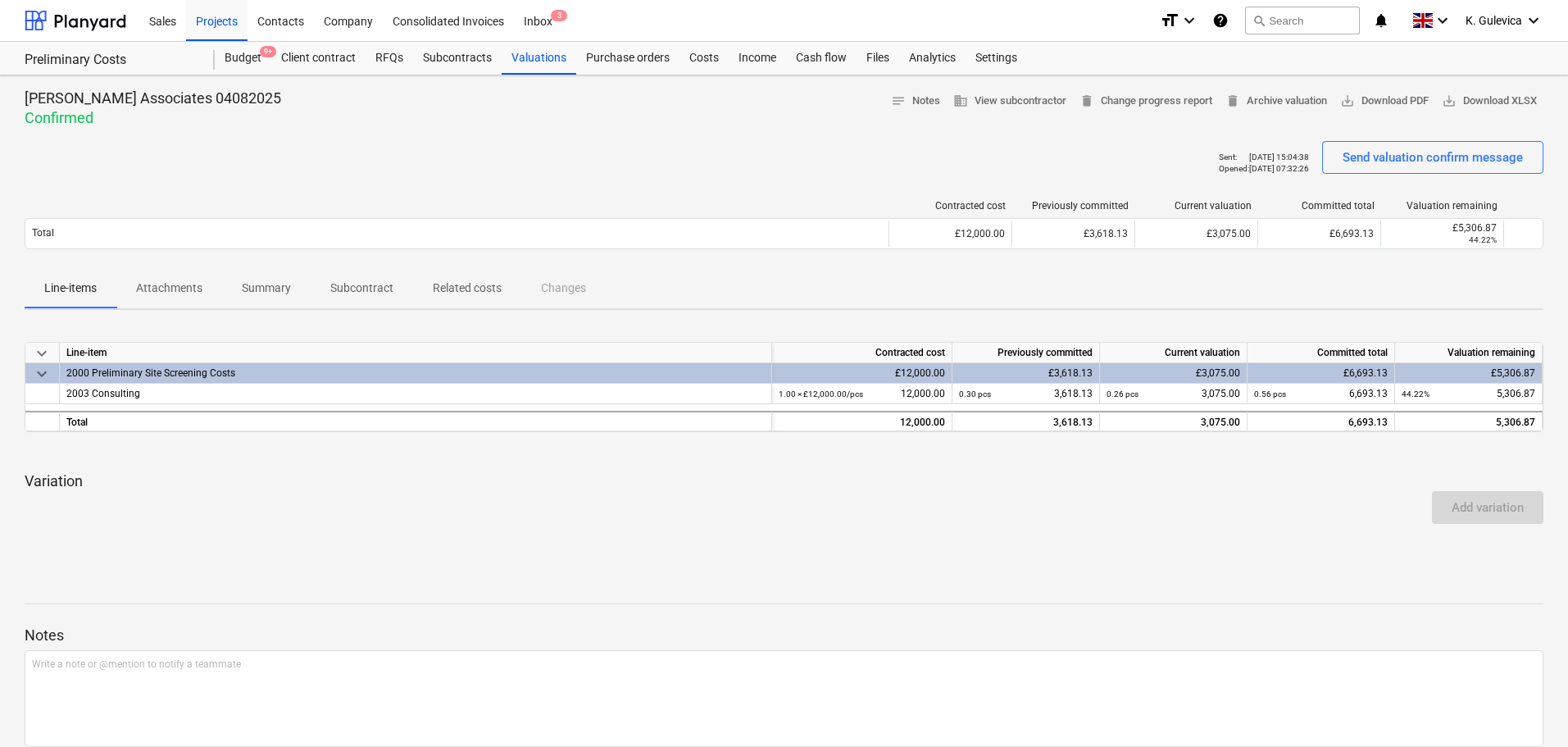
click at [173, 290] on p "Attachments" at bounding box center [169, 288] width 66 height 17
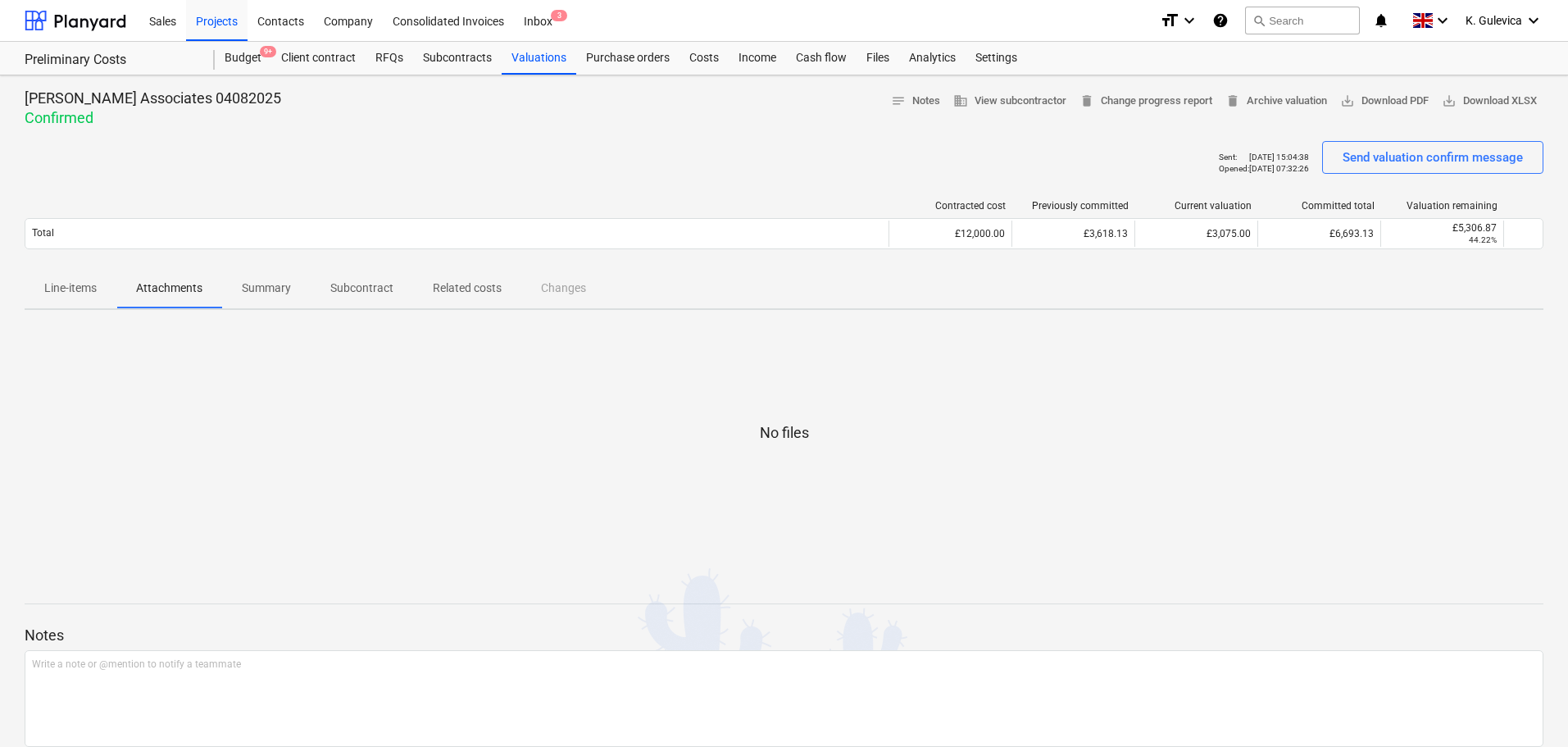
click at [79, 275] on span "Line-items" at bounding box center [71, 287] width 92 height 27
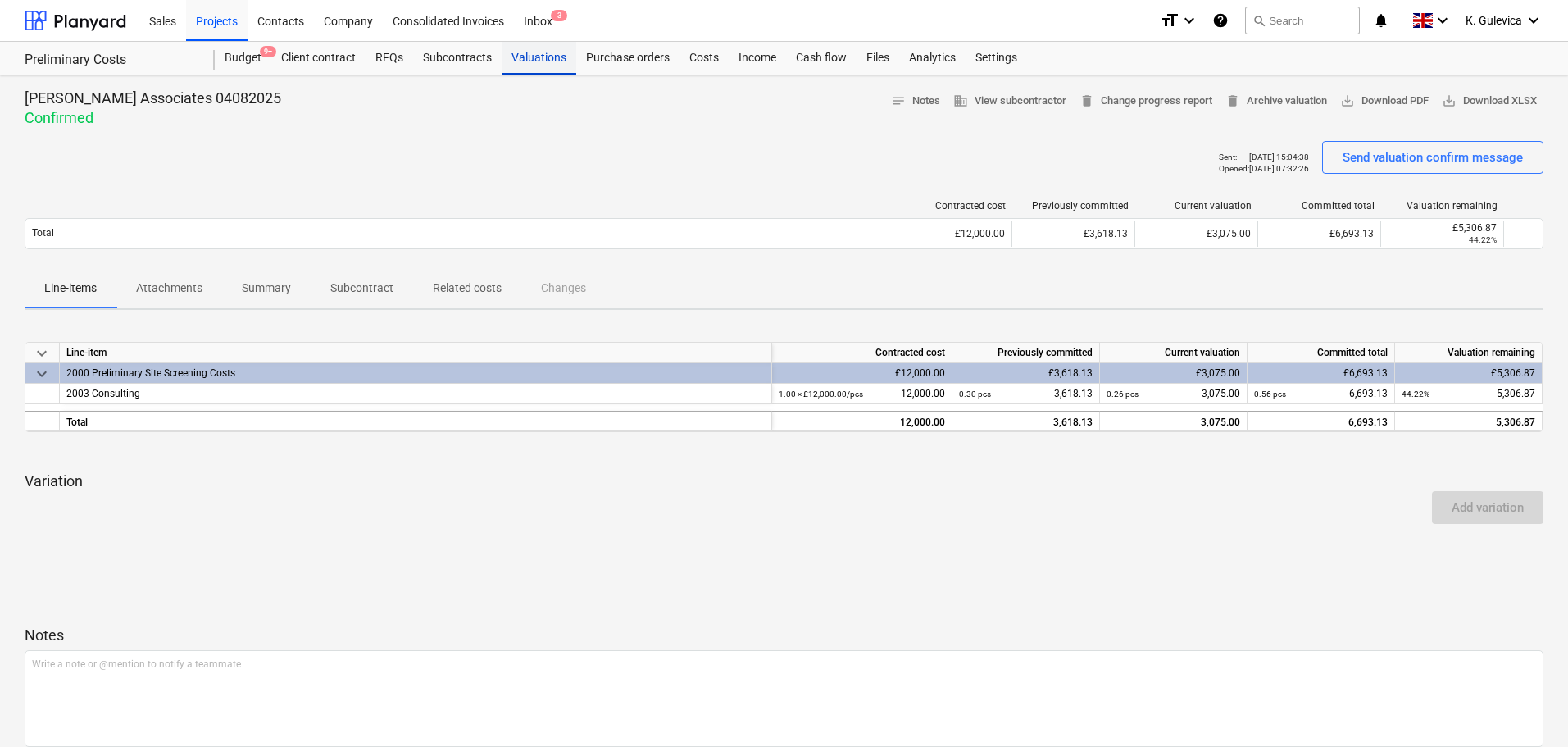
click at [520, 55] on div "Valuations" at bounding box center [538, 58] width 75 height 33
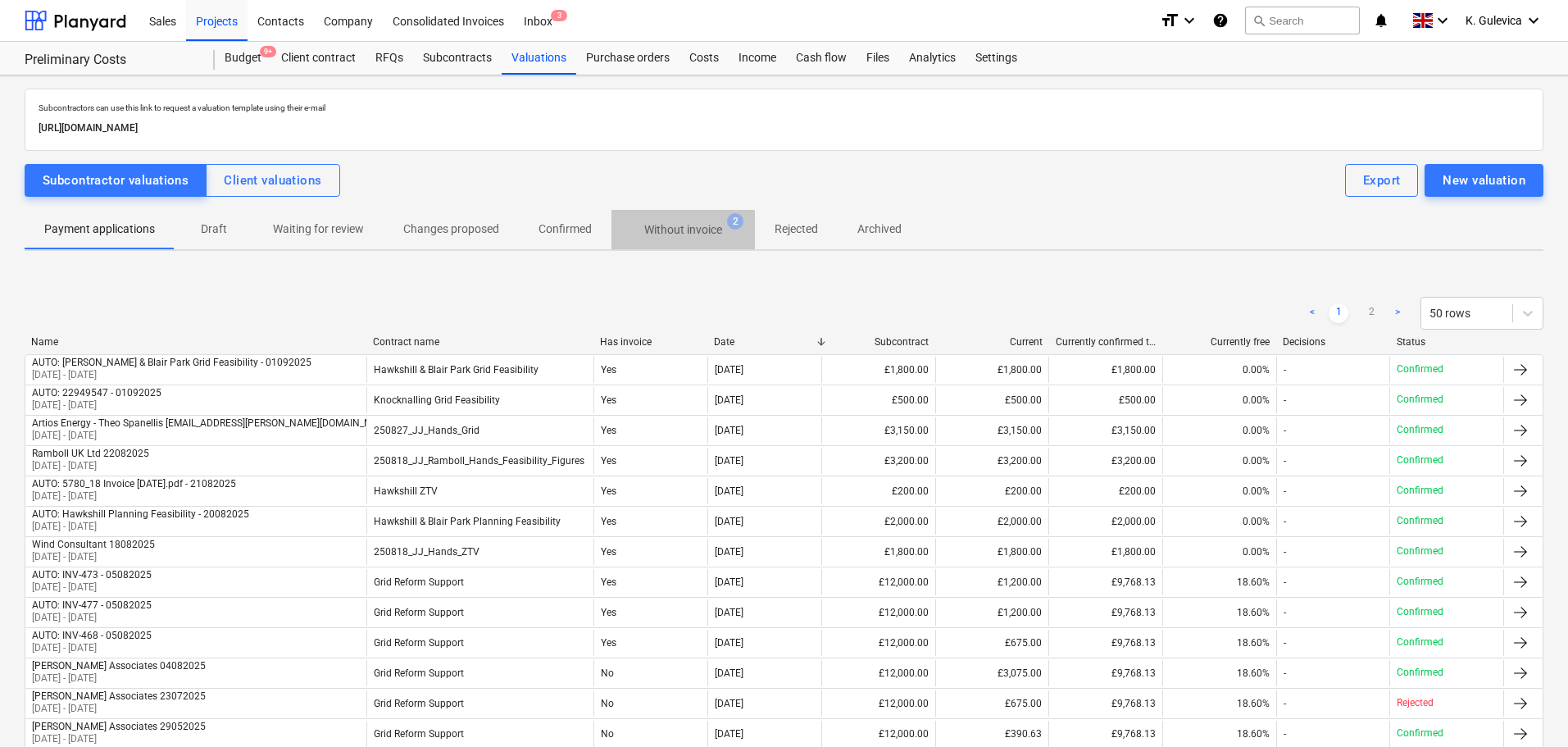
click at [668, 235] on p "Without invoice" at bounding box center [683, 230] width 78 height 17
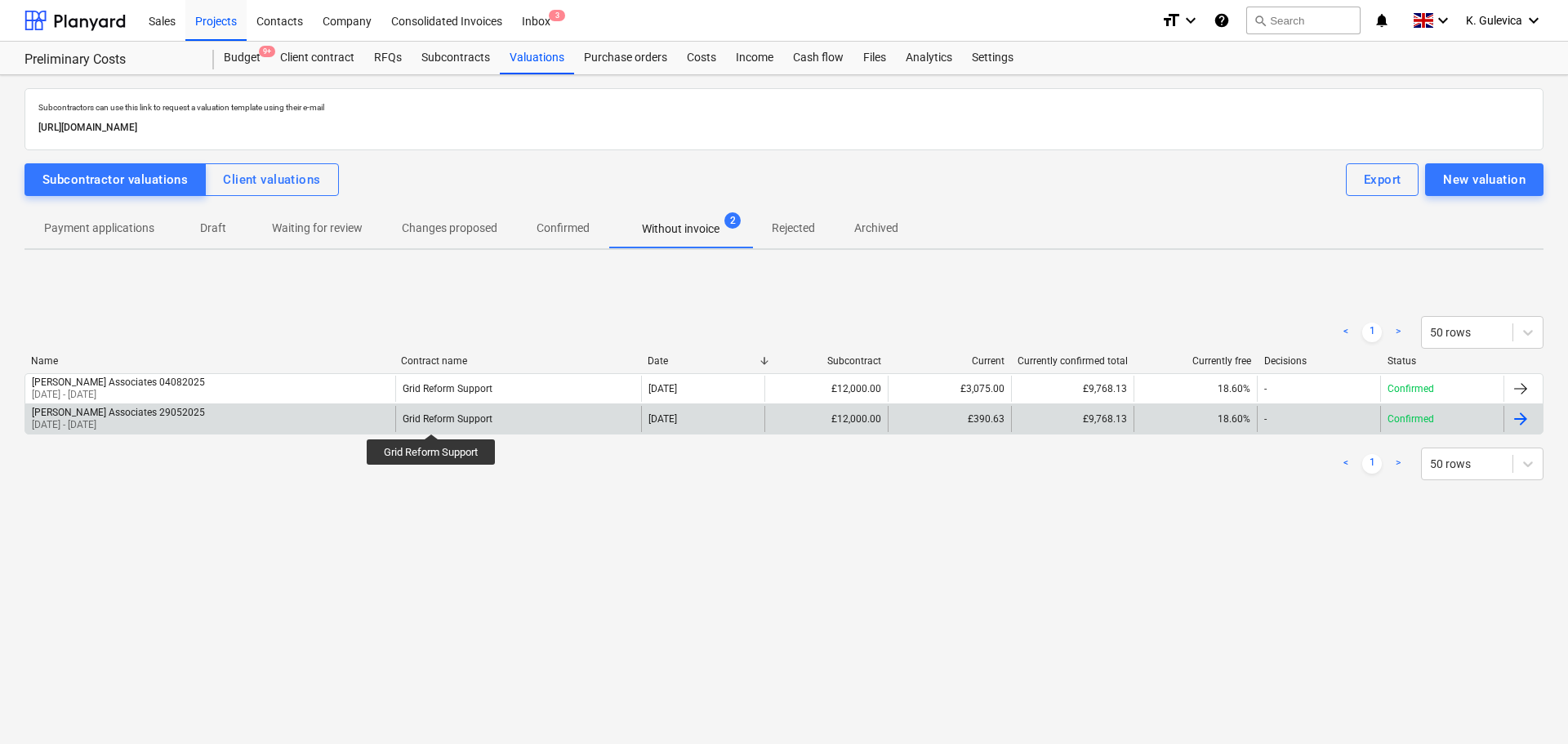
click at [433, 419] on div "Grid Reform Support" at bounding box center [447, 419] width 90 height 11
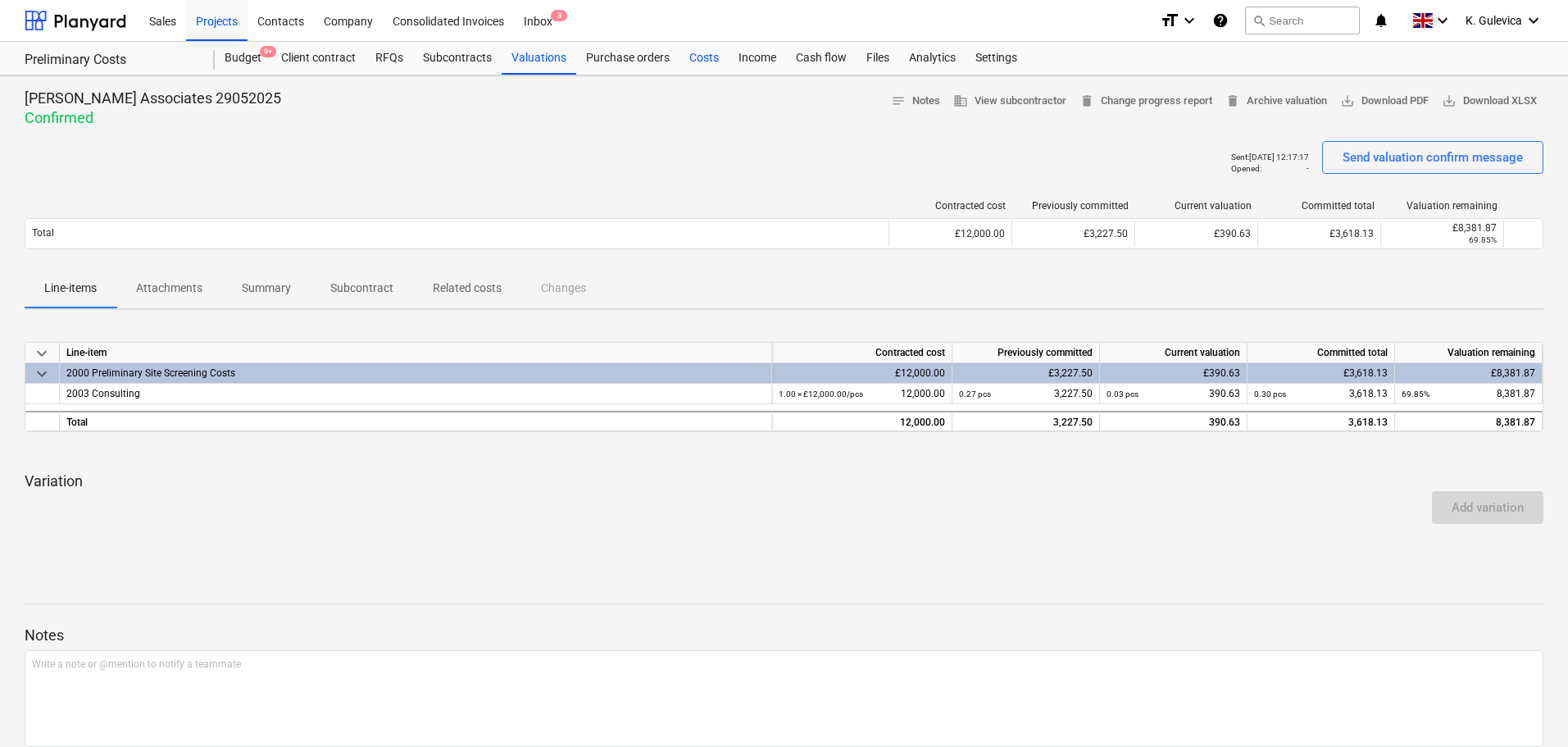
click at [700, 55] on div "Costs" at bounding box center [704, 58] width 49 height 33
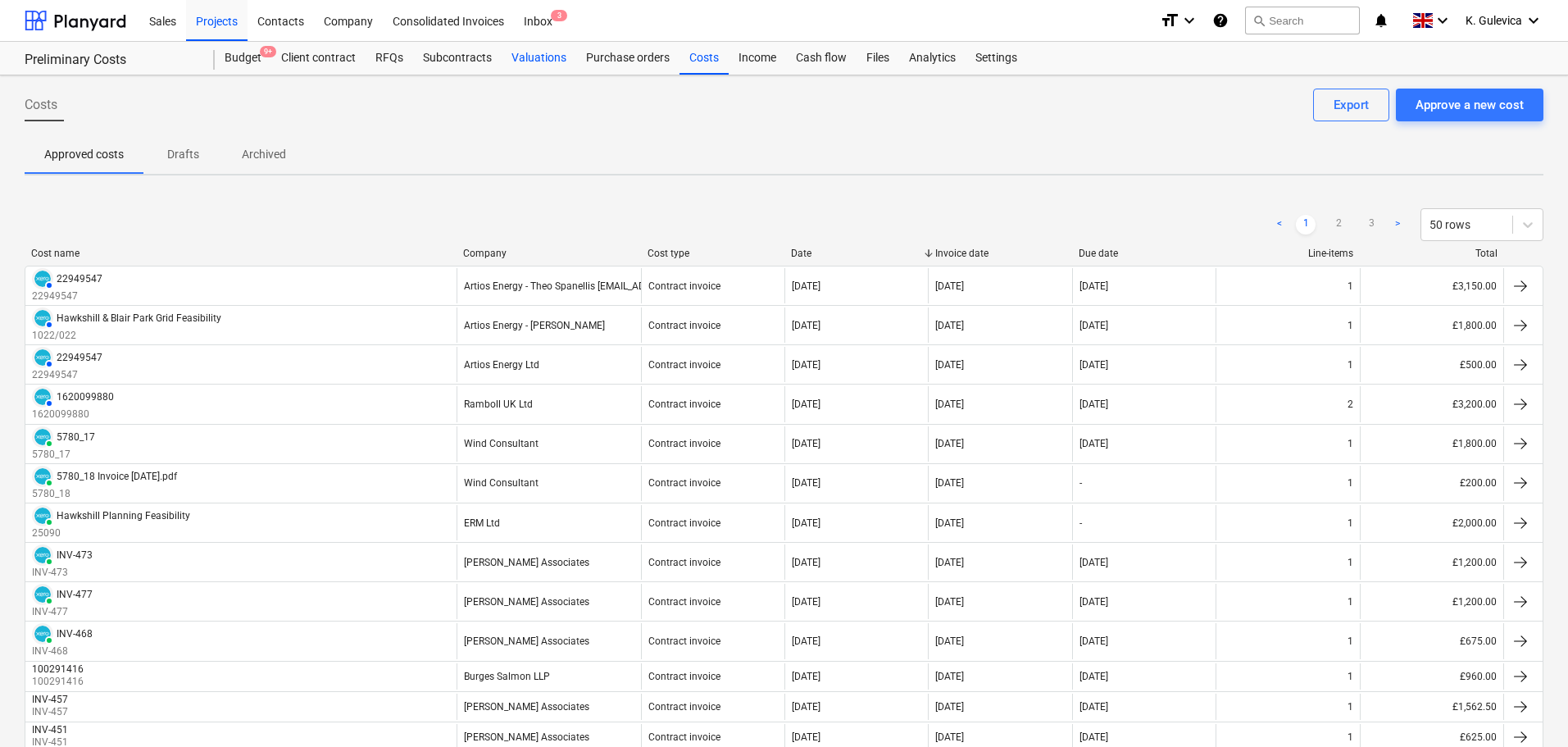
click at [524, 56] on div "Valuations" at bounding box center [538, 58] width 75 height 33
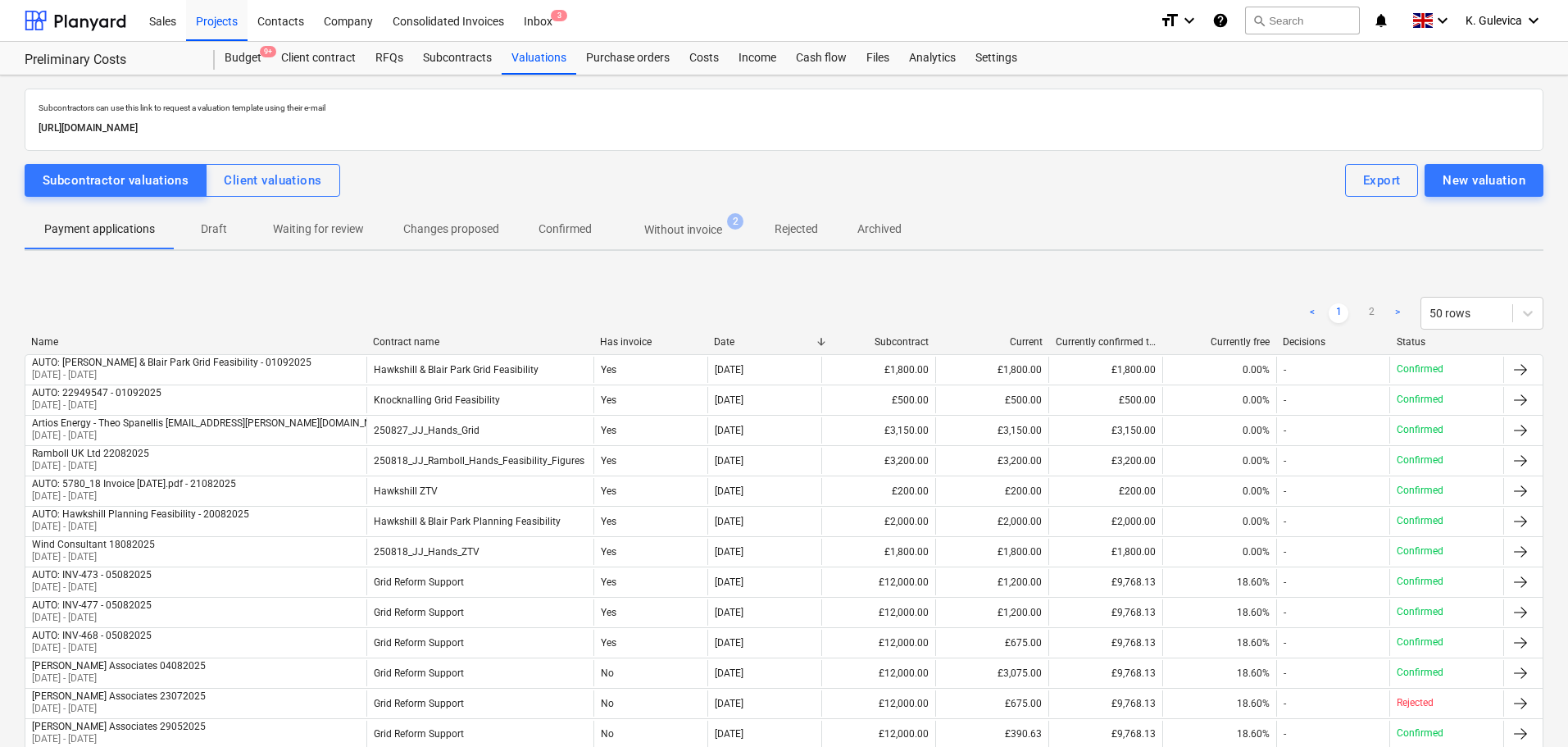
click at [678, 222] on p "Without invoice" at bounding box center [683, 230] width 78 height 17
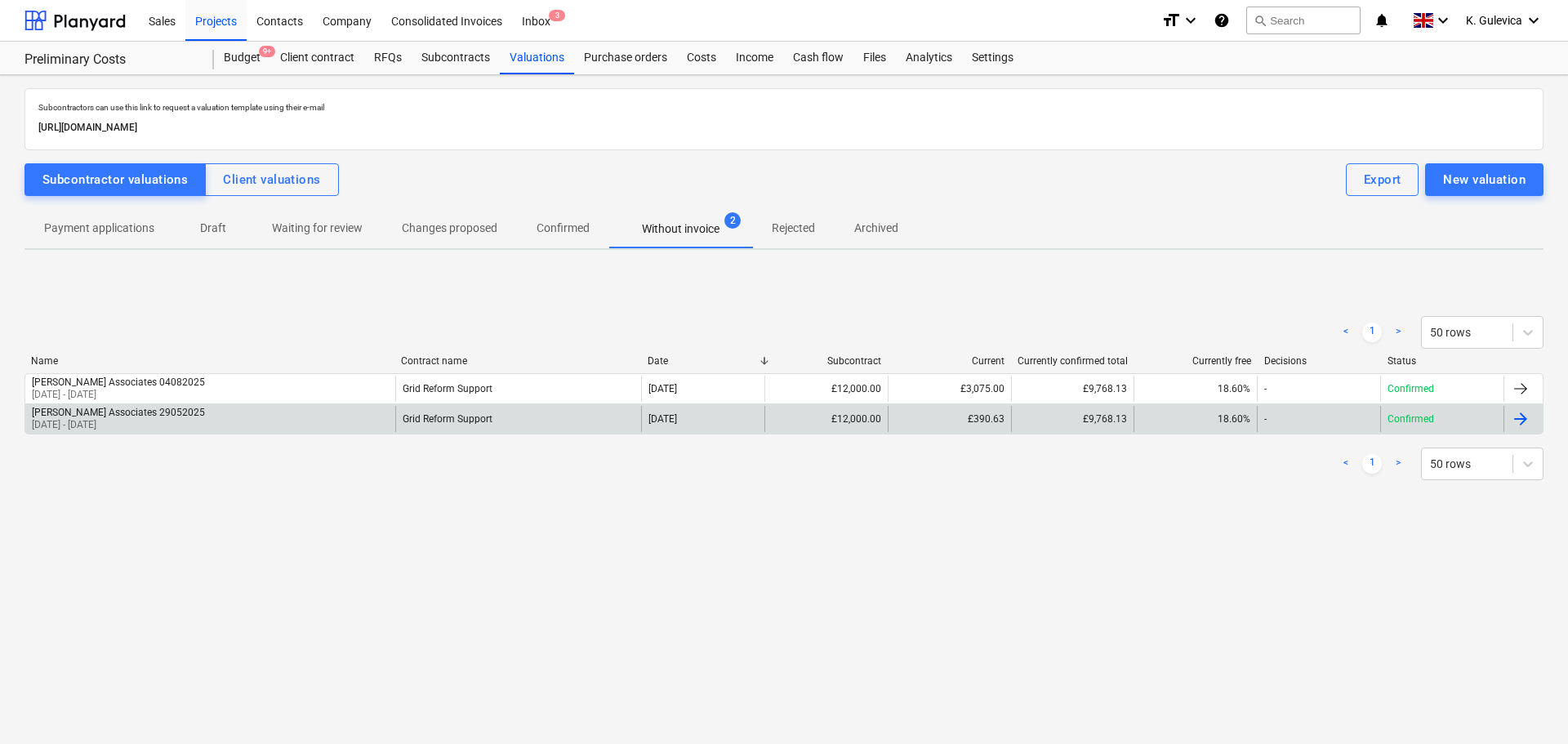
click at [116, 418] on p "[DATE] - [DATE]" at bounding box center [118, 424] width 173 height 14
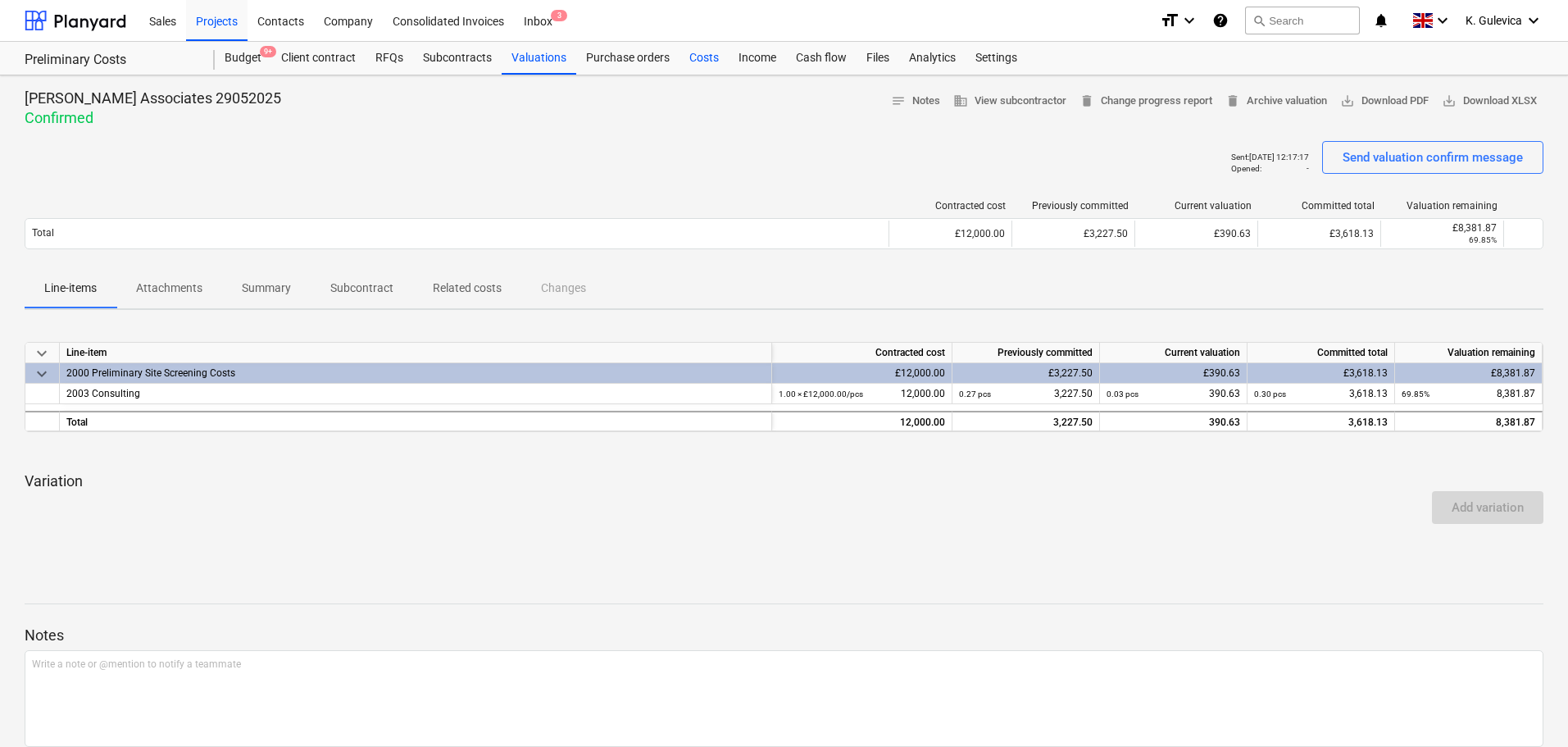
drag, startPoint x: 703, startPoint y: 57, endPoint x: 718, endPoint y: 63, distance: 16.2
click at [703, 57] on div "Costs" at bounding box center [704, 58] width 49 height 33
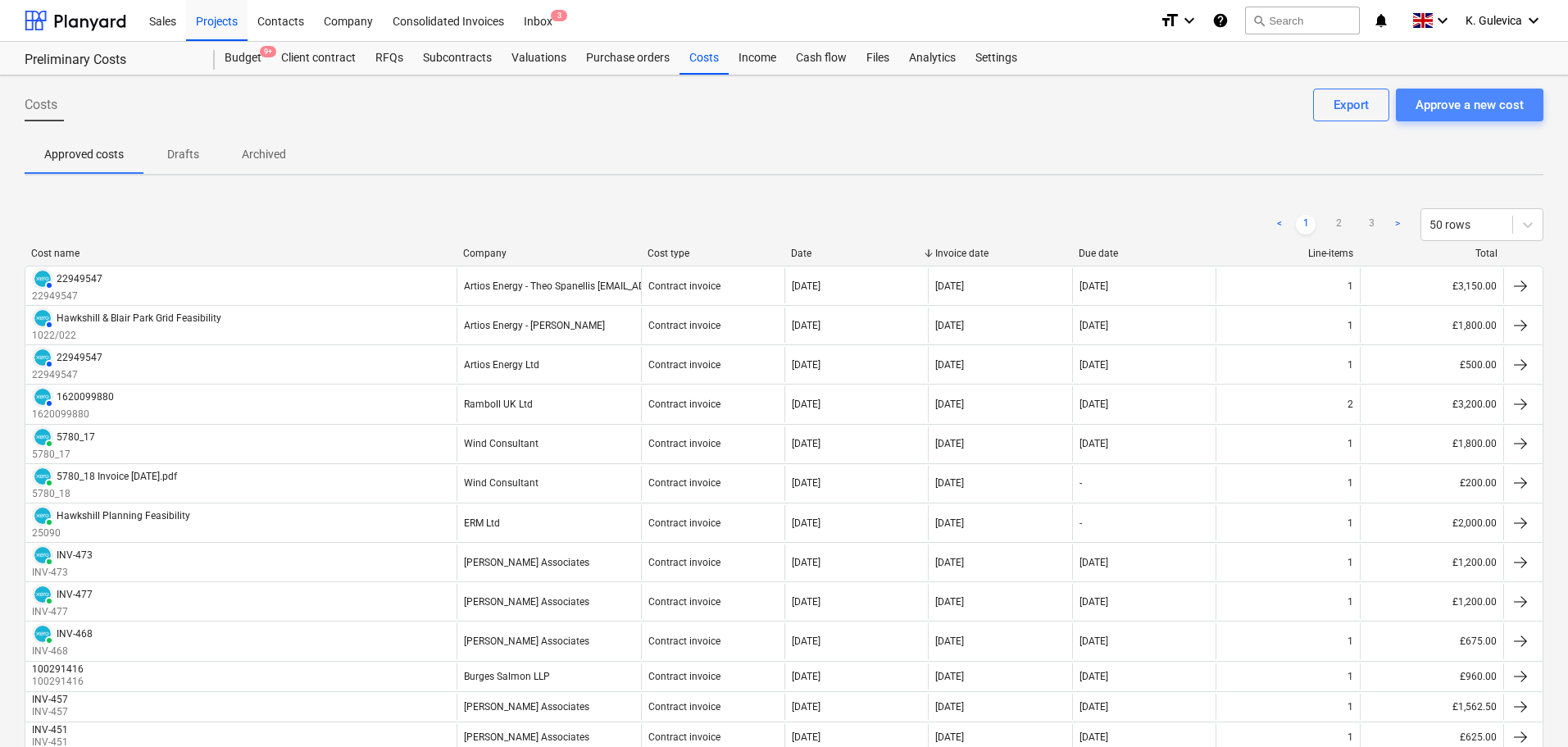
click at [1463, 97] on div "Approve a new cost" at bounding box center [1470, 104] width 109 height 21
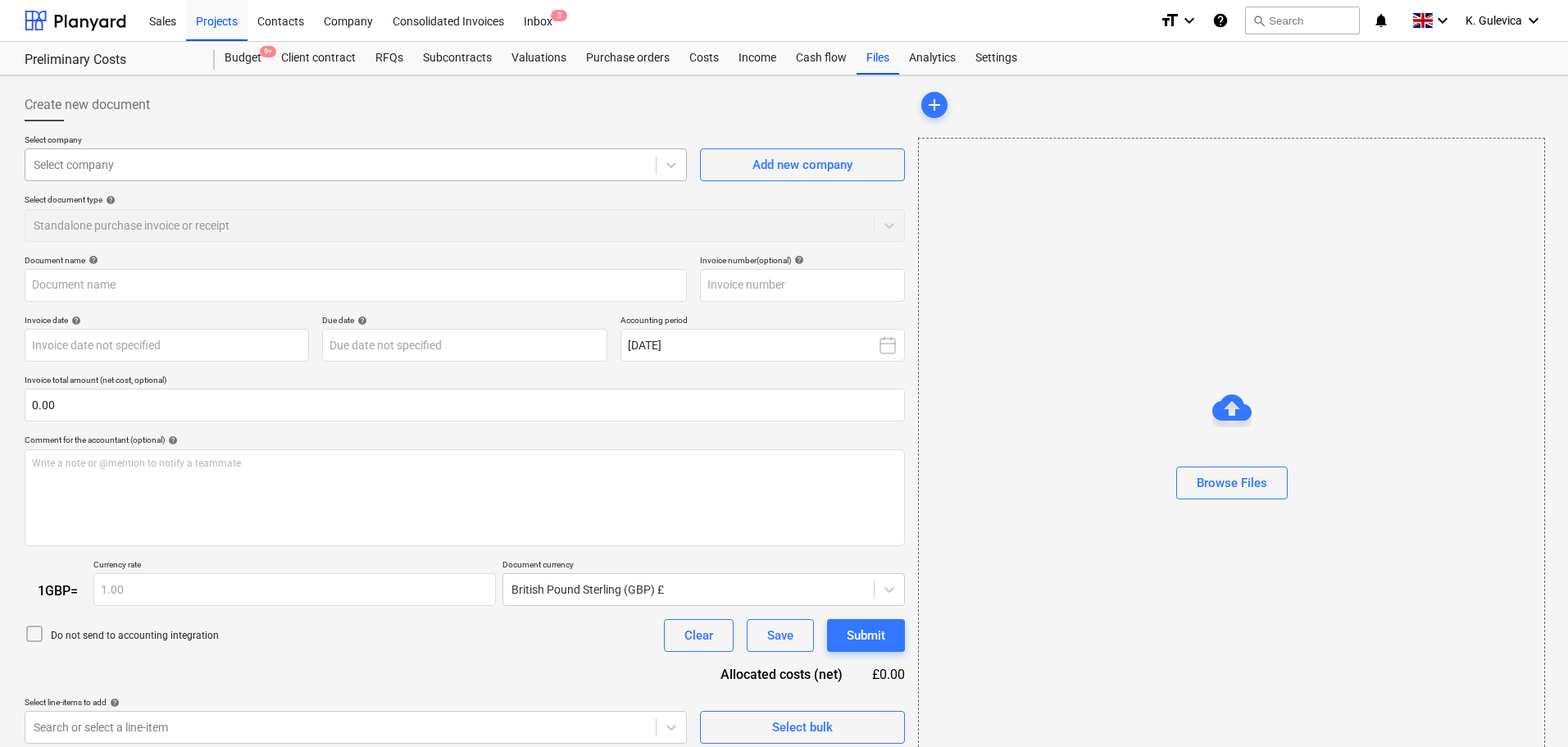
click at [226, 161] on div at bounding box center [340, 165] width 614 height 17
type input "Invoice INV-462.pdf"
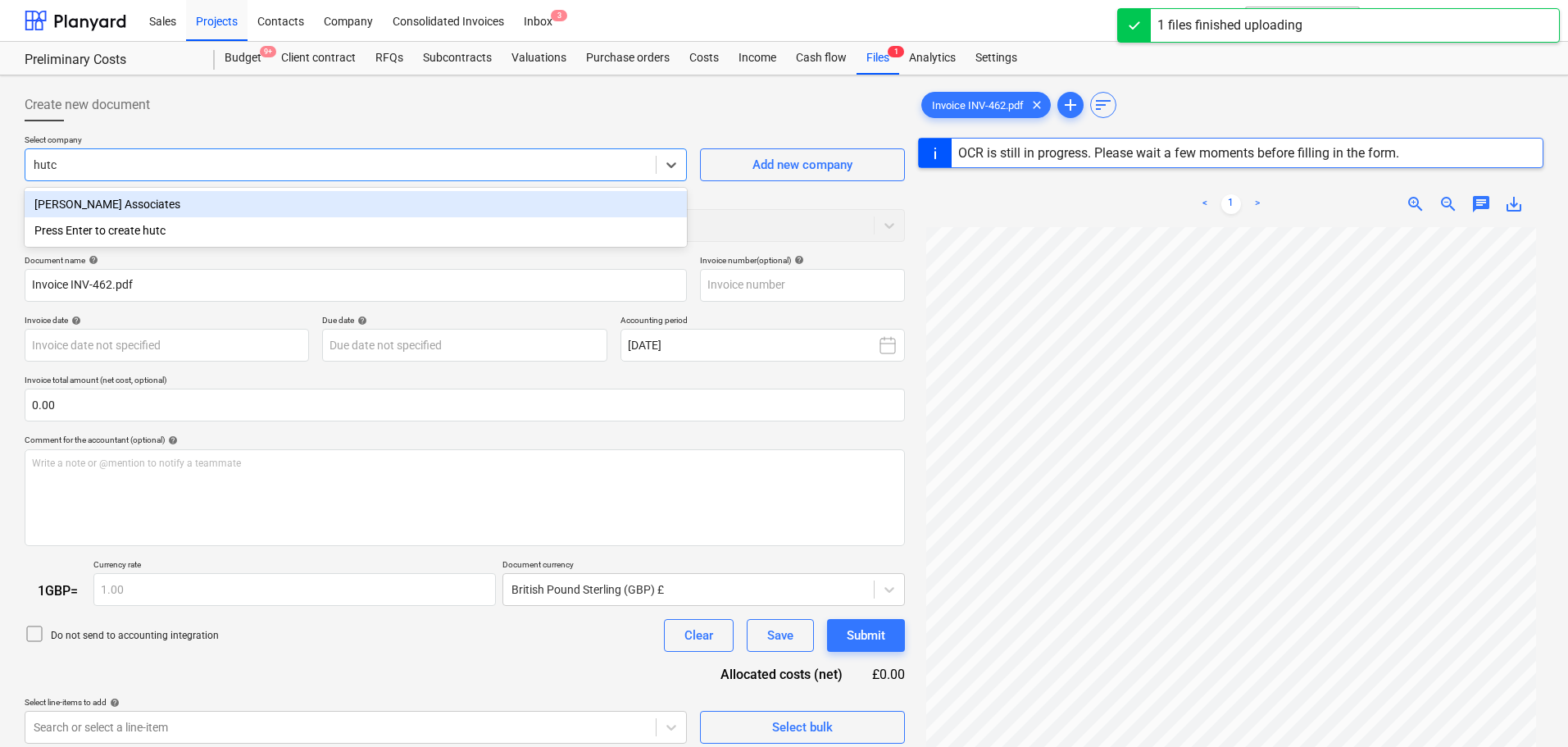
type input "hutch"
click at [229, 205] on div "[PERSON_NAME] Associates" at bounding box center [356, 204] width 663 height 27
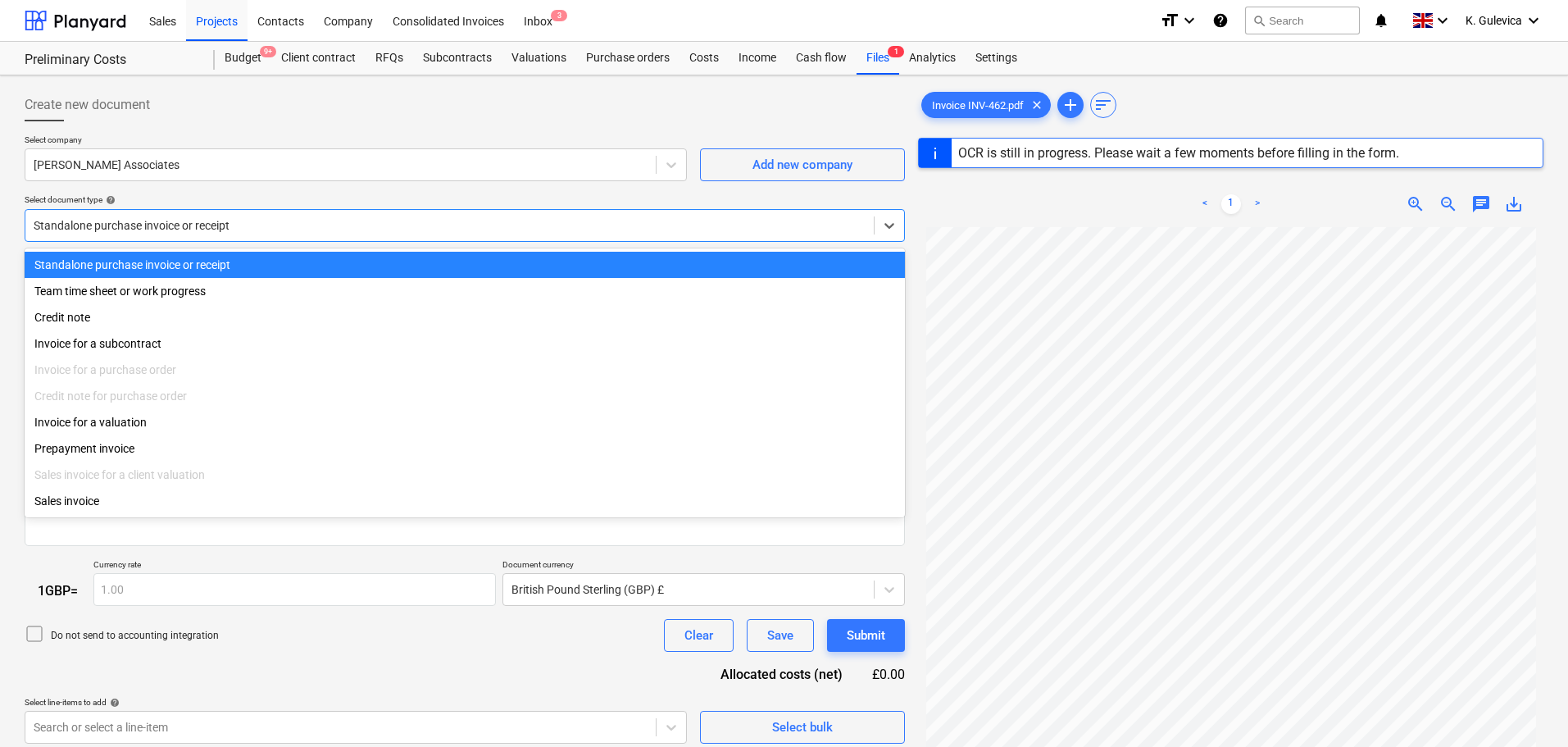
click at [310, 228] on div at bounding box center [450, 225] width 832 height 17
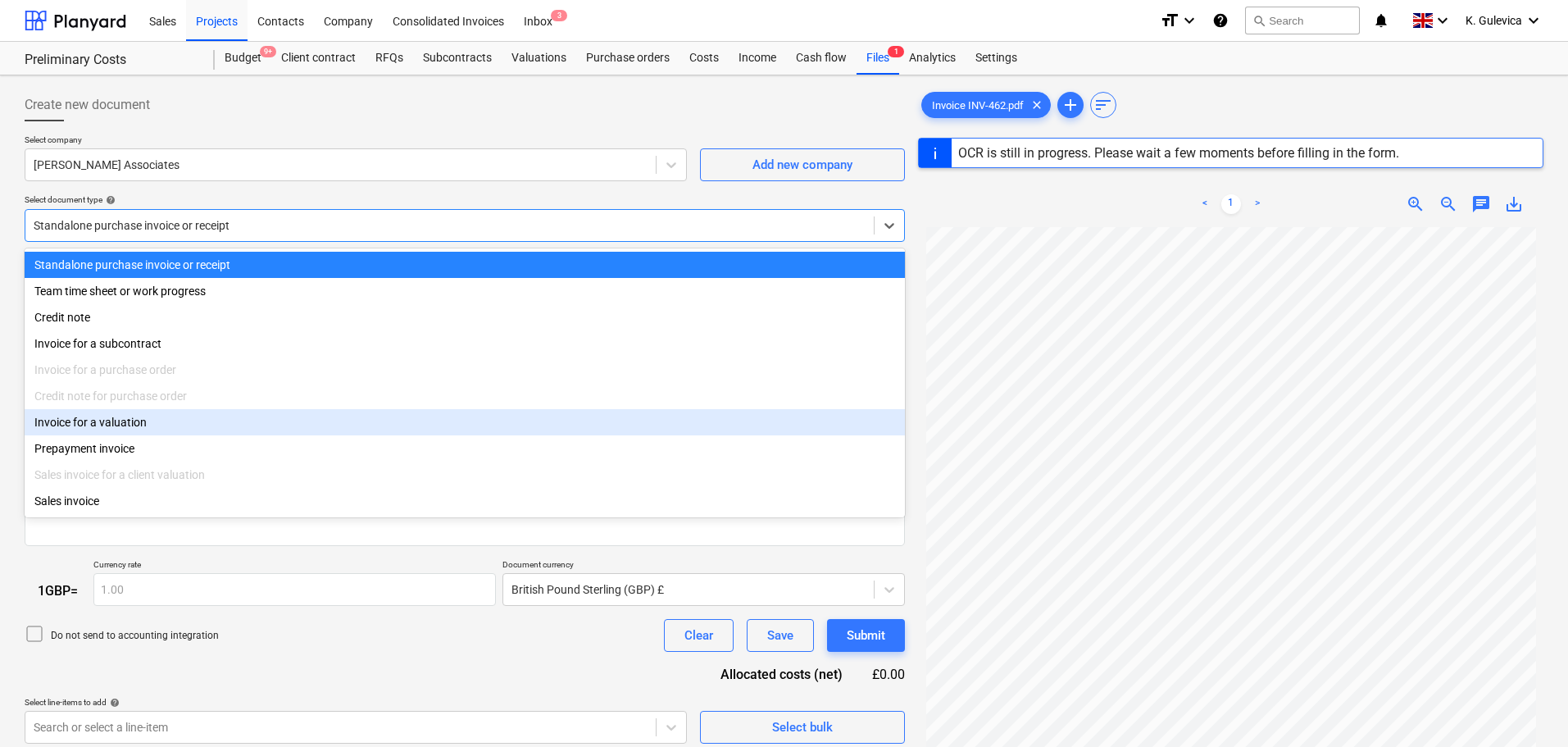
click at [130, 426] on div "Invoice for a valuation" at bounding box center [465, 422] width 881 height 27
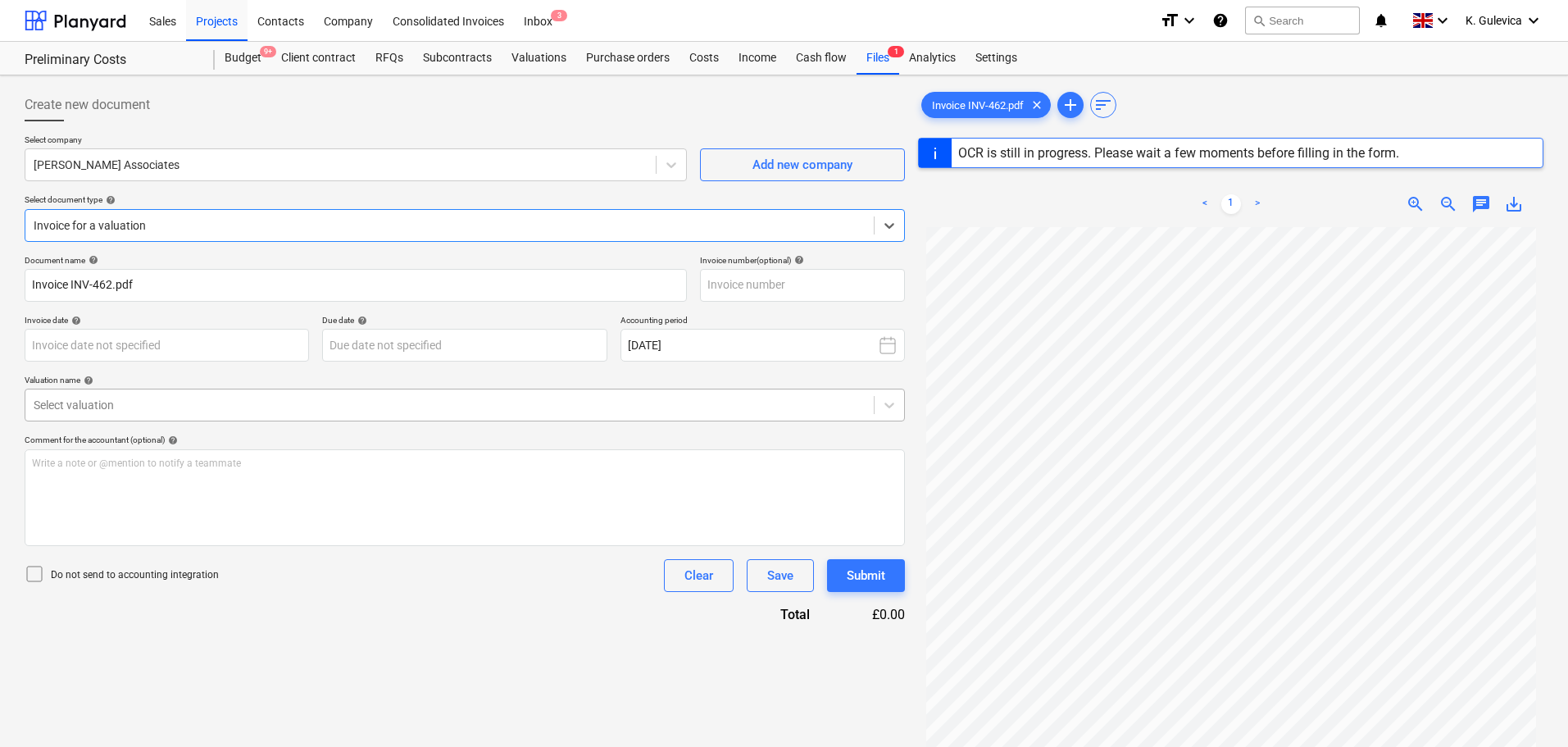
click at [201, 403] on div at bounding box center [450, 405] width 832 height 17
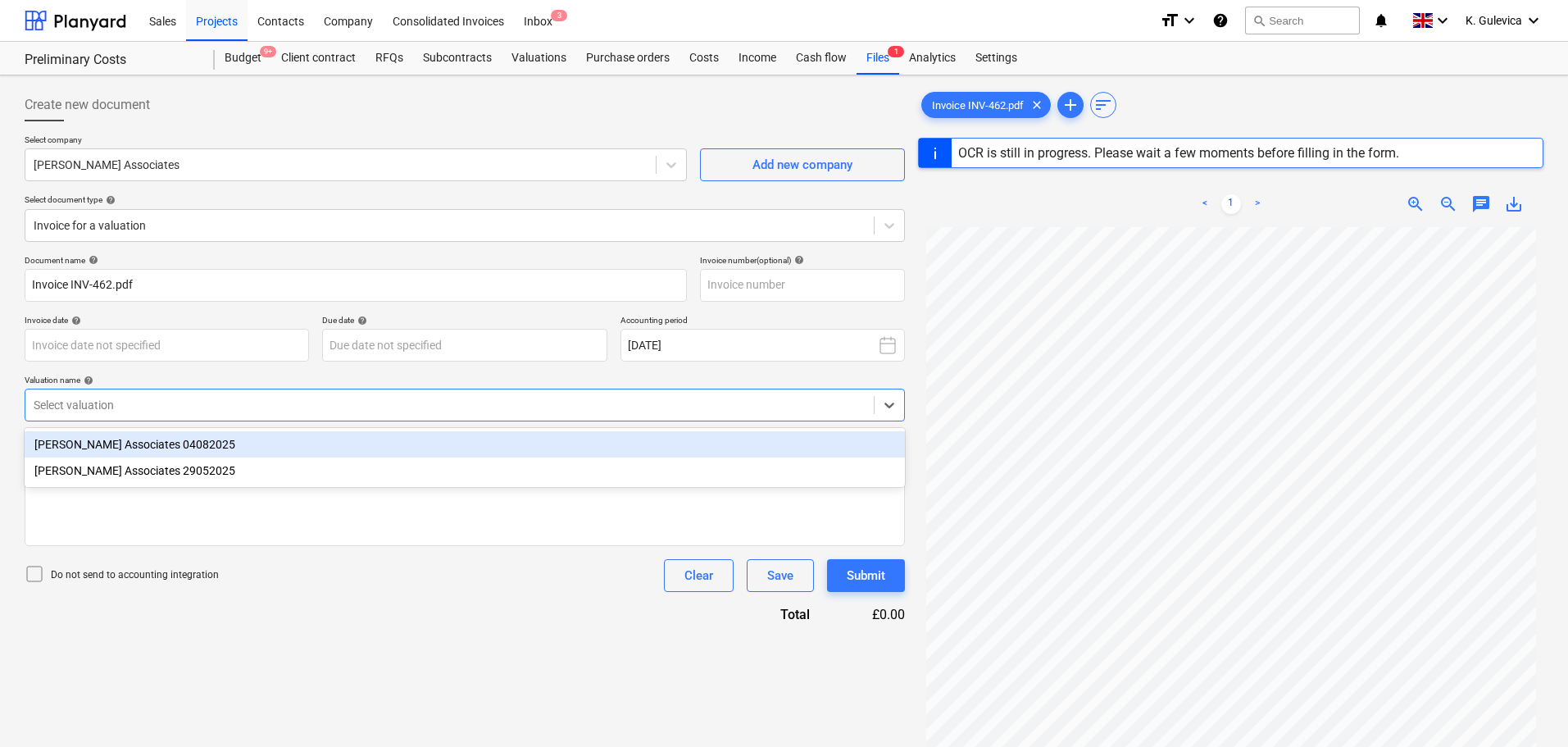
click at [196, 465] on div "[PERSON_NAME] Associates 29052025" at bounding box center [465, 470] width 881 height 27
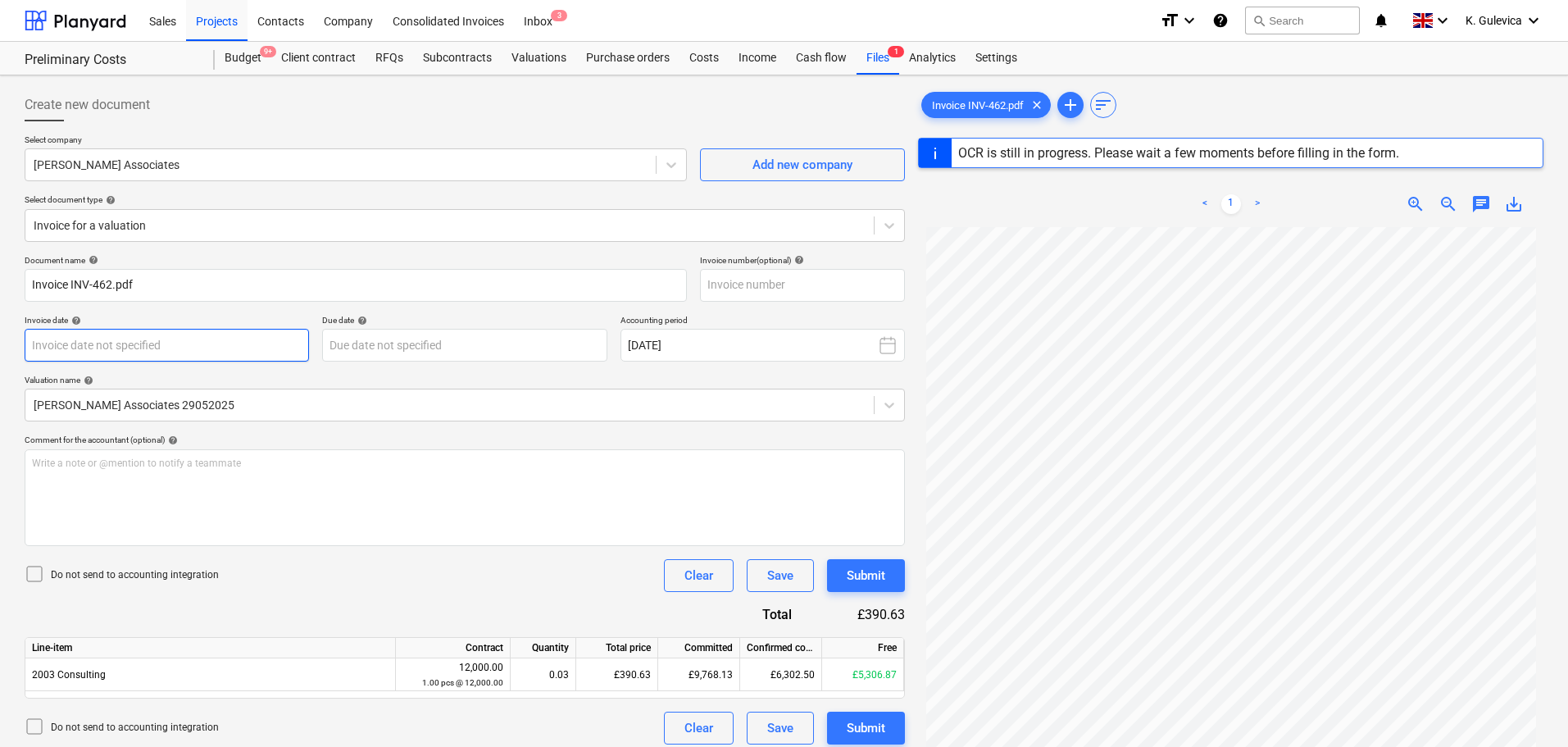
click at [175, 351] on body "Sales Projects Contacts Company Consolidated Invoices Inbox 3 format_size keybo…" at bounding box center [784, 374] width 1568 height 747
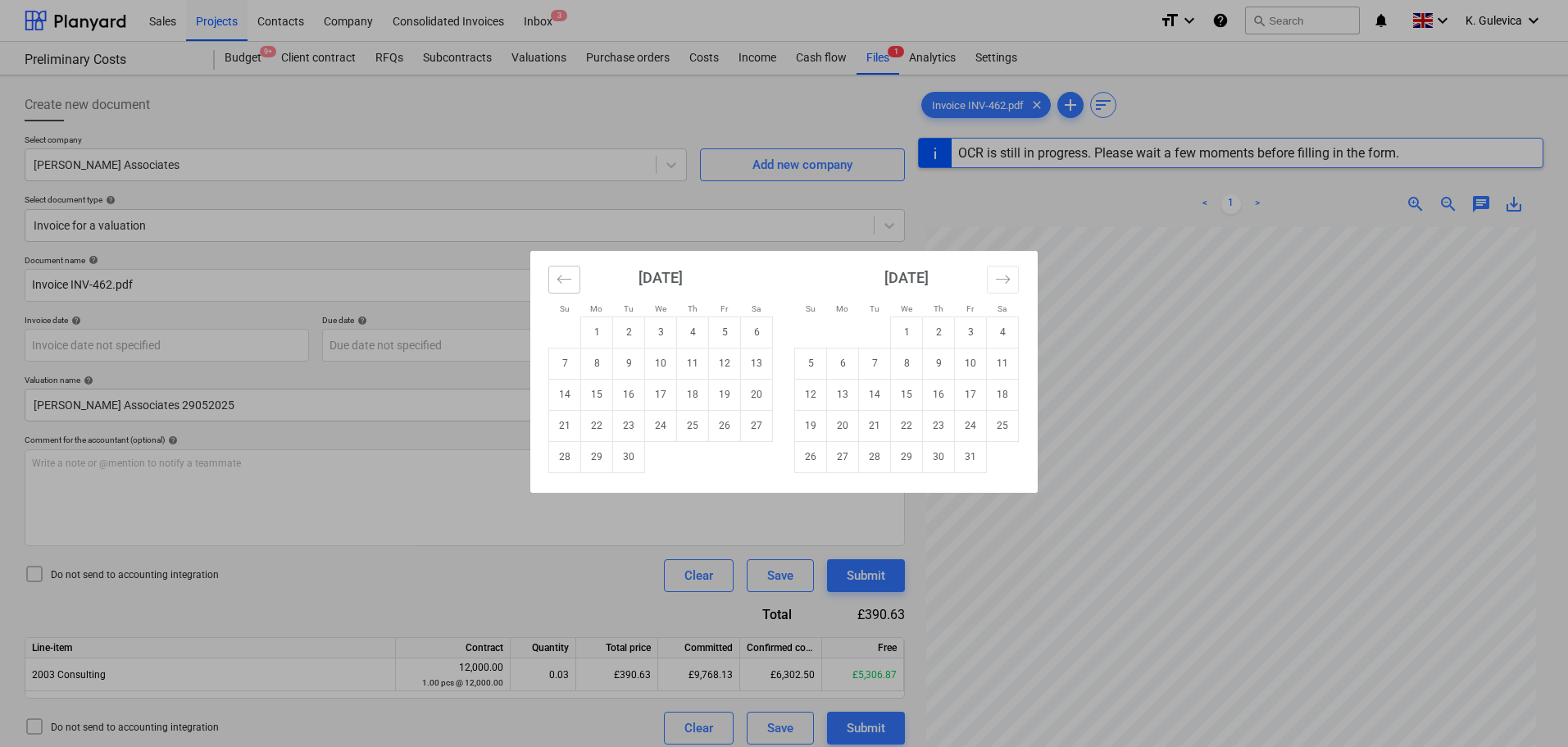
click at [569, 281] on icon "Move backward to switch to the previous month." at bounding box center [564, 279] width 16 height 16
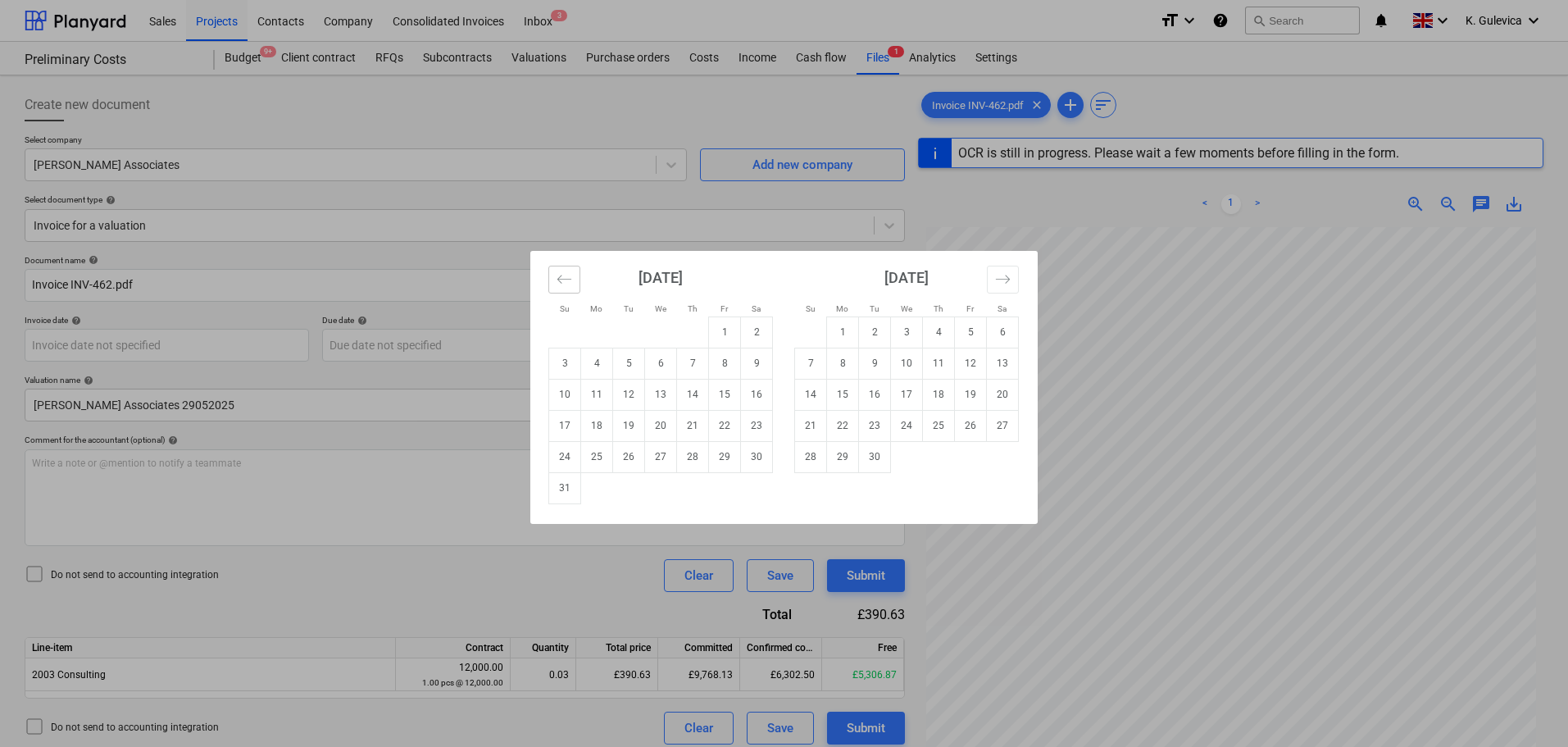
click at [569, 281] on icon "Move backward to switch to the previous month." at bounding box center [564, 279] width 16 height 16
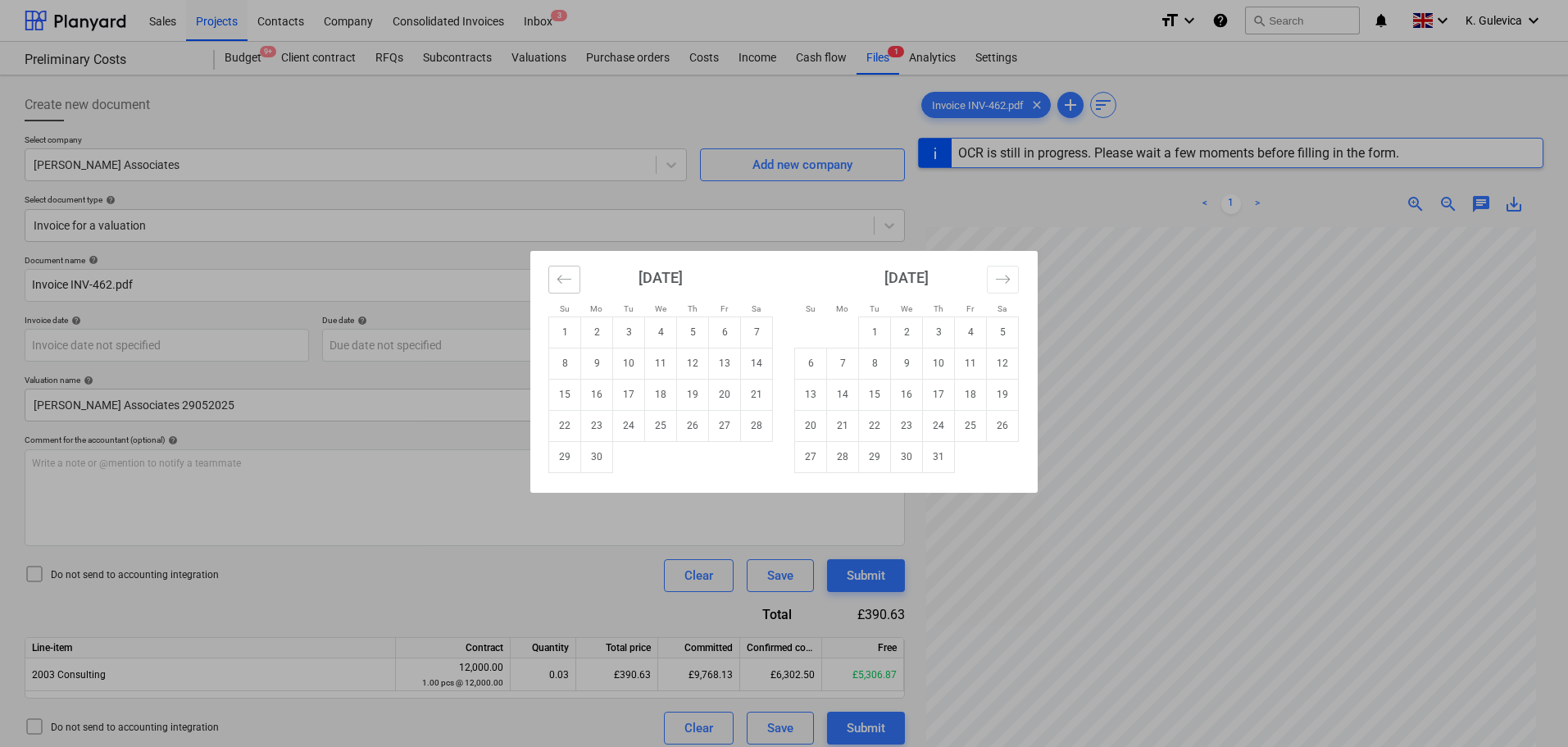
click at [569, 281] on icon "Move backward to switch to the previous month." at bounding box center [564, 279] width 16 height 16
click at [624, 401] on td "13" at bounding box center [628, 395] width 32 height 31
type input "[DATE]"
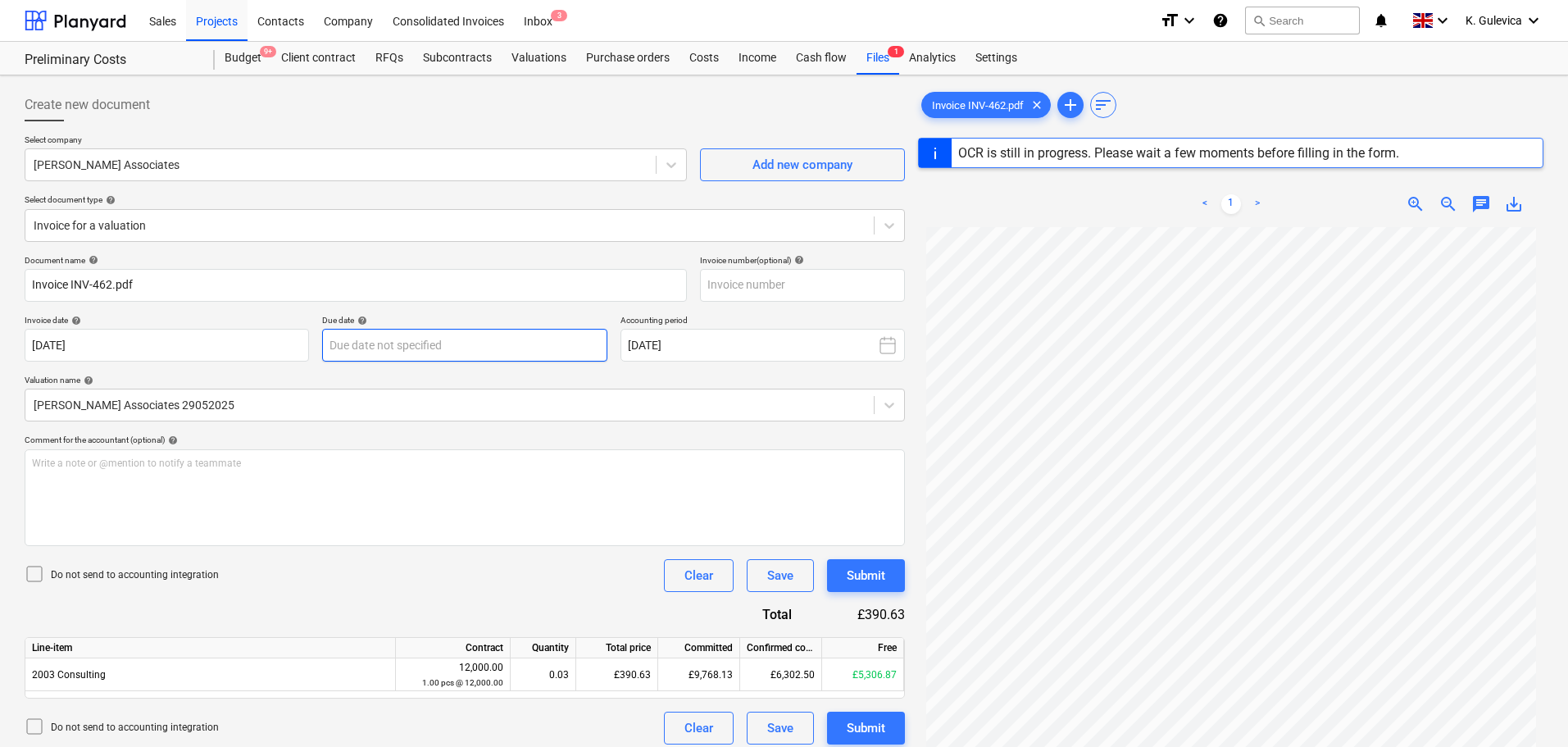
click at [528, 335] on body "Sales Projects Contacts Company Consolidated Invoices Inbox 3 format_size keybo…" at bounding box center [784, 374] width 1568 height 747
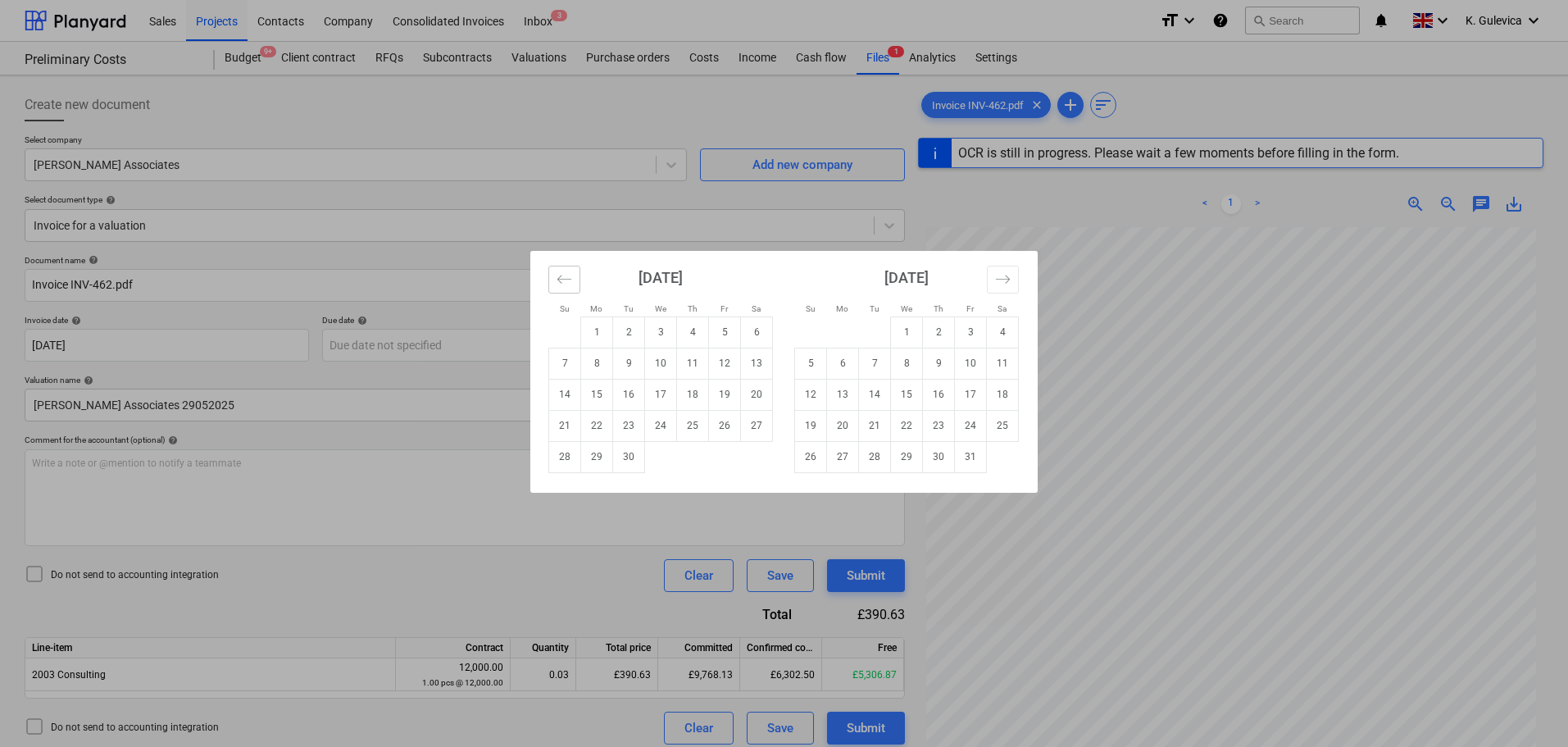
click at [550, 278] on button "Move backward to switch to the previous month." at bounding box center [564, 280] width 32 height 28
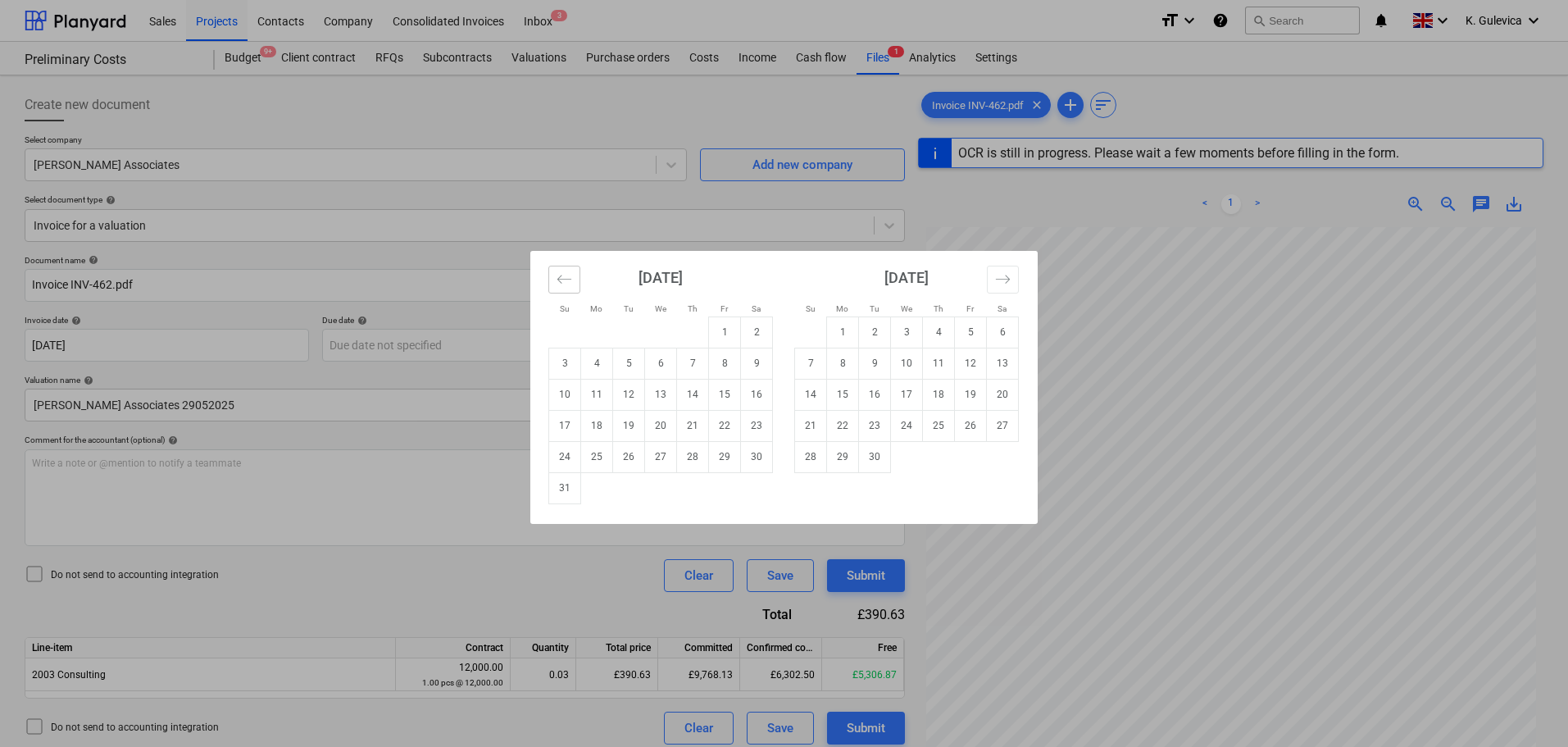
click at [552, 278] on button "Move backward to switch to the previous month." at bounding box center [564, 280] width 32 height 28
type input "INV-462"
click at [552, 278] on button "Move backward to switch to the previous month." at bounding box center [564, 280] width 32 height 28
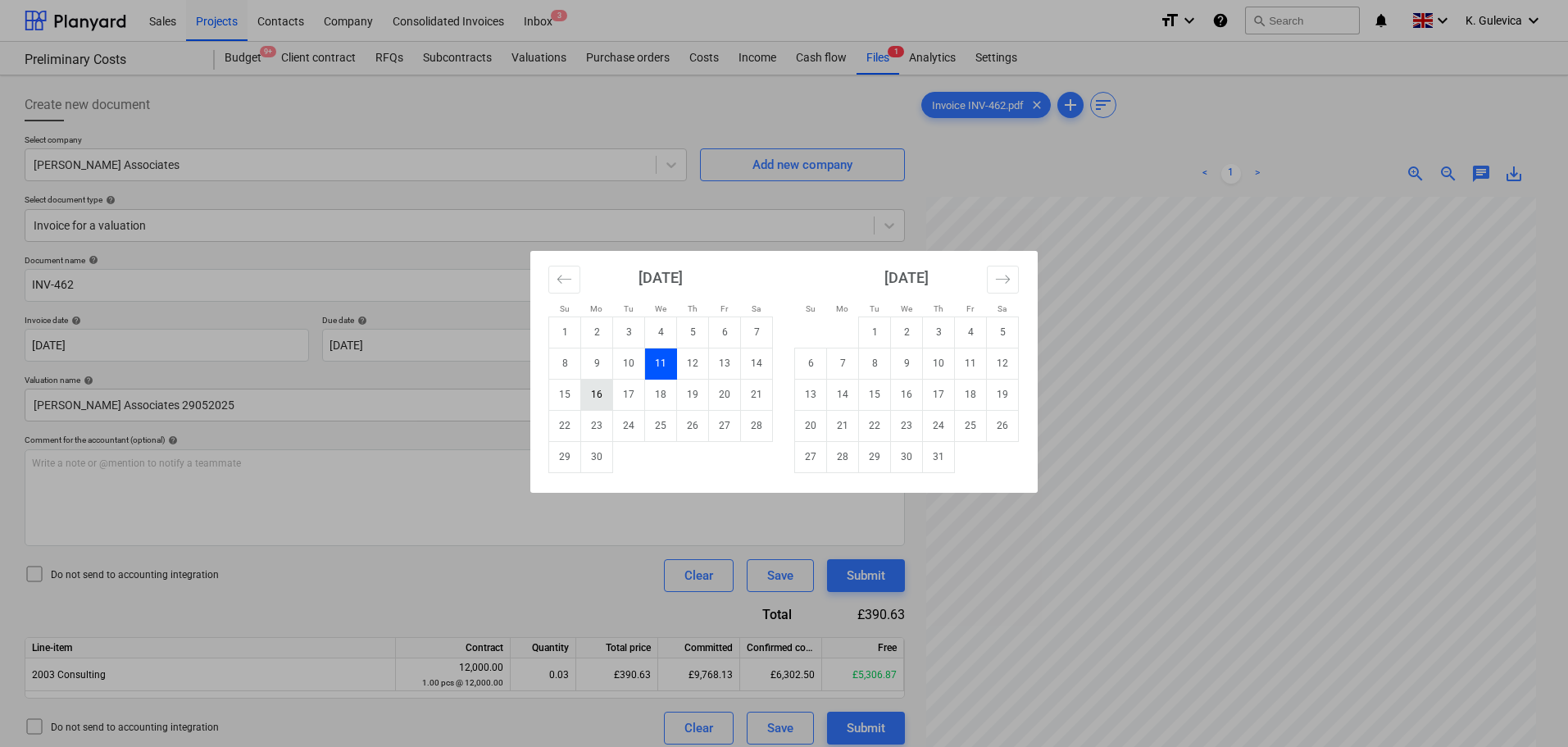
click at [583, 399] on td "16" at bounding box center [597, 395] width 32 height 31
type input "[DATE]"
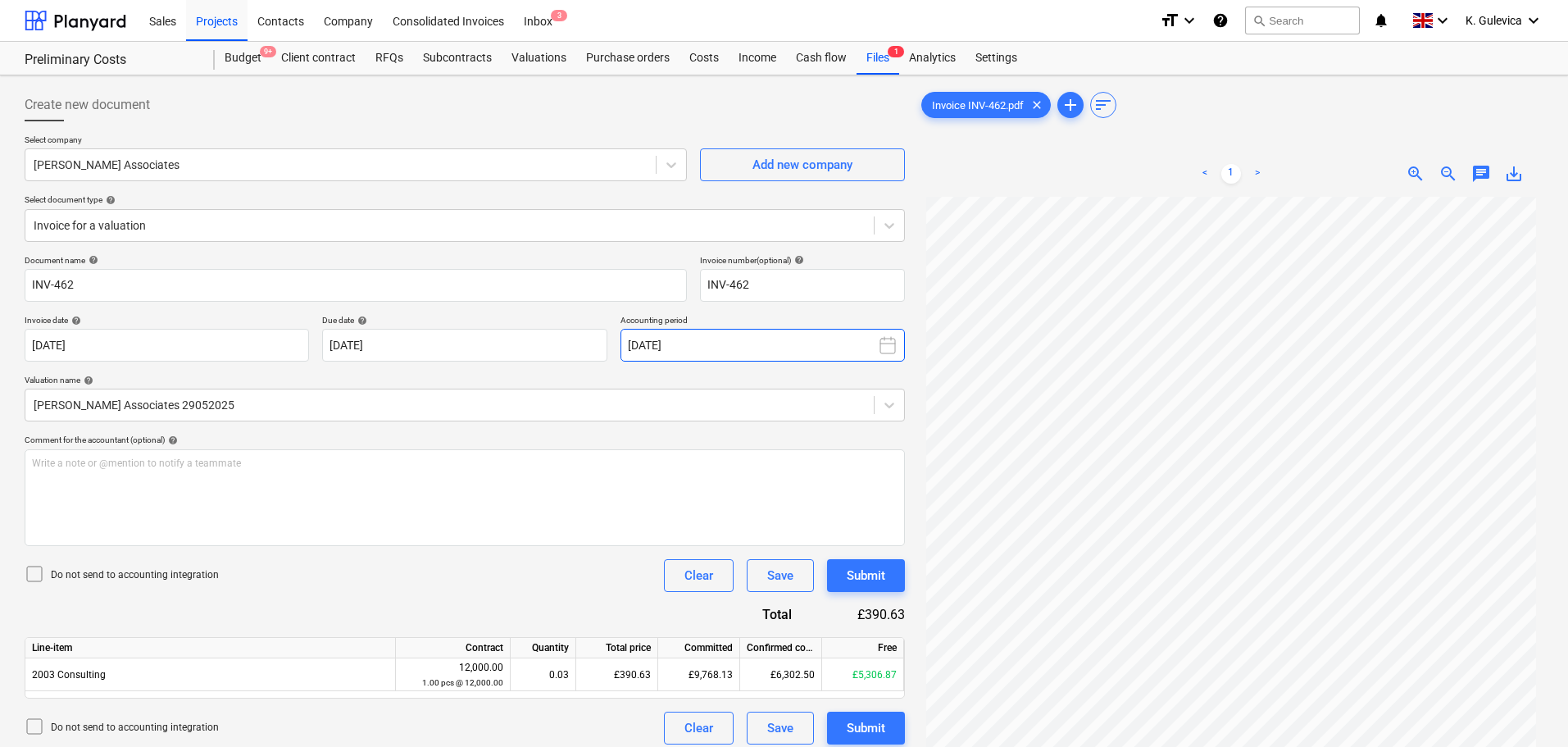
click at [705, 353] on button "[DATE]" at bounding box center [762, 345] width 284 height 33
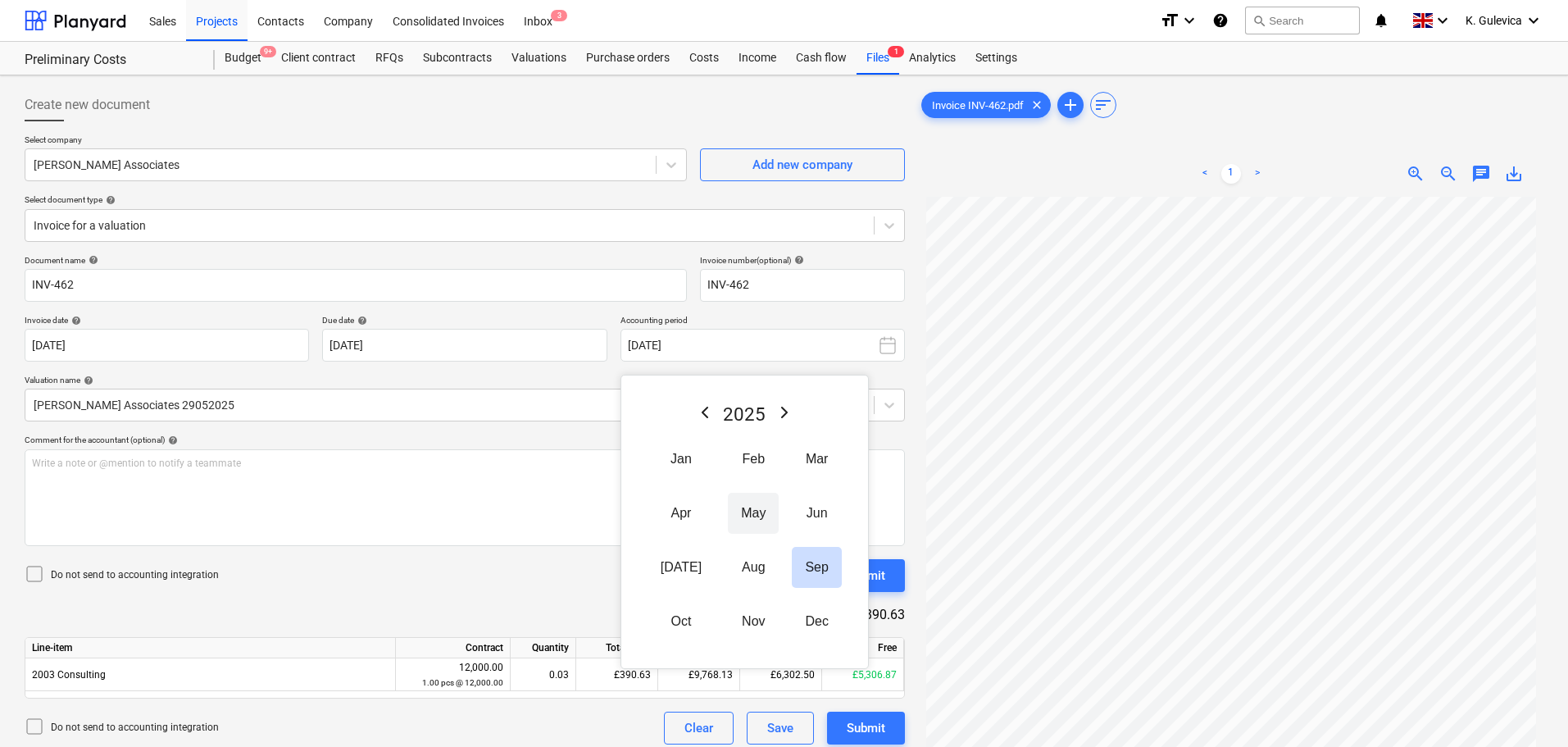
click at [731, 517] on button "May" at bounding box center [753, 512] width 51 height 41
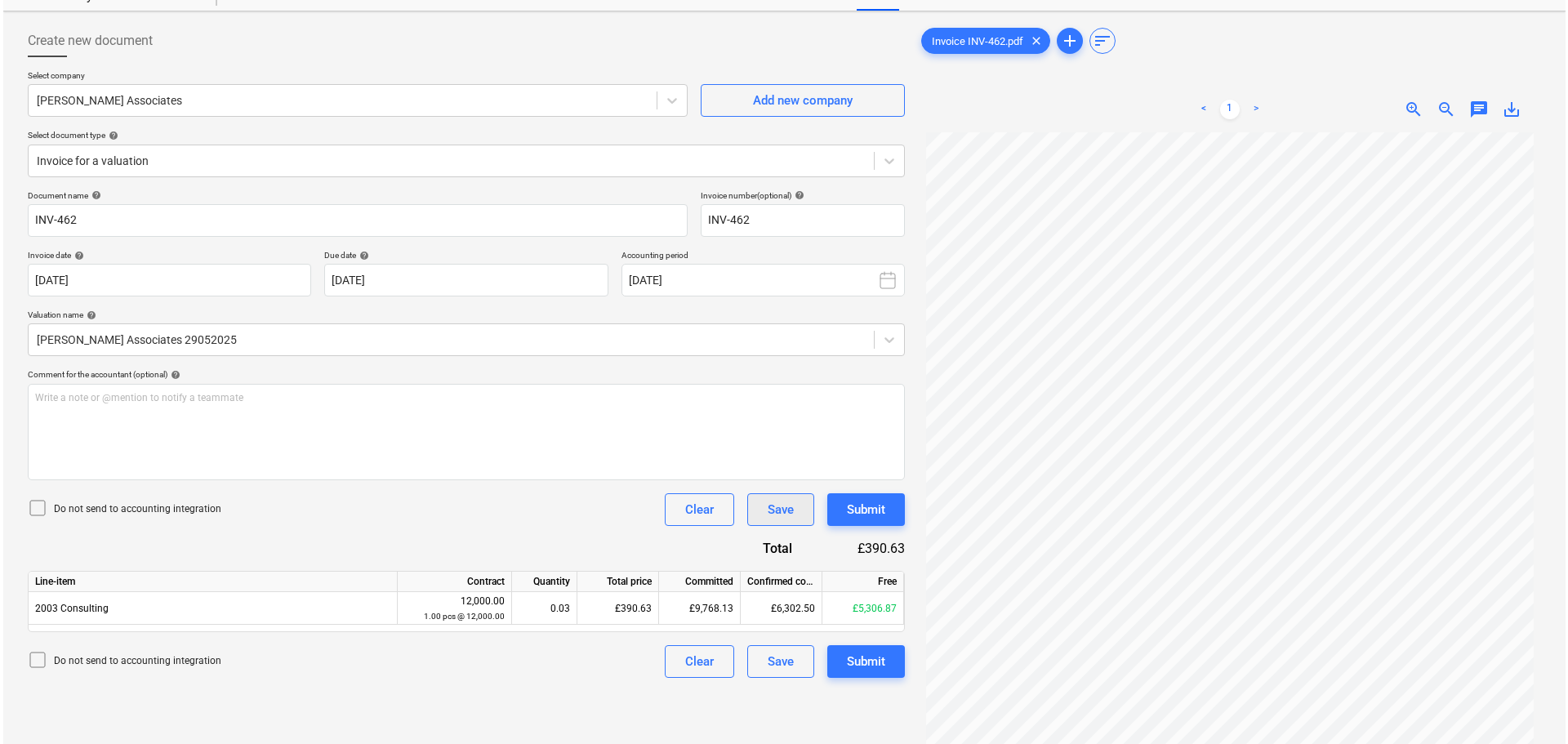
scroll to position [163, 0]
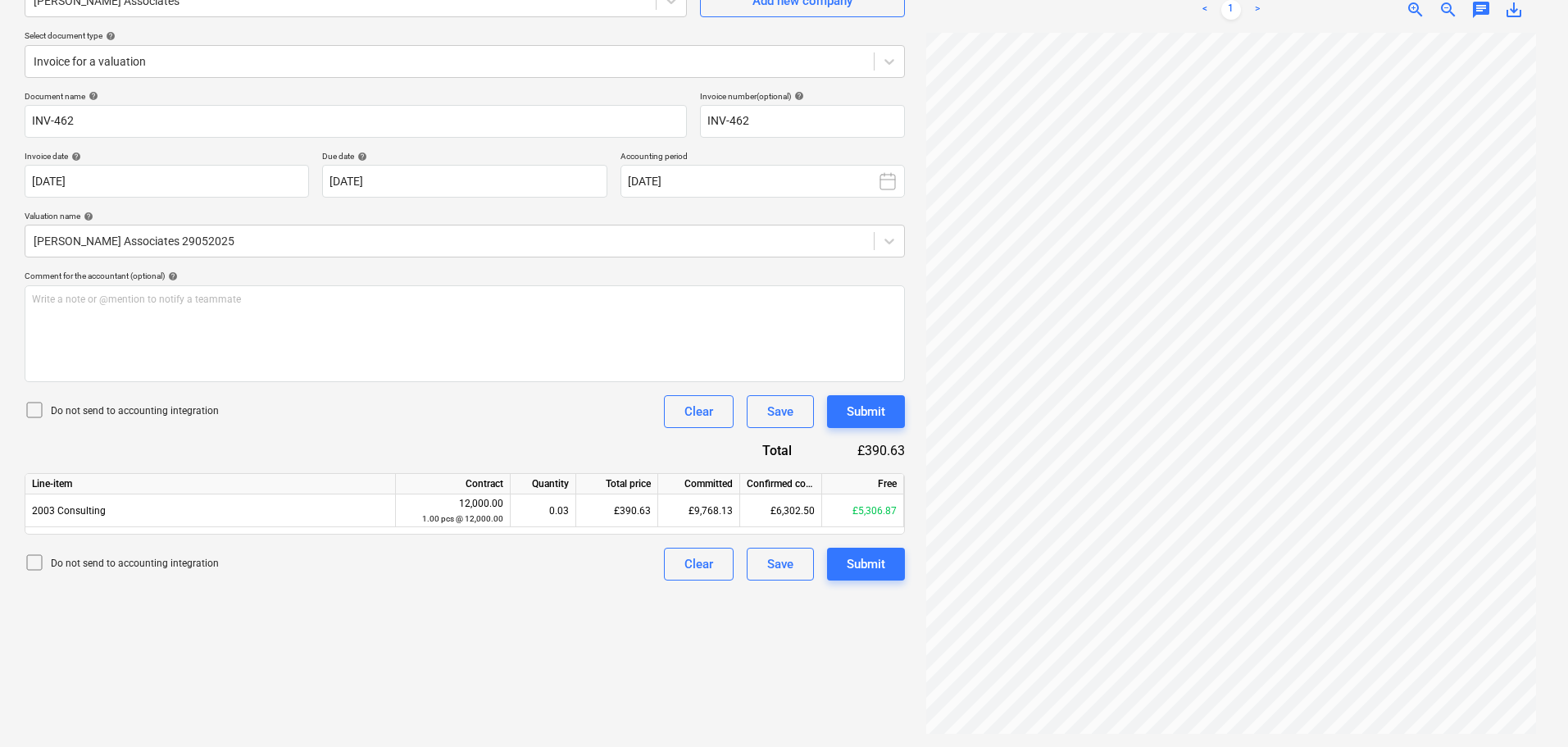
click at [29, 563] on icon at bounding box center [34, 562] width 19 height 19
click at [868, 565] on div "Submit" at bounding box center [866, 563] width 39 height 21
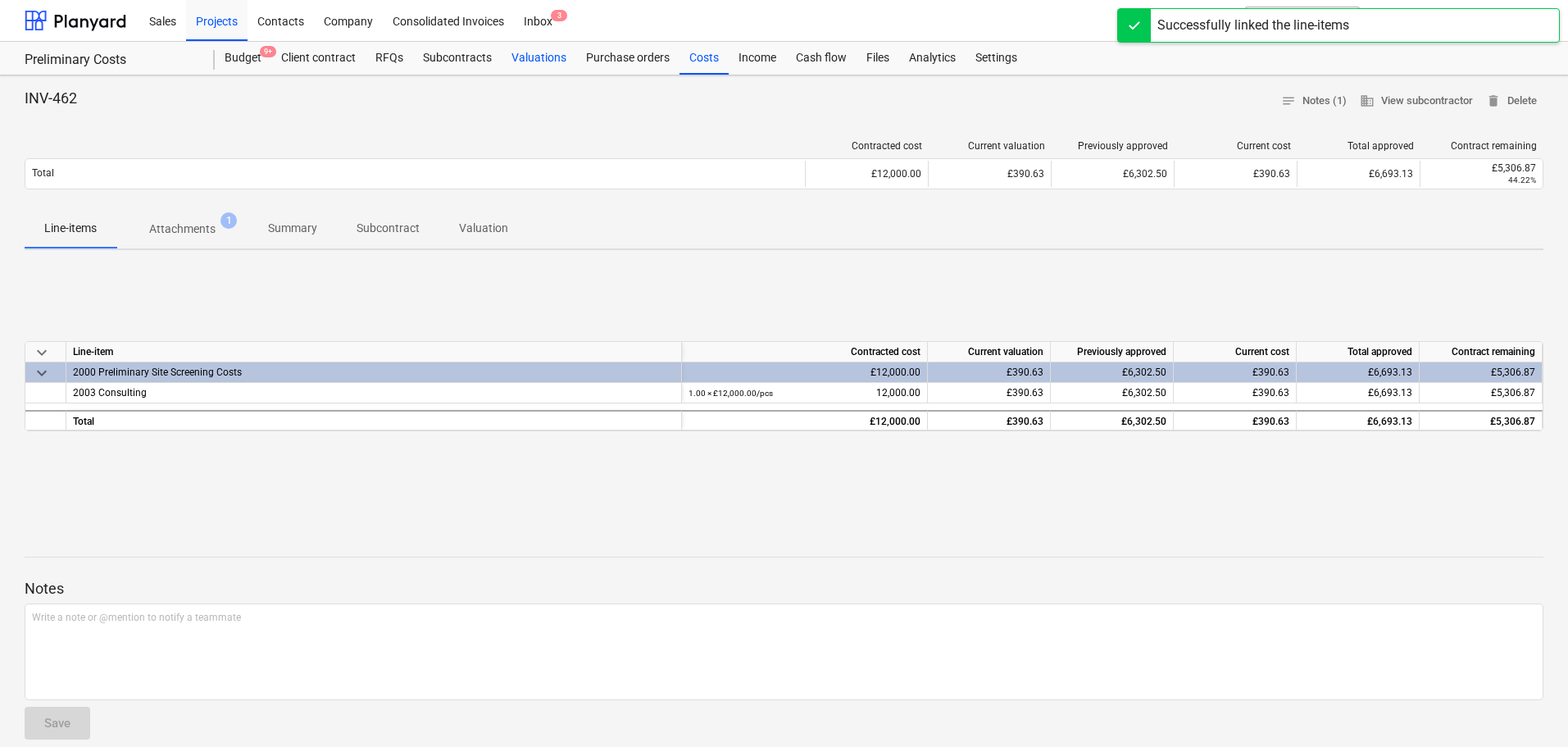
click at [510, 56] on div "Valuations" at bounding box center [538, 58] width 75 height 33
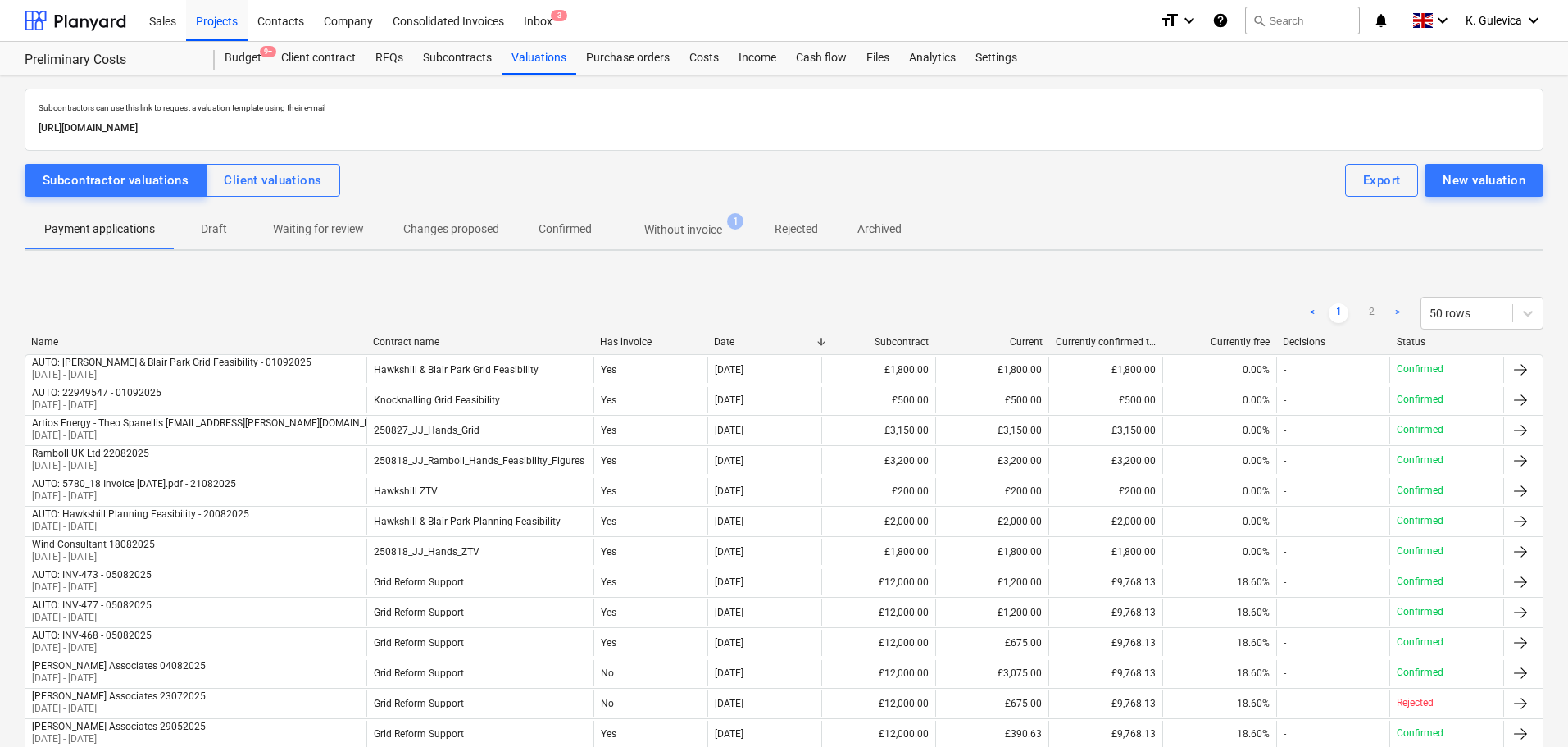
click at [578, 230] on p "Confirmed" at bounding box center [565, 229] width 53 height 17
click at [151, 229] on p "Payment applications" at bounding box center [99, 229] width 110 height 17
click at [571, 222] on p "Confirmed" at bounding box center [565, 229] width 53 height 17
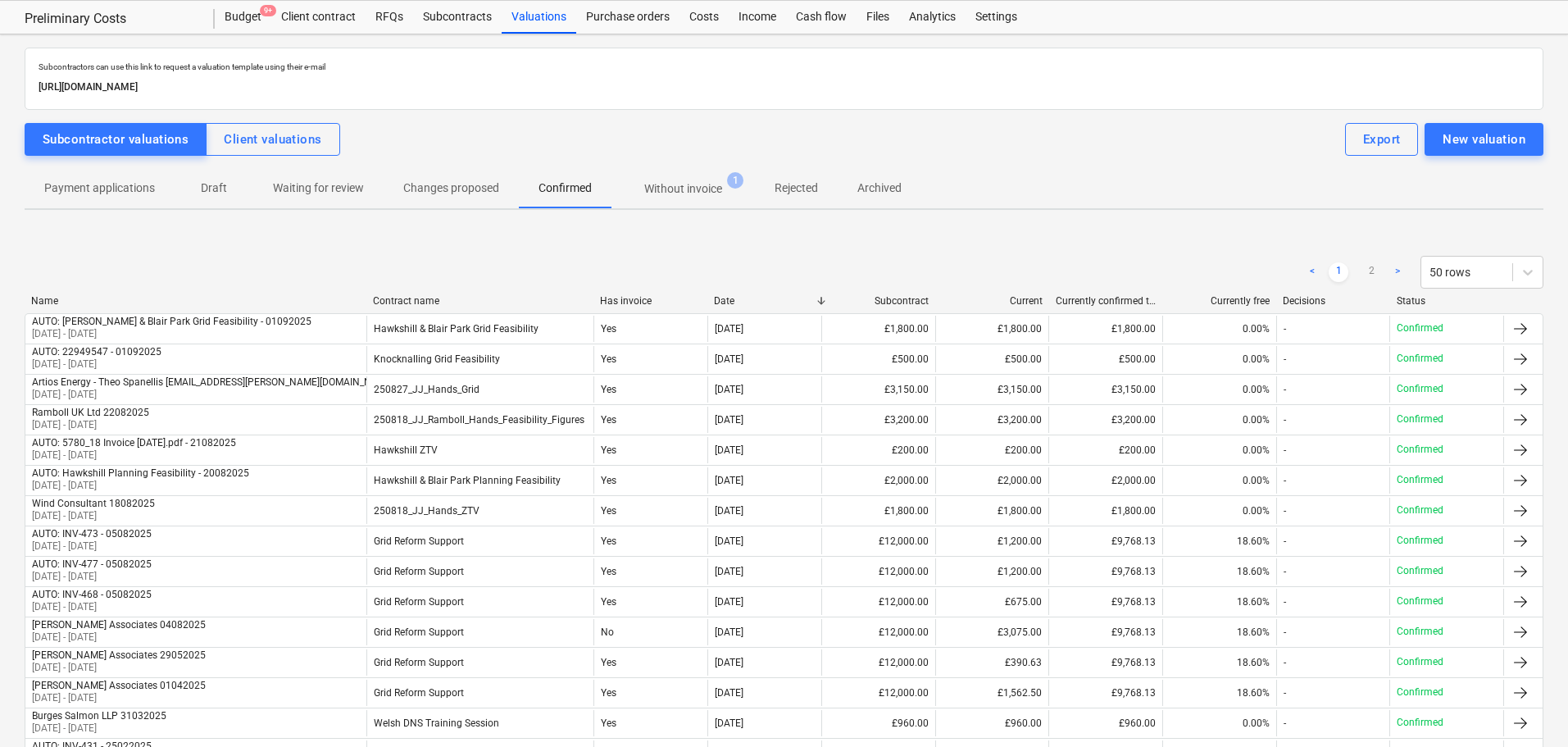
scroll to position [82, 0]
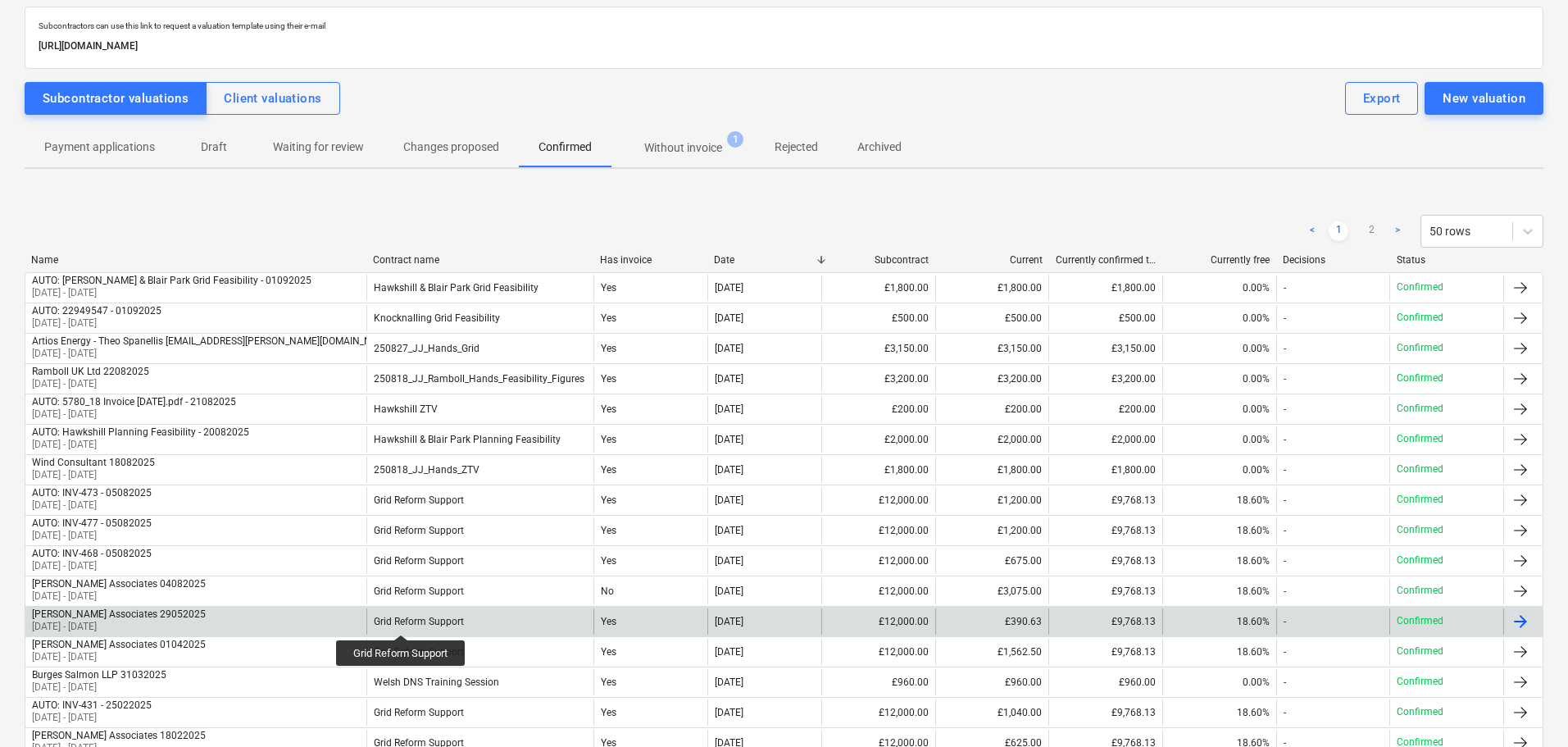
click at [403, 620] on div "Grid Reform Support" at bounding box center [419, 621] width 90 height 11
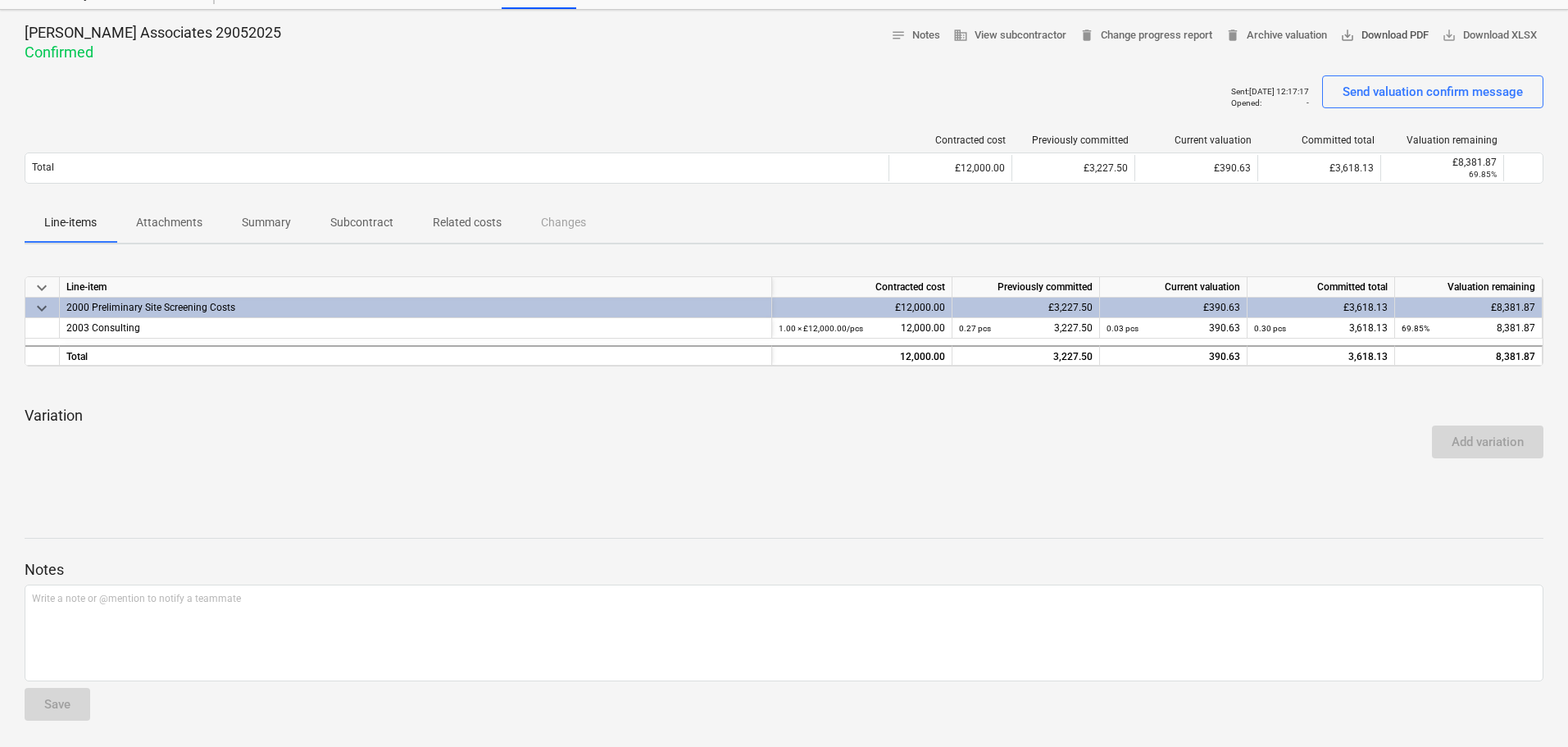
click at [1388, 41] on span "save_alt Download PDF" at bounding box center [1385, 36] width 88 height 18
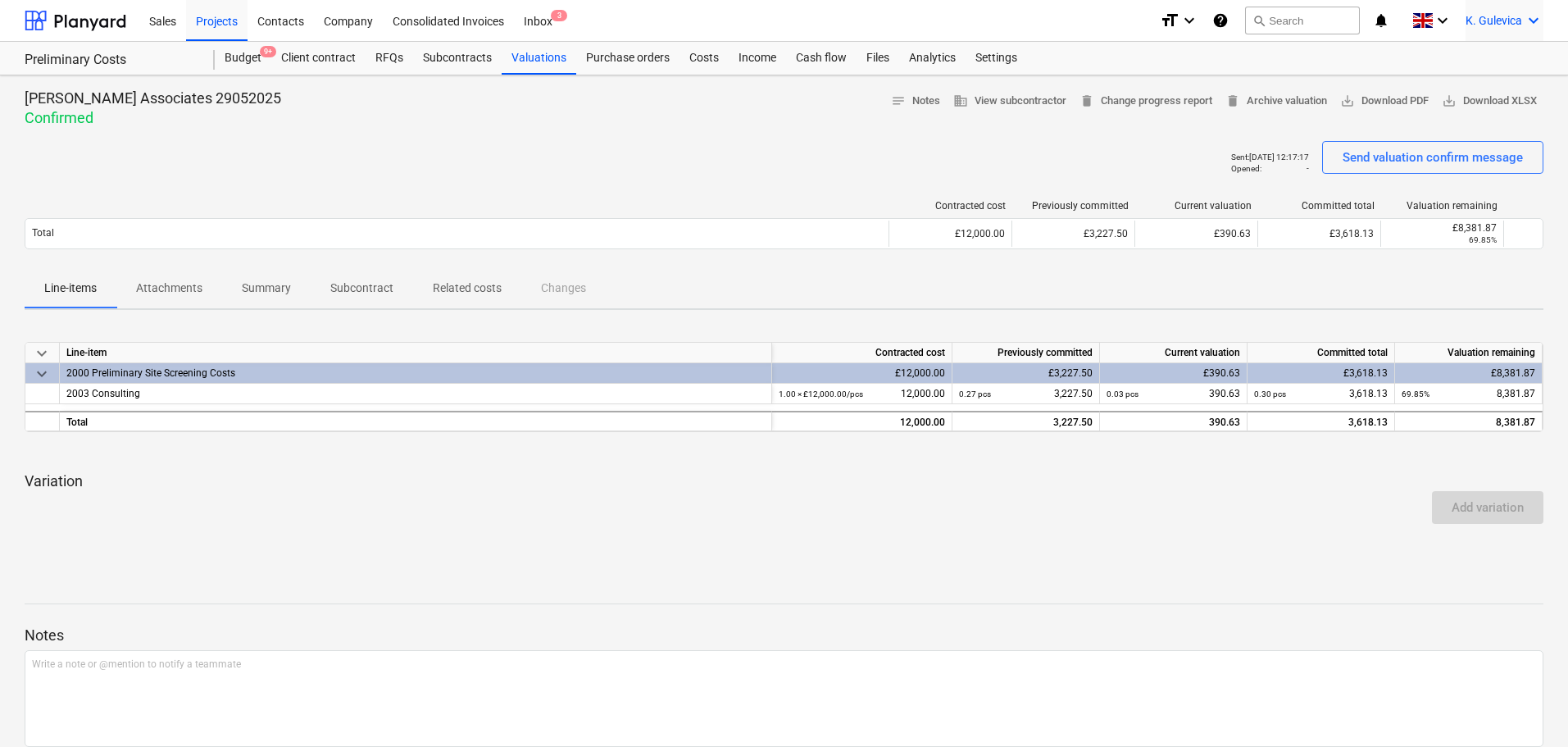
click at [1489, 11] on div "K. Gulevica keyboard_arrow_down" at bounding box center [1505, 20] width 78 height 41
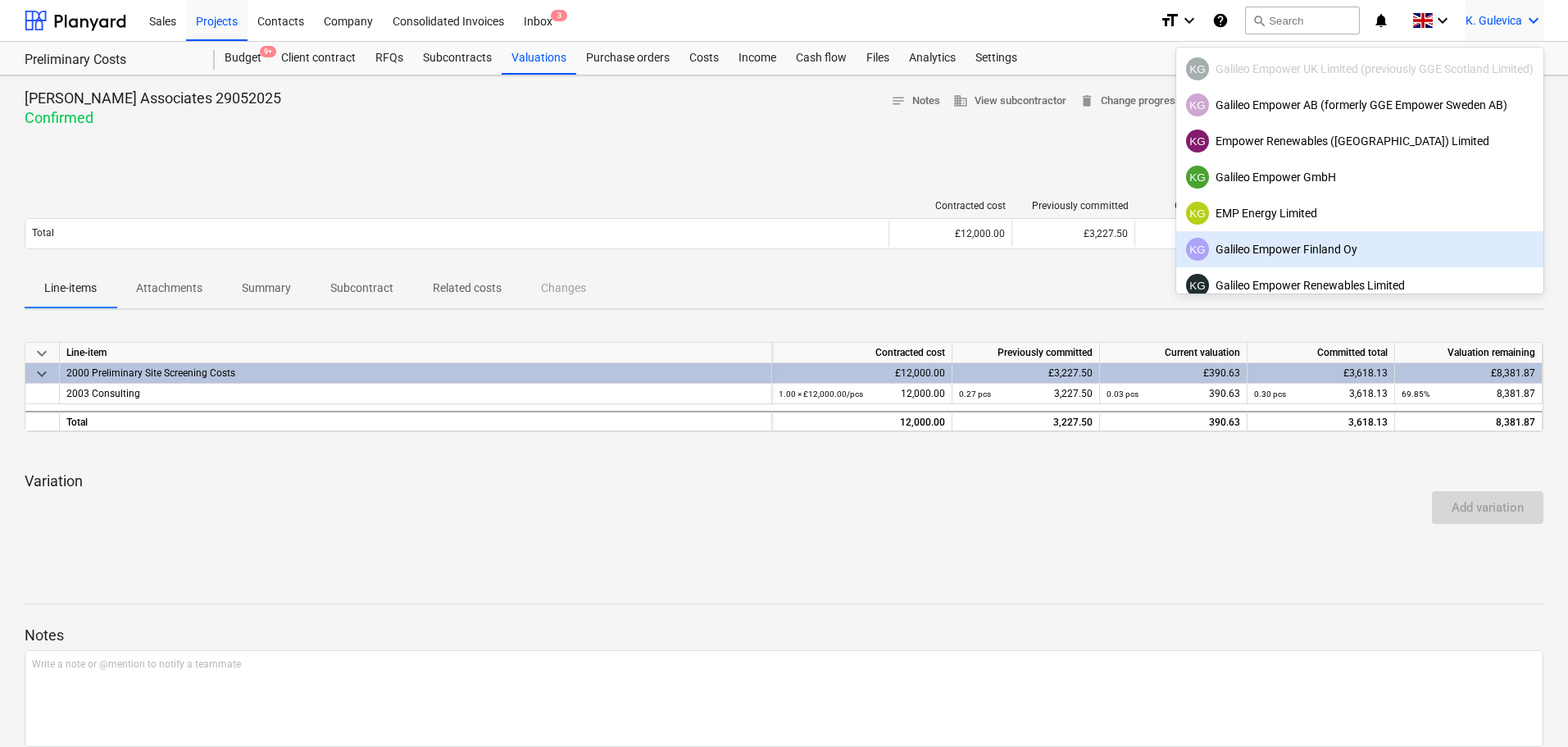
click at [1252, 259] on div "KG Galileo Empower Finland Oy" at bounding box center [1360, 248] width 348 height 23
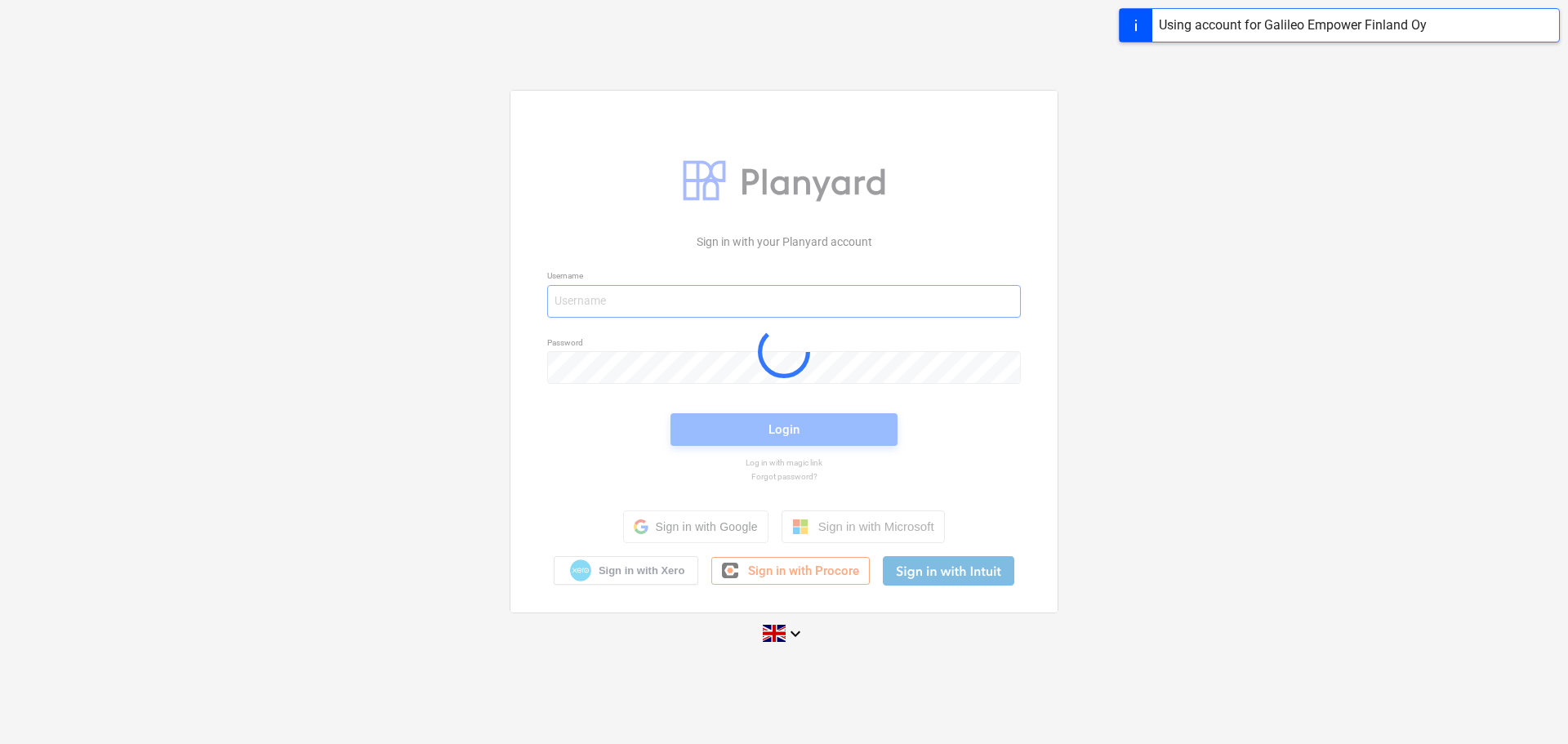
type input "[EMAIL_ADDRESS][DOMAIN_NAME]"
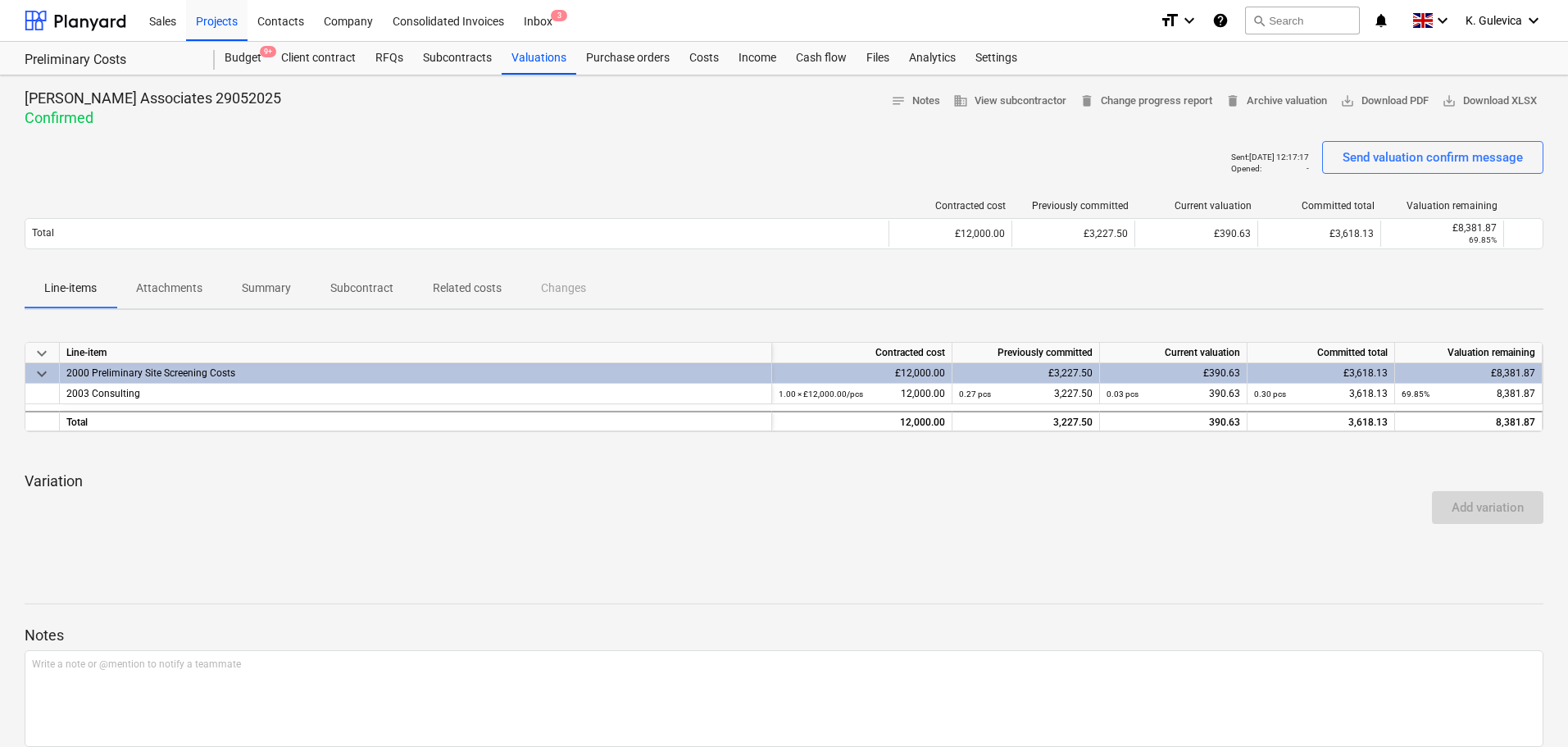
click at [259, 282] on p "Summary" at bounding box center [266, 288] width 49 height 17
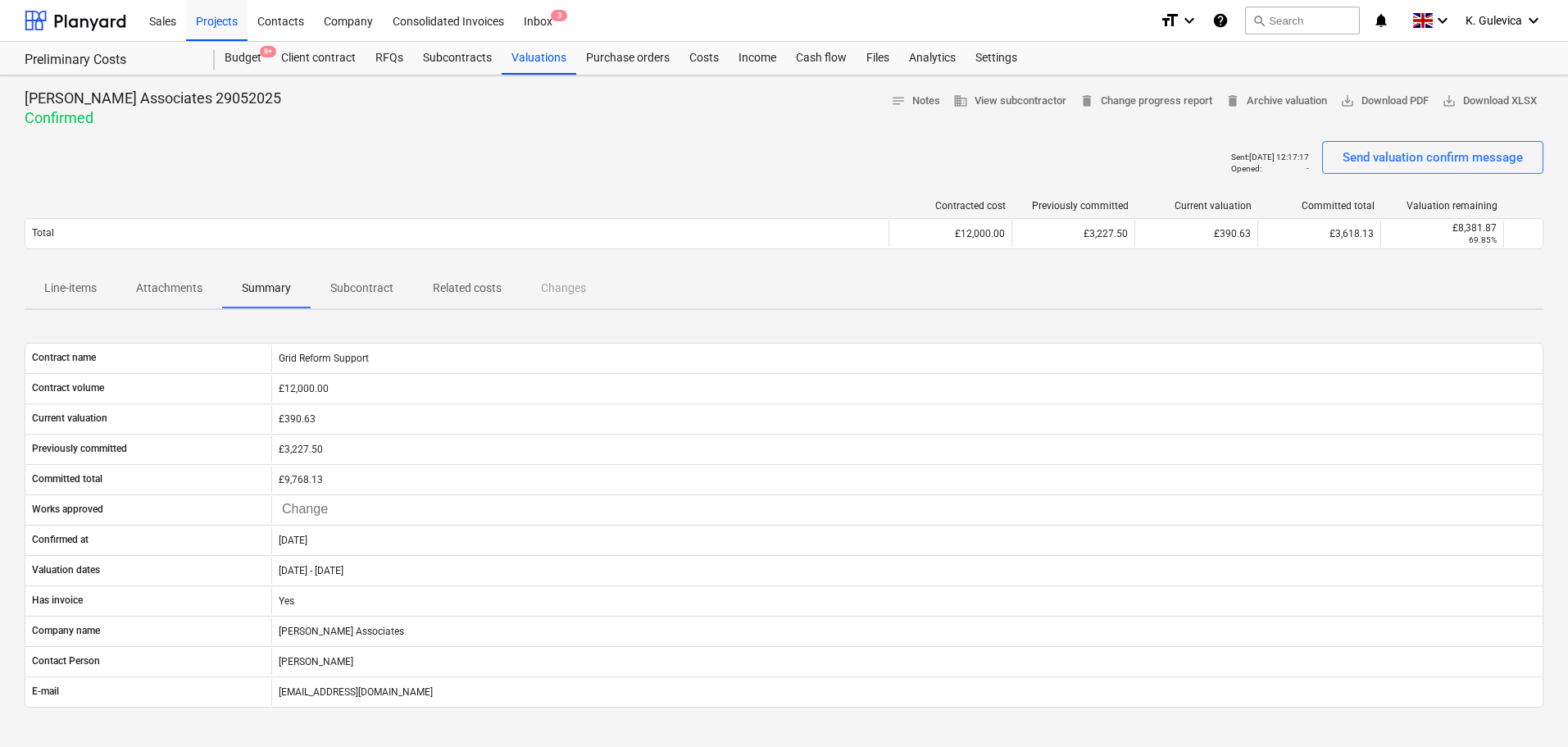
click at [186, 293] on p "Attachments" at bounding box center [169, 288] width 66 height 17
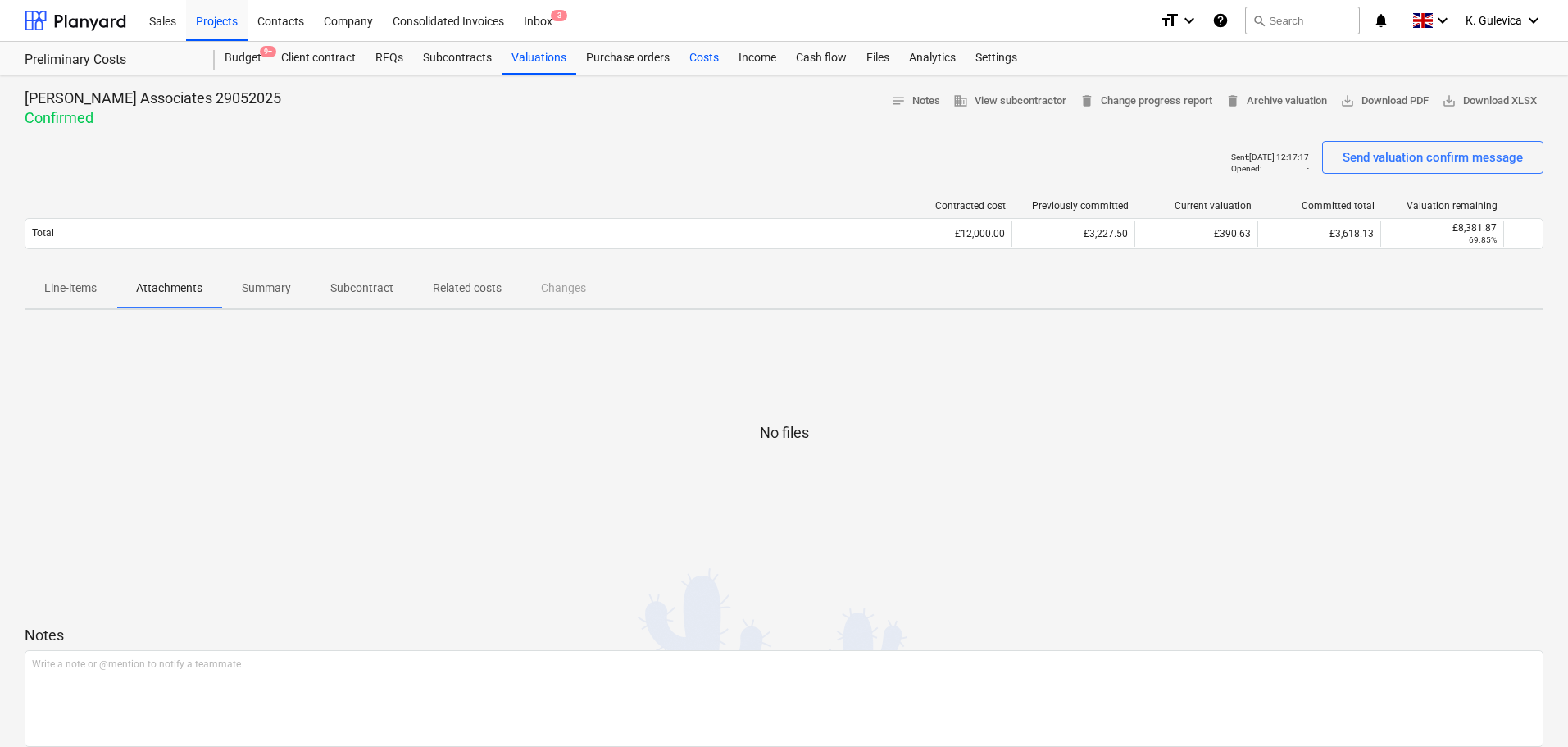
click at [710, 59] on div "Costs" at bounding box center [704, 58] width 49 height 33
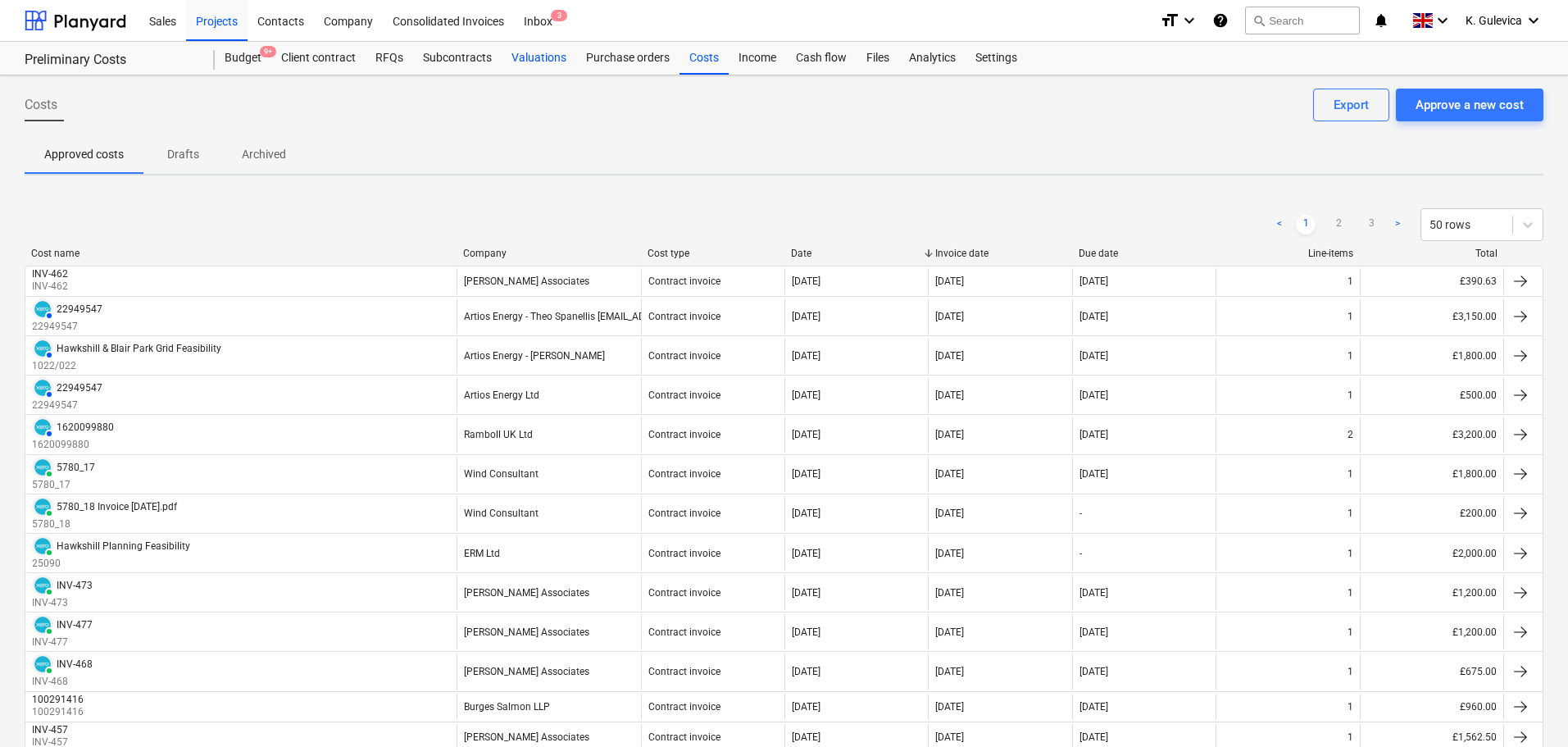
drag, startPoint x: 529, startPoint y: 57, endPoint x: 546, endPoint y: 68, distance: 20.2
click at [530, 57] on div "Valuations" at bounding box center [538, 58] width 75 height 33
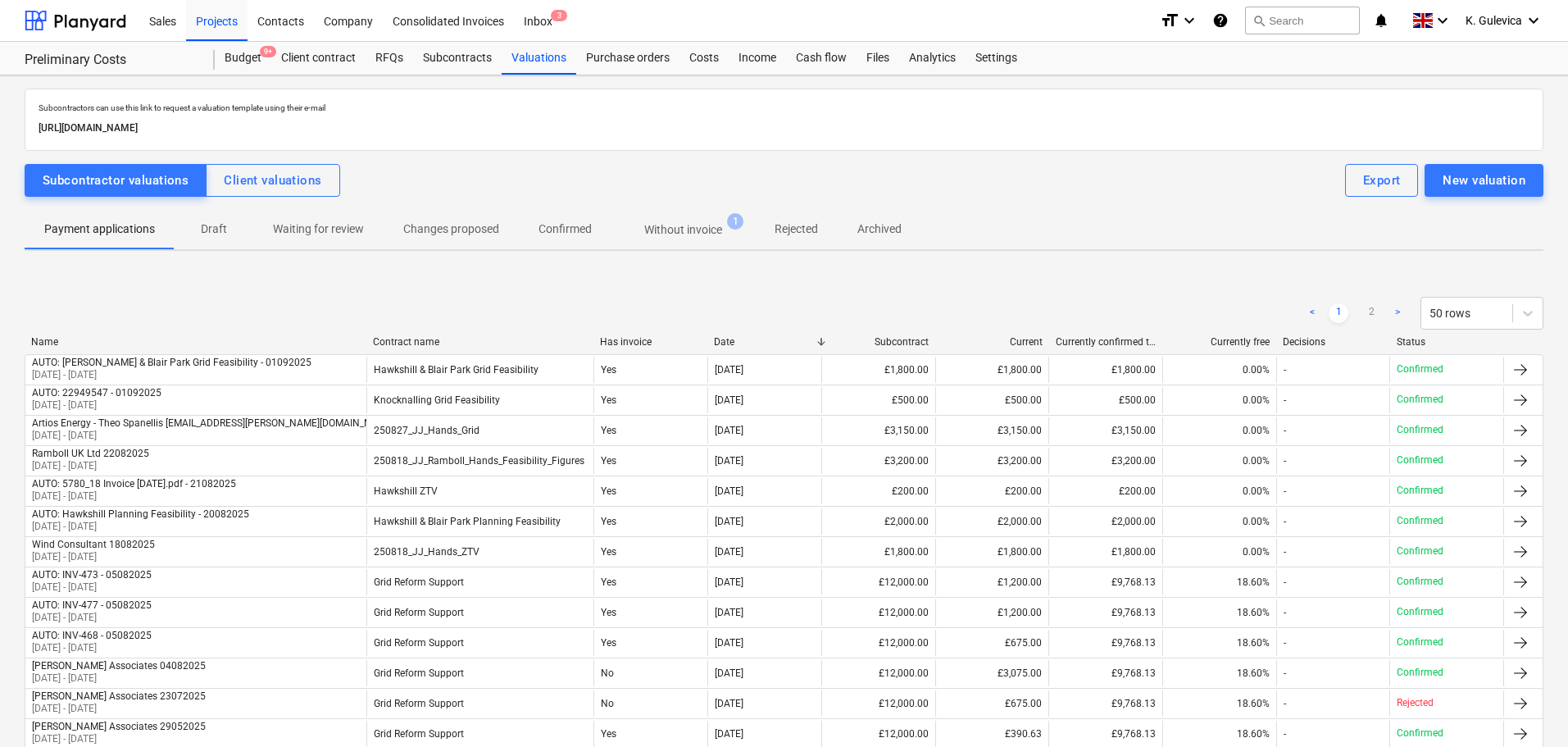
click at [688, 230] on p "Without invoice" at bounding box center [683, 230] width 78 height 17
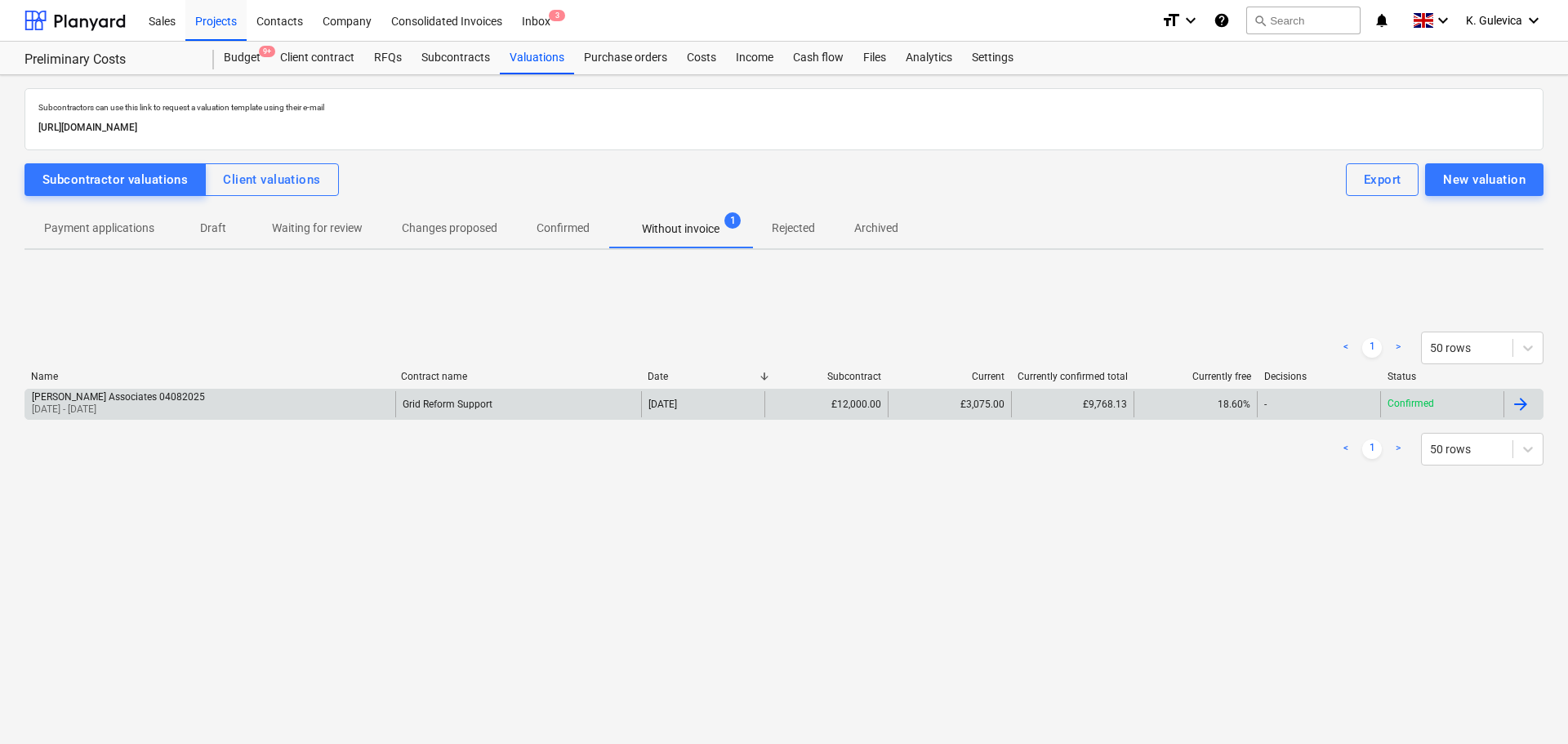
click at [561, 405] on div "Grid Reform Support" at bounding box center [518, 404] width 247 height 27
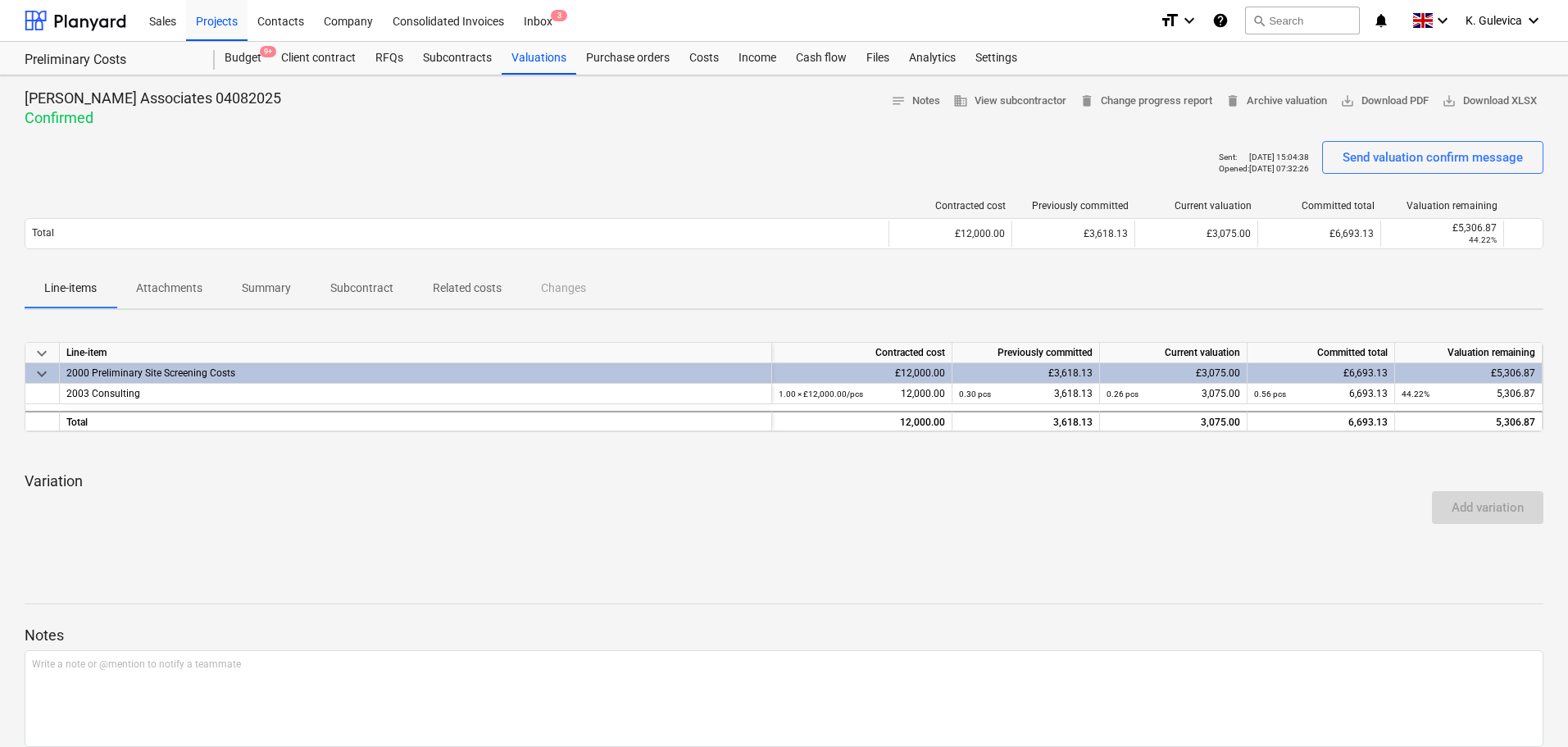
click at [184, 291] on p "Attachments" at bounding box center [169, 288] width 66 height 17
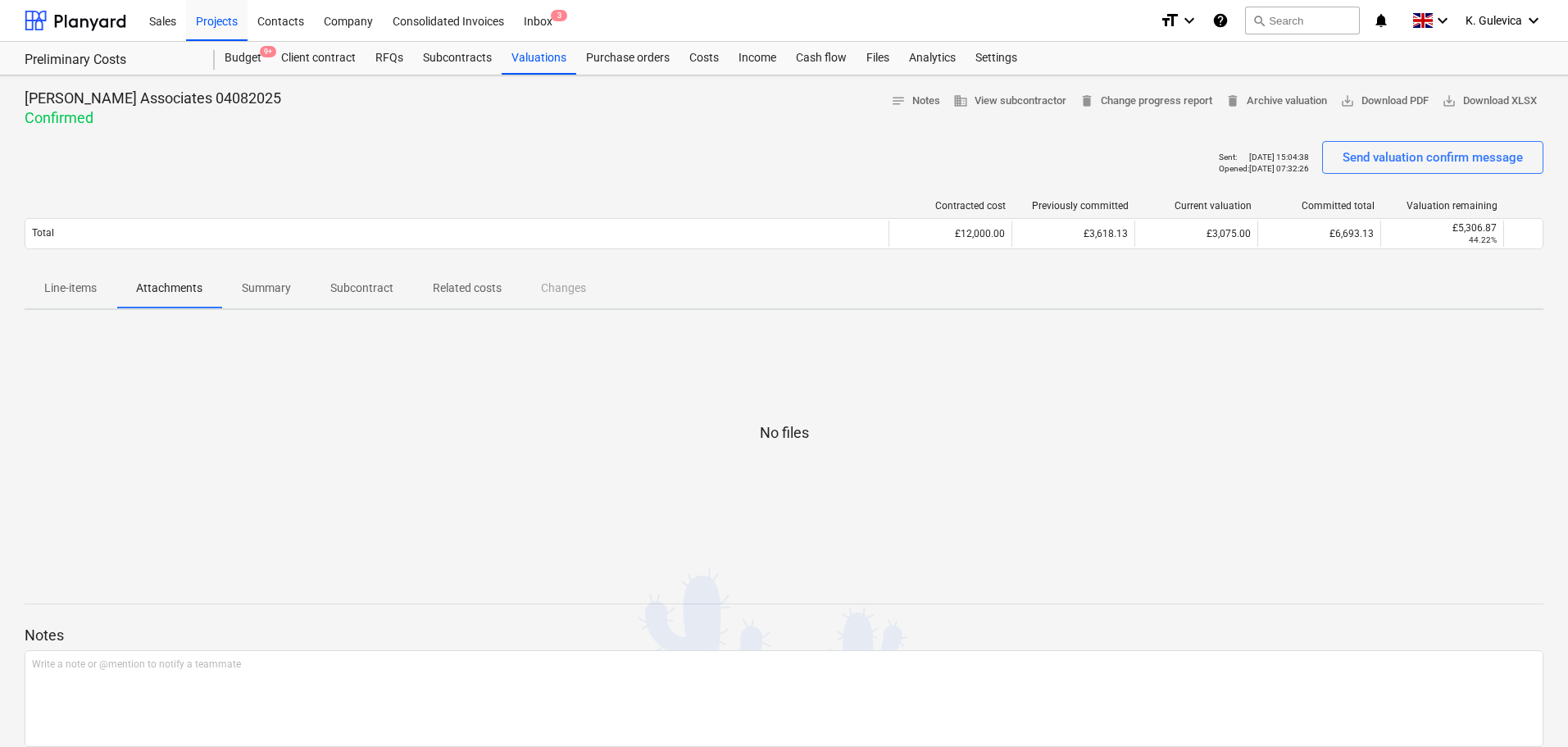
click at [82, 291] on p "Line-items" at bounding box center [70, 288] width 52 height 17
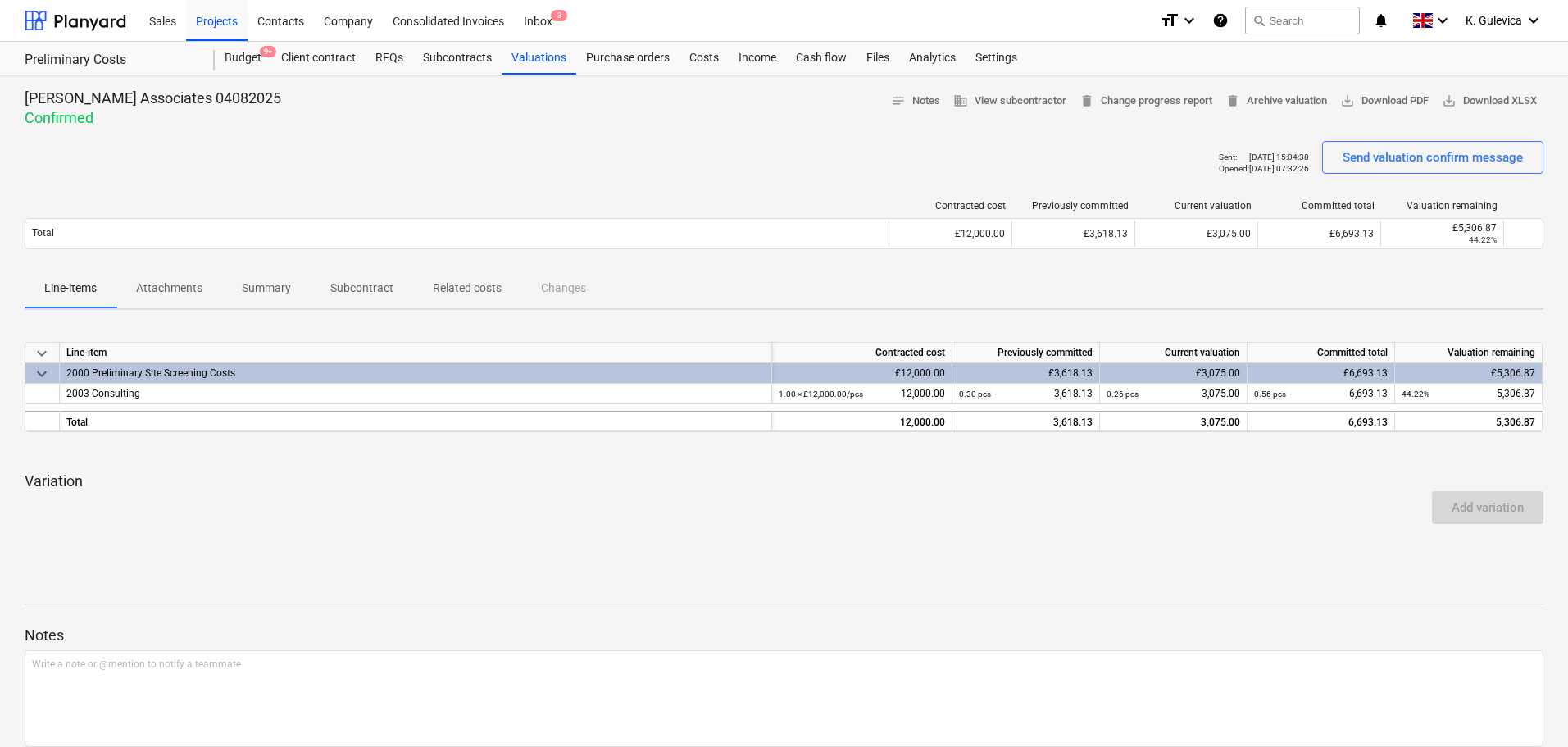
click at [269, 294] on p "Summary" at bounding box center [266, 288] width 49 height 17
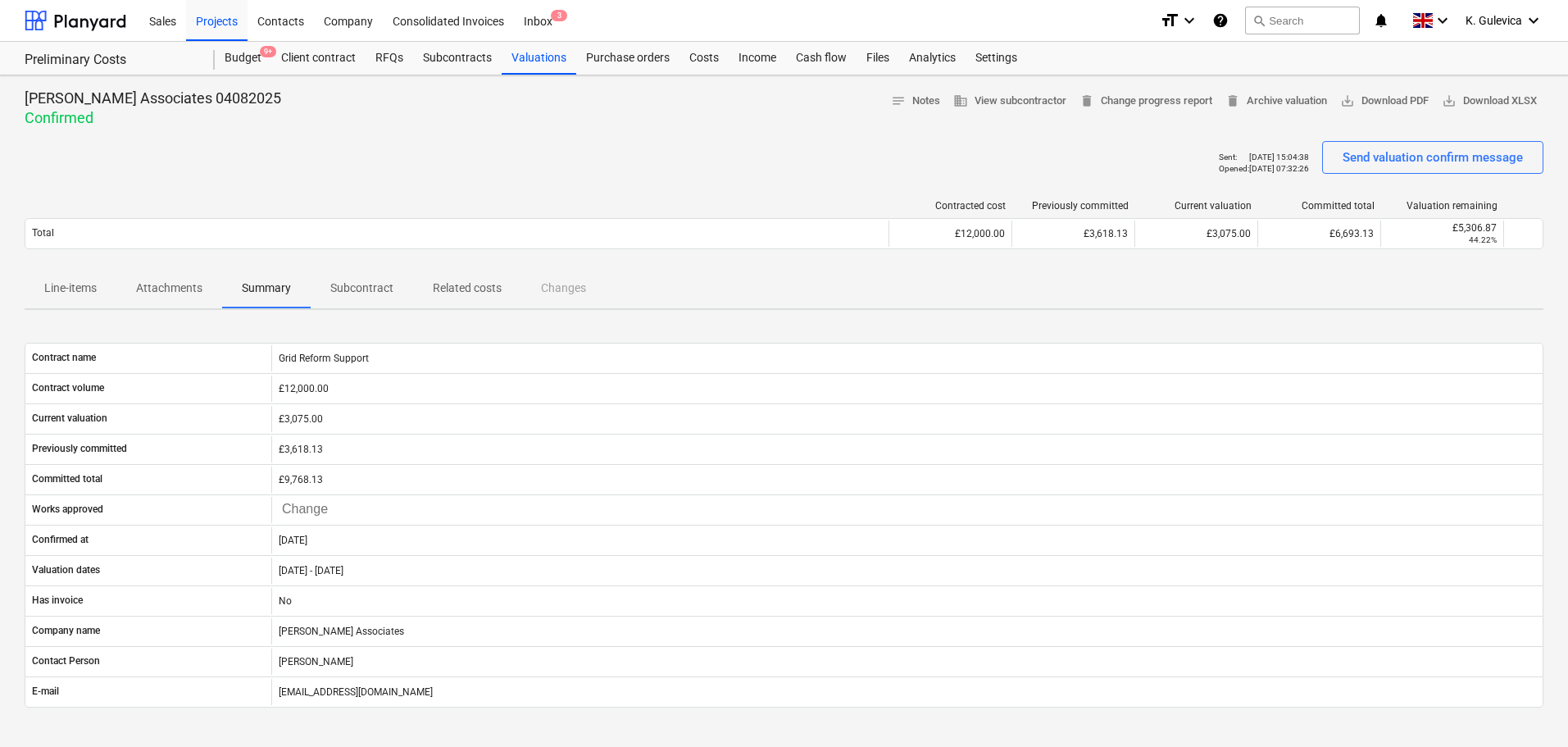
click at [173, 286] on p "Attachments" at bounding box center [169, 288] width 66 height 17
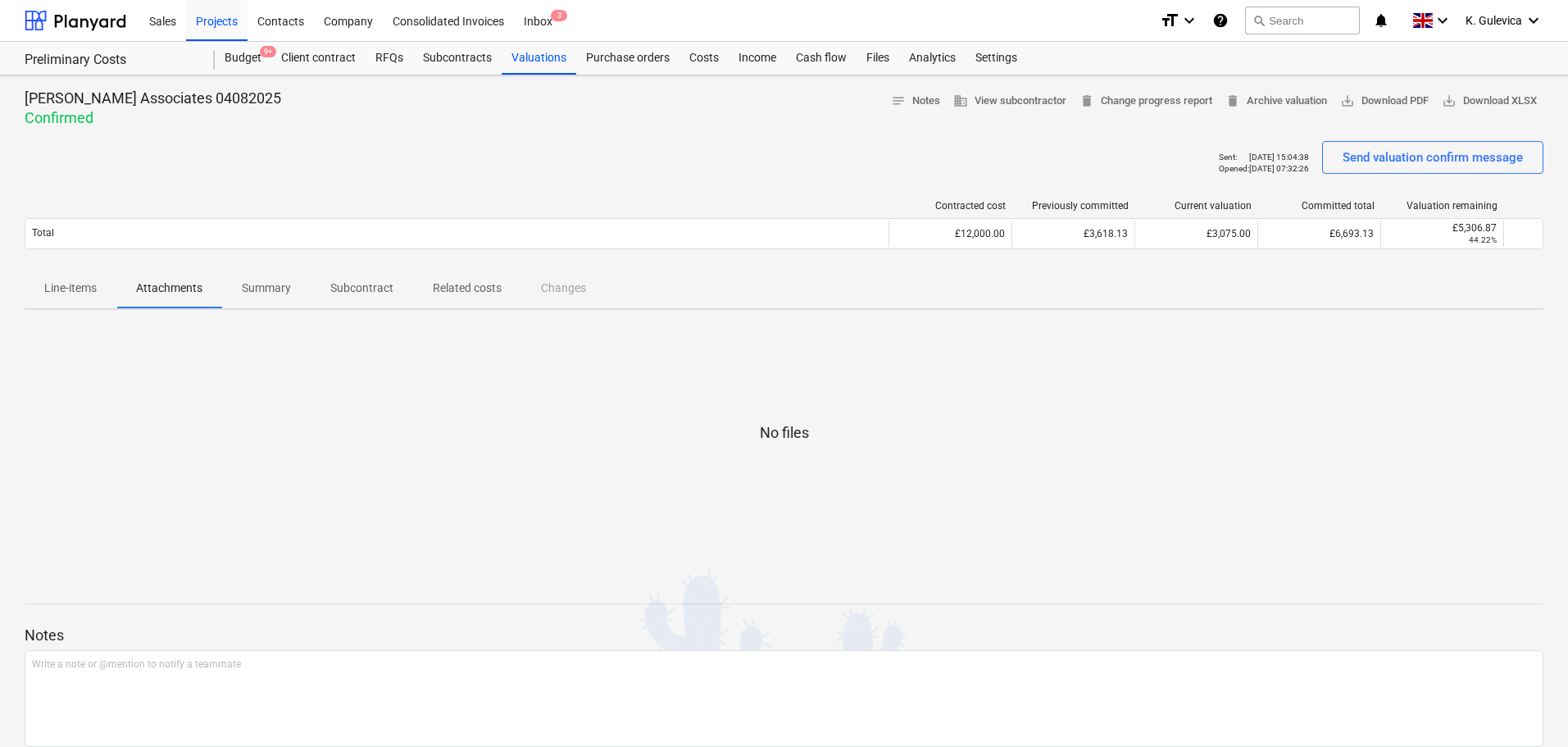
drag, startPoint x: 55, startPoint y: 291, endPoint x: 64, endPoint y: 292, distance: 9.1
click at [55, 292] on p "Line-items" at bounding box center [70, 288] width 52 height 17
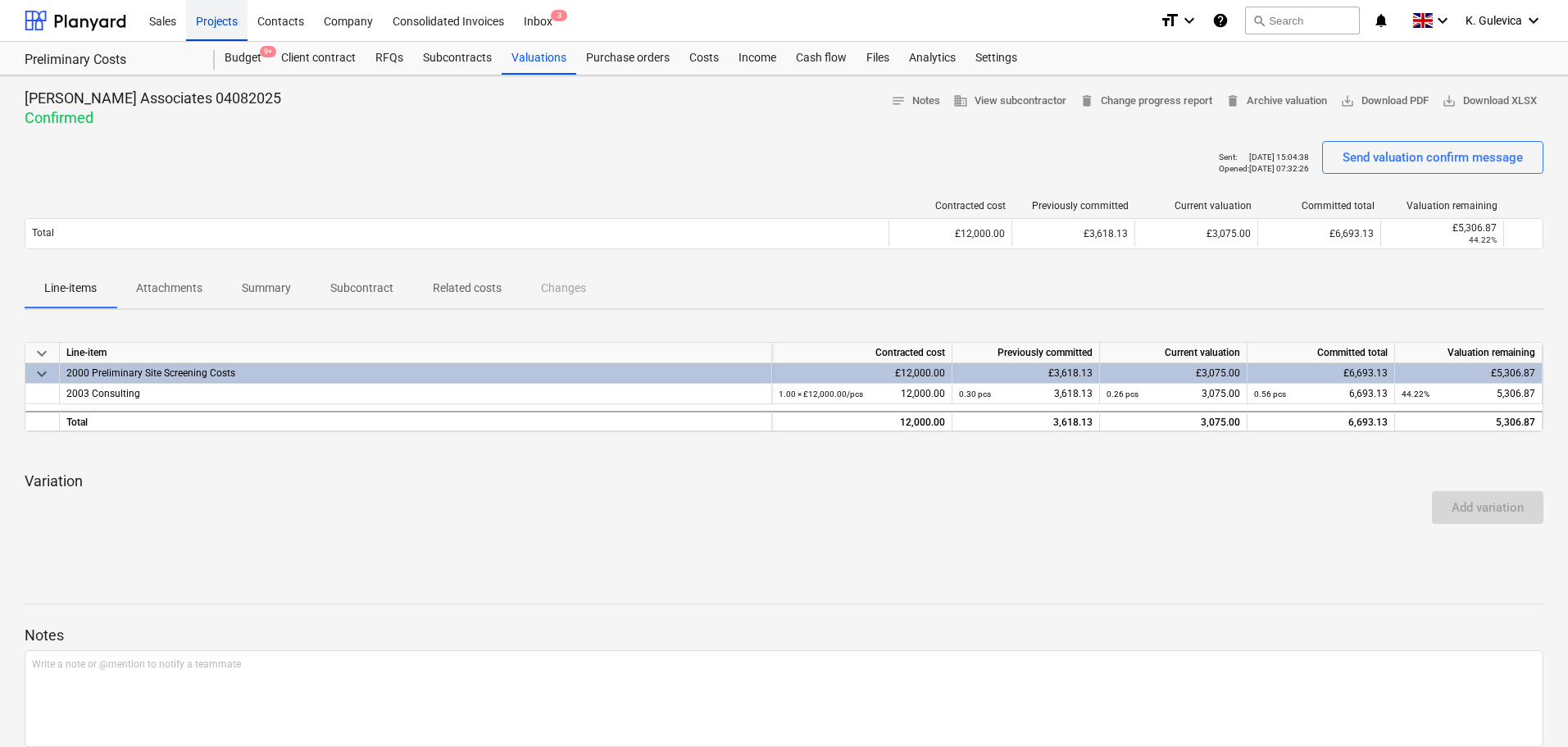
click at [201, 14] on div "Projects" at bounding box center [216, 19] width 62 height 41
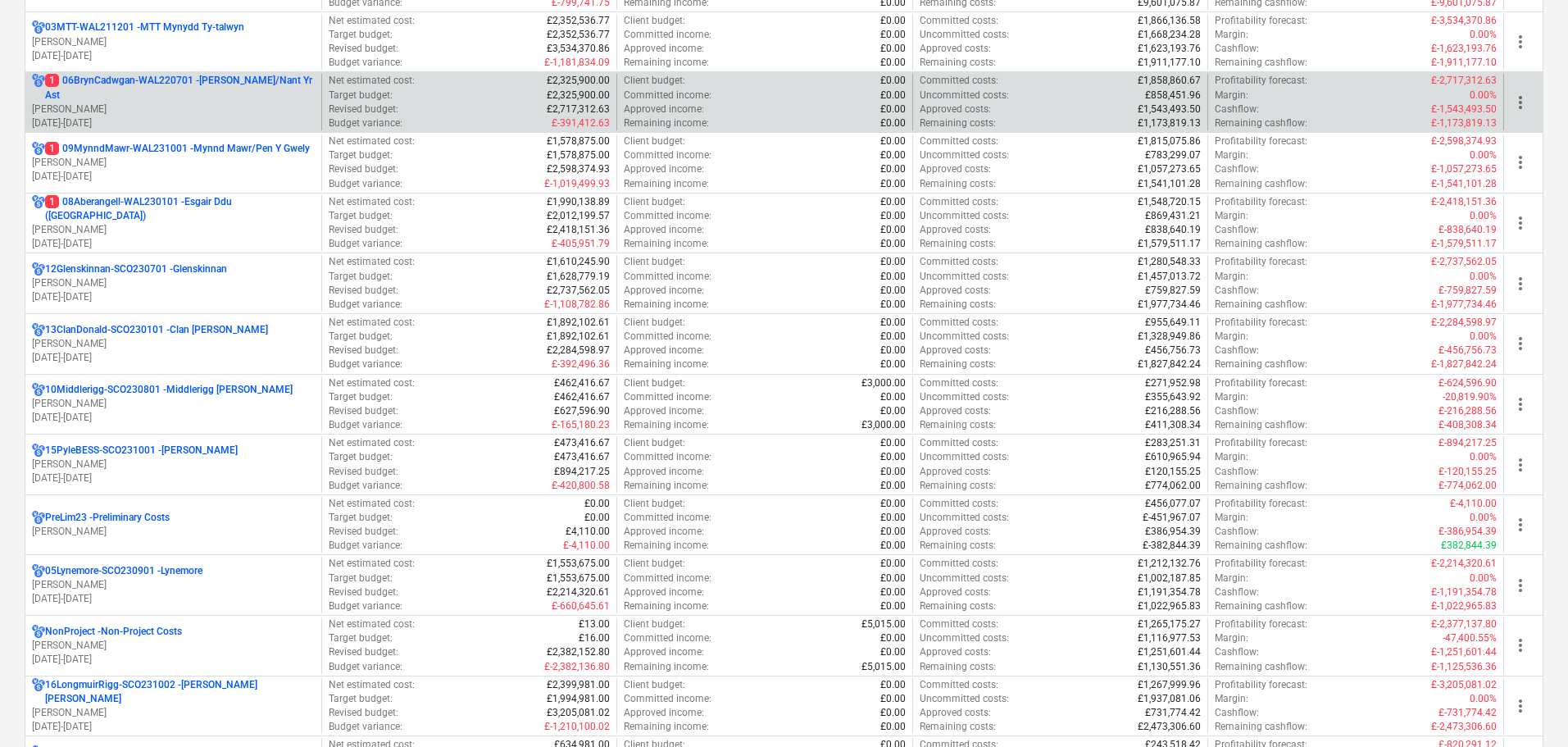
scroll to position [656, 0]
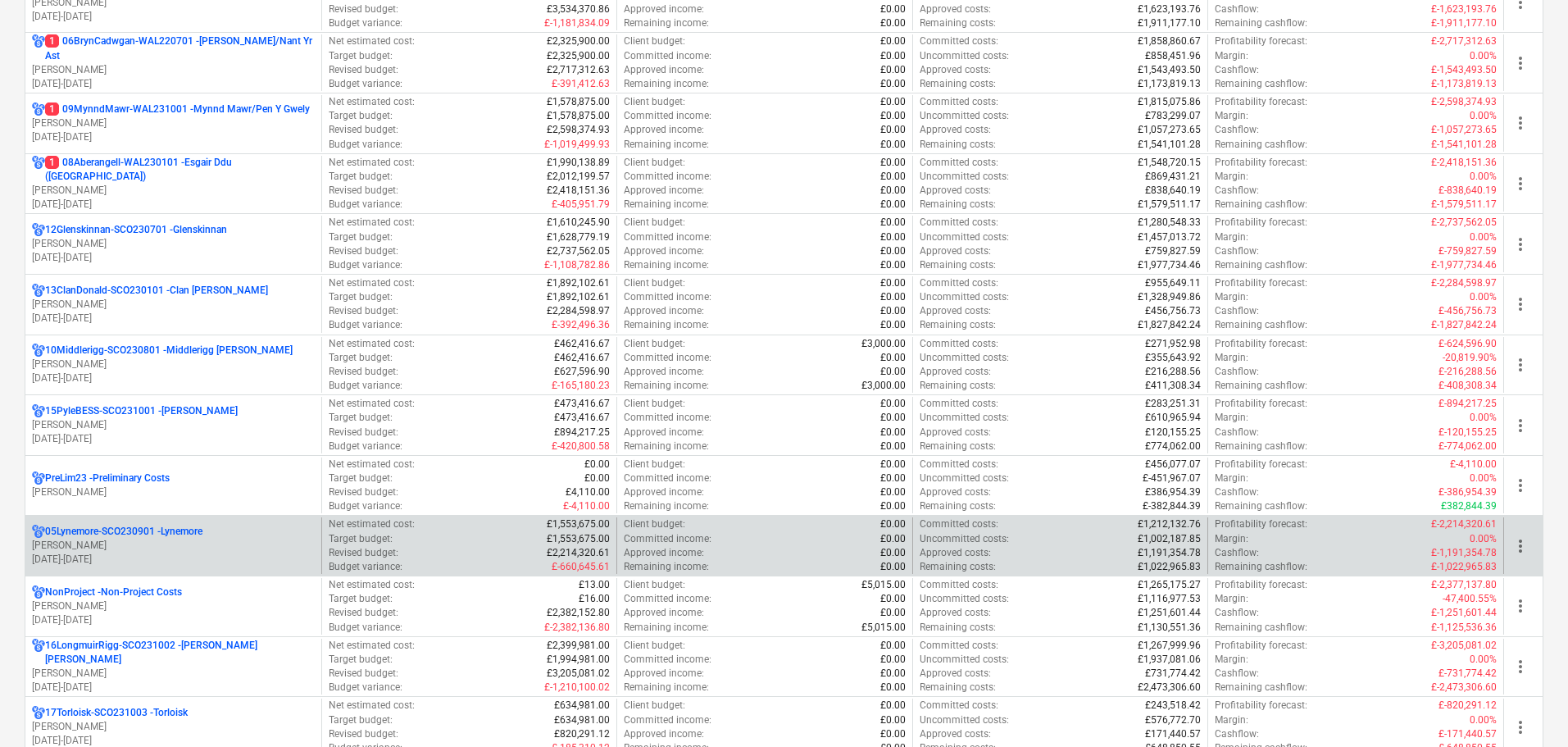
click at [143, 546] on p "[PERSON_NAME]" at bounding box center [173, 545] width 282 height 14
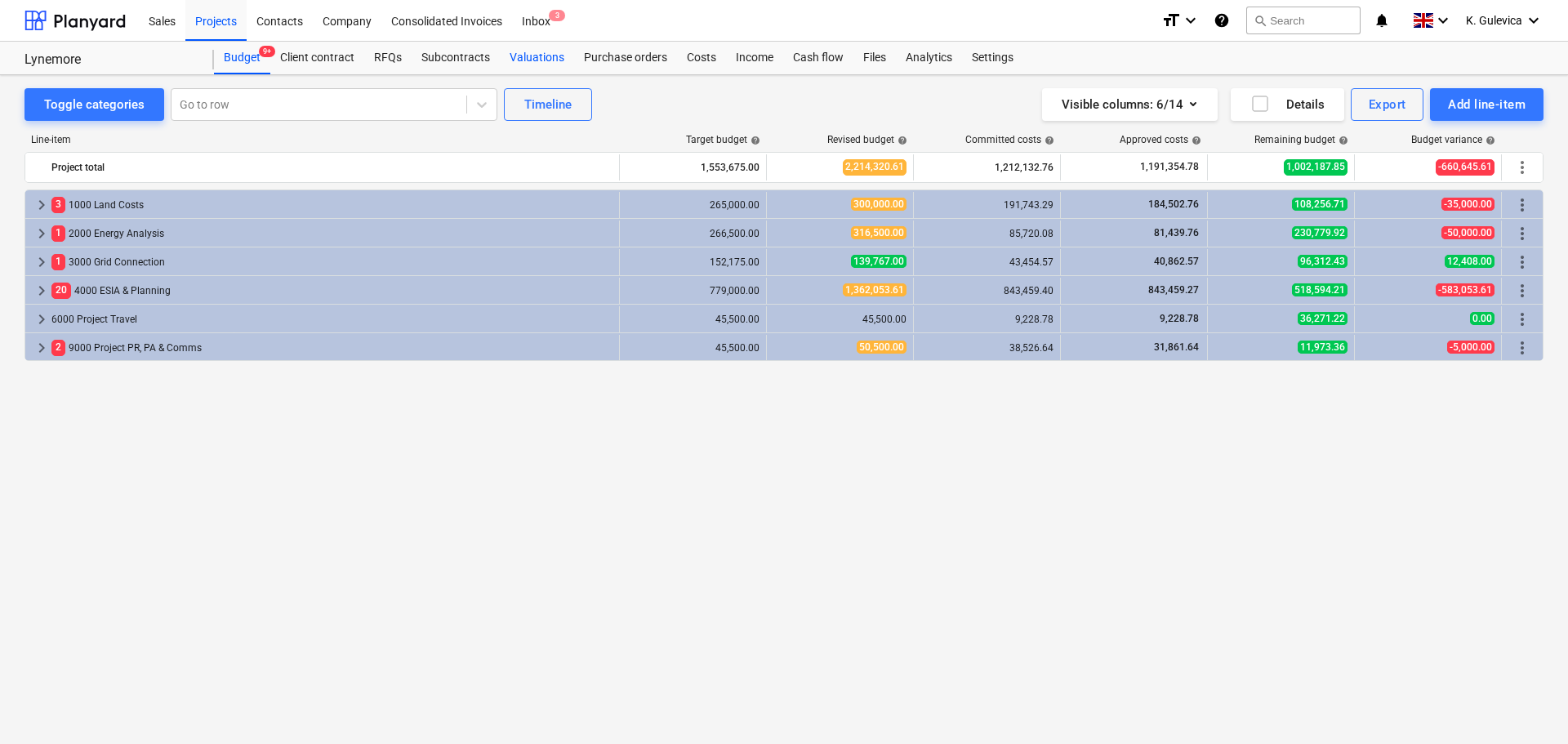
click at [532, 58] on div "Valuations" at bounding box center [536, 58] width 74 height 33
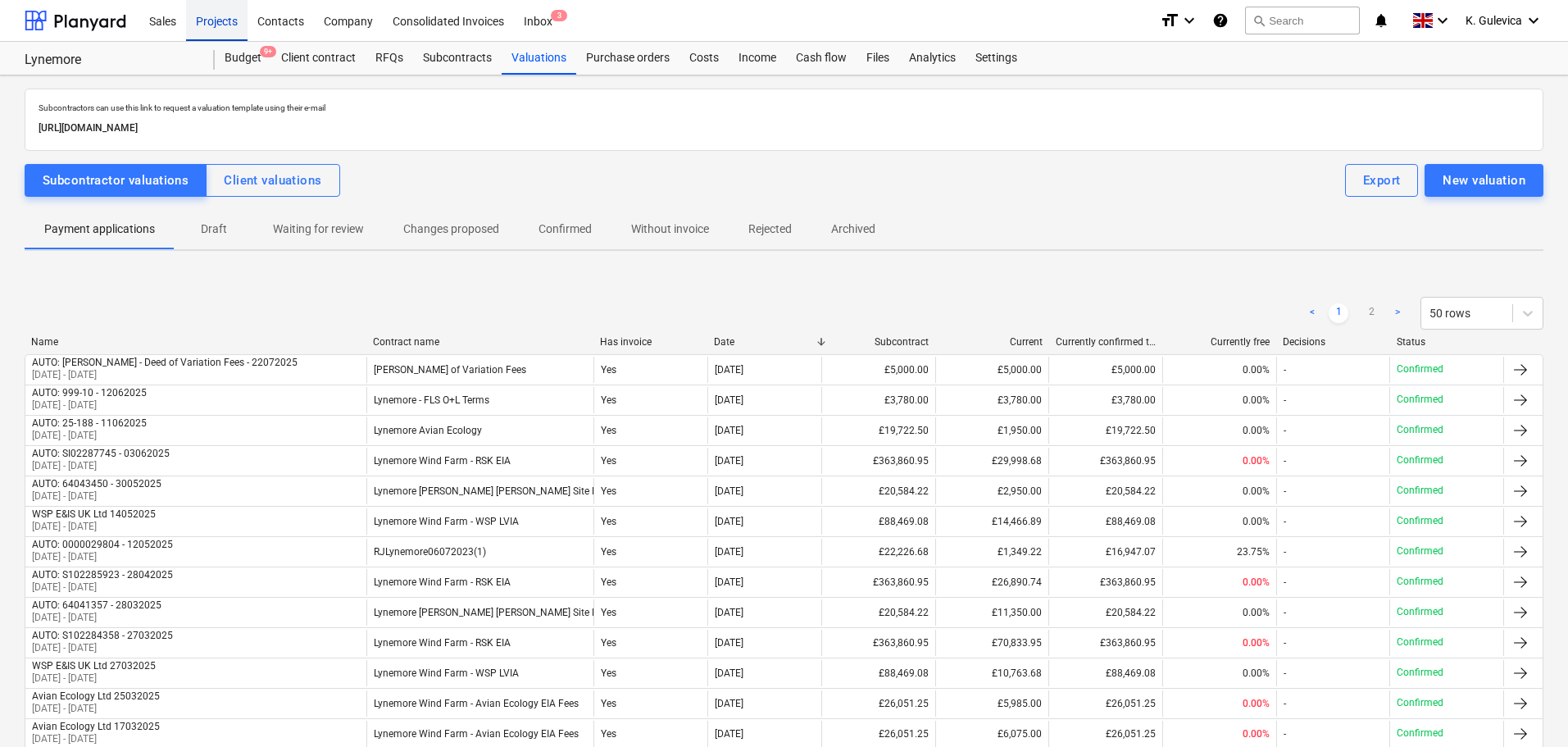
click at [206, 25] on div "Projects" at bounding box center [216, 19] width 62 height 41
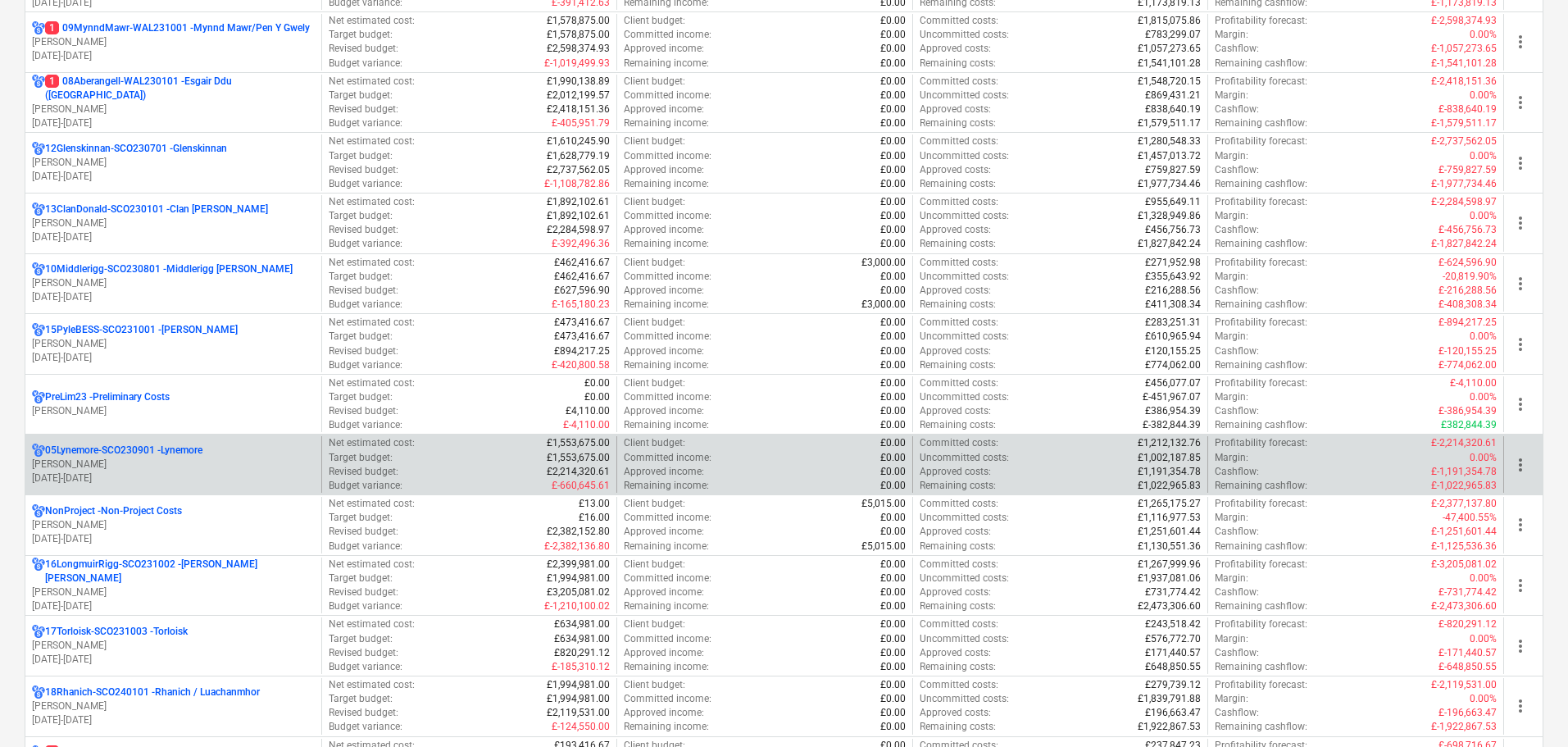
scroll to position [738, 0]
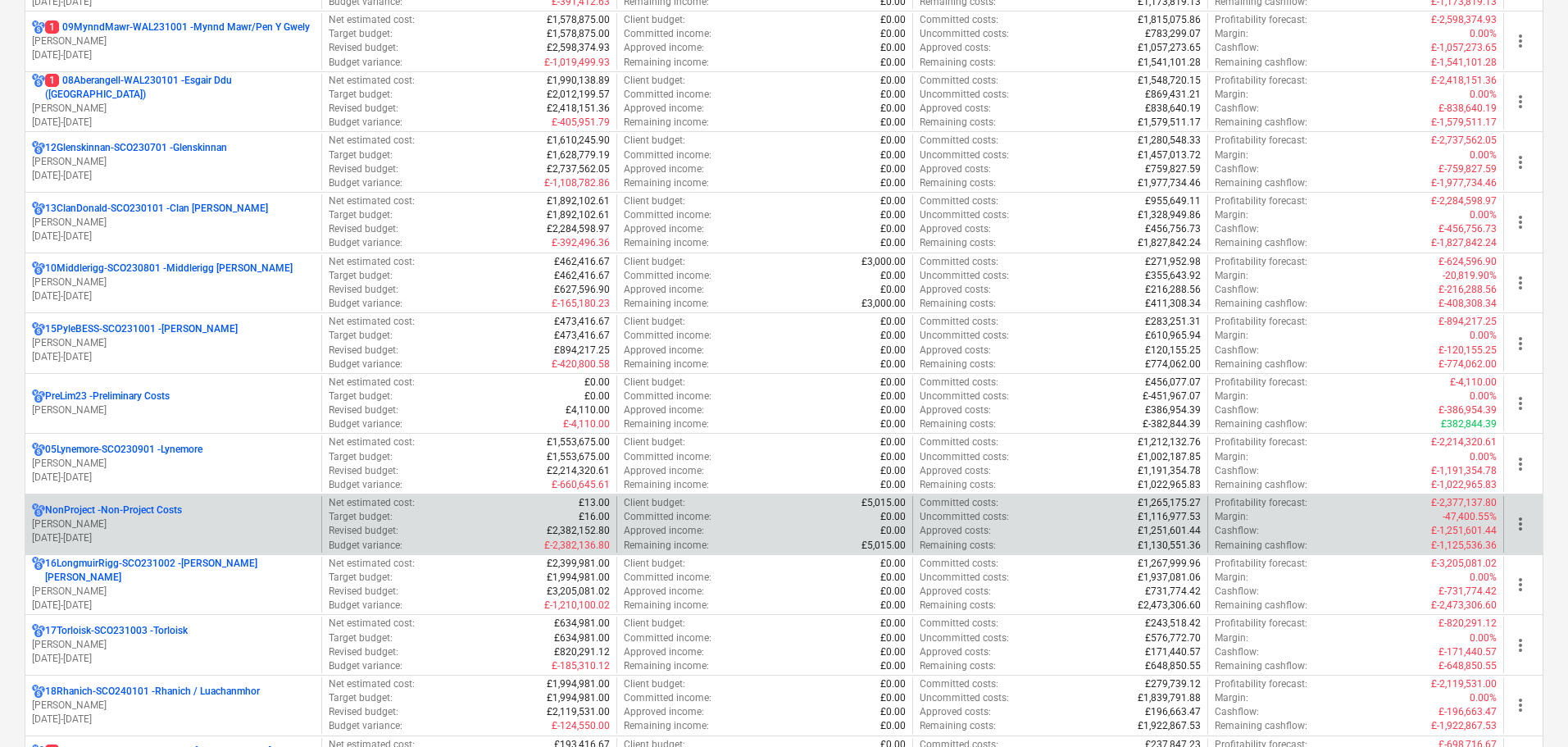
click at [184, 531] on p "01.03.2024 - 31.07.2025" at bounding box center [173, 537] width 282 height 14
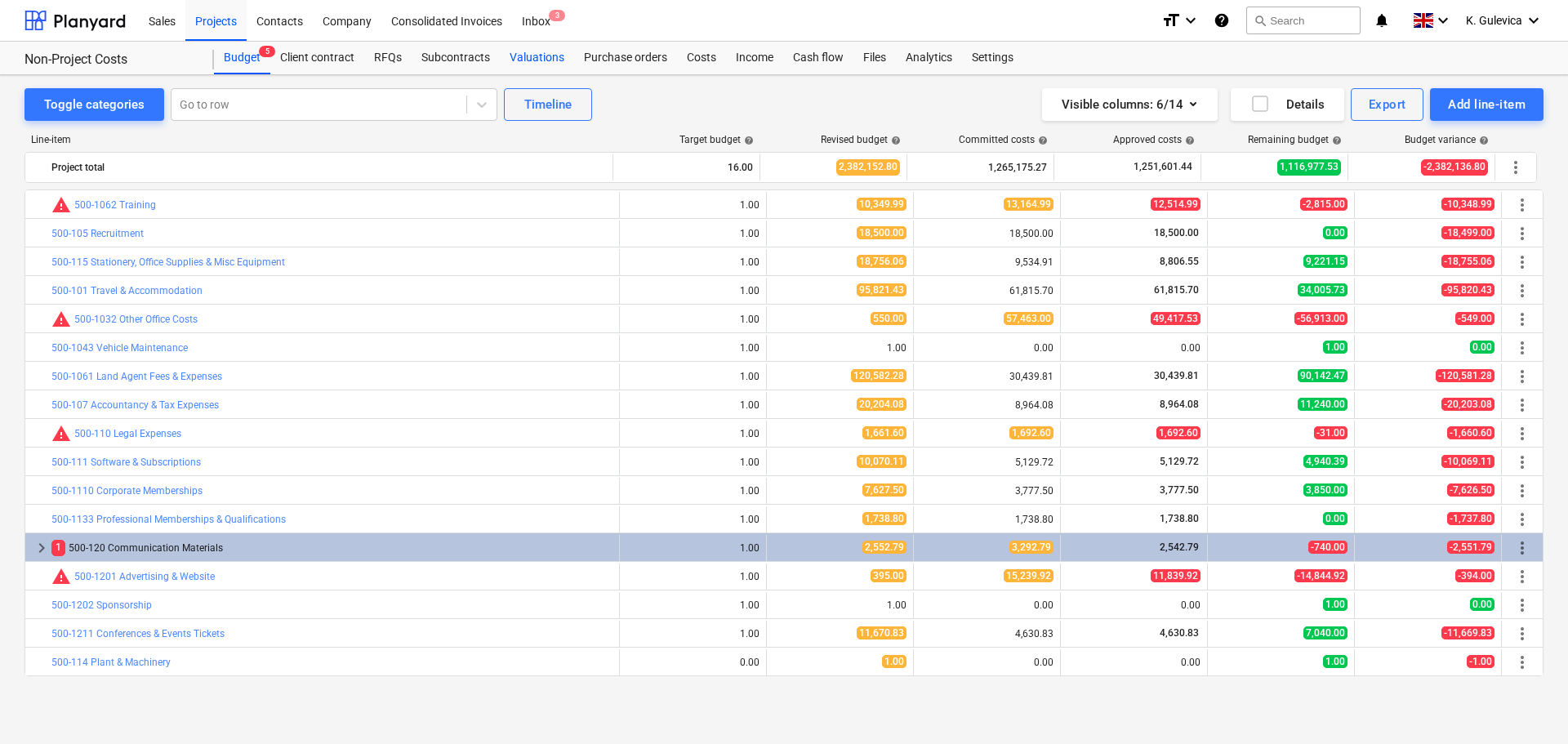
click at [528, 56] on div "Valuations" at bounding box center [536, 58] width 74 height 33
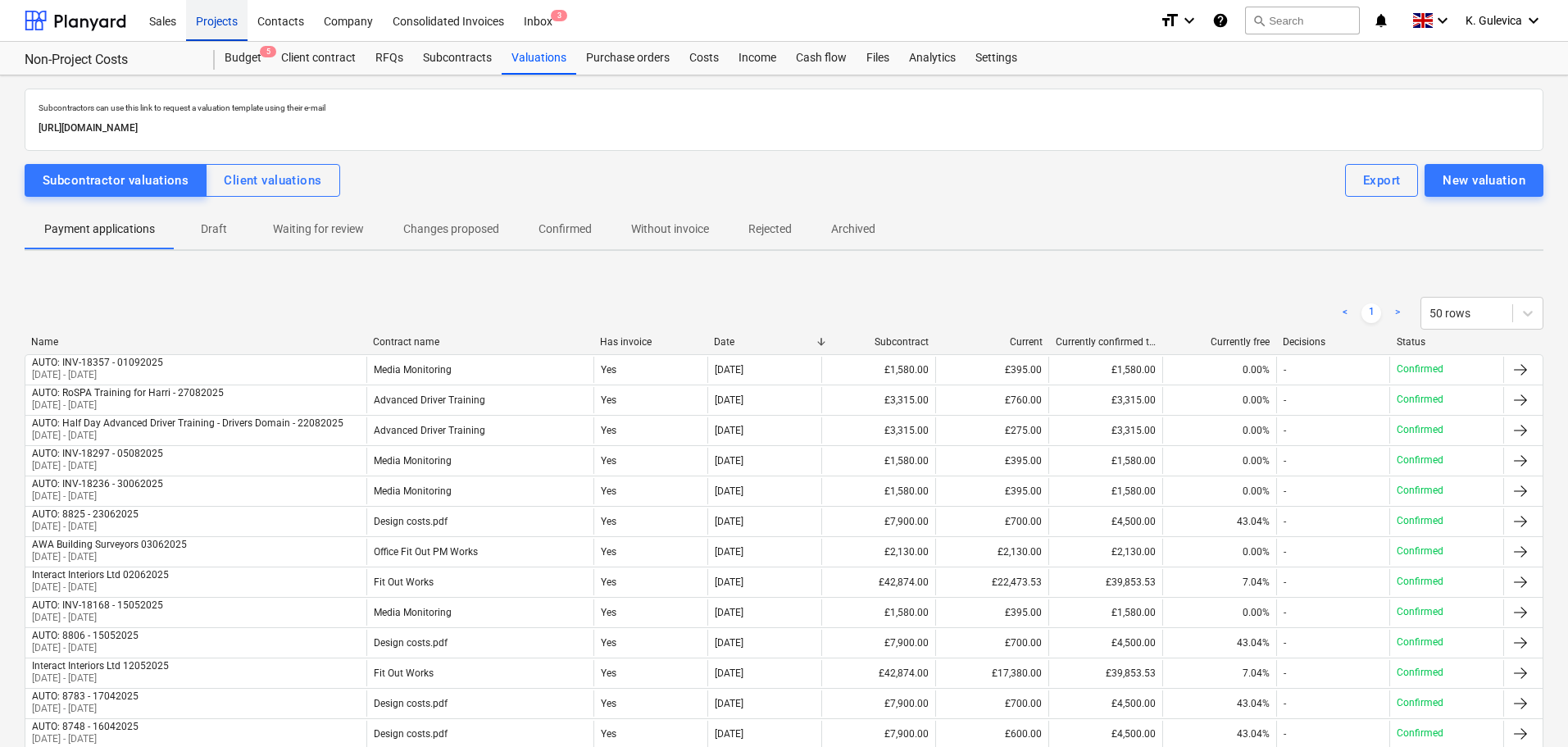
click at [202, 20] on div "Projects" at bounding box center [216, 19] width 62 height 41
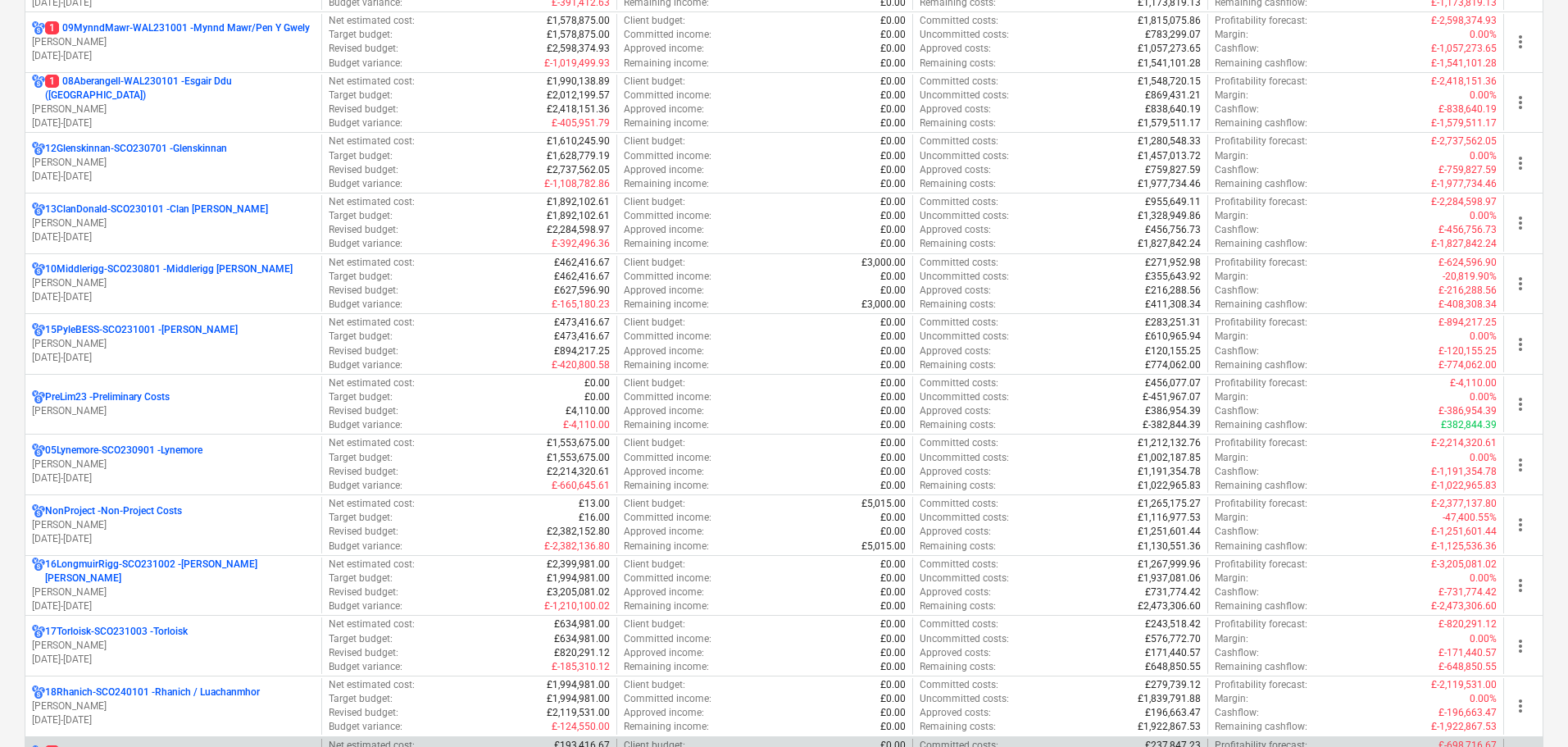
scroll to position [983, 0]
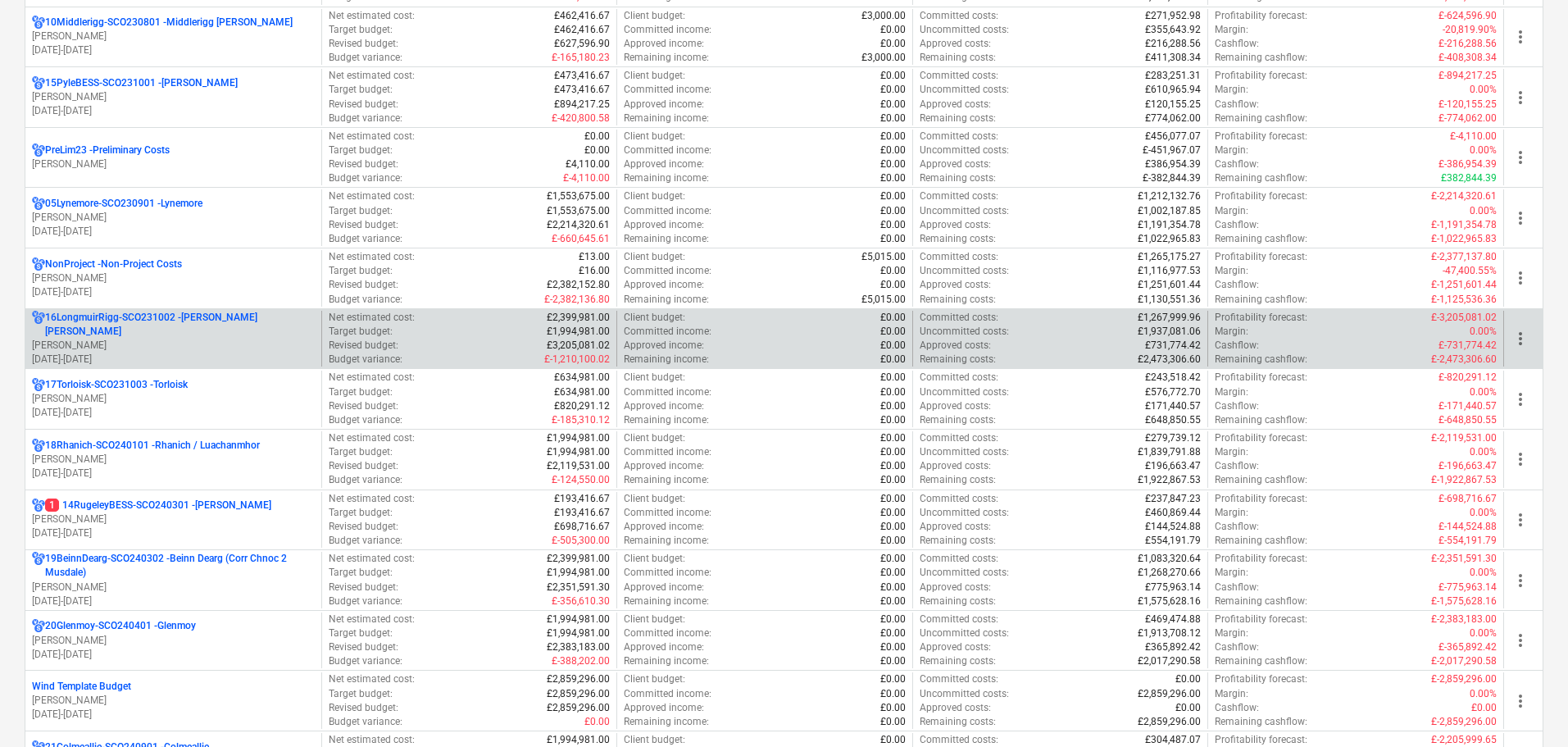
click at [198, 339] on p "[PERSON_NAME]" at bounding box center [173, 345] width 282 height 14
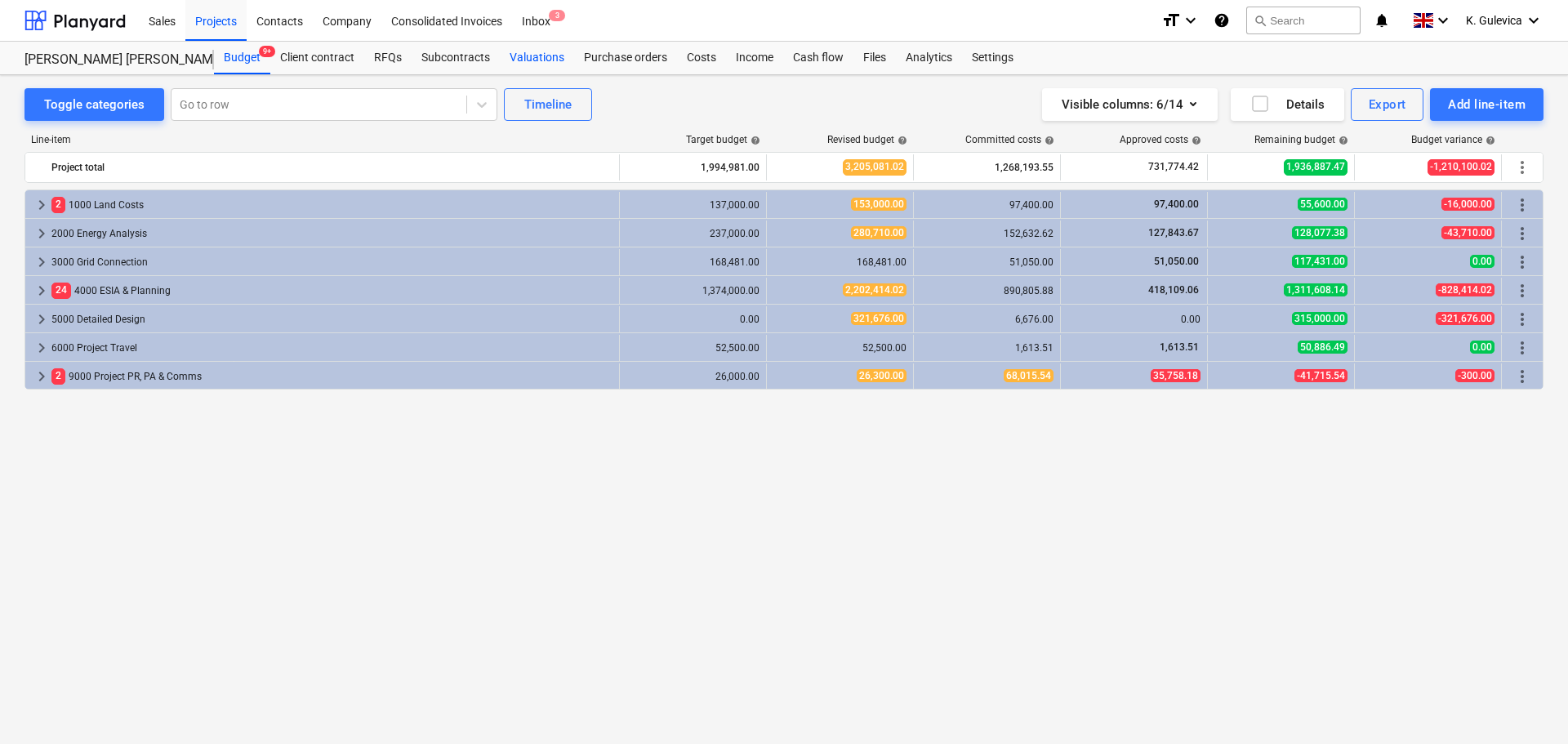
click at [543, 61] on div "Valuations" at bounding box center [536, 58] width 74 height 33
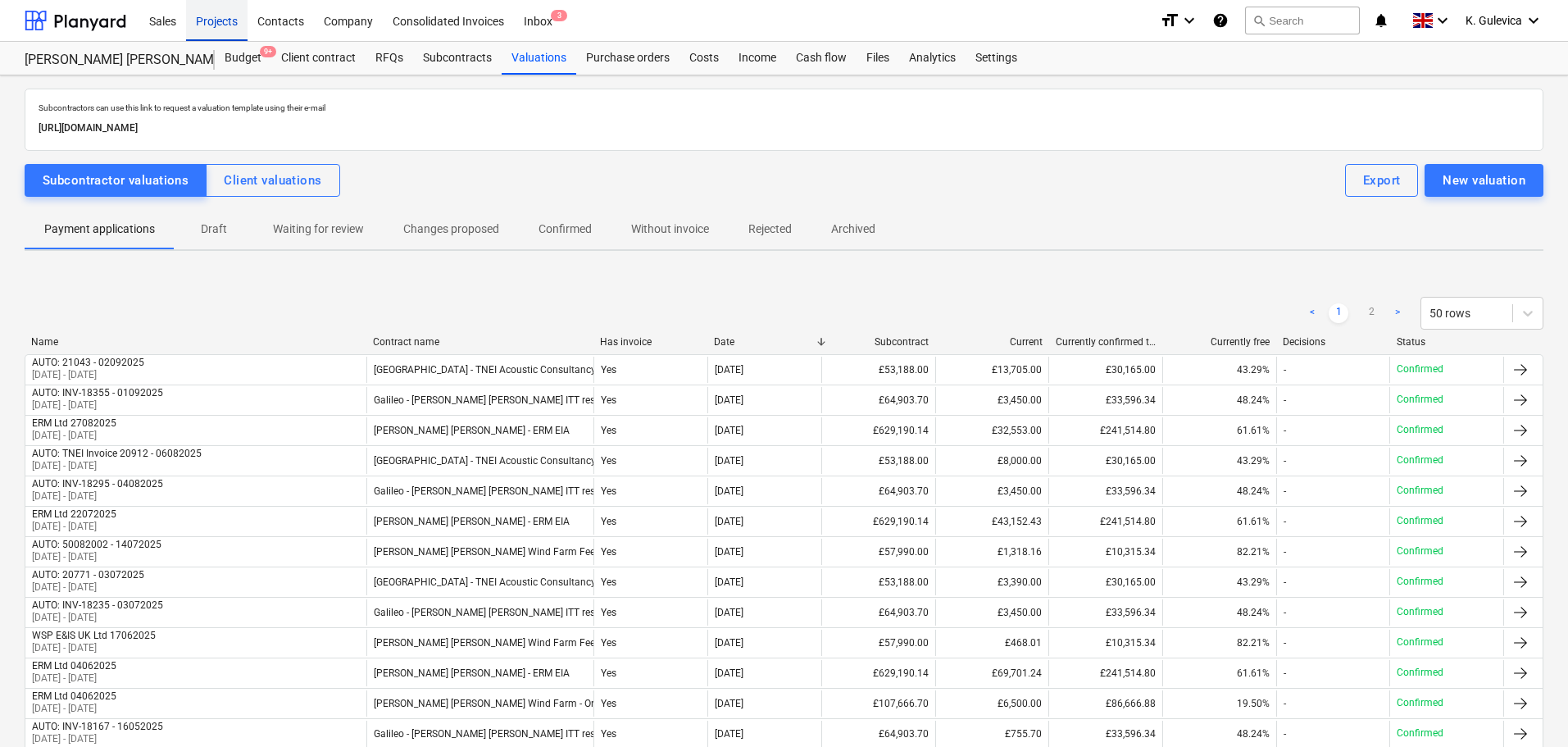
click at [226, 19] on div "Projects" at bounding box center [216, 19] width 62 height 41
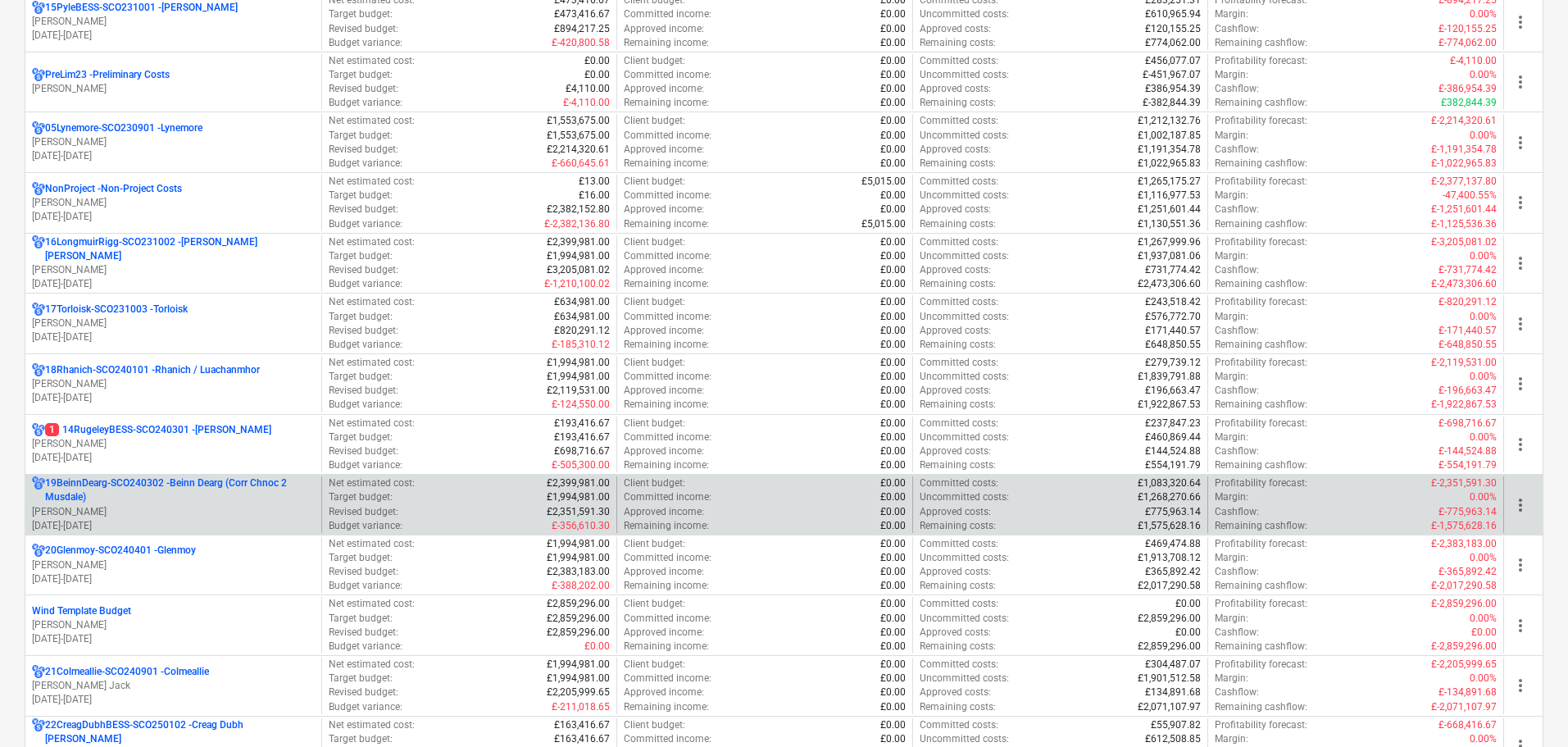
scroll to position [1065, 0]
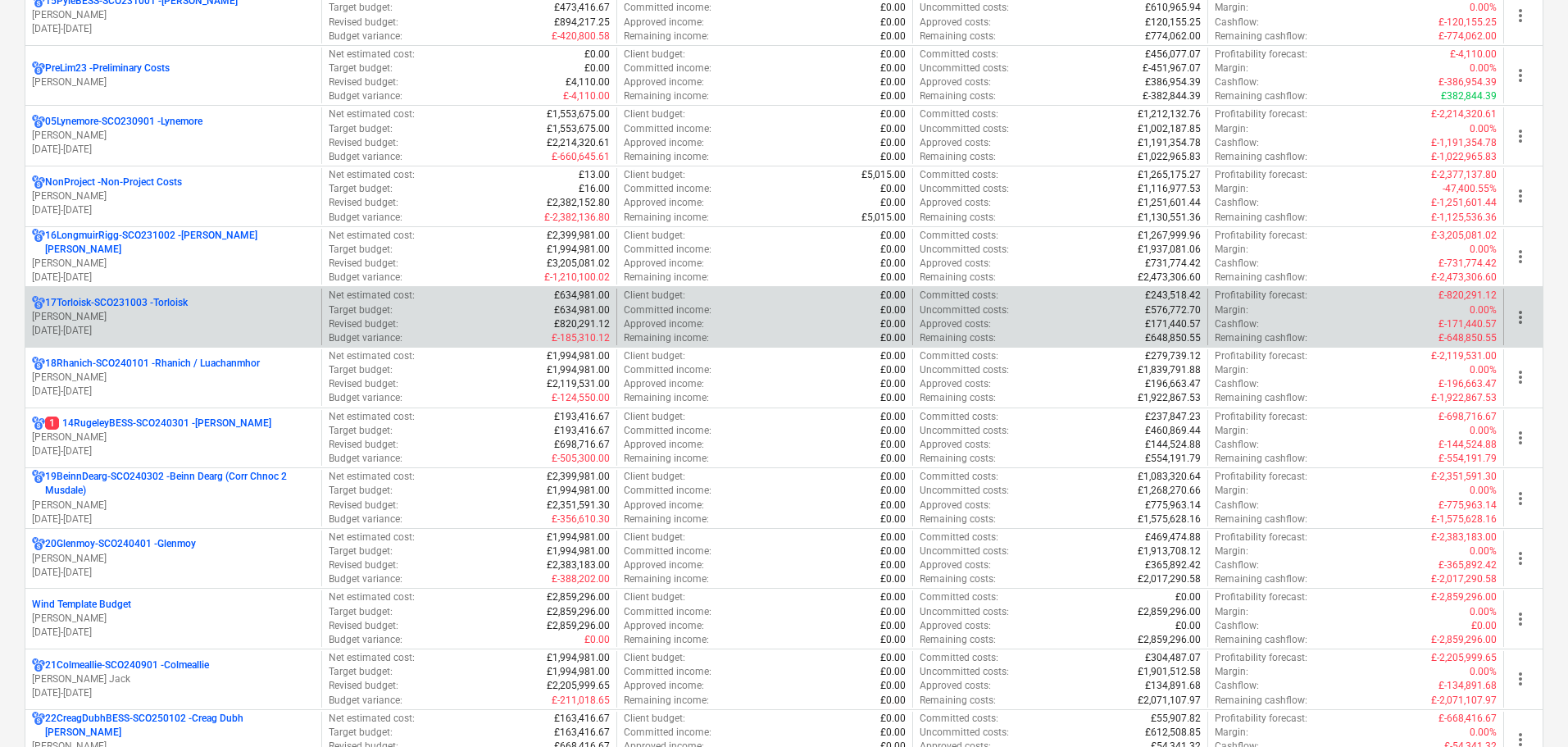
click at [126, 324] on p "[DATE] - [DATE]" at bounding box center [173, 330] width 282 height 14
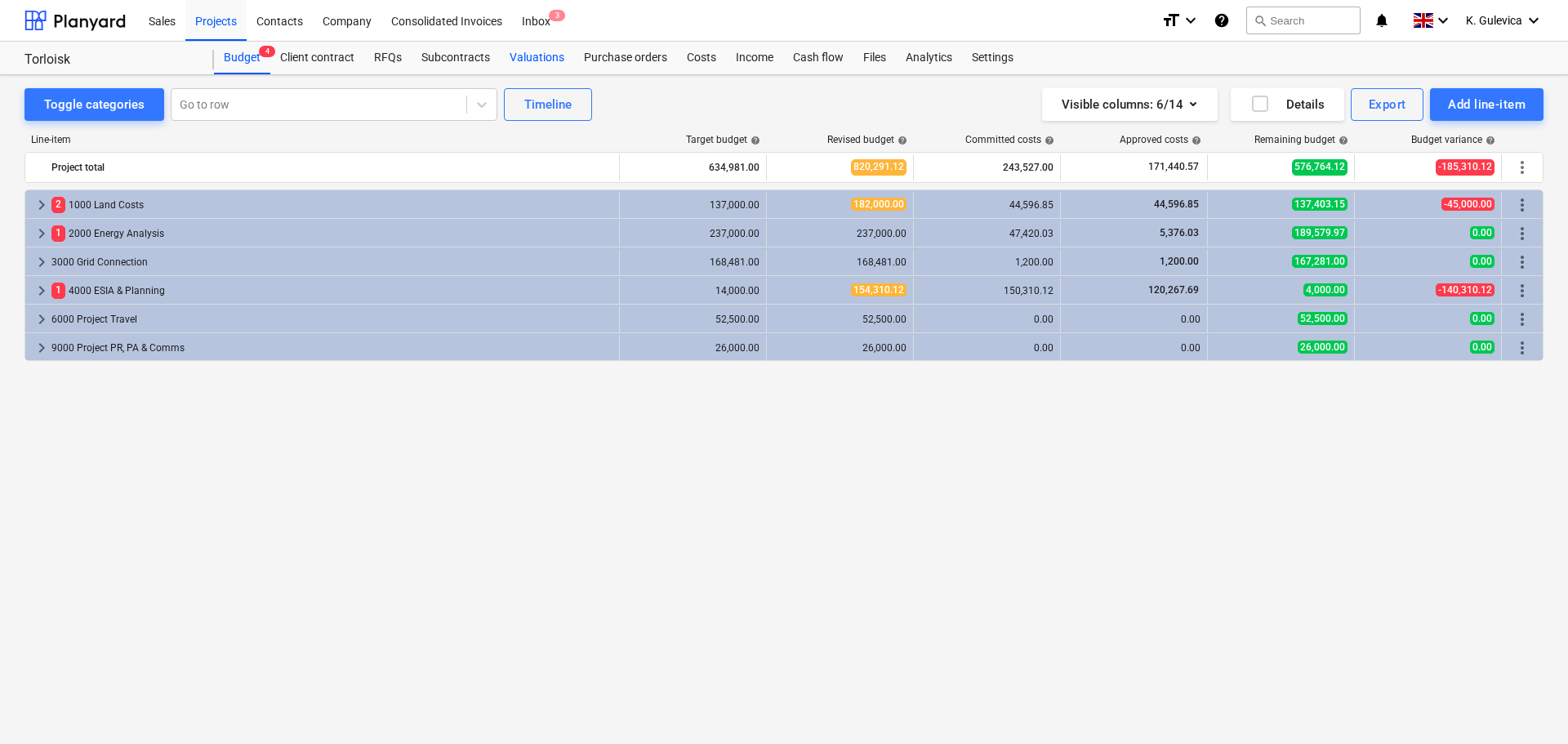
click at [533, 55] on div "Valuations" at bounding box center [536, 58] width 74 height 33
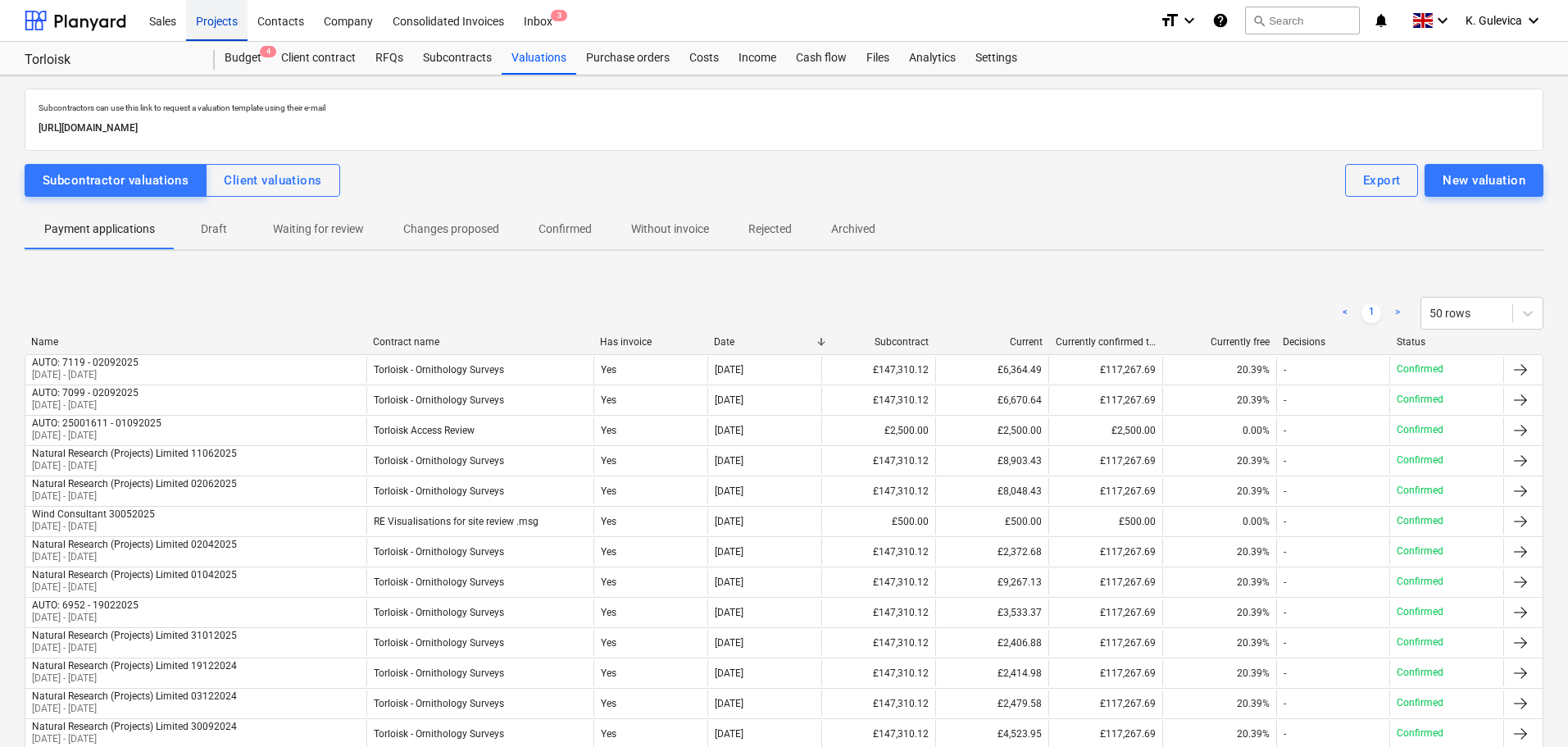
click at [214, 18] on div "Projects" at bounding box center [216, 19] width 62 height 41
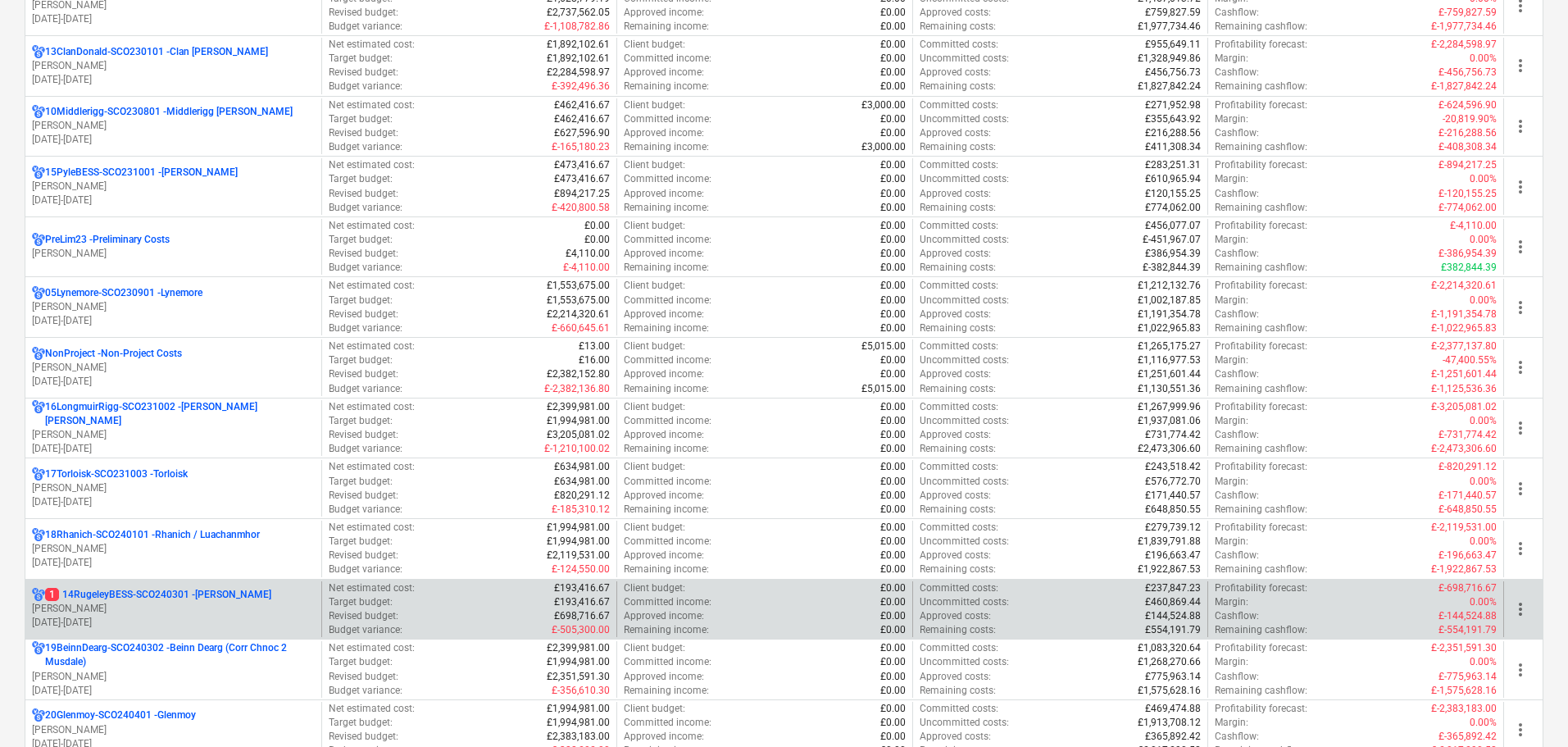
scroll to position [902, 0]
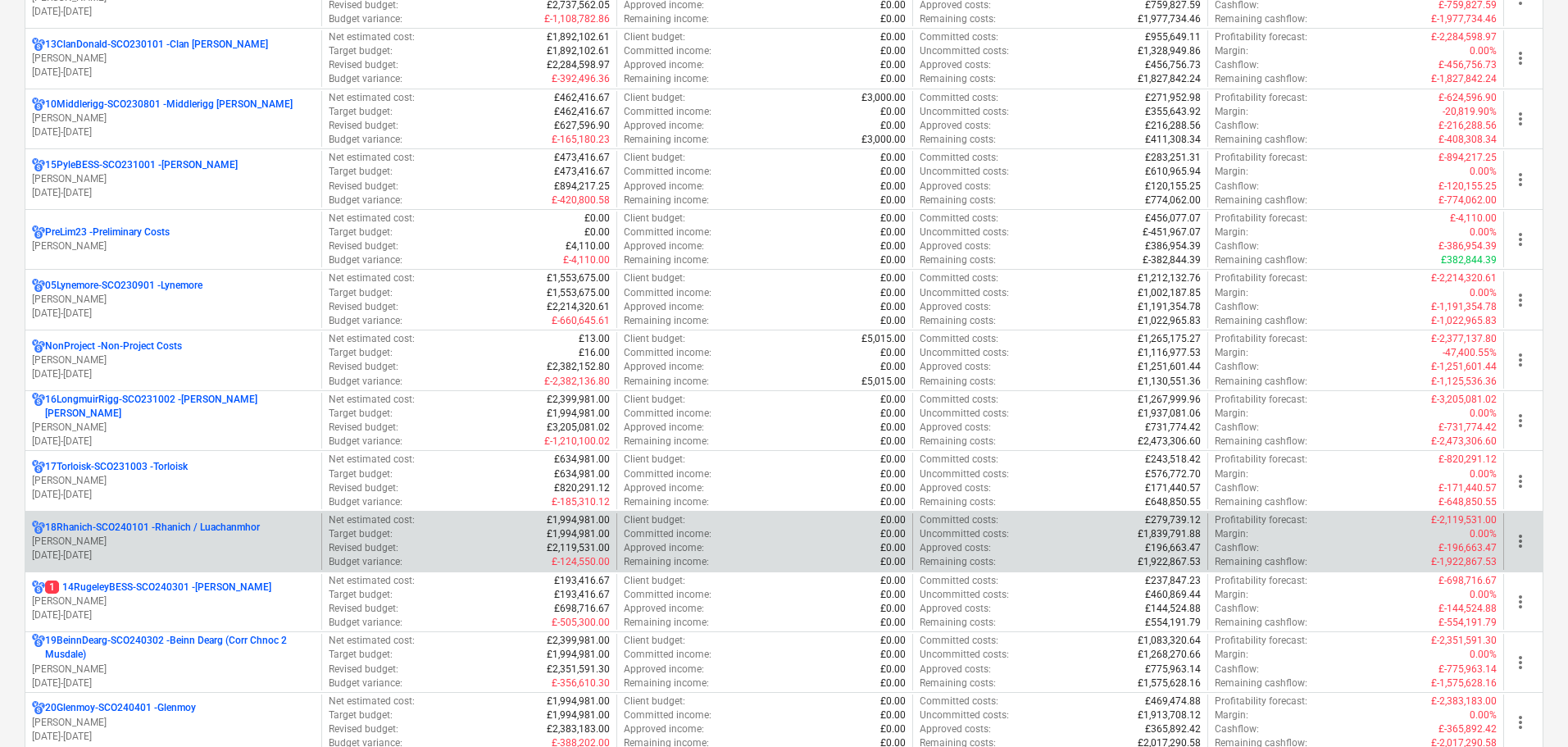
click at [134, 539] on p "[PERSON_NAME]" at bounding box center [173, 541] width 282 height 14
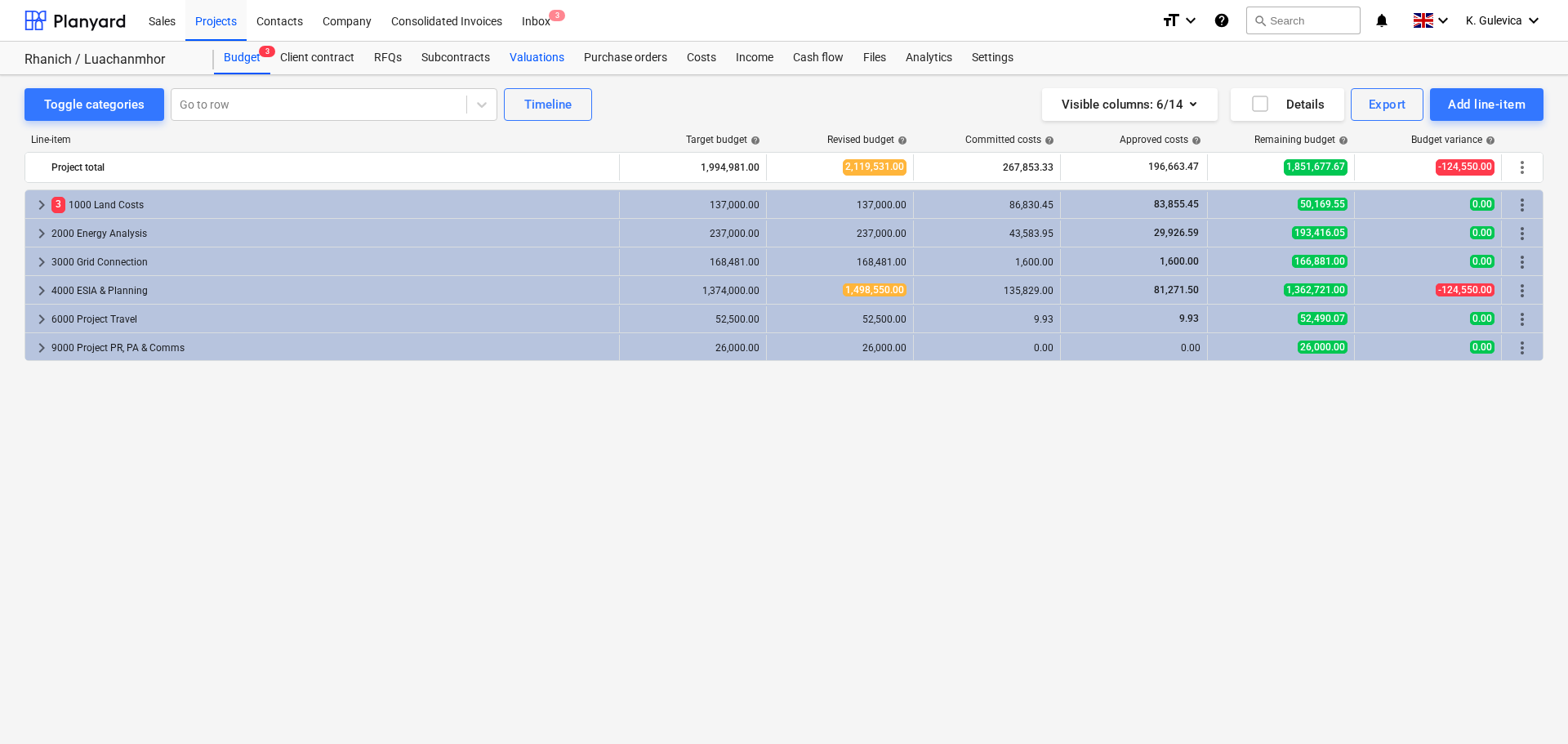
click at [531, 56] on div "Valuations" at bounding box center [536, 58] width 74 height 33
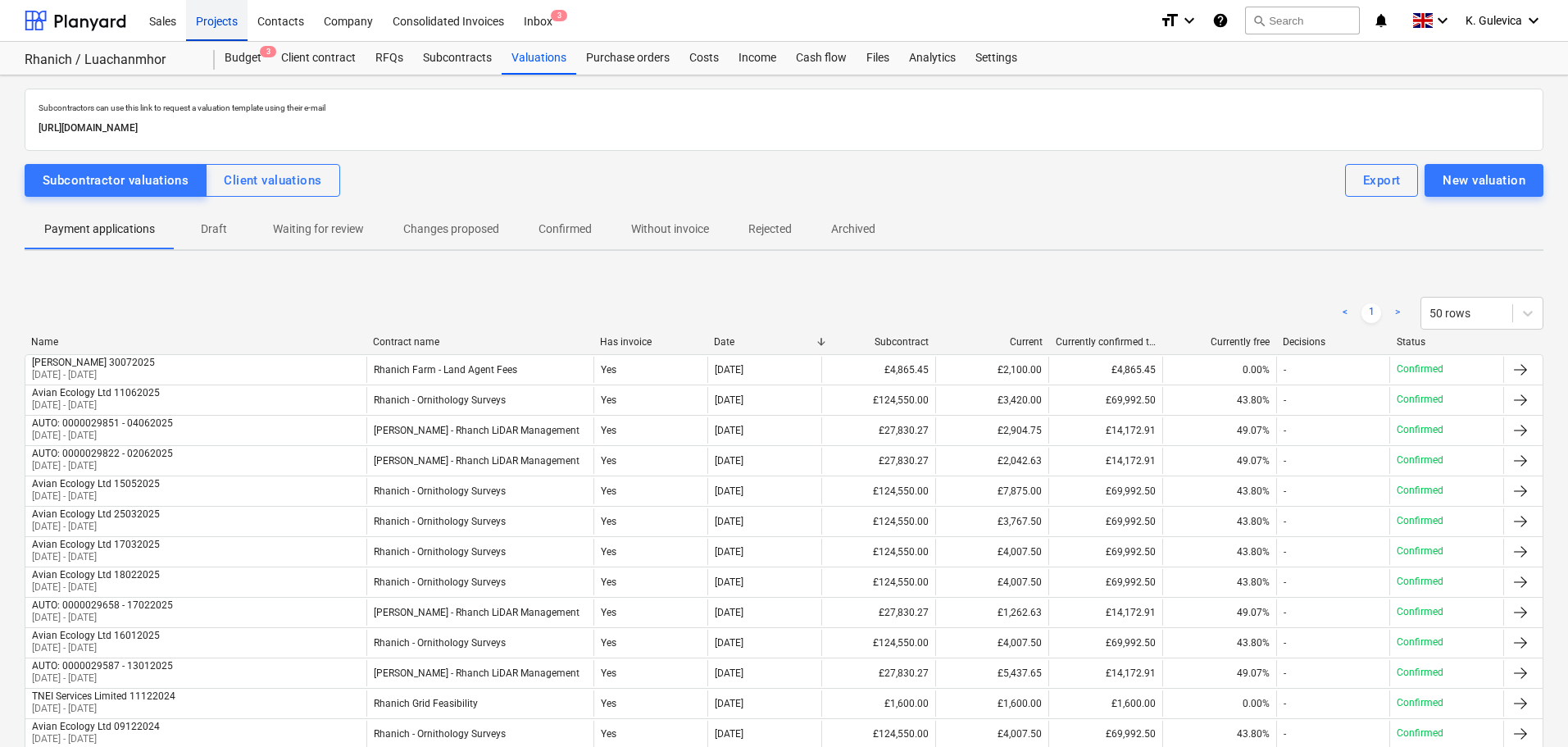
click at [224, 18] on div "Projects" at bounding box center [216, 19] width 62 height 41
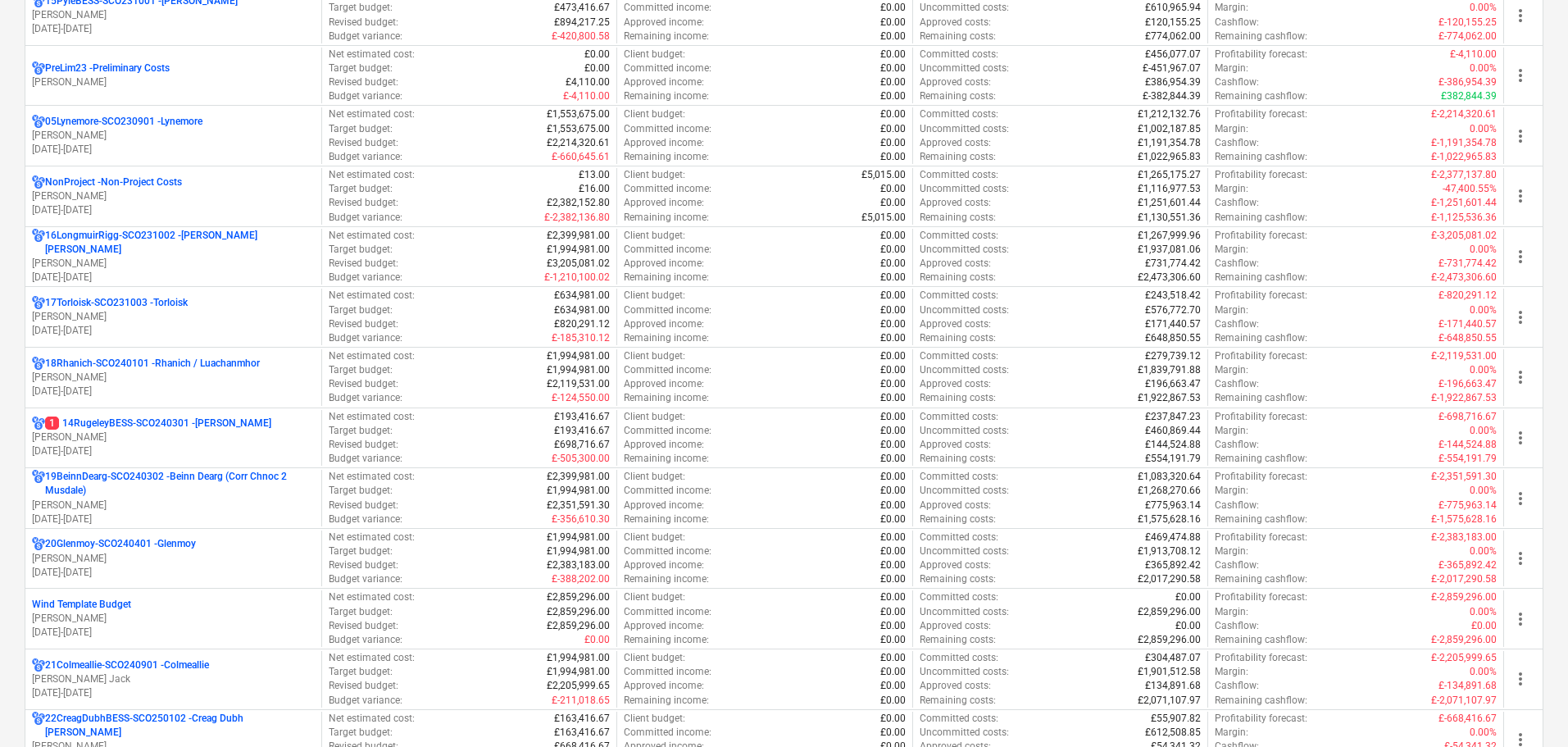
click at [168, 442] on p "[PERSON_NAME]" at bounding box center [173, 437] width 282 height 14
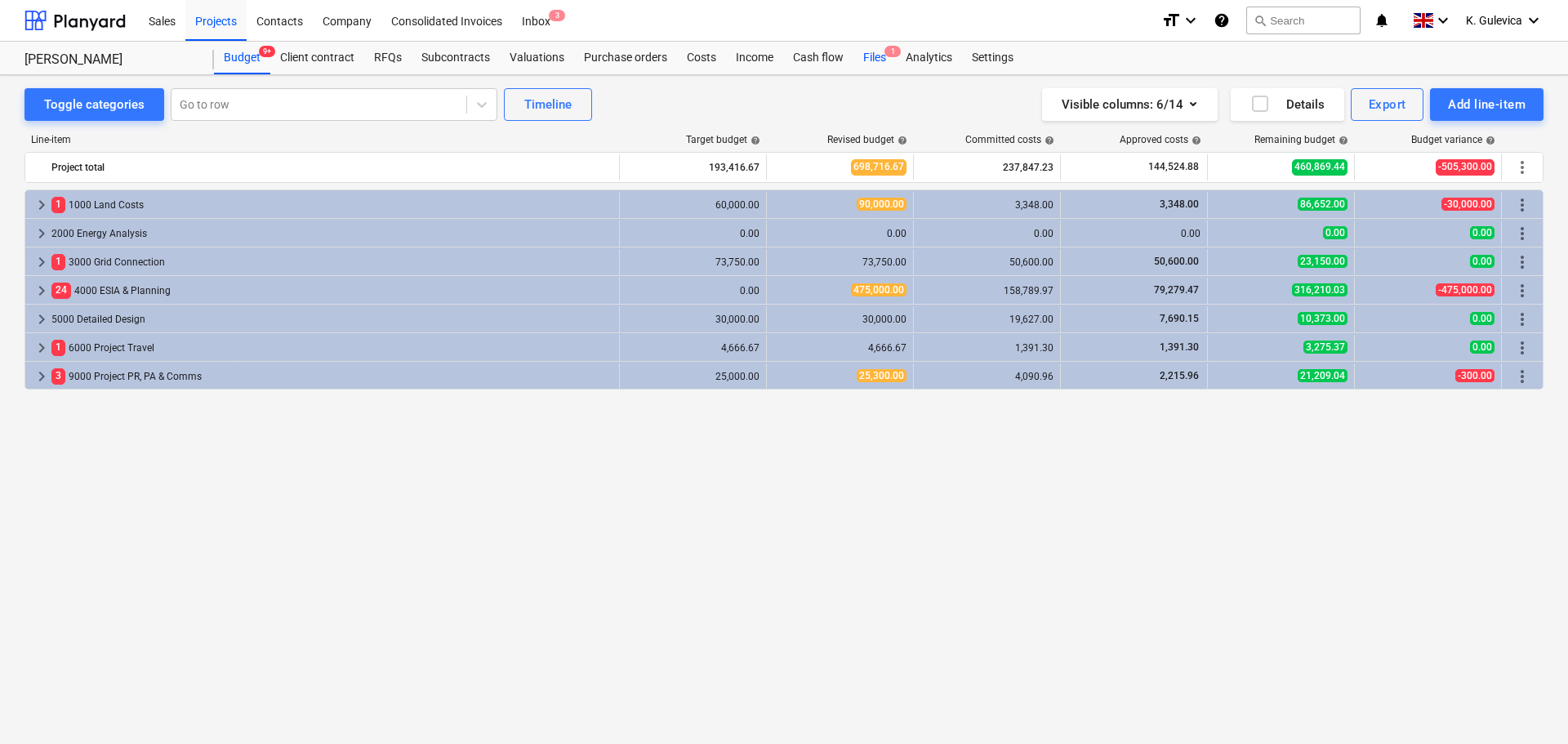
click at [877, 59] on div "Files 1" at bounding box center [874, 58] width 42 height 33
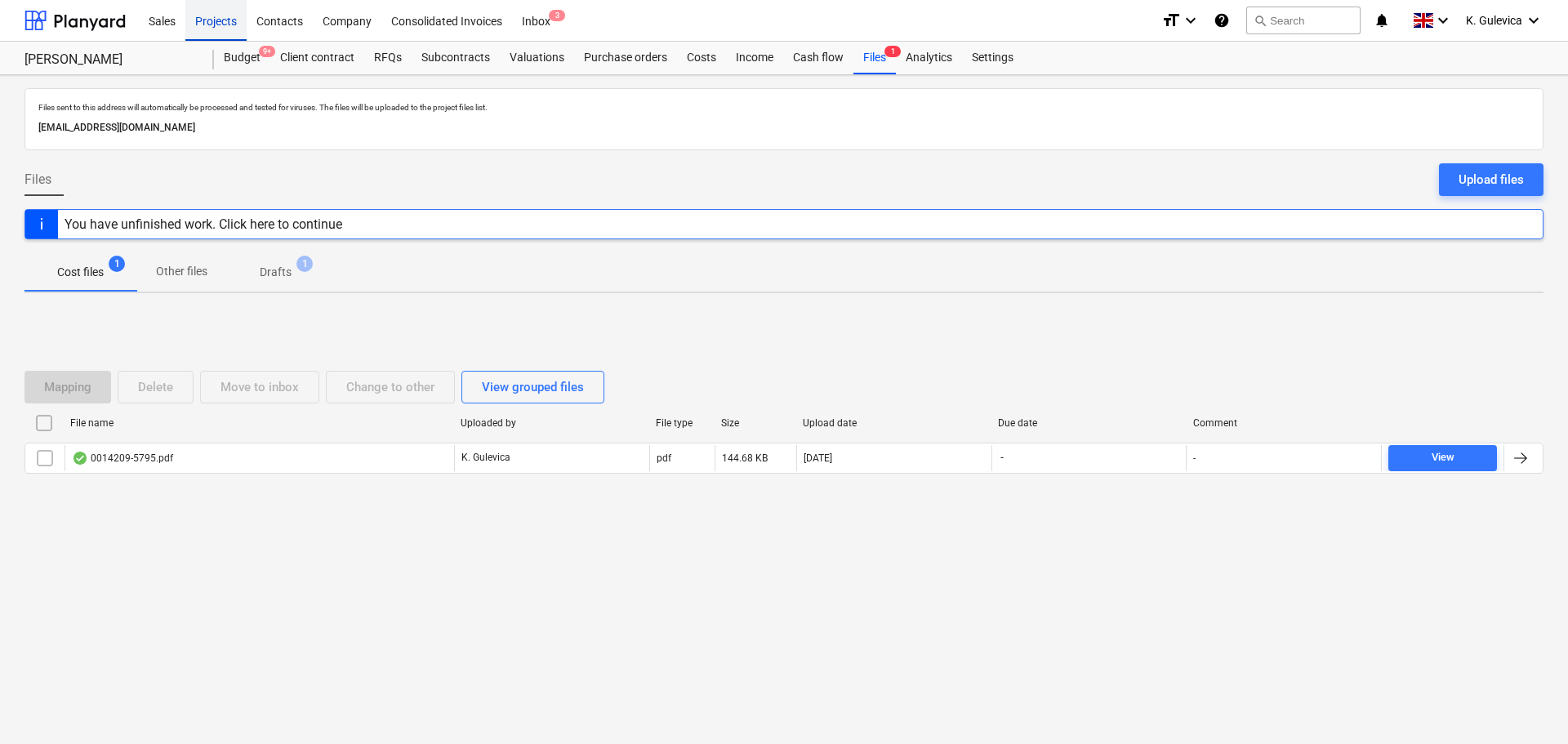
click at [220, 23] on div "Projects" at bounding box center [215, 19] width 61 height 41
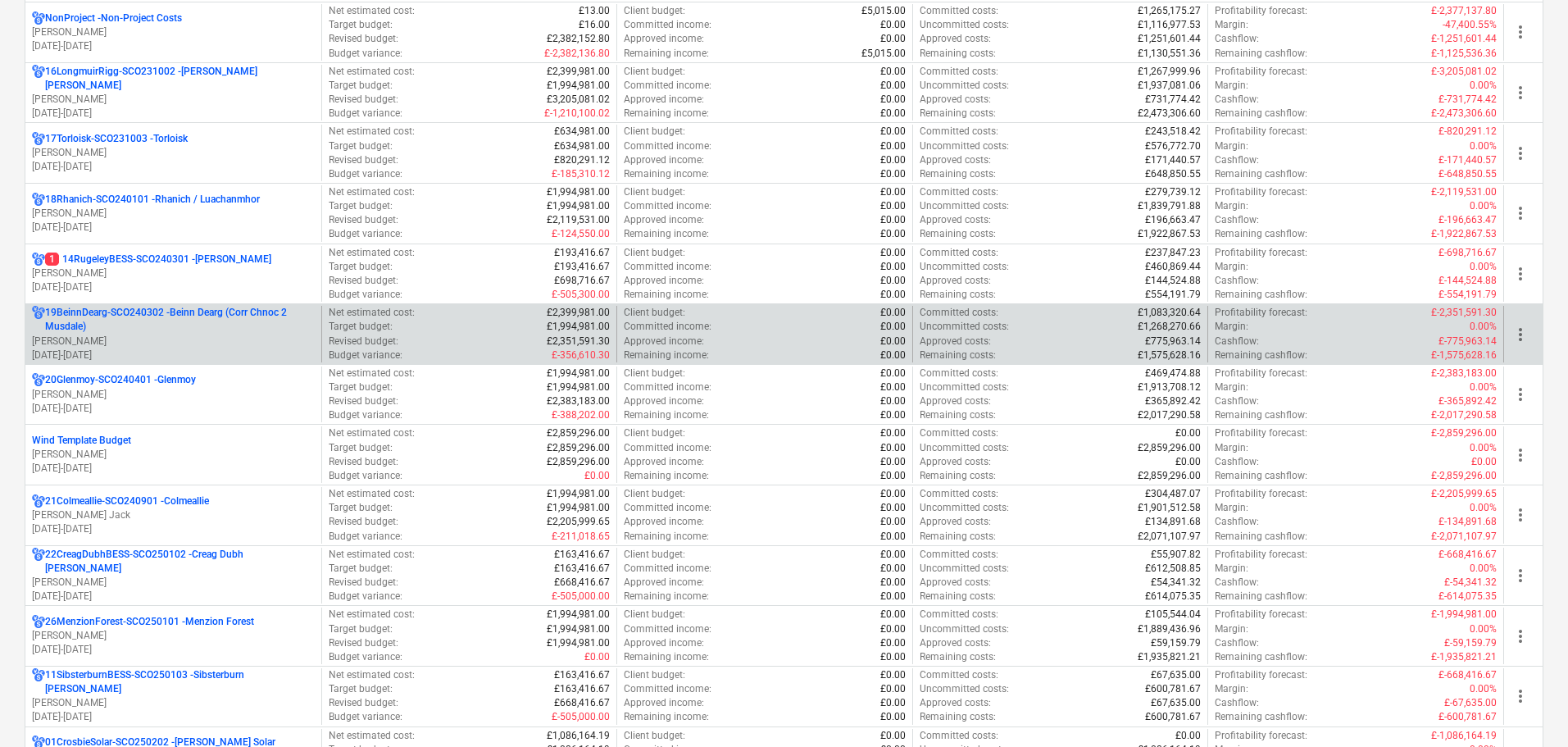
click at [142, 336] on p "[PERSON_NAME]" at bounding box center [173, 341] width 282 height 14
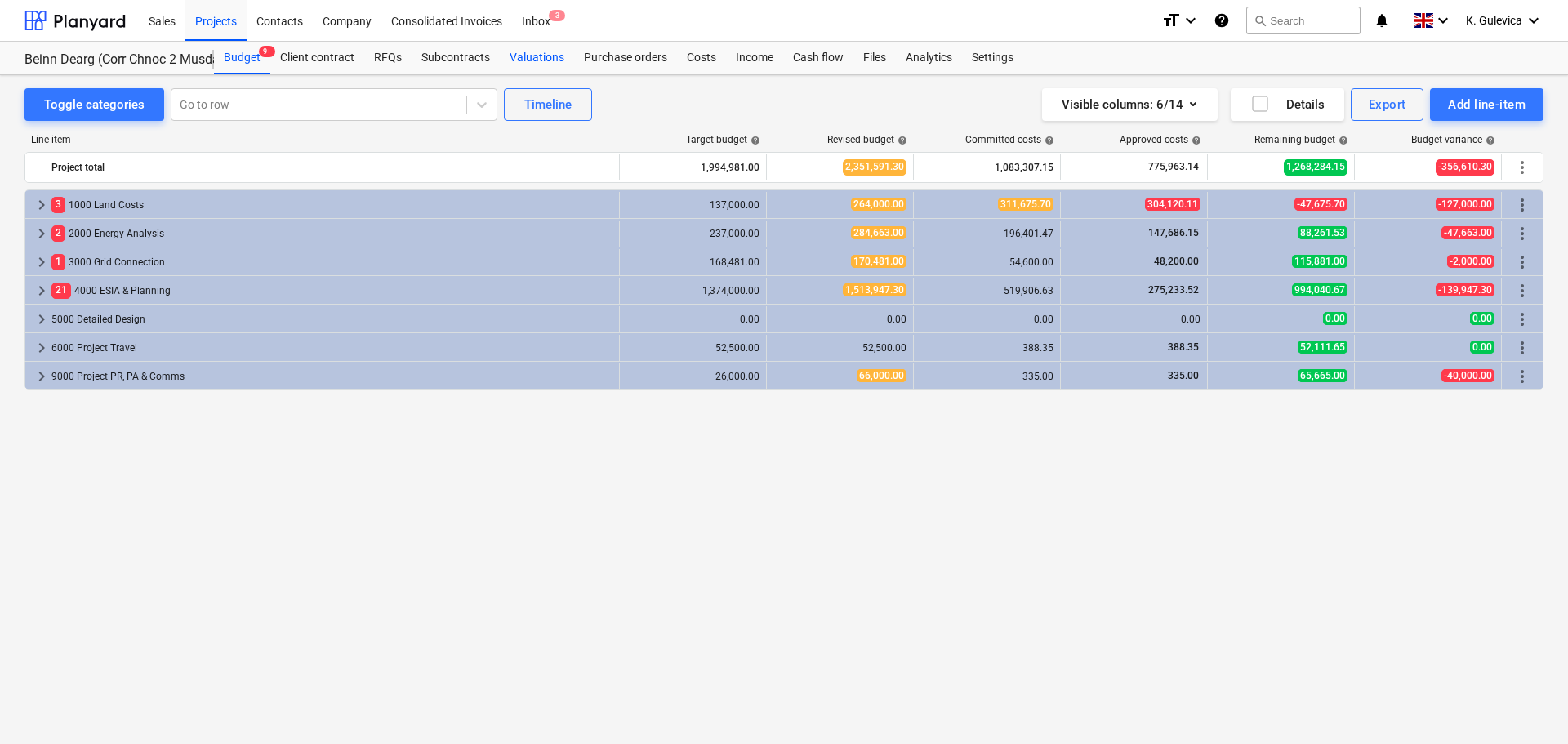
click at [532, 58] on div "Valuations" at bounding box center [536, 58] width 74 height 33
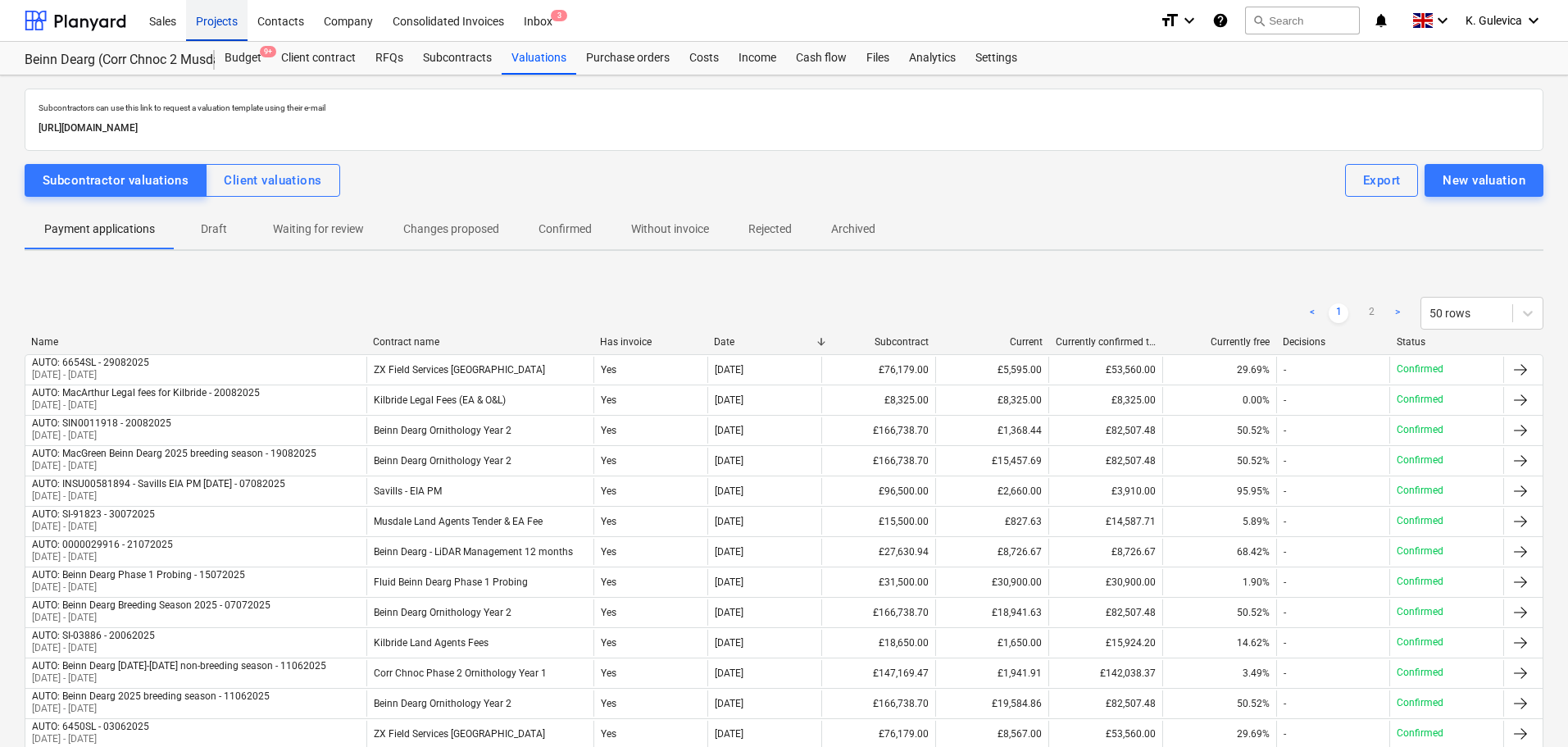
click at [208, 18] on div "Projects" at bounding box center [216, 19] width 62 height 41
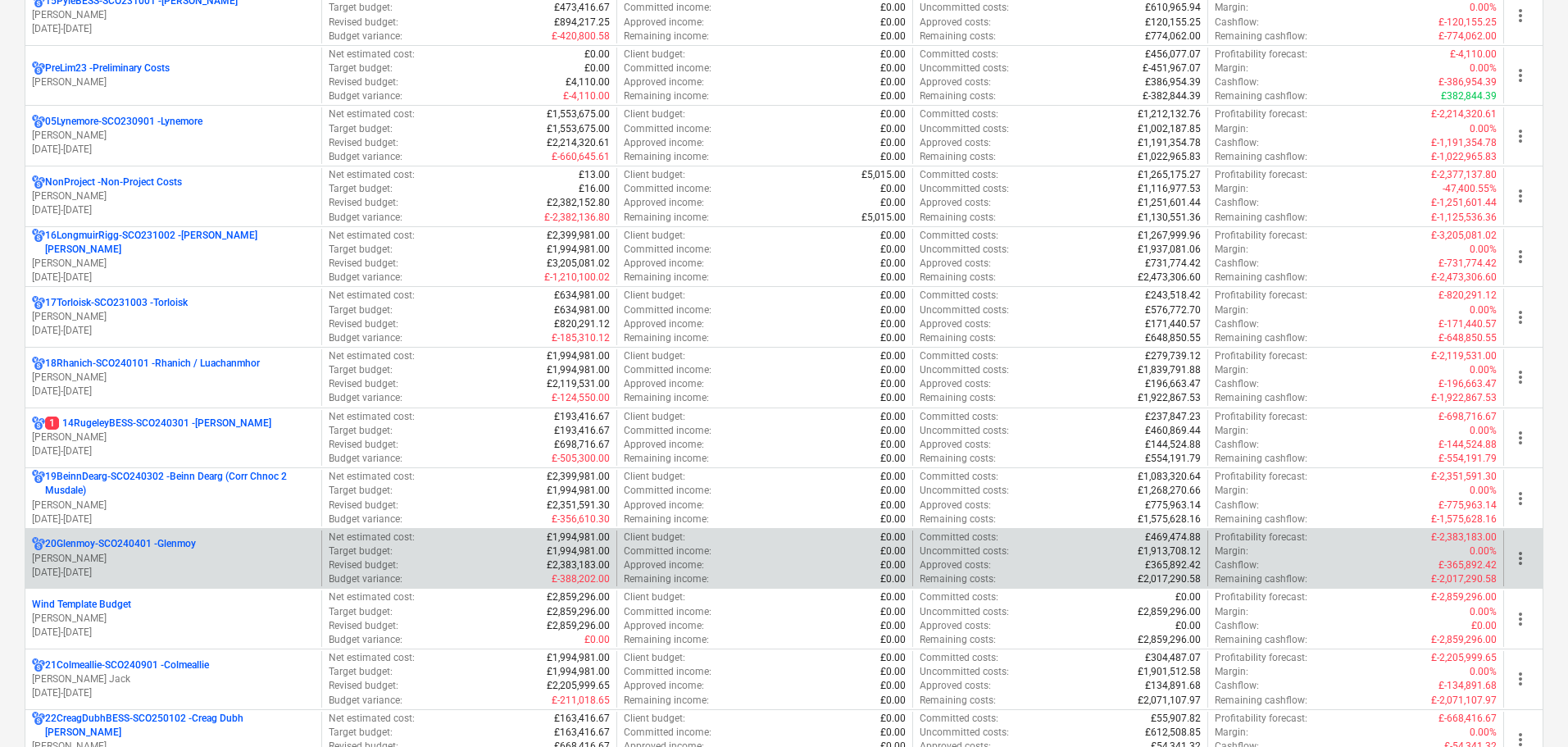
click at [169, 560] on p "[PERSON_NAME]" at bounding box center [173, 558] width 282 height 14
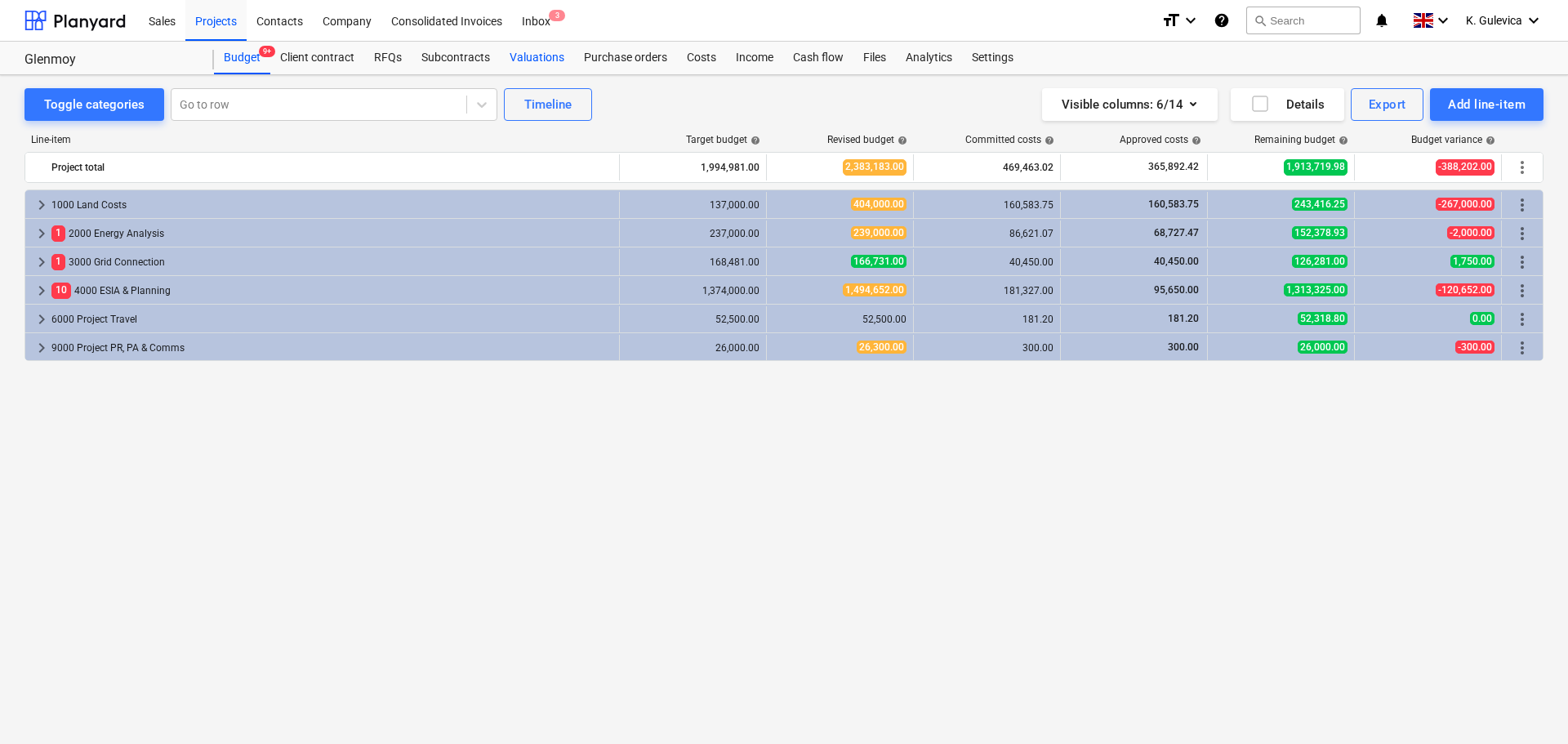
click at [527, 60] on div "Valuations" at bounding box center [536, 58] width 74 height 33
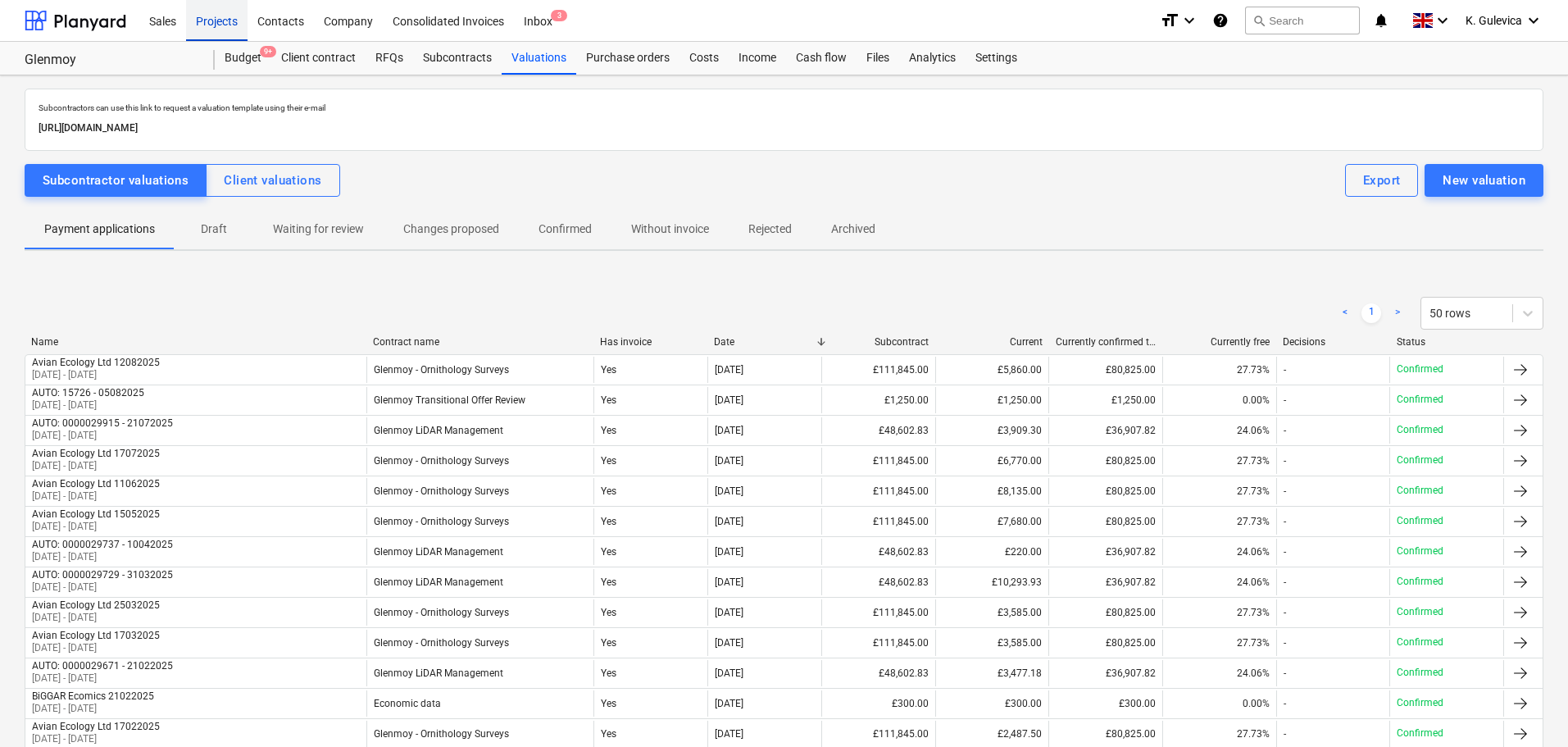
click at [214, 24] on div "Projects" at bounding box center [216, 19] width 62 height 41
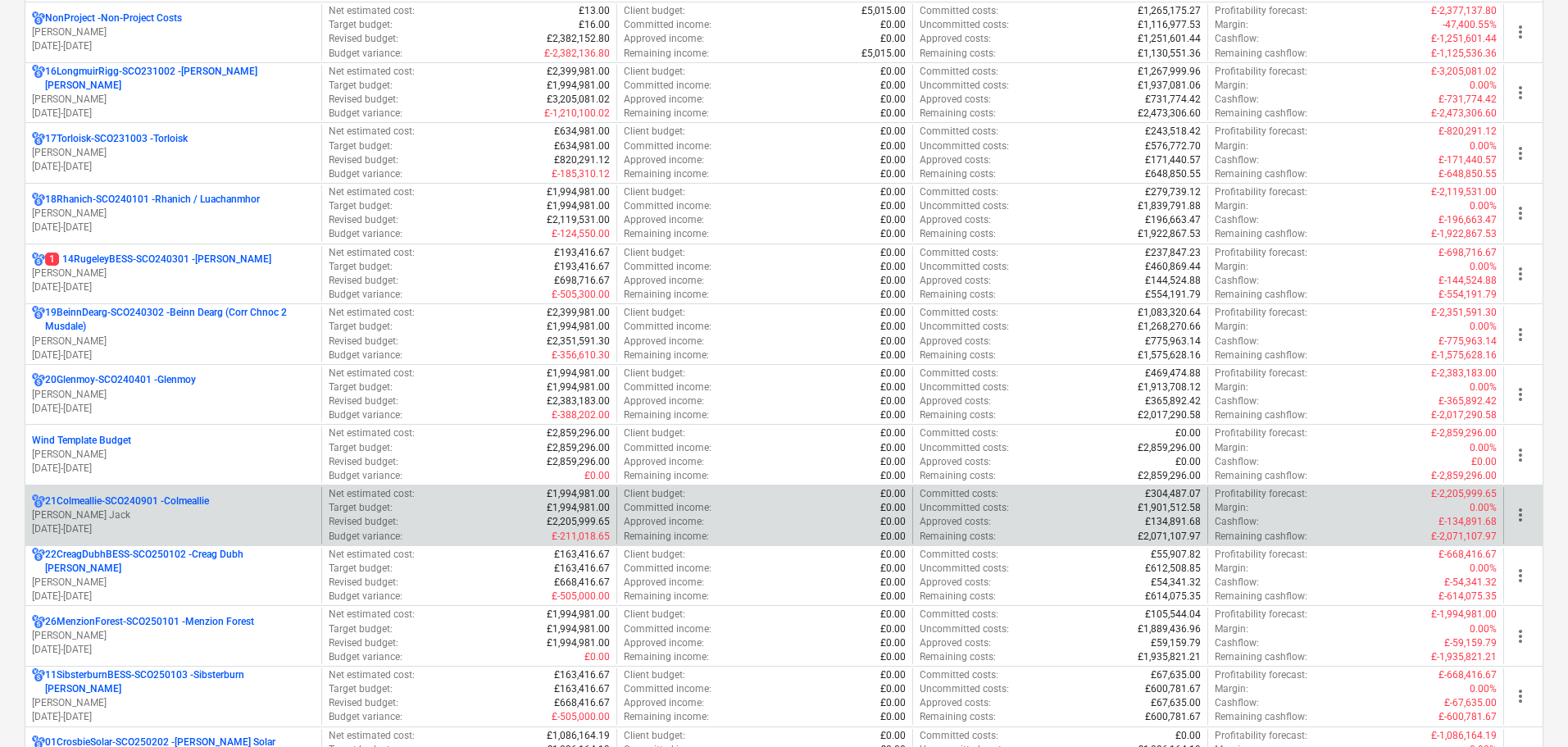
click at [158, 520] on p "[PERSON_NAME] Jack" at bounding box center [173, 514] width 282 height 14
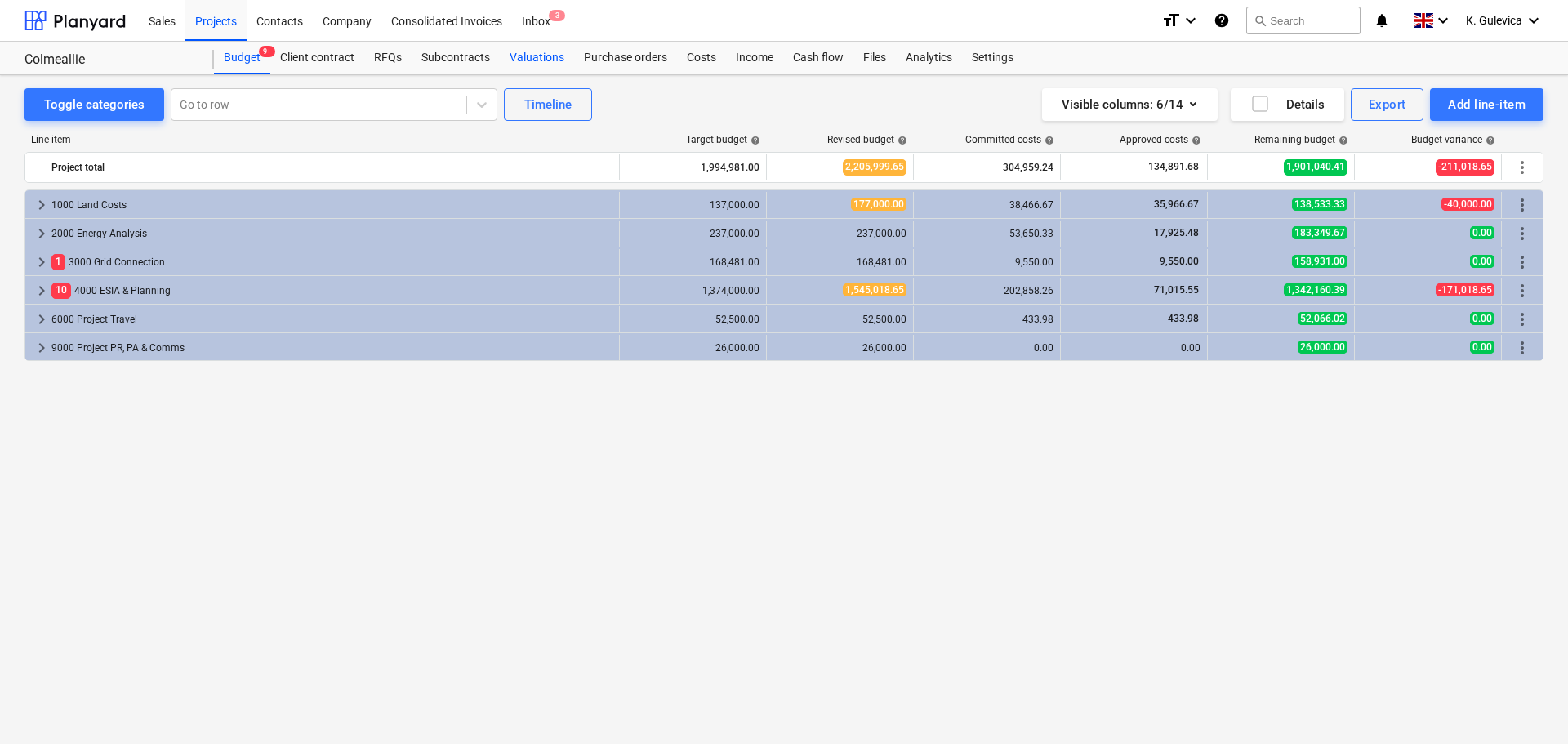
click at [543, 51] on div "Valuations" at bounding box center [536, 58] width 74 height 33
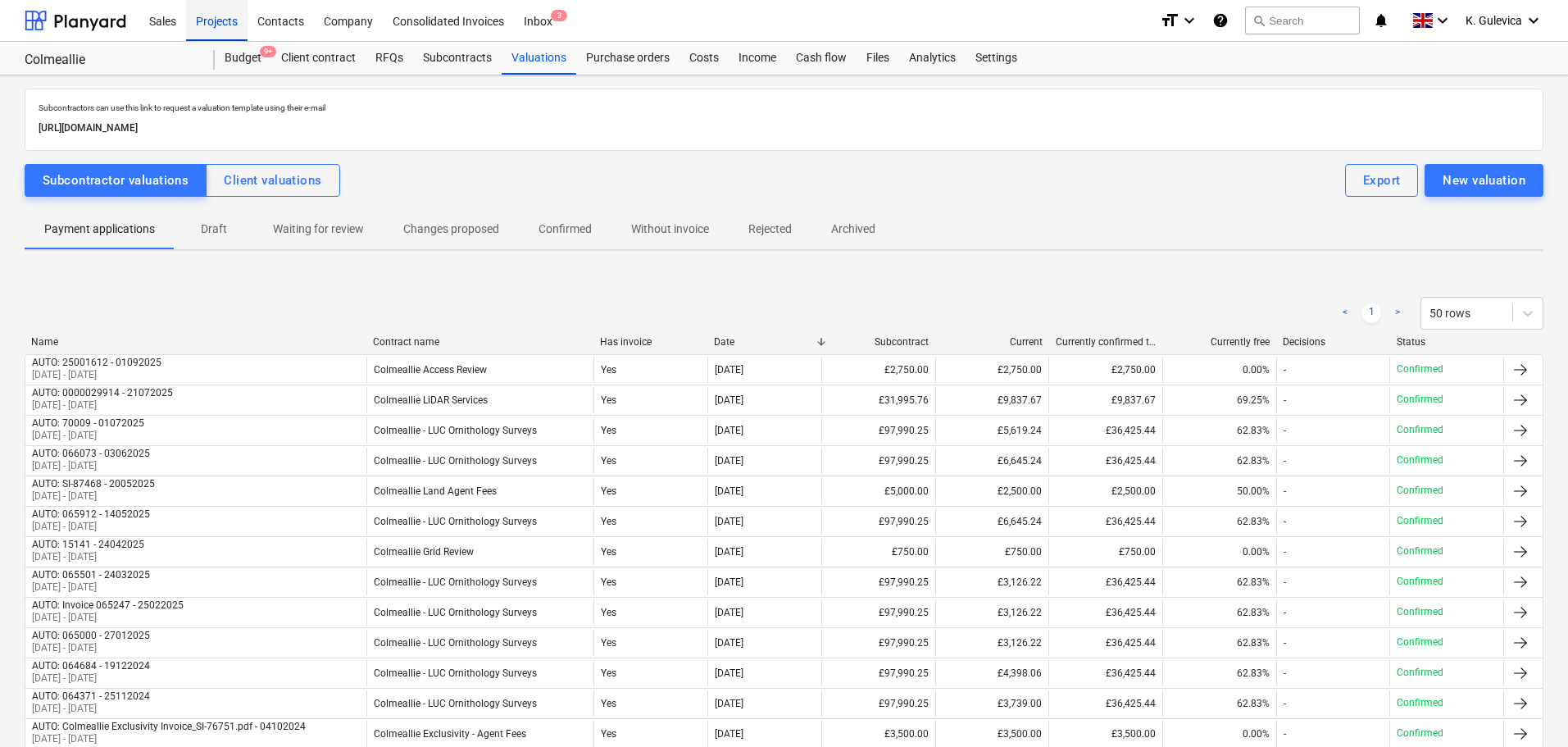
click at [216, 18] on div "Projects" at bounding box center [216, 19] width 62 height 41
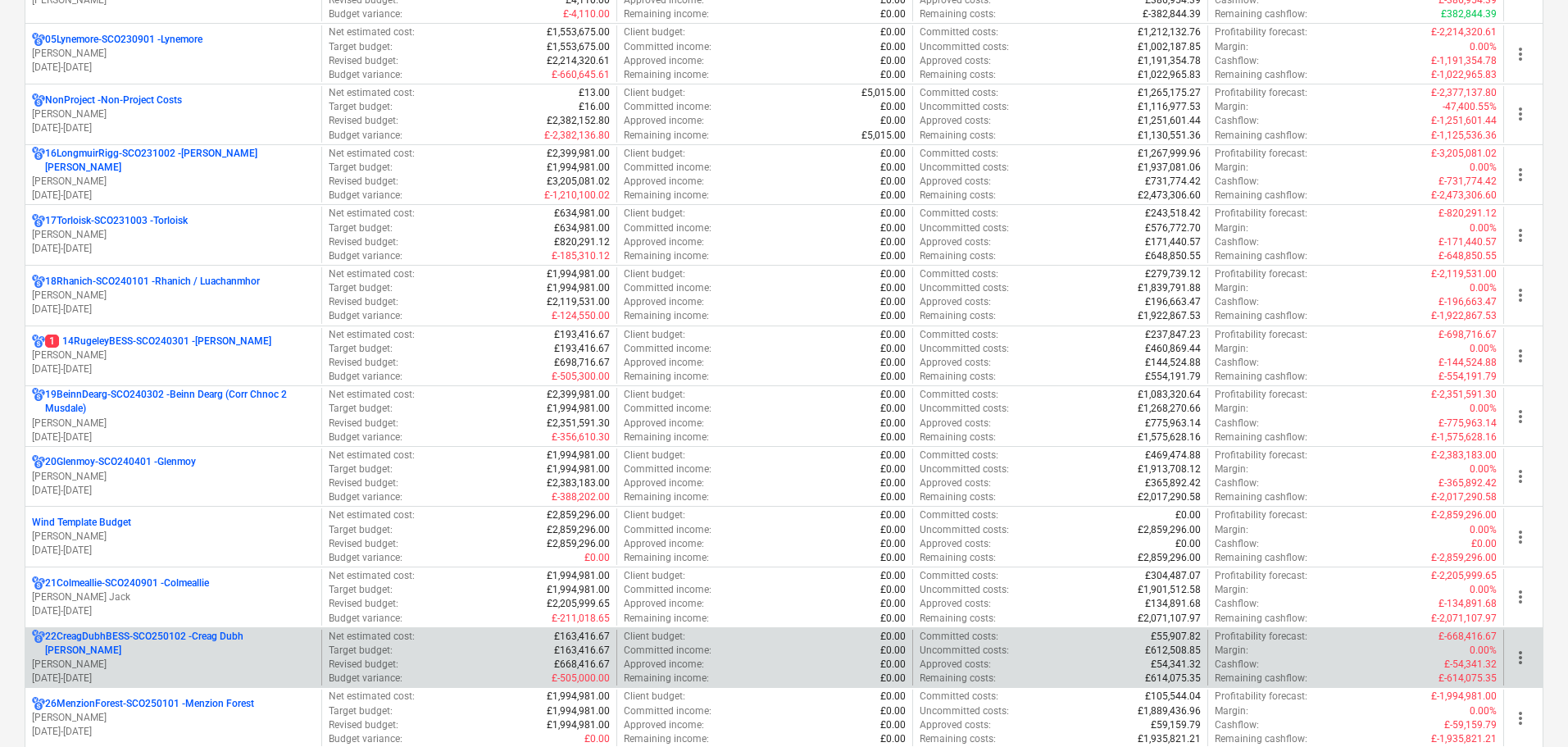
click at [162, 661] on p "[PERSON_NAME]" at bounding box center [173, 664] width 282 height 14
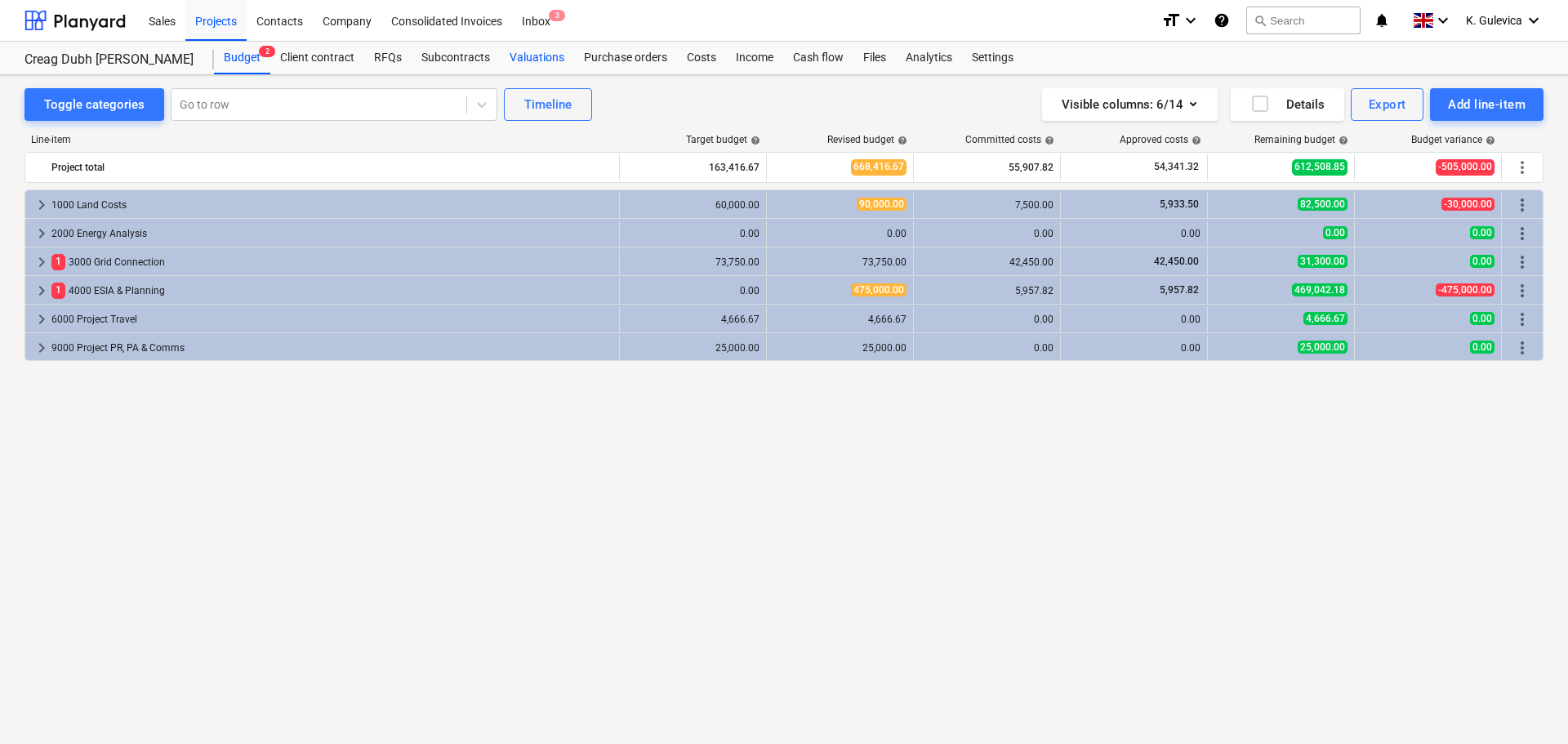
click at [542, 61] on div "Valuations" at bounding box center [536, 58] width 74 height 33
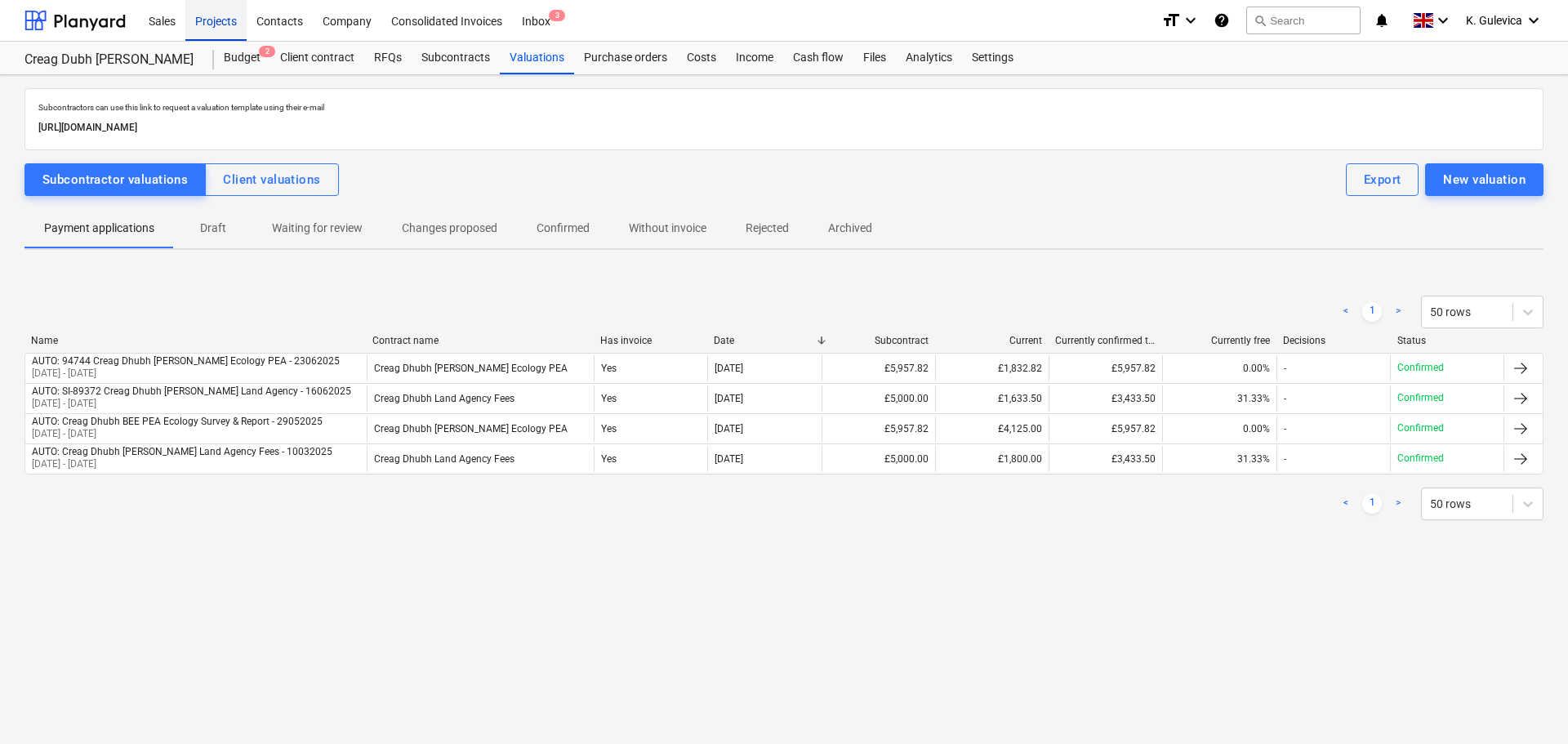
click at [221, 18] on div "Projects" at bounding box center [215, 19] width 61 height 41
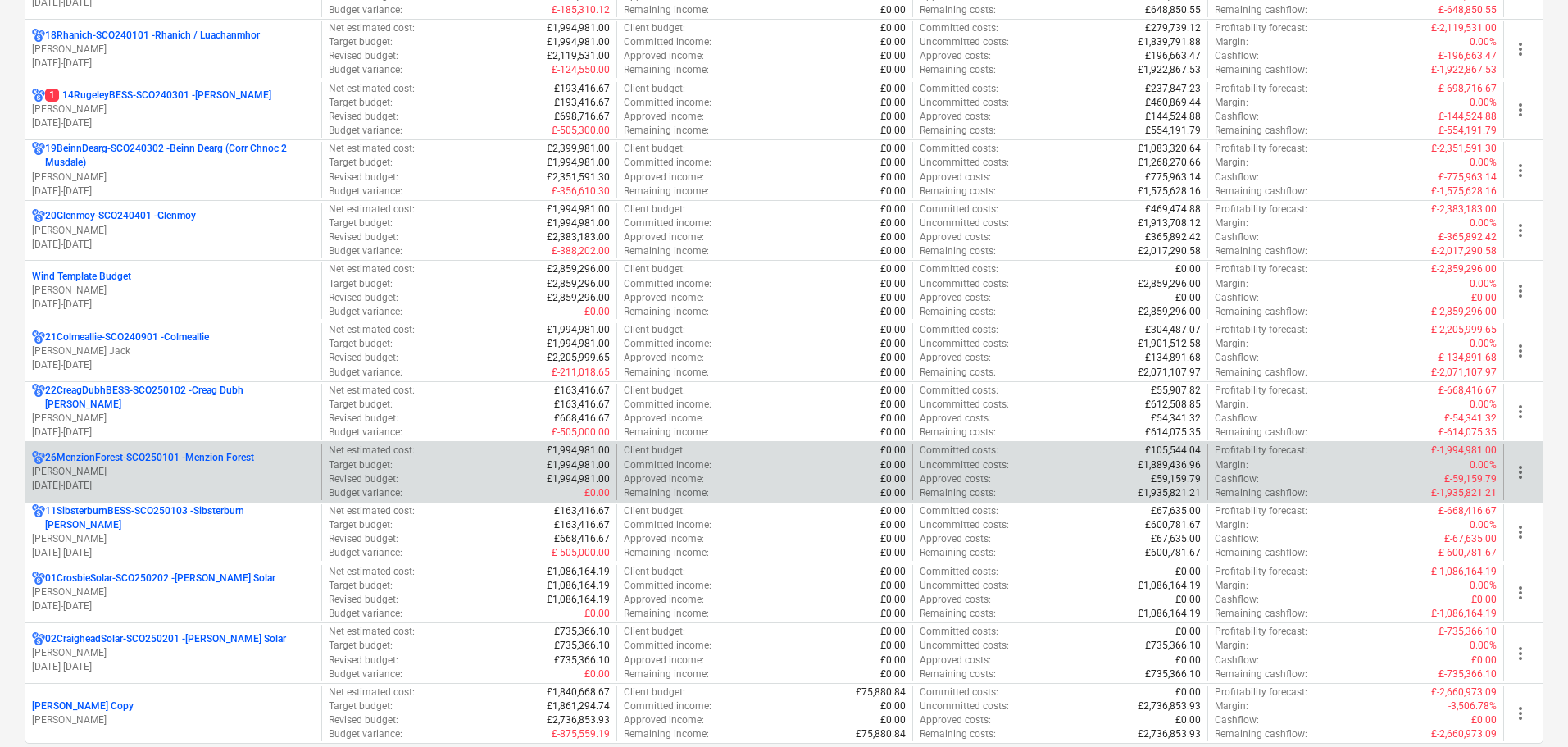
click at [141, 470] on p "[PERSON_NAME]" at bounding box center [173, 471] width 282 height 14
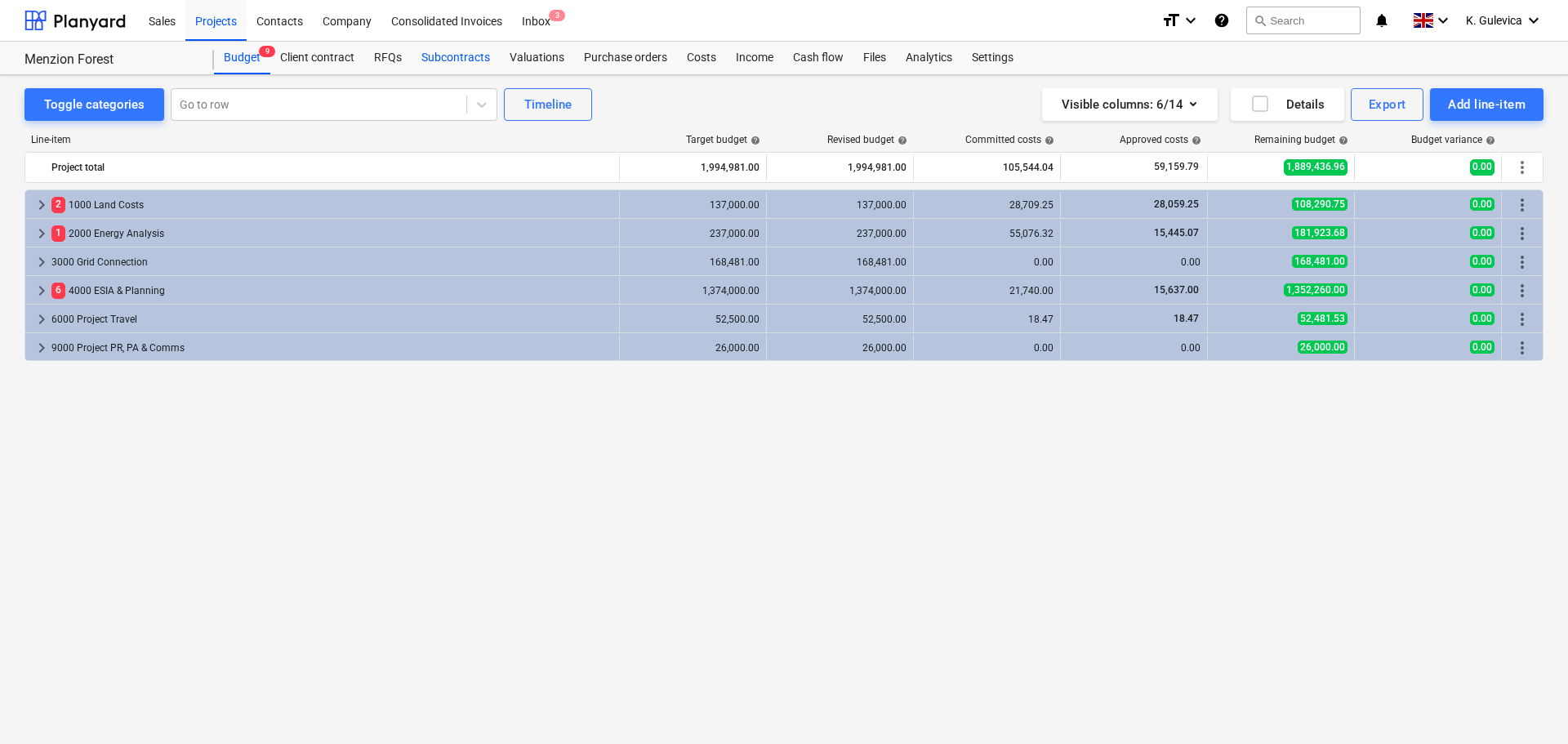
click at [476, 58] on div "Subcontracts" at bounding box center [455, 58] width 88 height 33
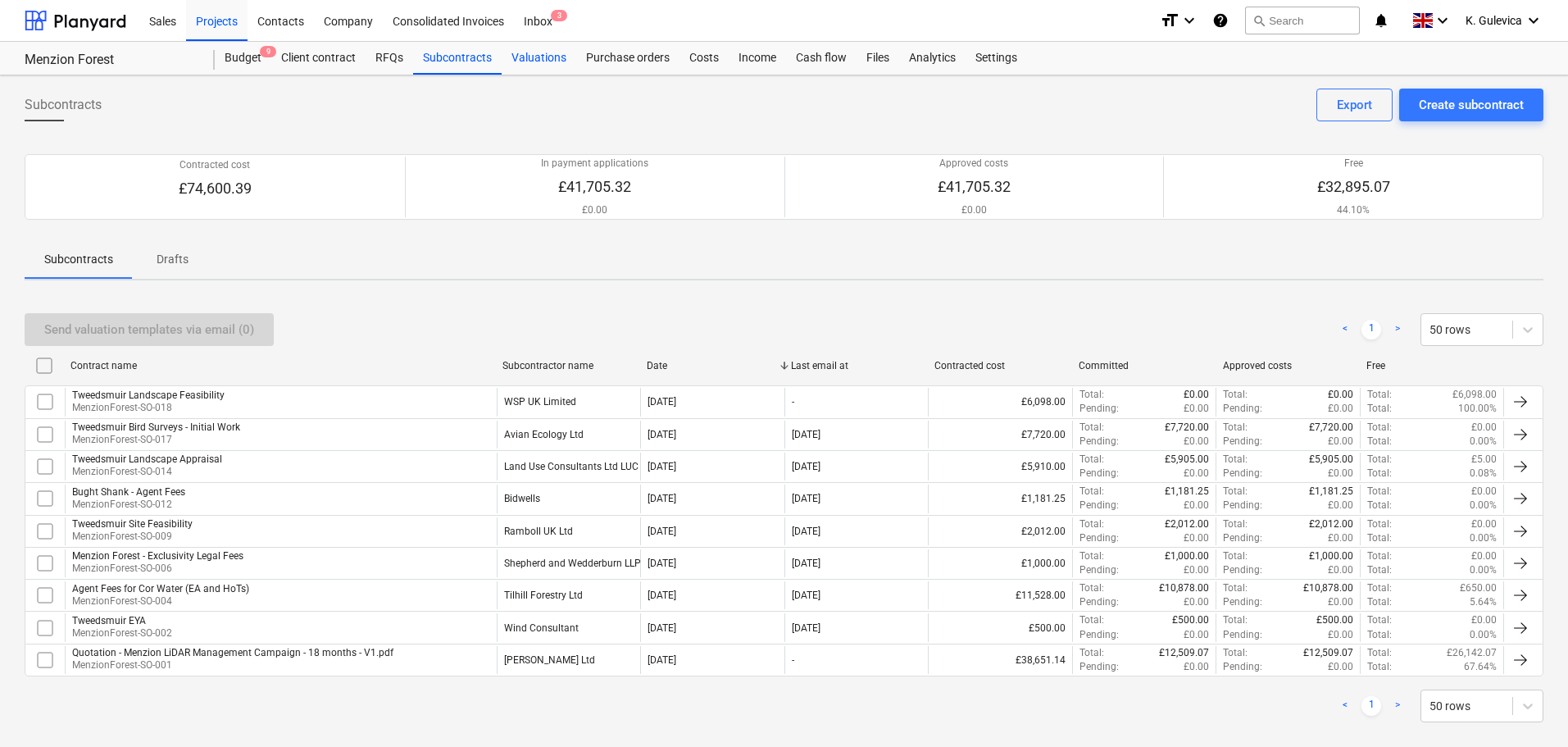
click at [540, 56] on div "Valuations" at bounding box center [538, 58] width 75 height 33
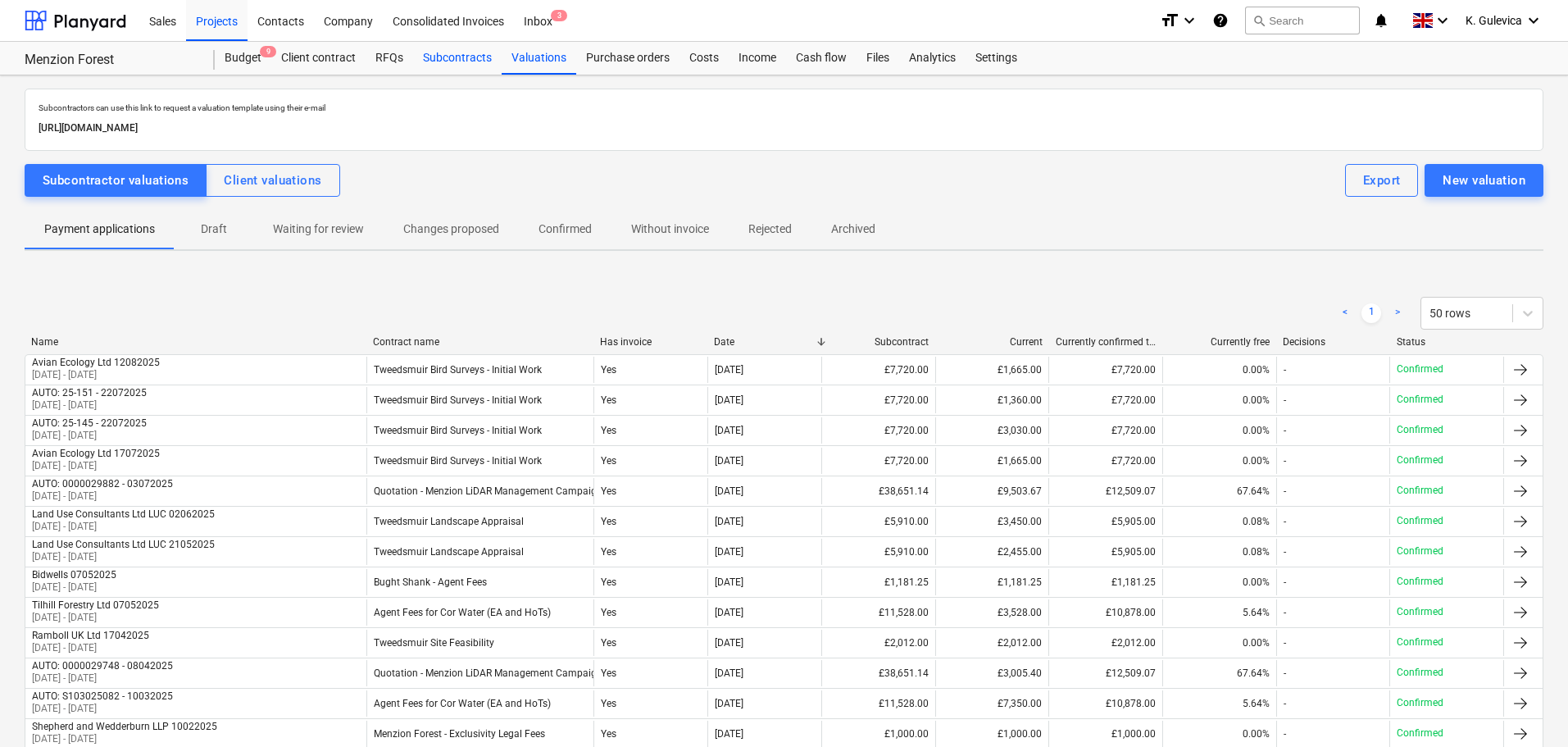
click at [463, 57] on div "Subcontracts" at bounding box center [457, 58] width 88 height 33
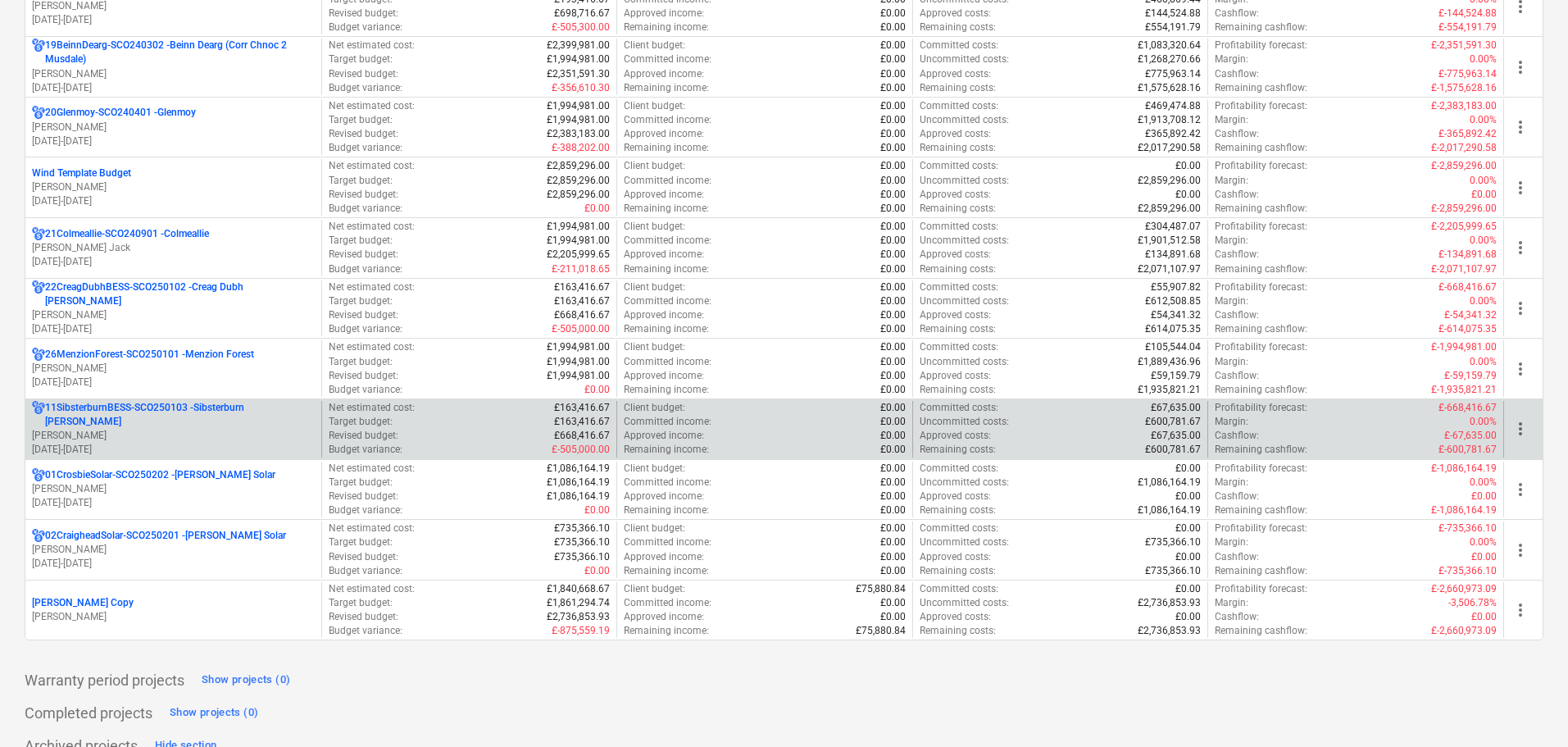
click at [163, 431] on p "[PERSON_NAME]" at bounding box center [173, 435] width 282 height 14
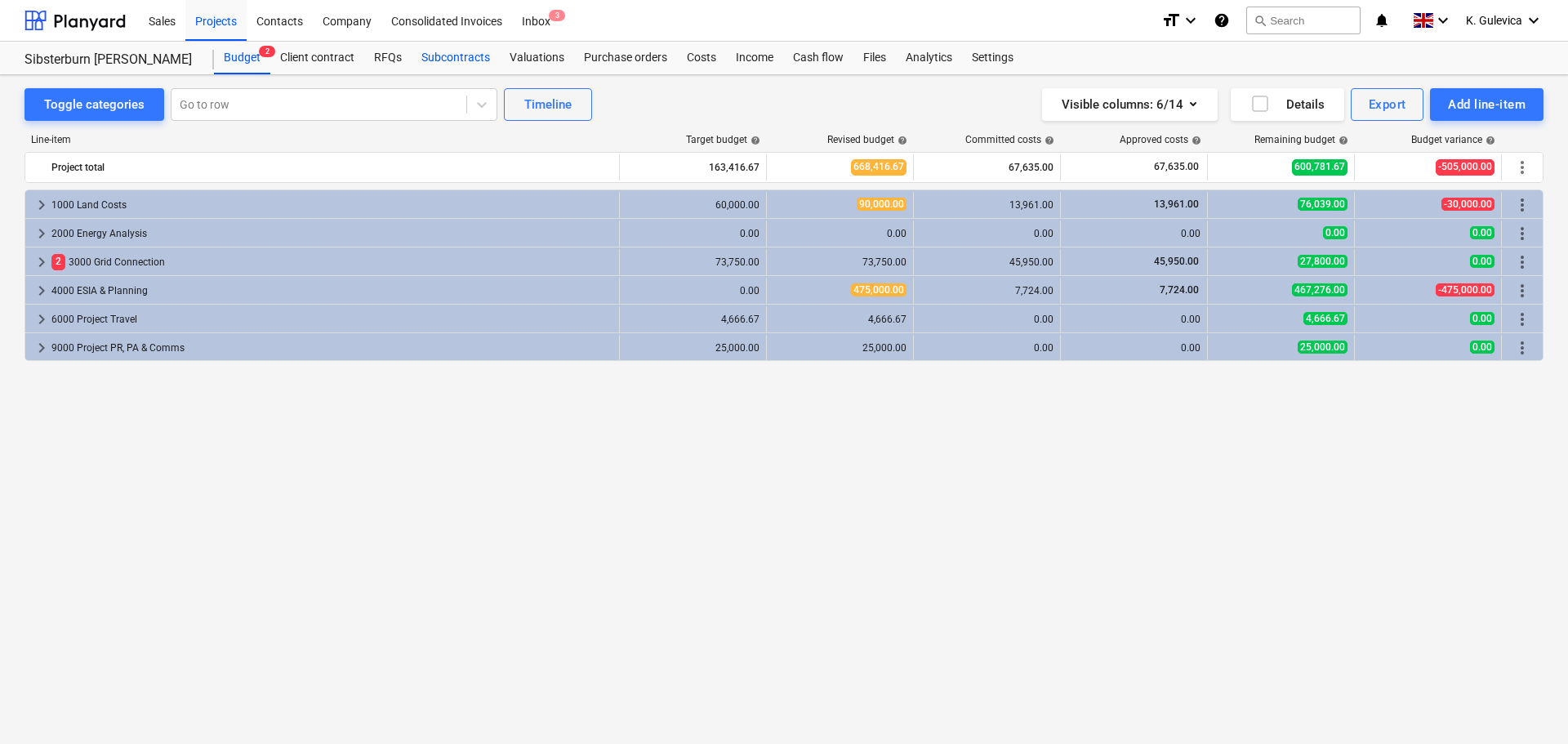
click at [458, 52] on div "Subcontracts" at bounding box center [455, 58] width 88 height 33
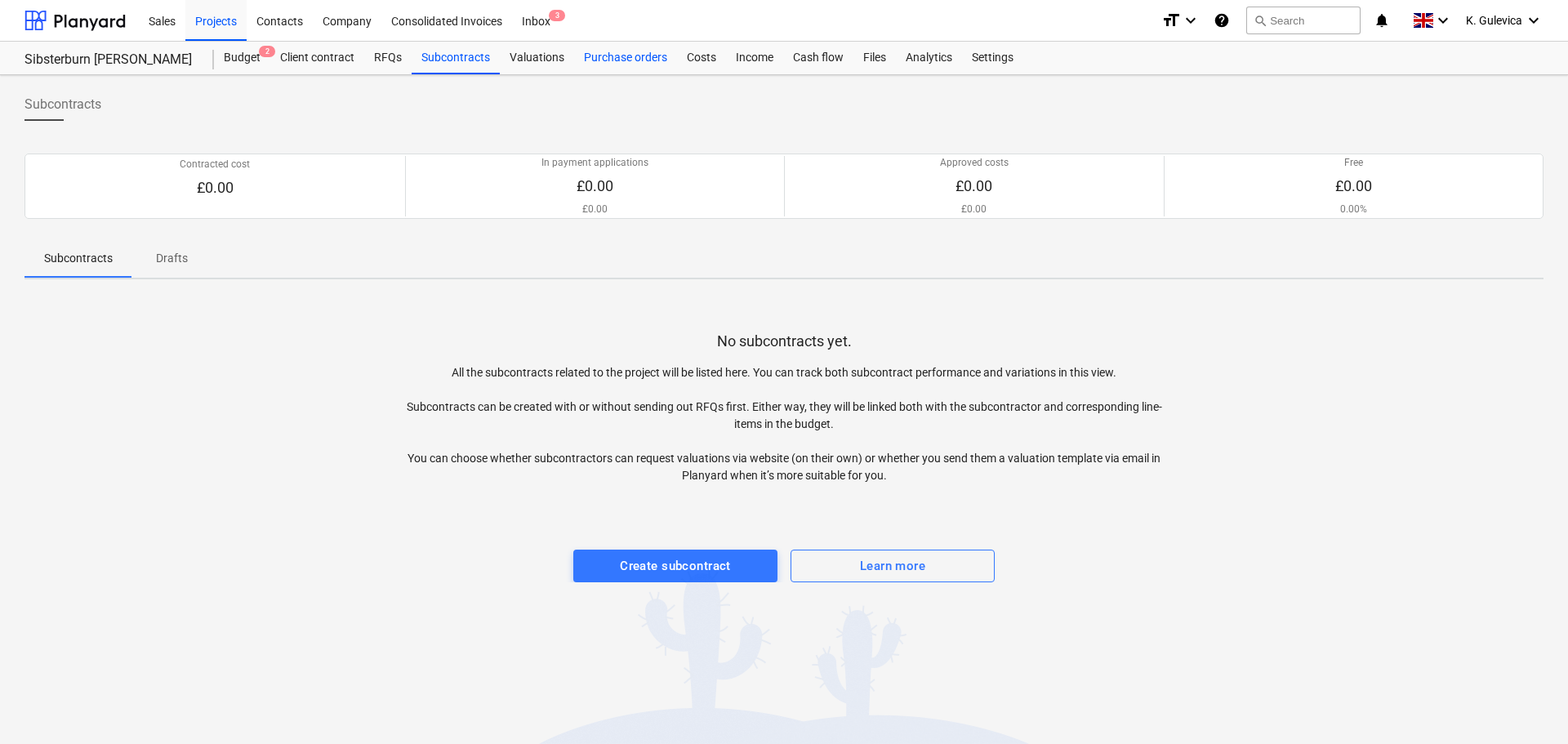
click at [607, 59] on div "Purchase orders" at bounding box center [625, 58] width 103 height 33
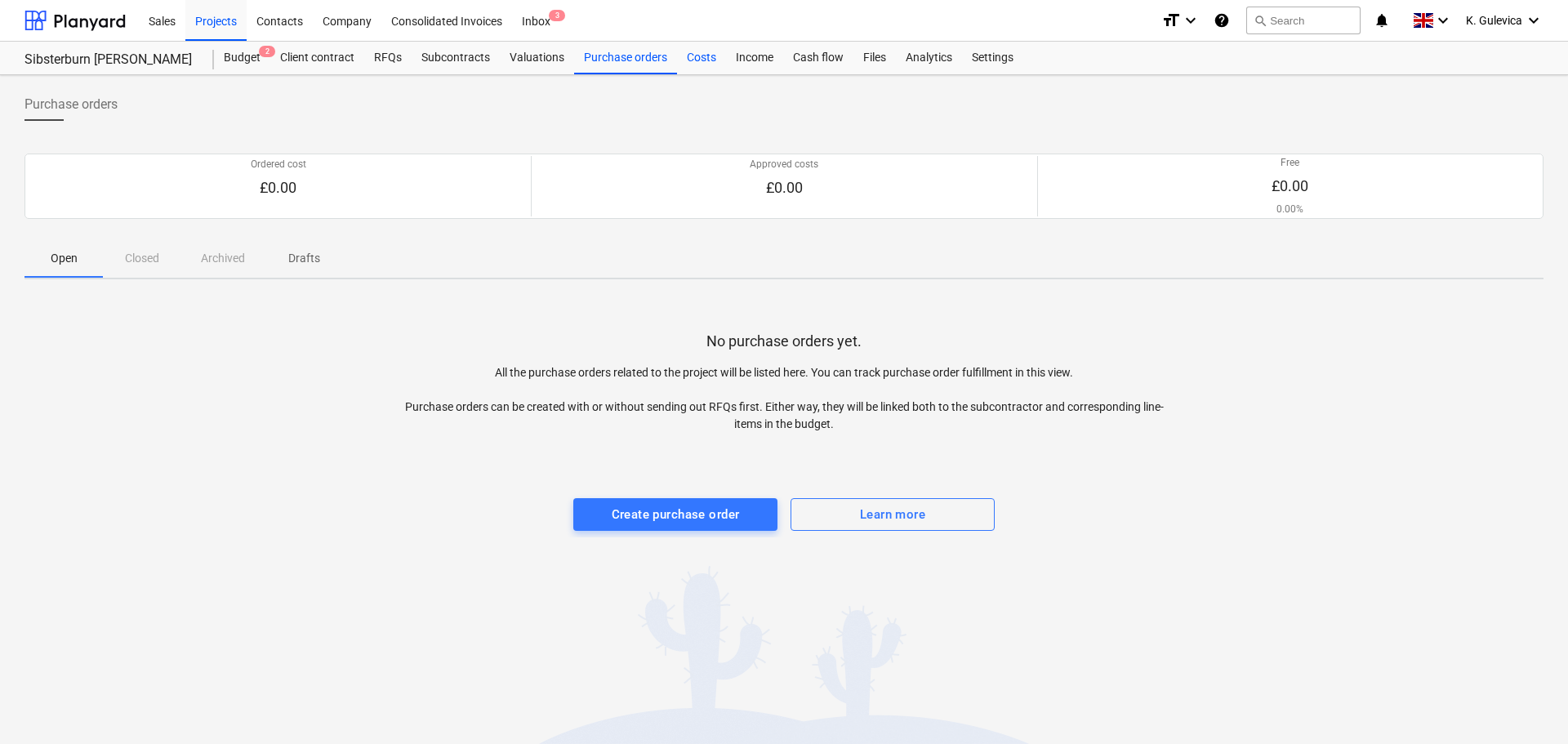
click at [700, 58] on div "Costs" at bounding box center [701, 58] width 49 height 33
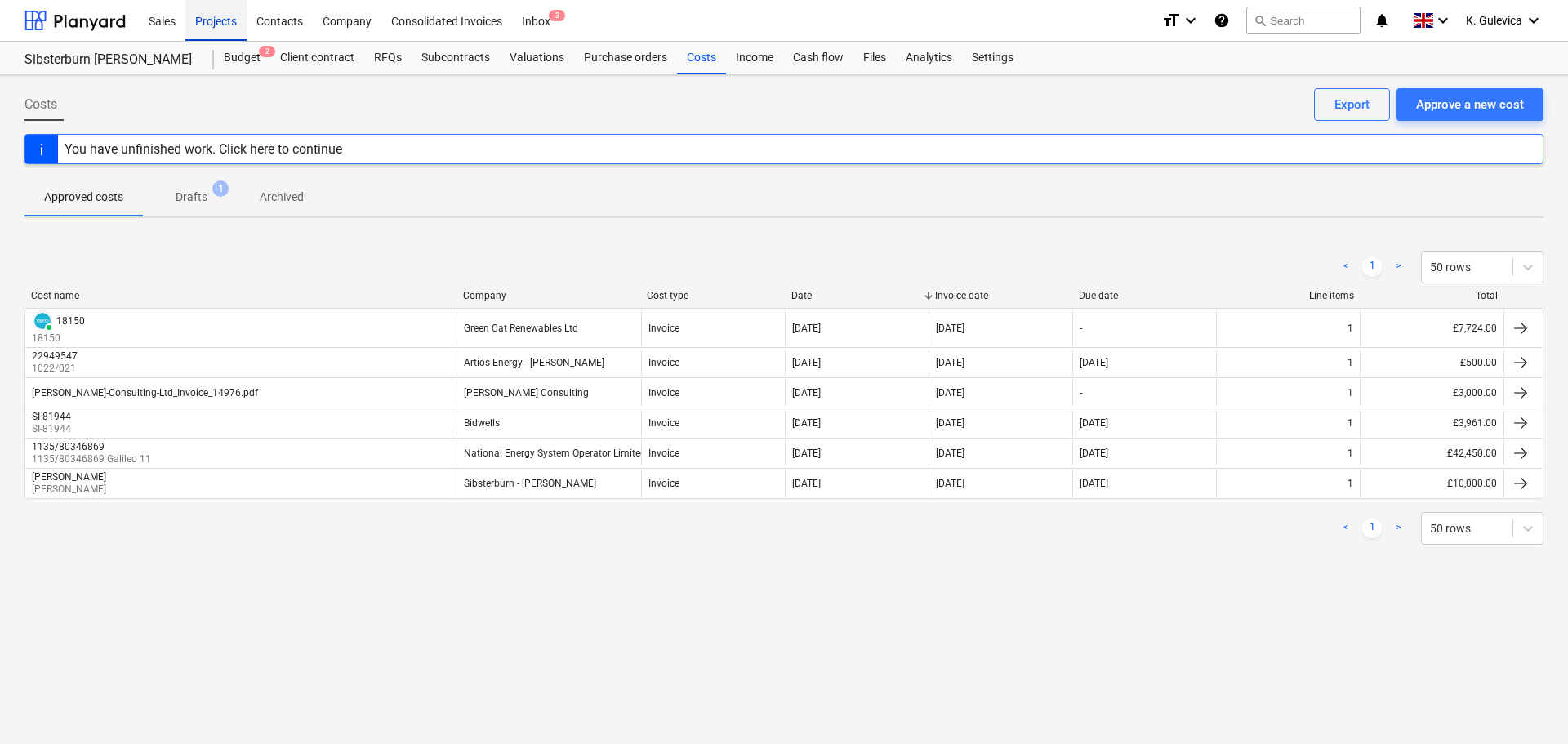
click at [226, 24] on div "Projects" at bounding box center [215, 19] width 61 height 41
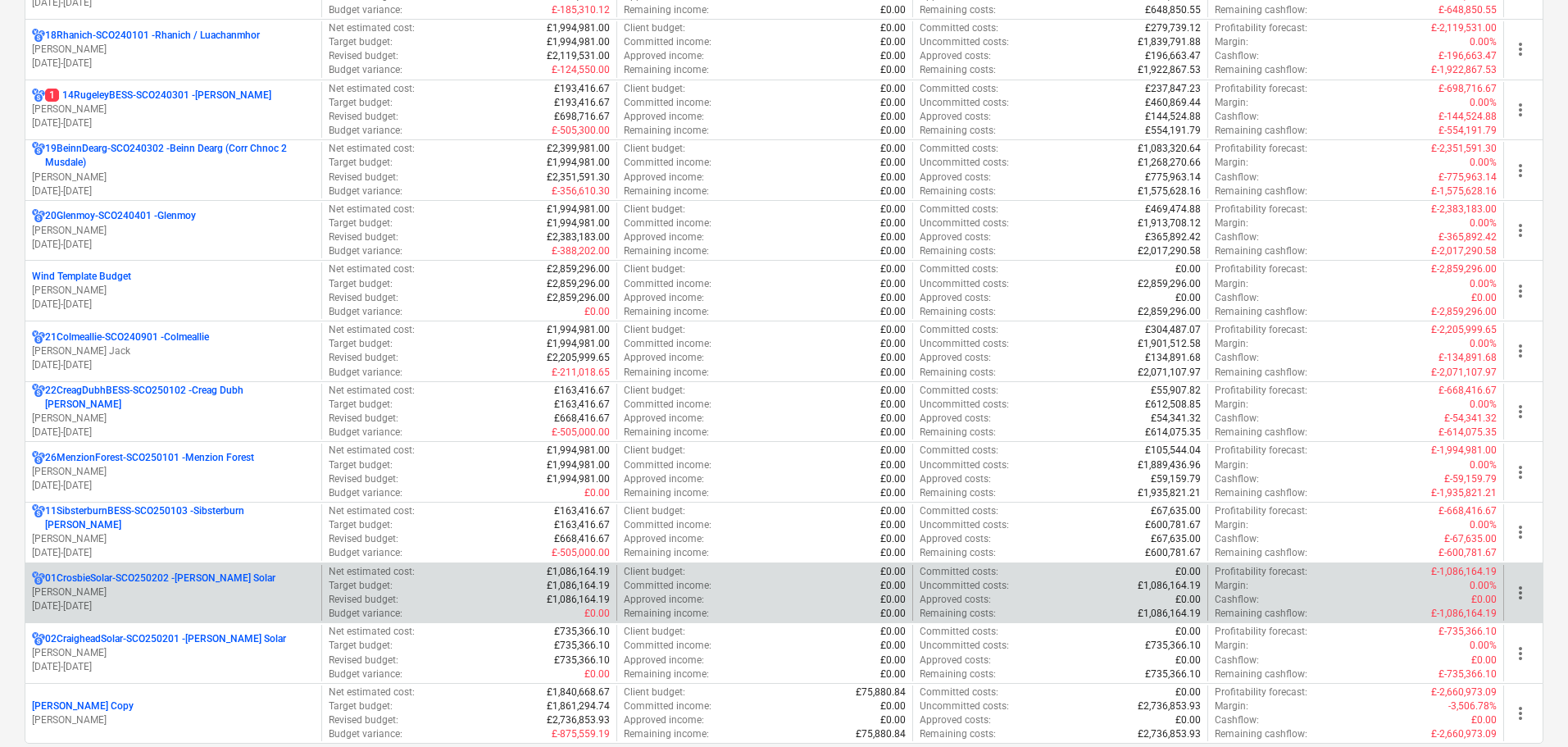
click at [124, 594] on p "[PERSON_NAME]" at bounding box center [173, 592] width 282 height 14
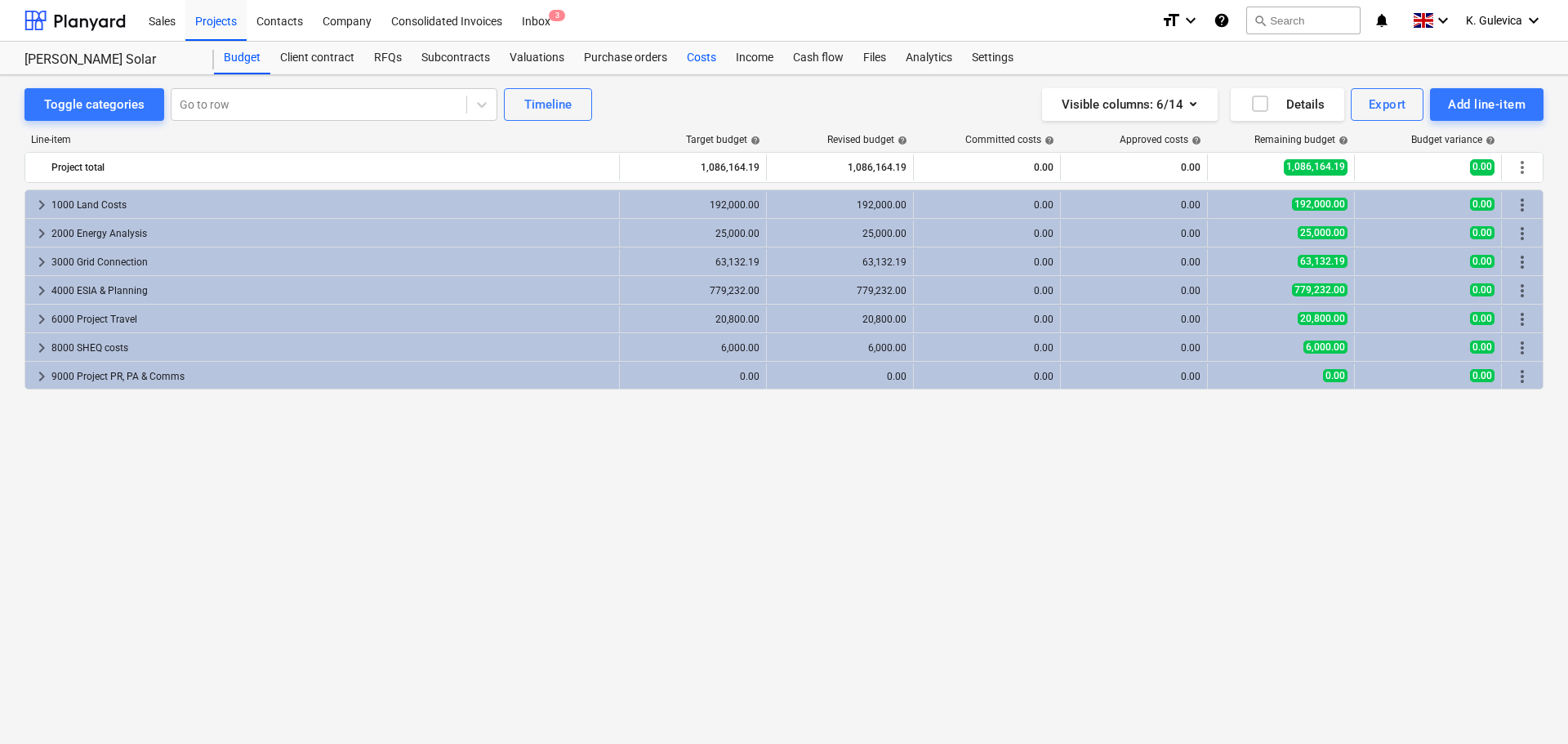
click at [691, 56] on div "Costs" at bounding box center [701, 58] width 49 height 33
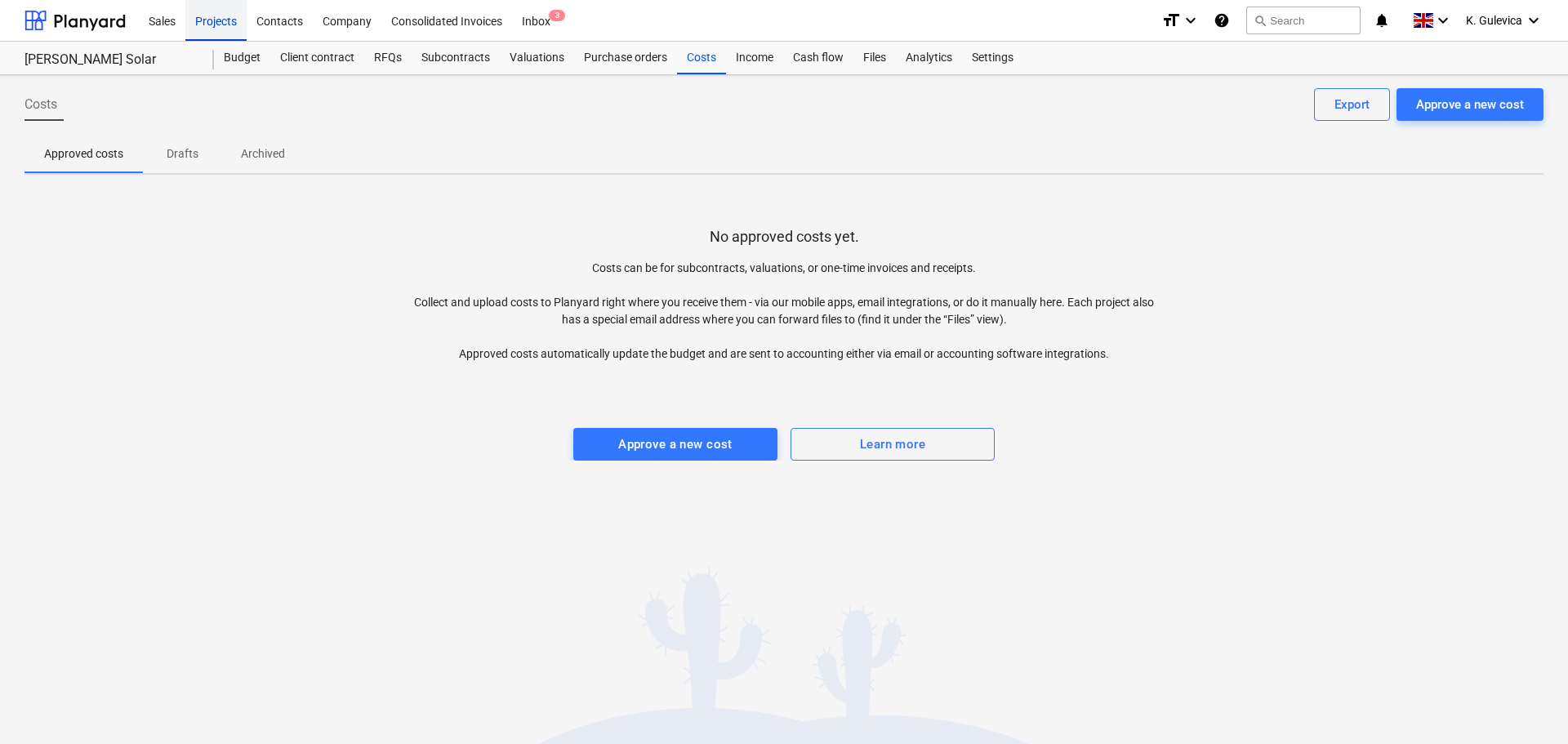
click at [220, 18] on div "Projects" at bounding box center [215, 19] width 61 height 41
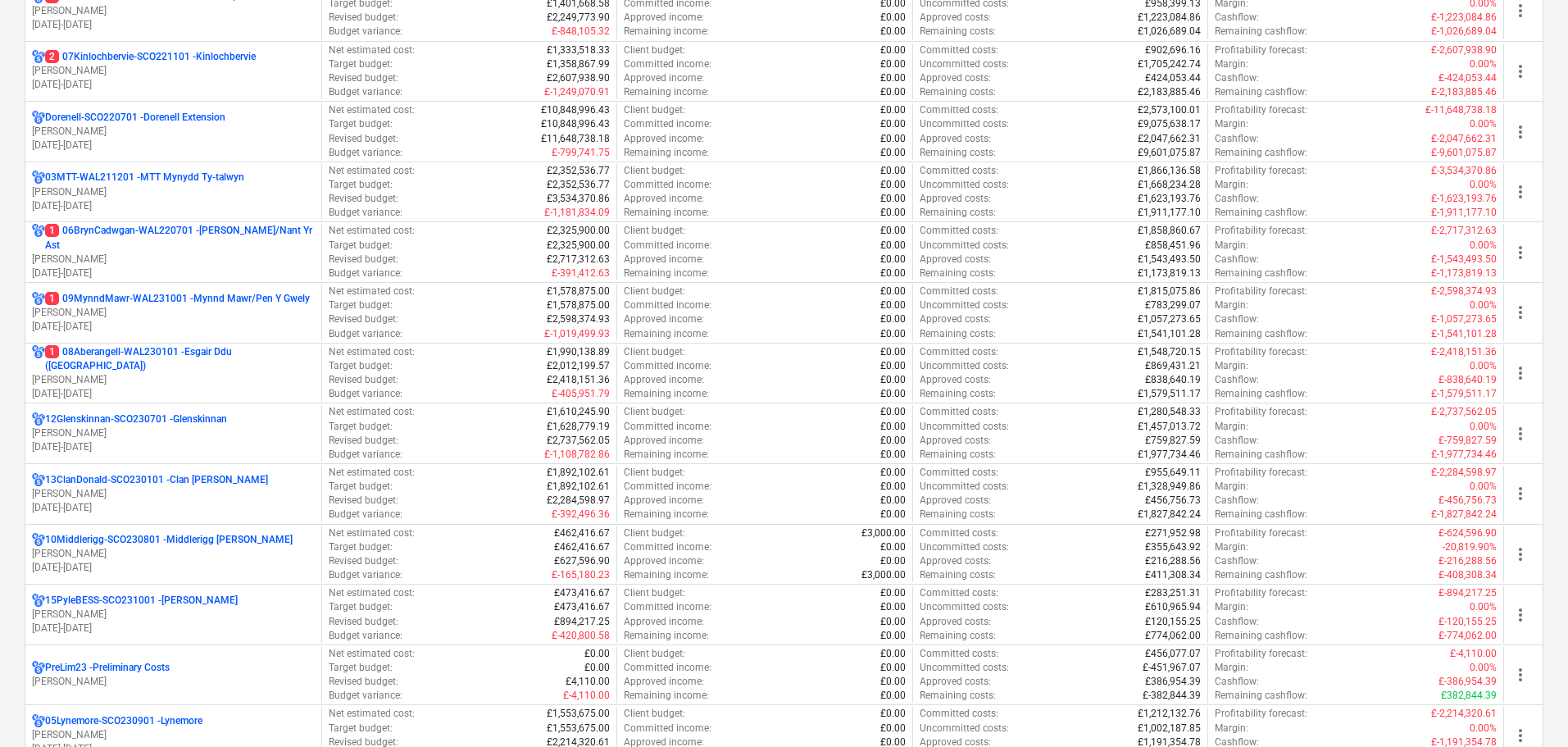
scroll to position [164, 0]
